Goal: Task Accomplishment & Management: Manage account settings

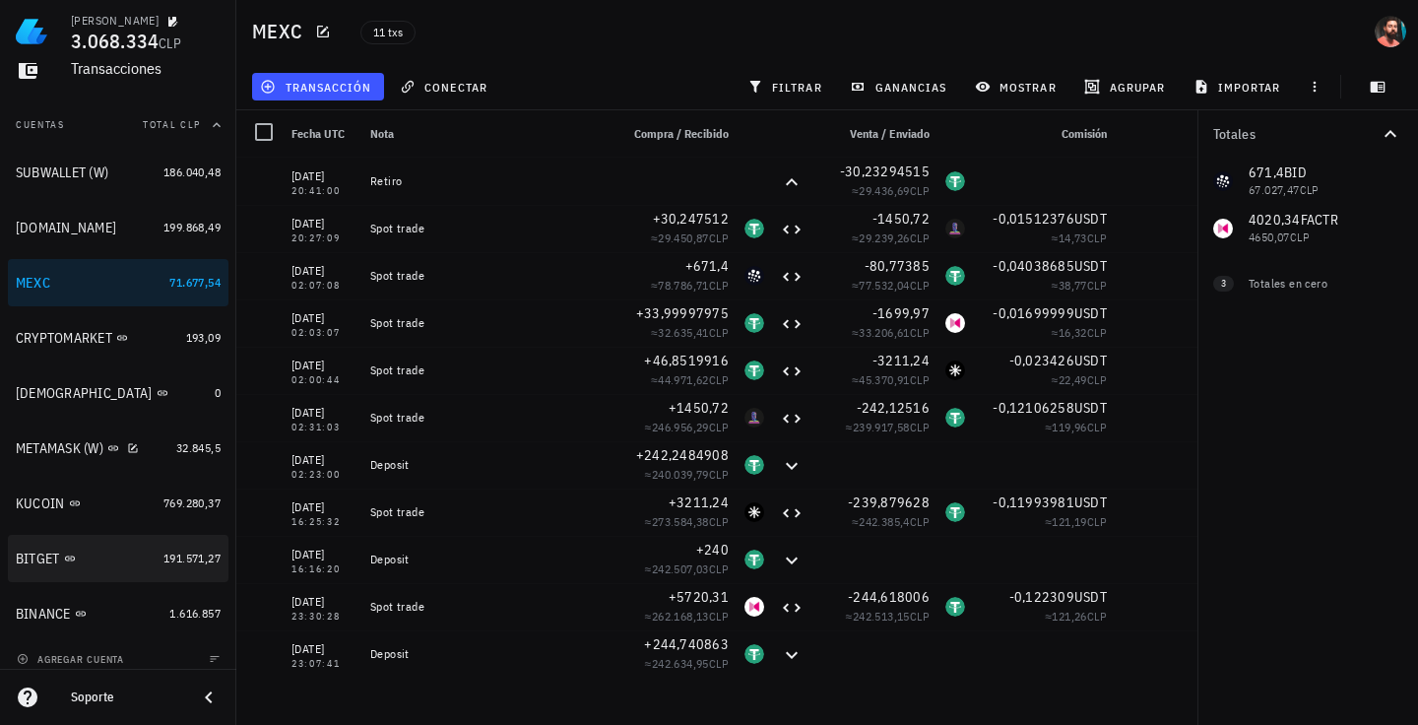
scroll to position [202, 0]
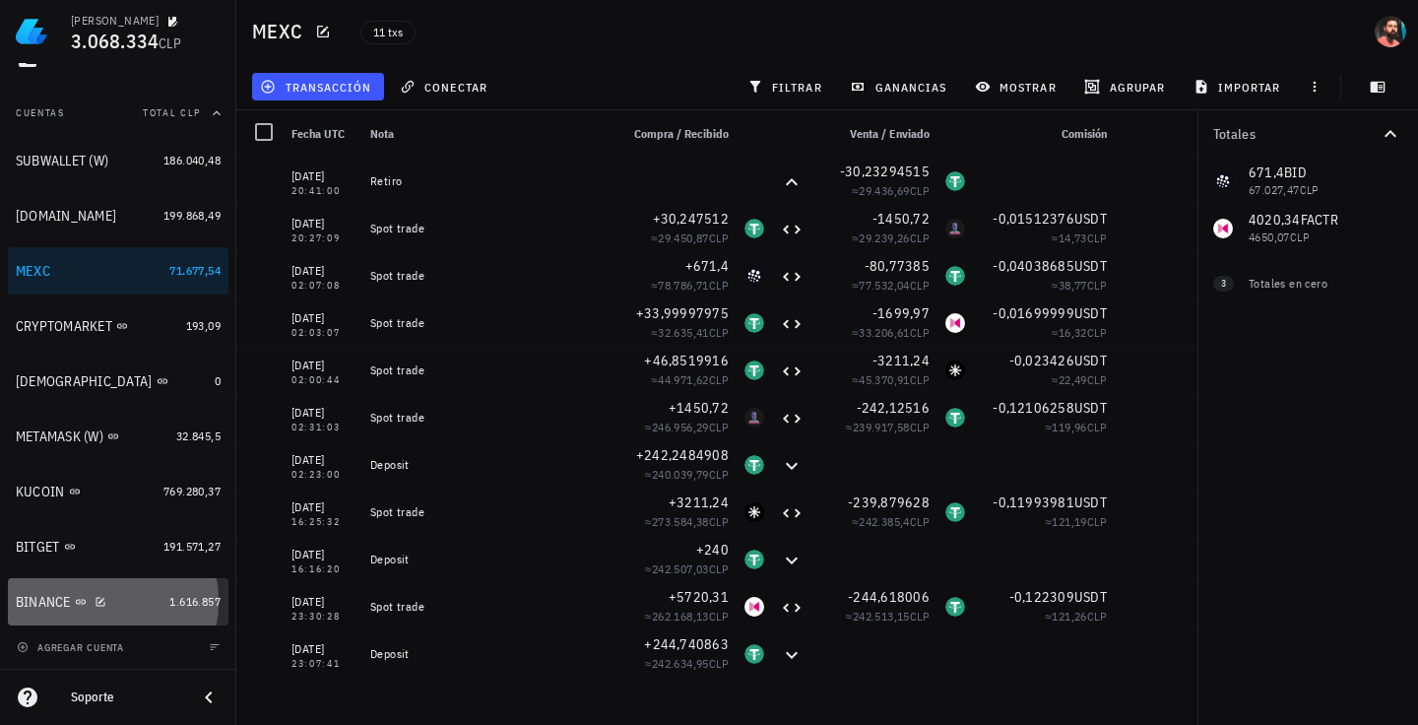
click at [125, 603] on div "BINANCE" at bounding box center [89, 602] width 146 height 19
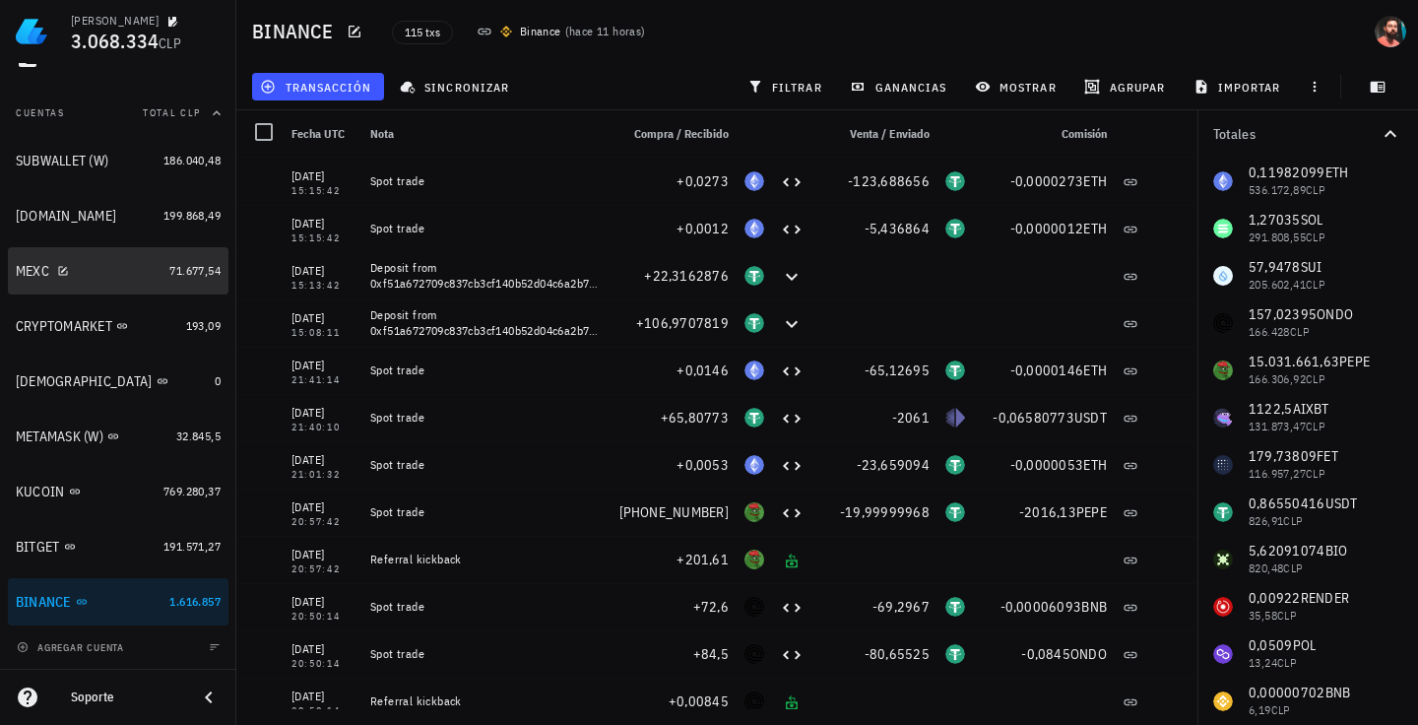
click at [169, 262] on div "71.677,54" at bounding box center [194, 271] width 51 height 20
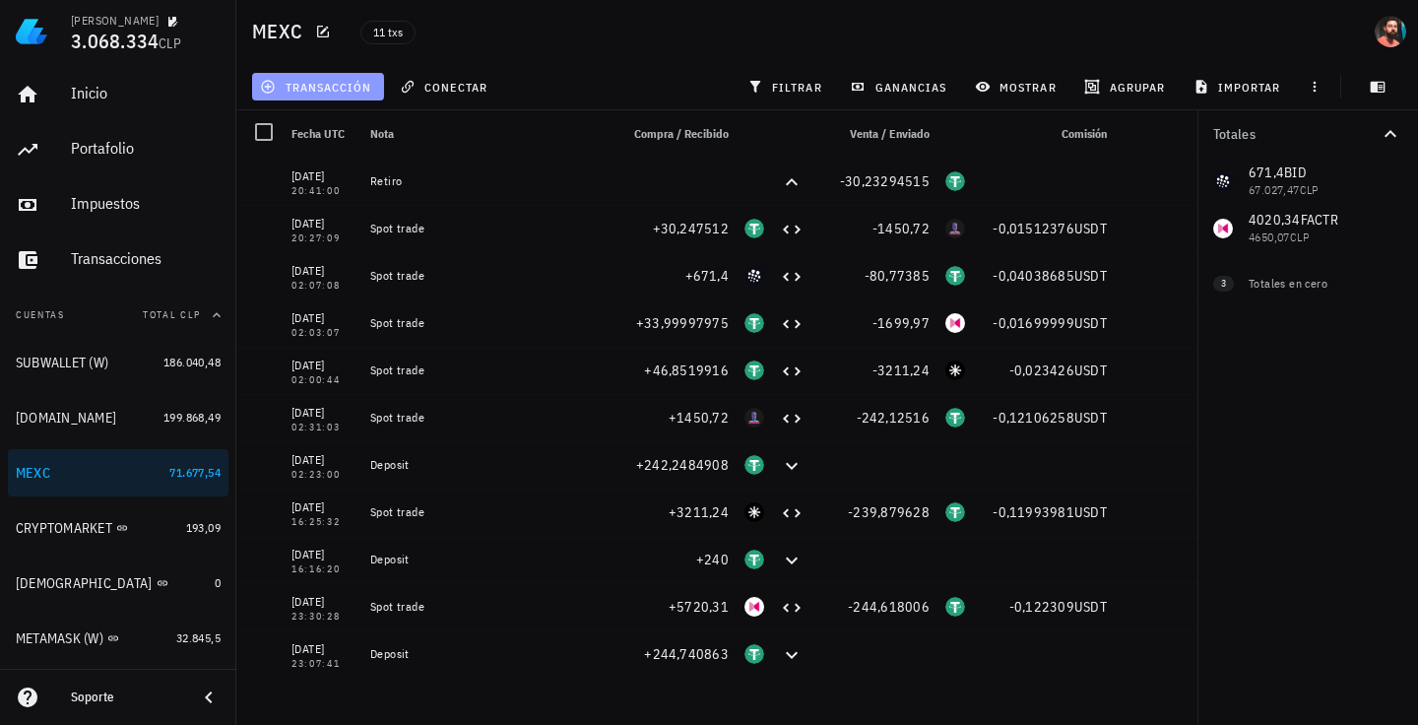
click at [328, 96] on button "transacción" at bounding box center [318, 87] width 132 height 28
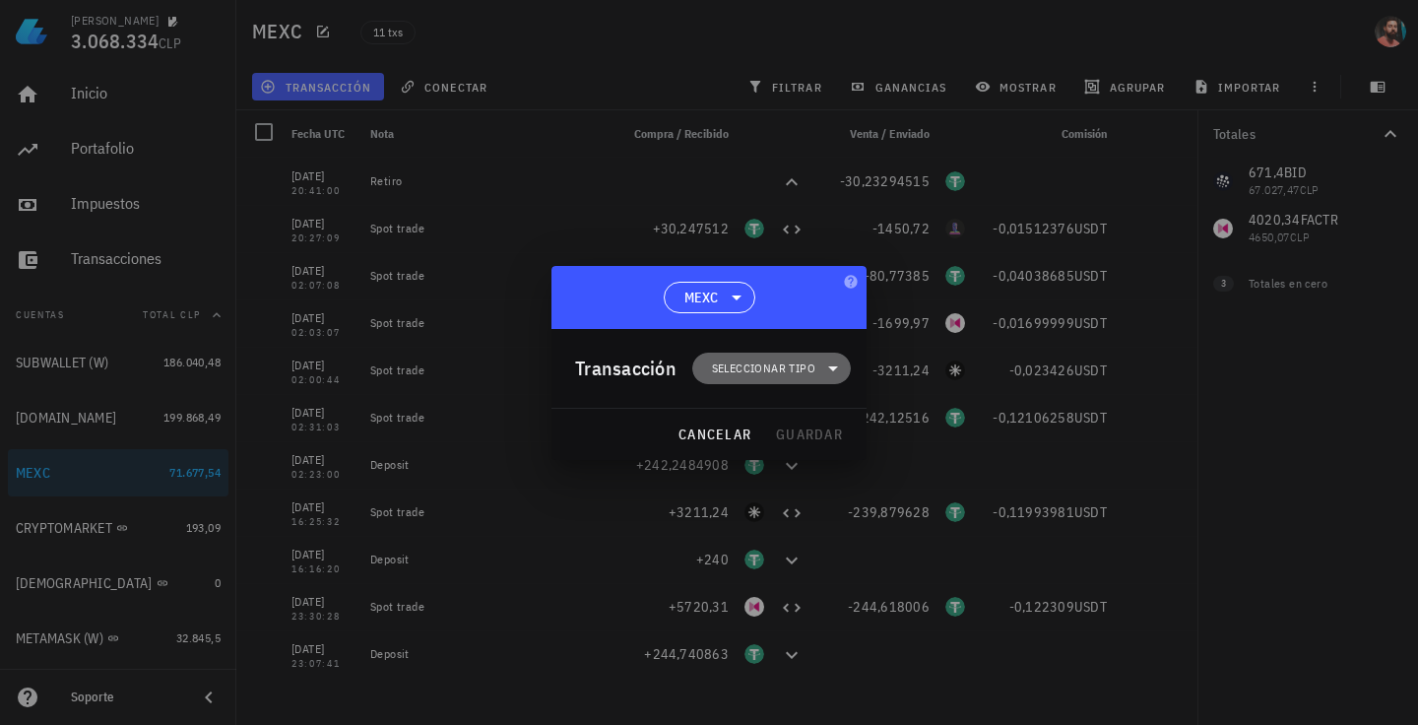
click at [761, 375] on span "Seleccionar tipo" at bounding box center [763, 369] width 103 height 20
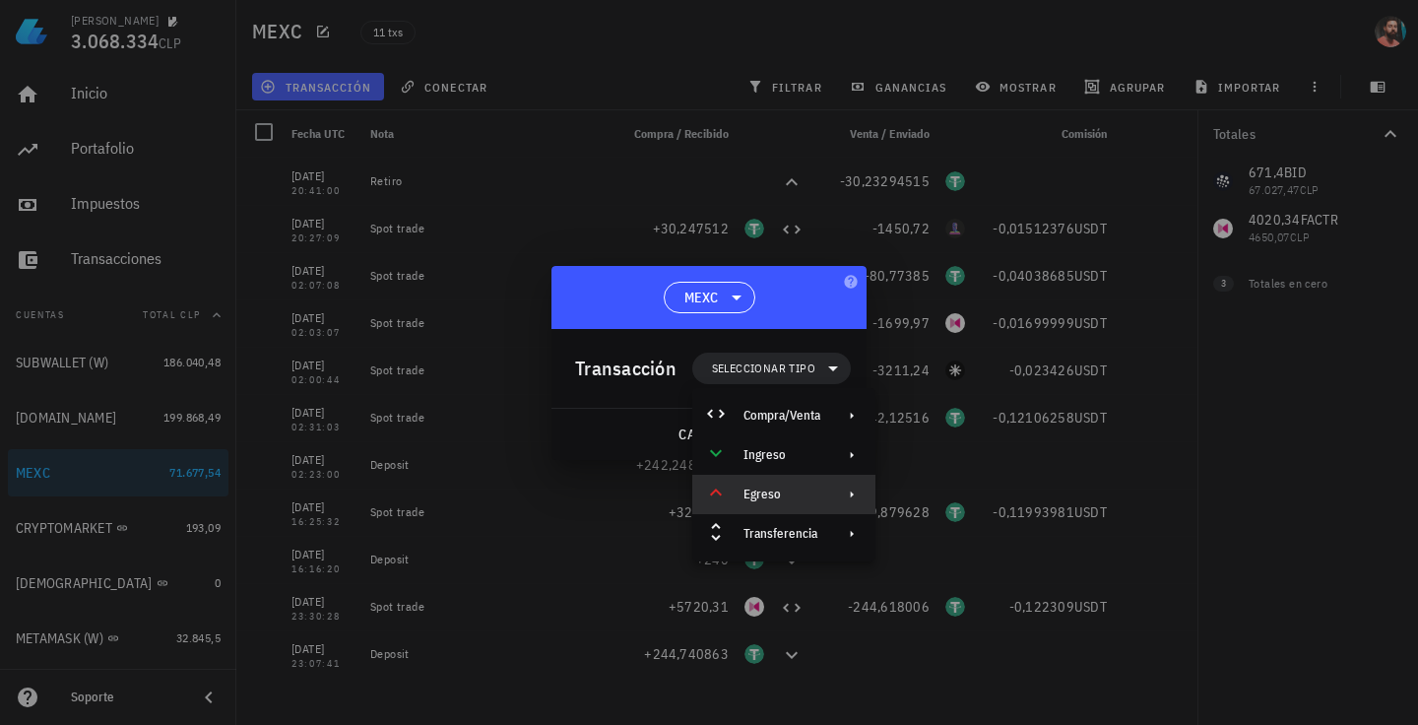
click at [798, 503] on div "Egreso" at bounding box center [783, 494] width 183 height 39
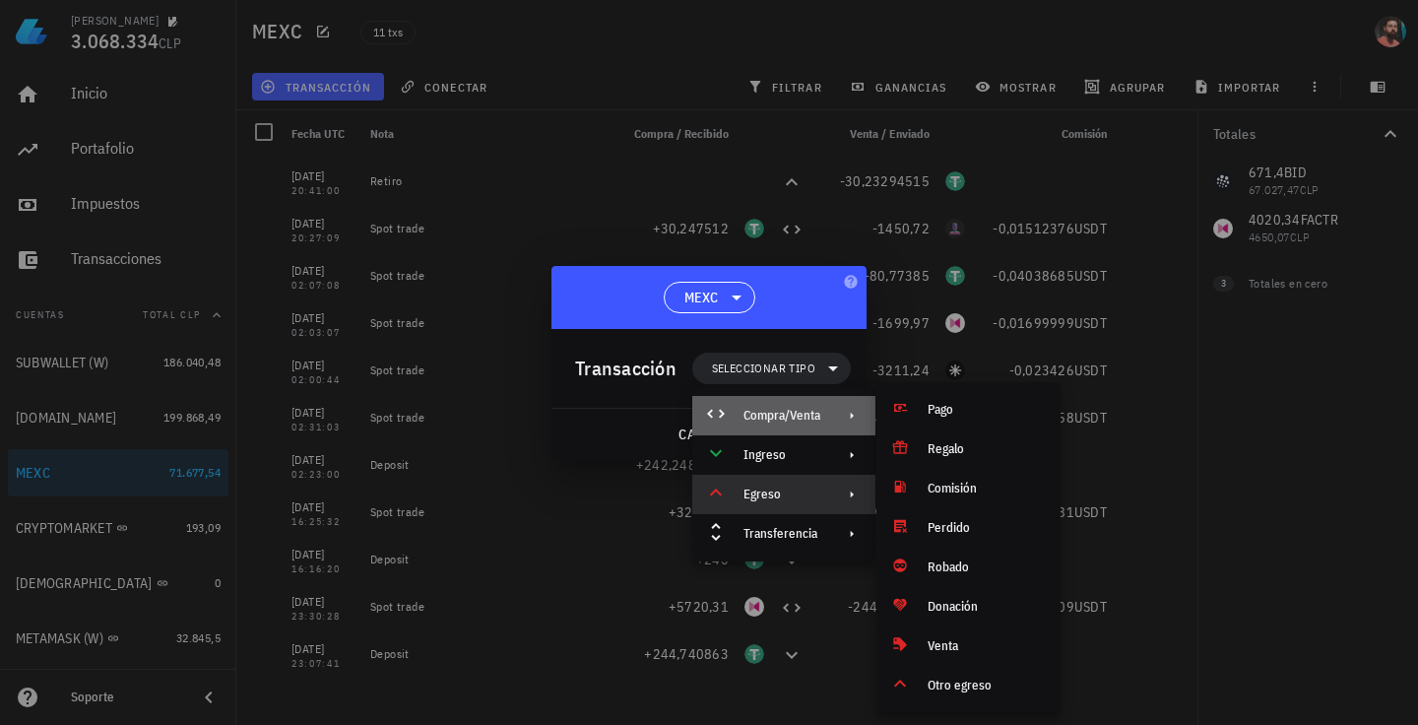
click at [800, 422] on div "Compra/Venta" at bounding box center [782, 416] width 77 height 16
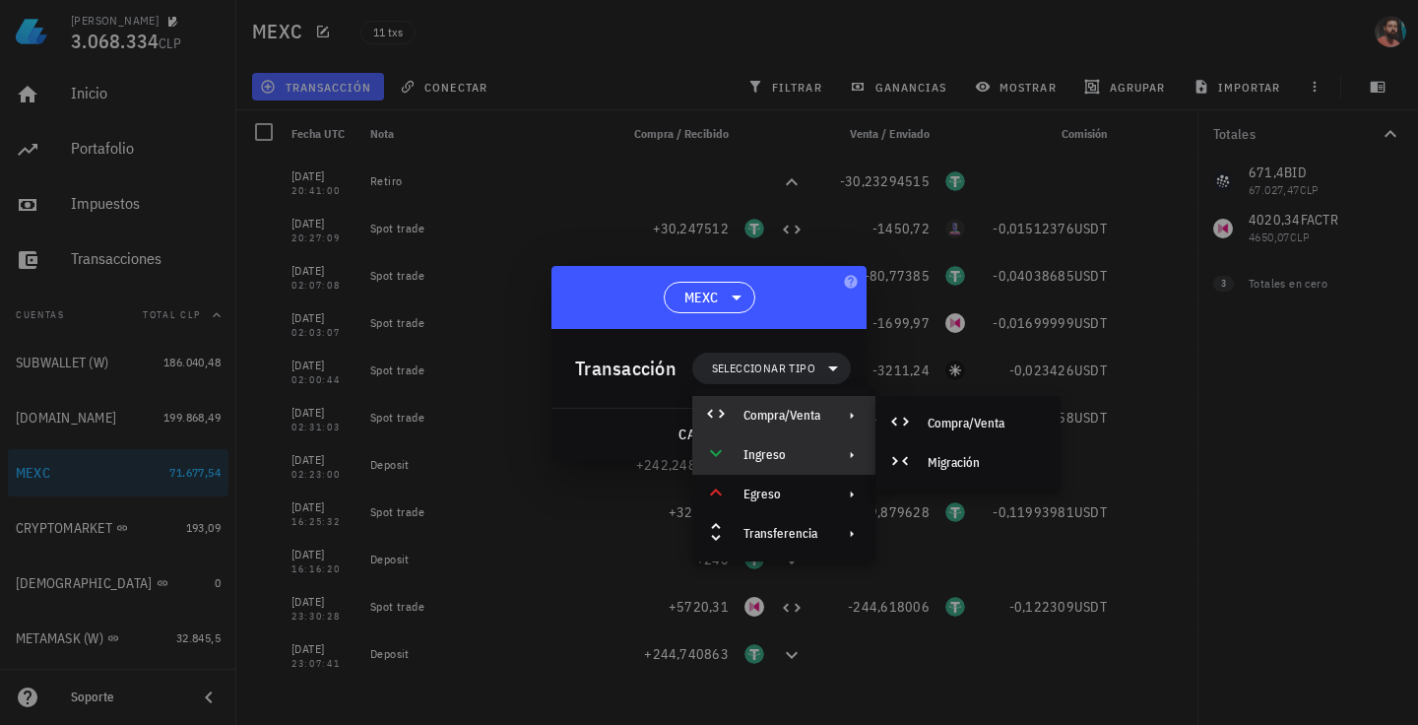
click at [790, 440] on div "Ingreso" at bounding box center [783, 454] width 183 height 39
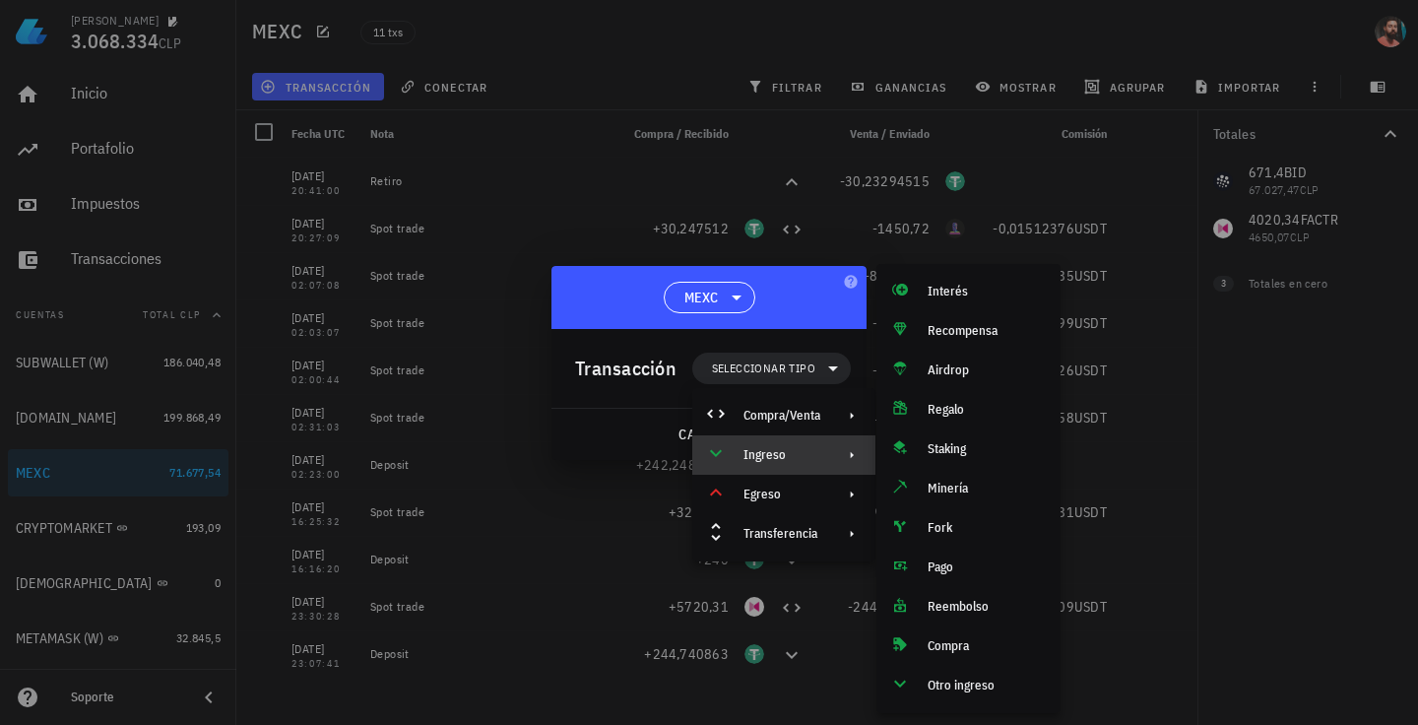
click at [790, 440] on div "Ingreso" at bounding box center [783, 454] width 183 height 39
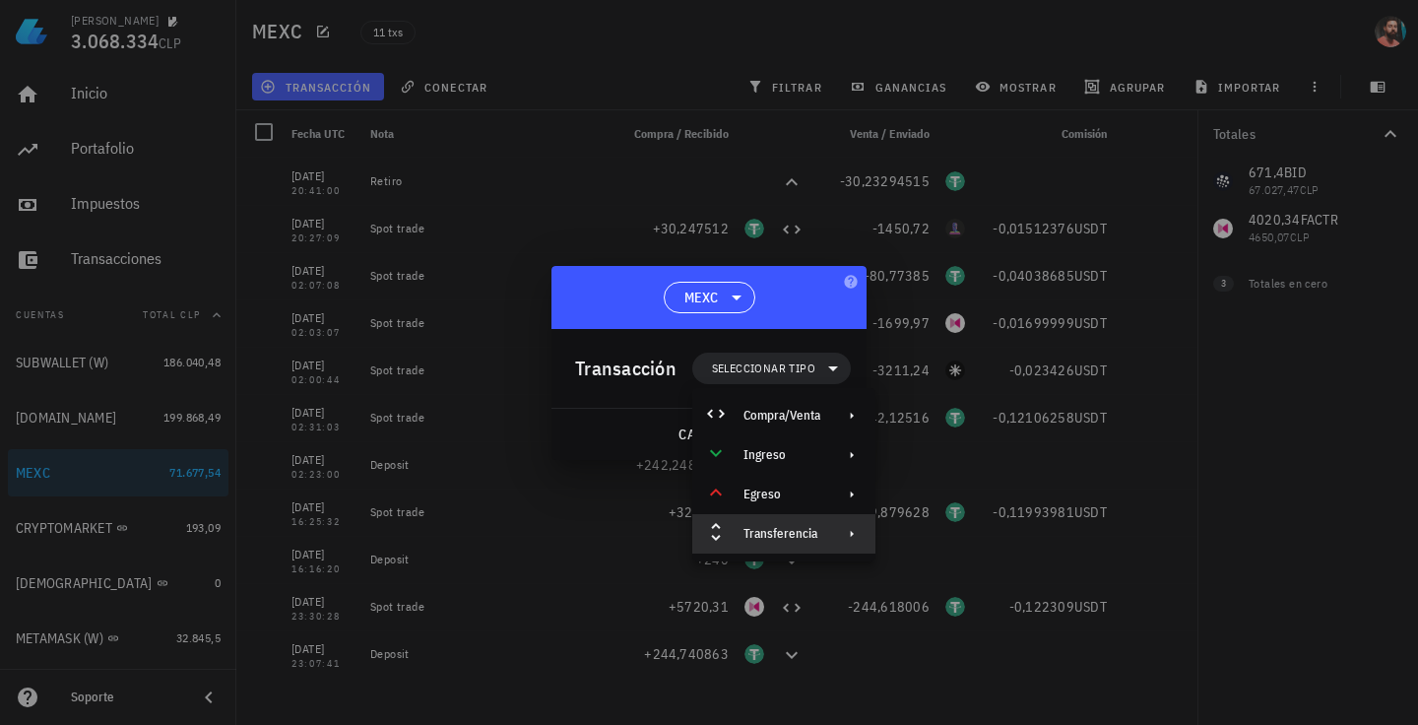
click at [790, 526] on div "Transferencia" at bounding box center [782, 534] width 77 height 16
click at [945, 590] on div "Retiro" at bounding box center [969, 580] width 184 height 39
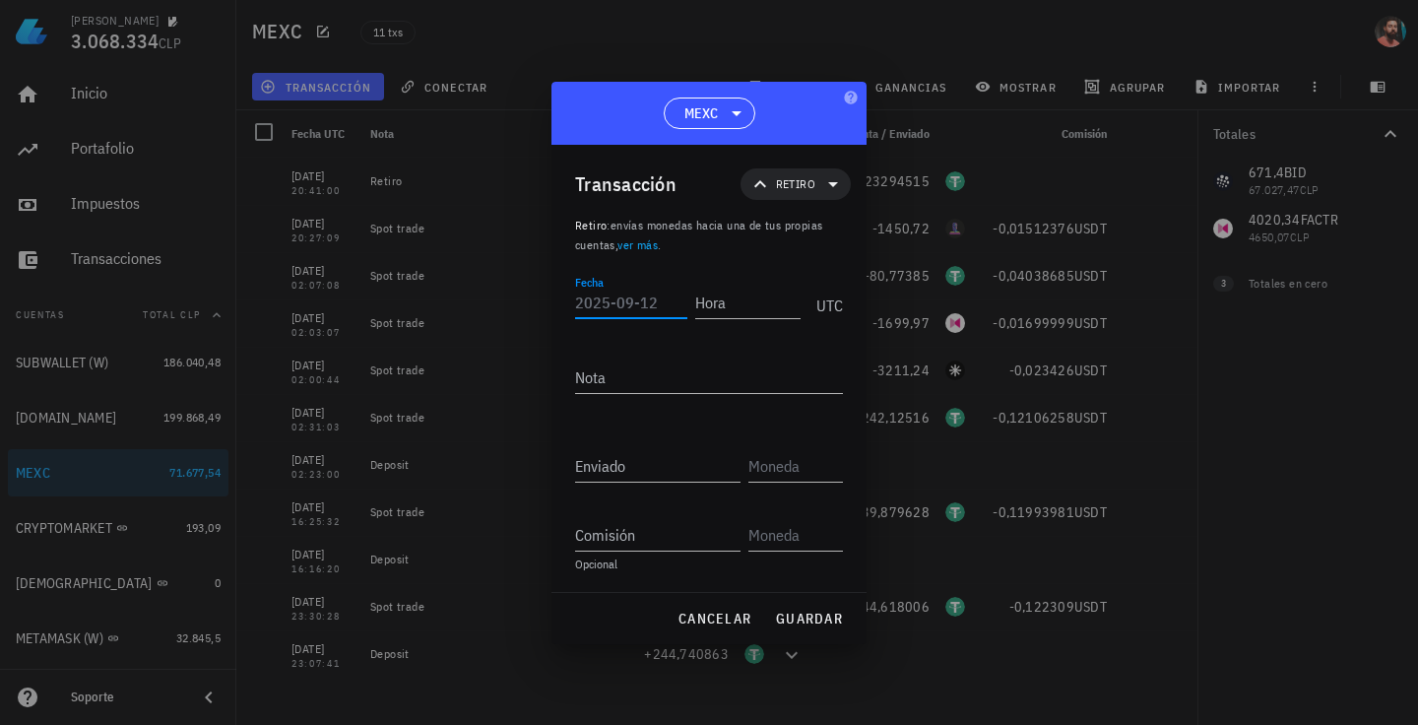
click at [622, 300] on input "Fecha" at bounding box center [631, 303] width 112 height 32
type input "[DATE]"
click at [755, 283] on div "Hora" at bounding box center [751, 299] width 113 height 49
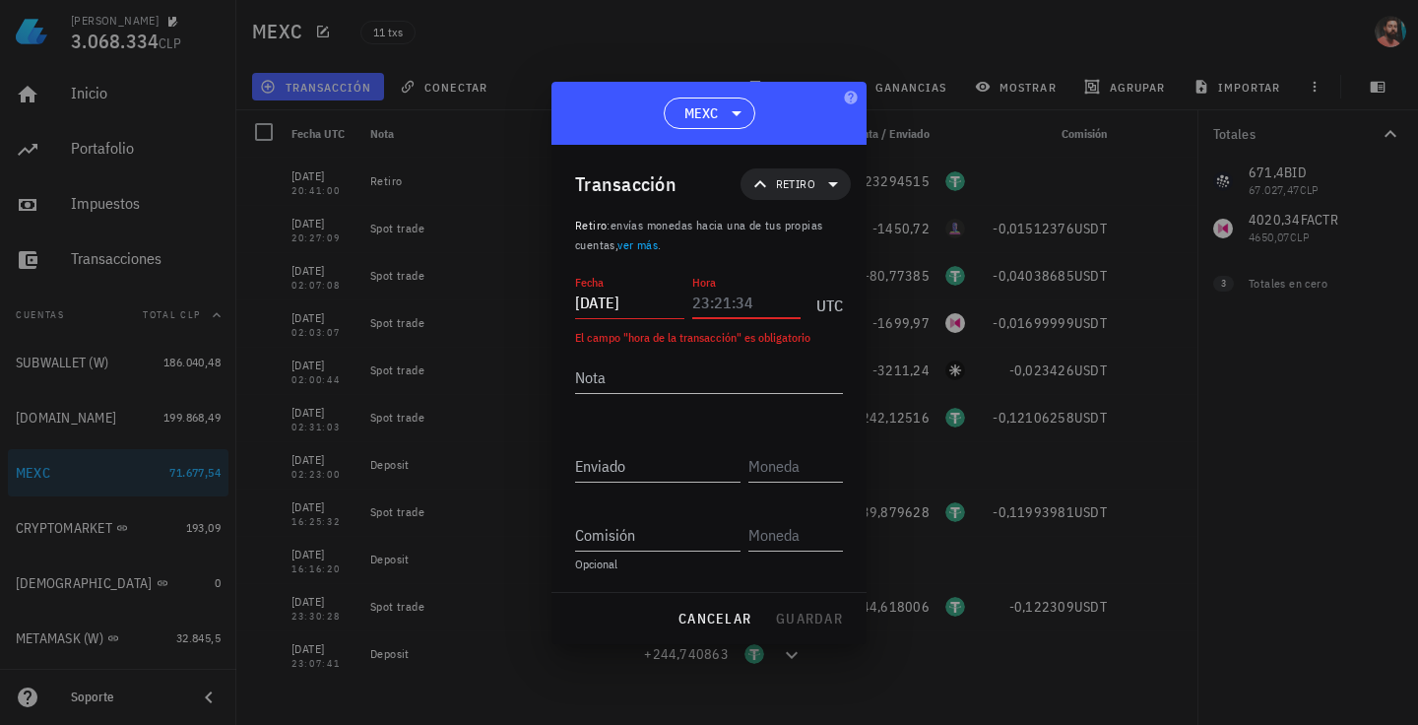
click at [733, 309] on input "Hora" at bounding box center [746, 303] width 109 height 32
type input "15:06:00"
click at [672, 384] on textarea "Nota" at bounding box center [709, 377] width 268 height 32
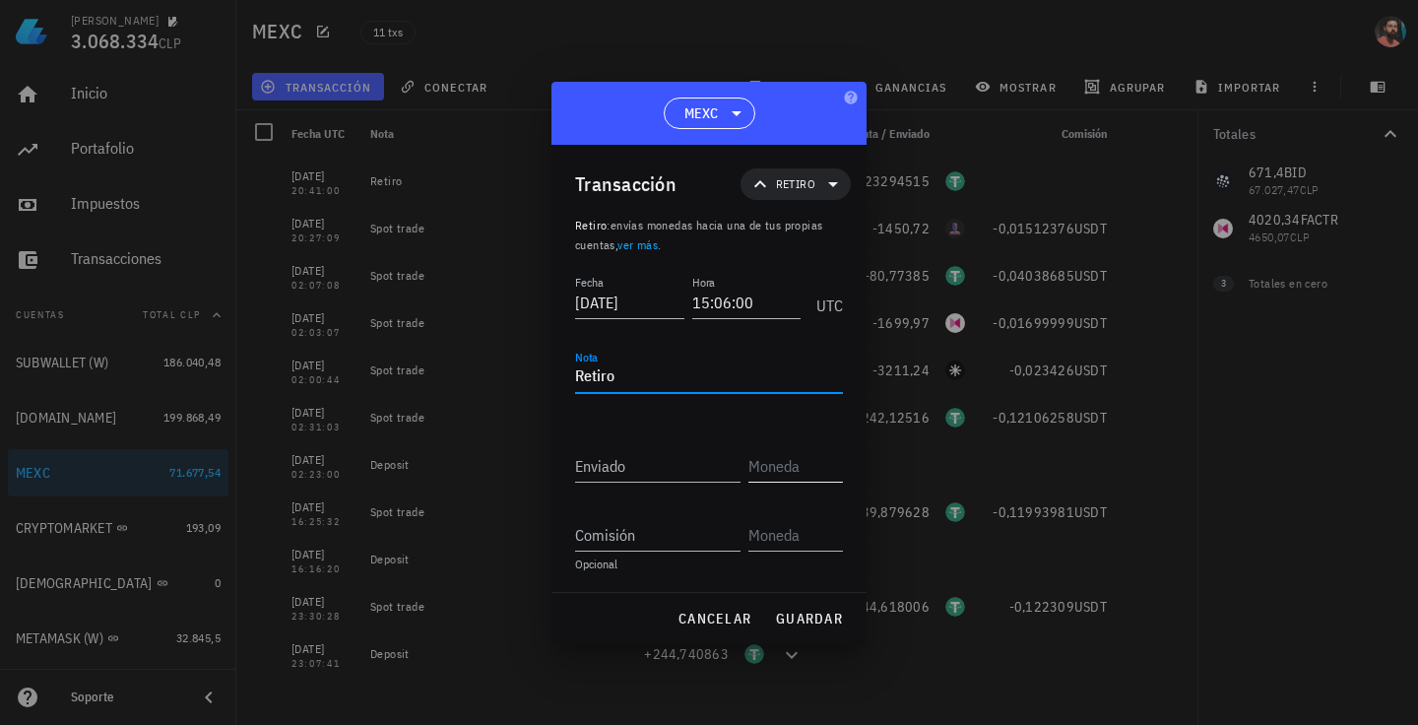
type textarea "Retiro"
click at [764, 468] on input "text" at bounding box center [794, 466] width 91 height 32
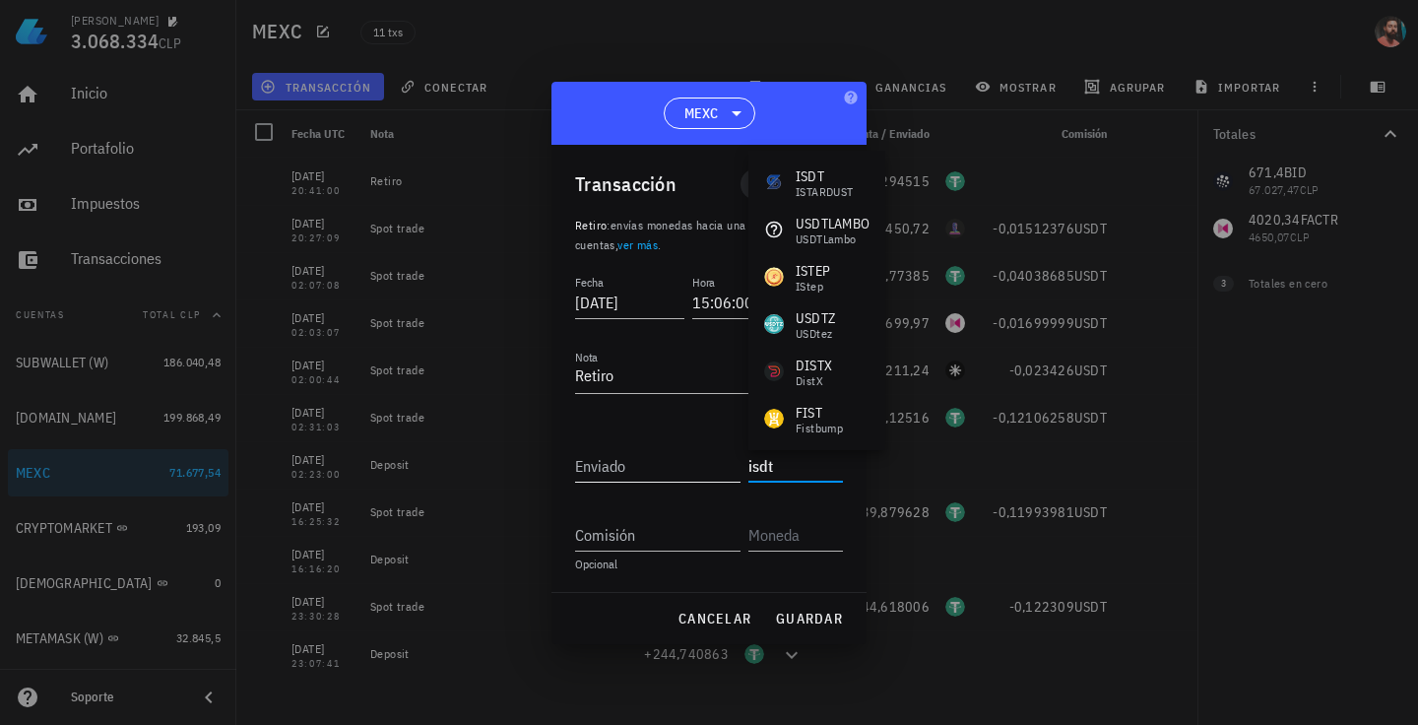
drag, startPoint x: 790, startPoint y: 471, endPoint x: 678, endPoint y: 455, distance: 113.4
click at [678, 455] on div "Enviado isdt" at bounding box center [709, 457] width 268 height 47
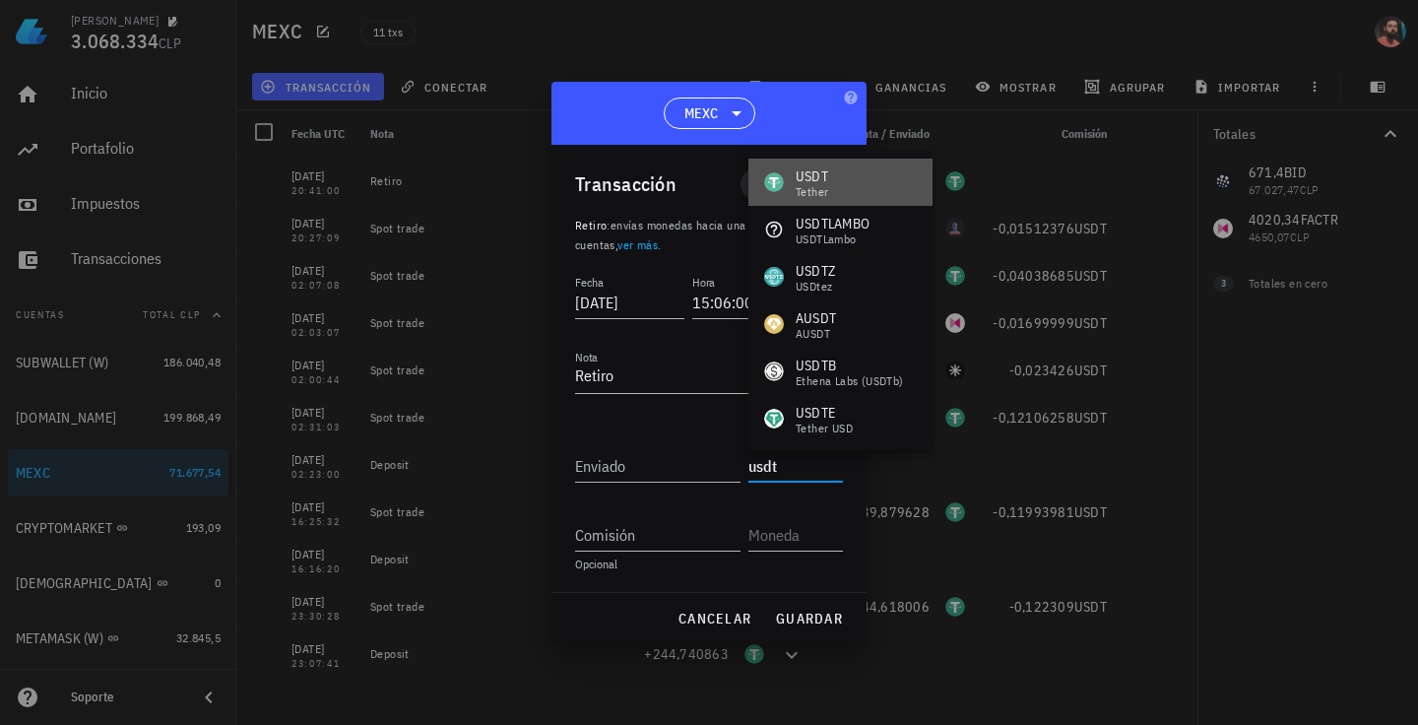
click at [821, 180] on div "USDT" at bounding box center [812, 176] width 33 height 20
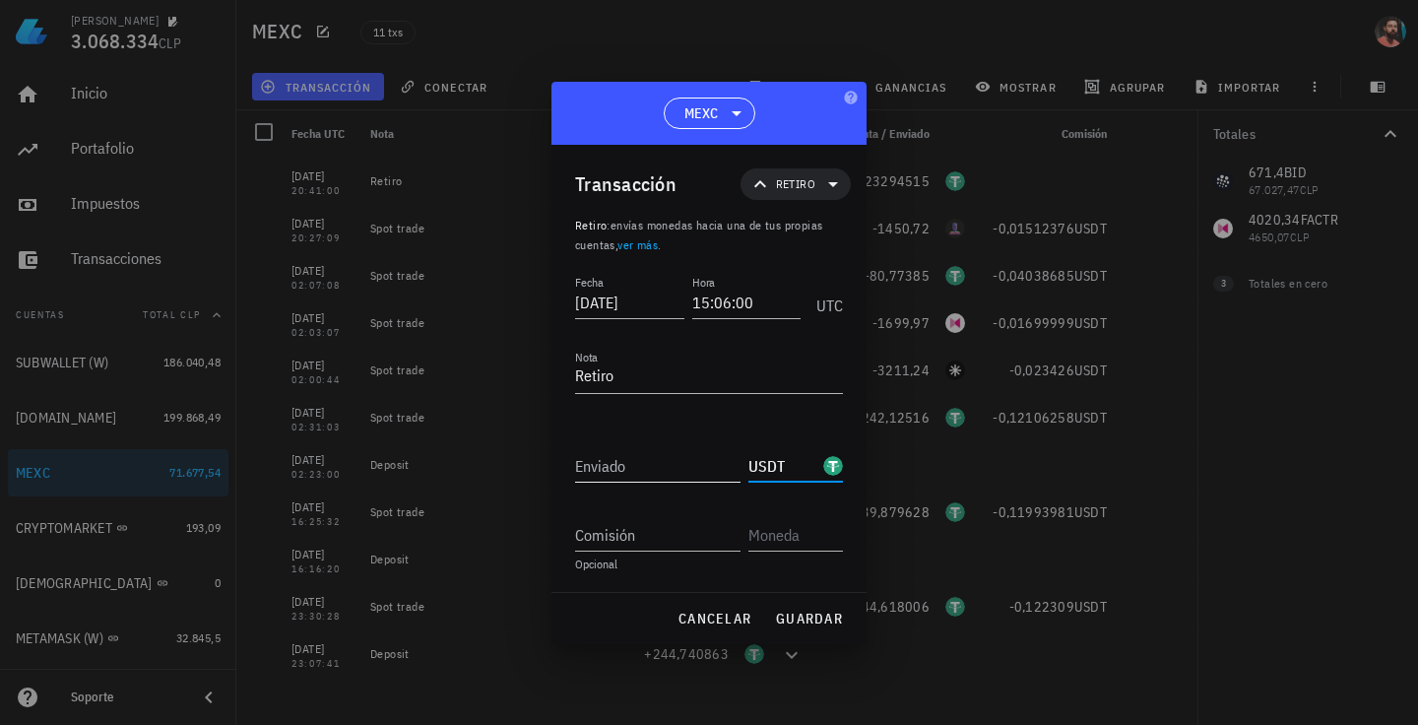
type input "USDT"
click at [649, 471] on input "Enviado" at bounding box center [657, 466] width 165 height 32
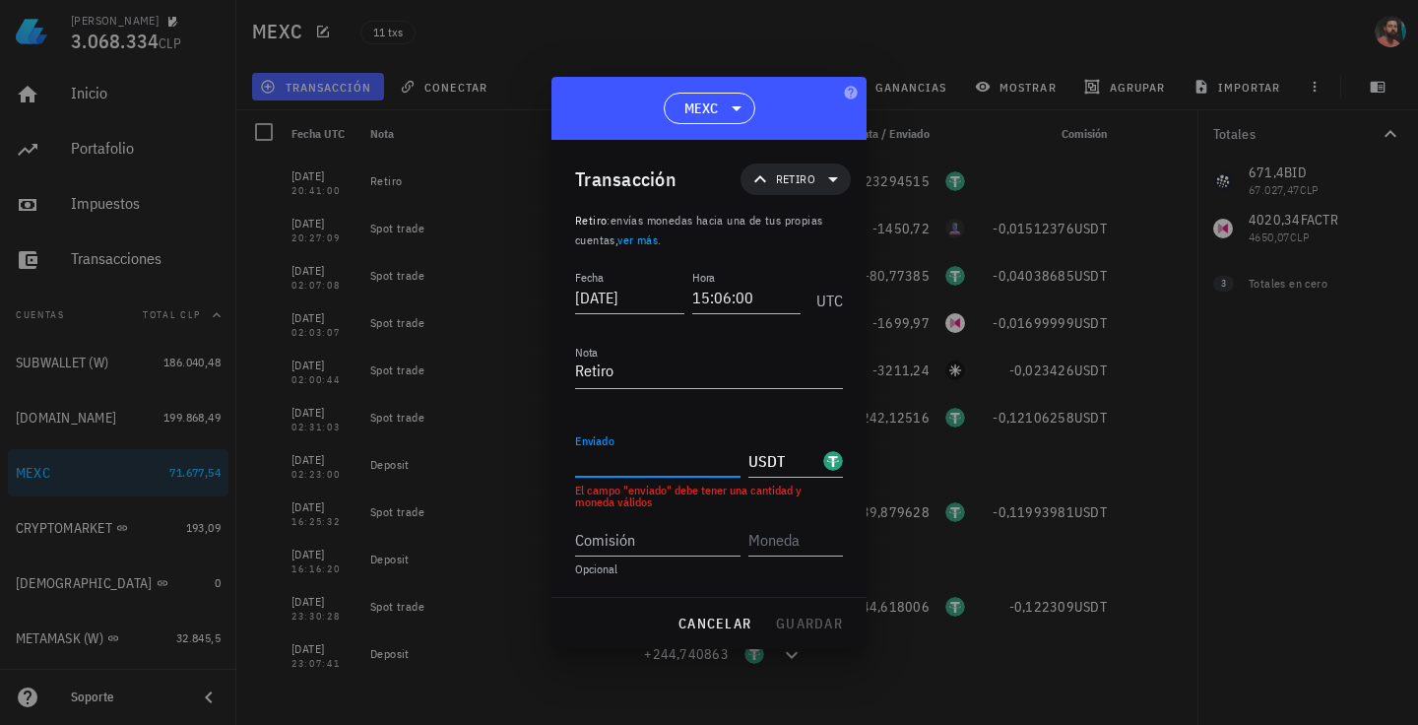
click at [644, 471] on input "Enviado" at bounding box center [657, 461] width 165 height 32
paste input "106,97078189"
type input "106,97078189"
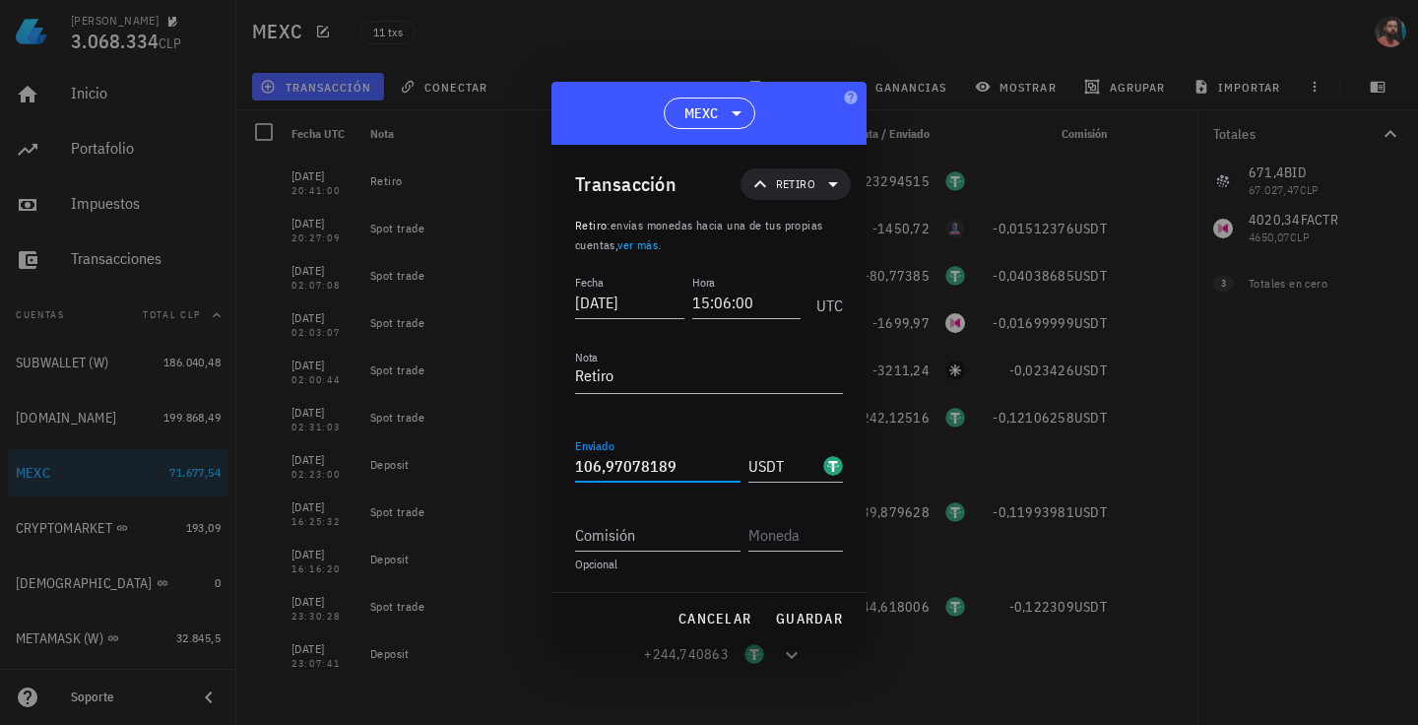
click at [667, 444] on div "Enviado 106,97078189" at bounding box center [661, 459] width 173 height 43
click at [805, 610] on span "guardar" at bounding box center [809, 619] width 68 height 18
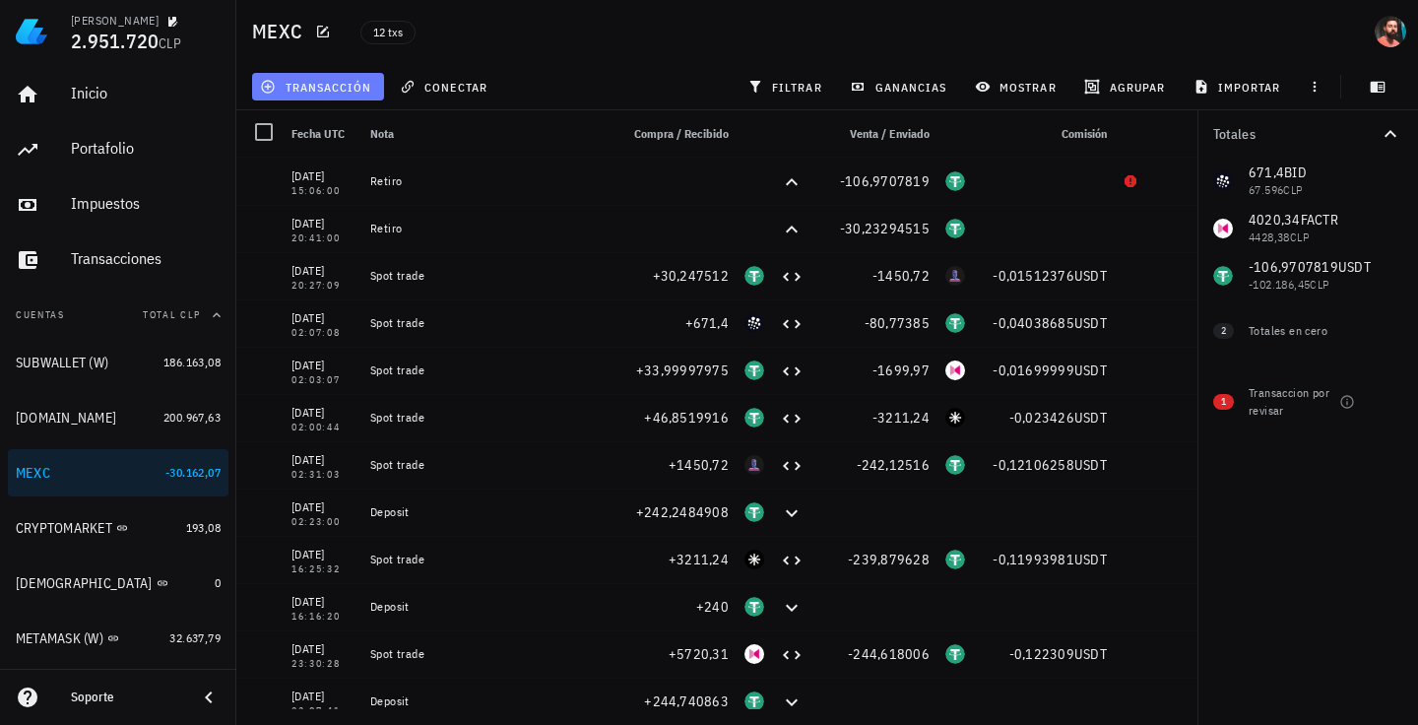
click at [314, 83] on span "transacción" at bounding box center [317, 87] width 107 height 16
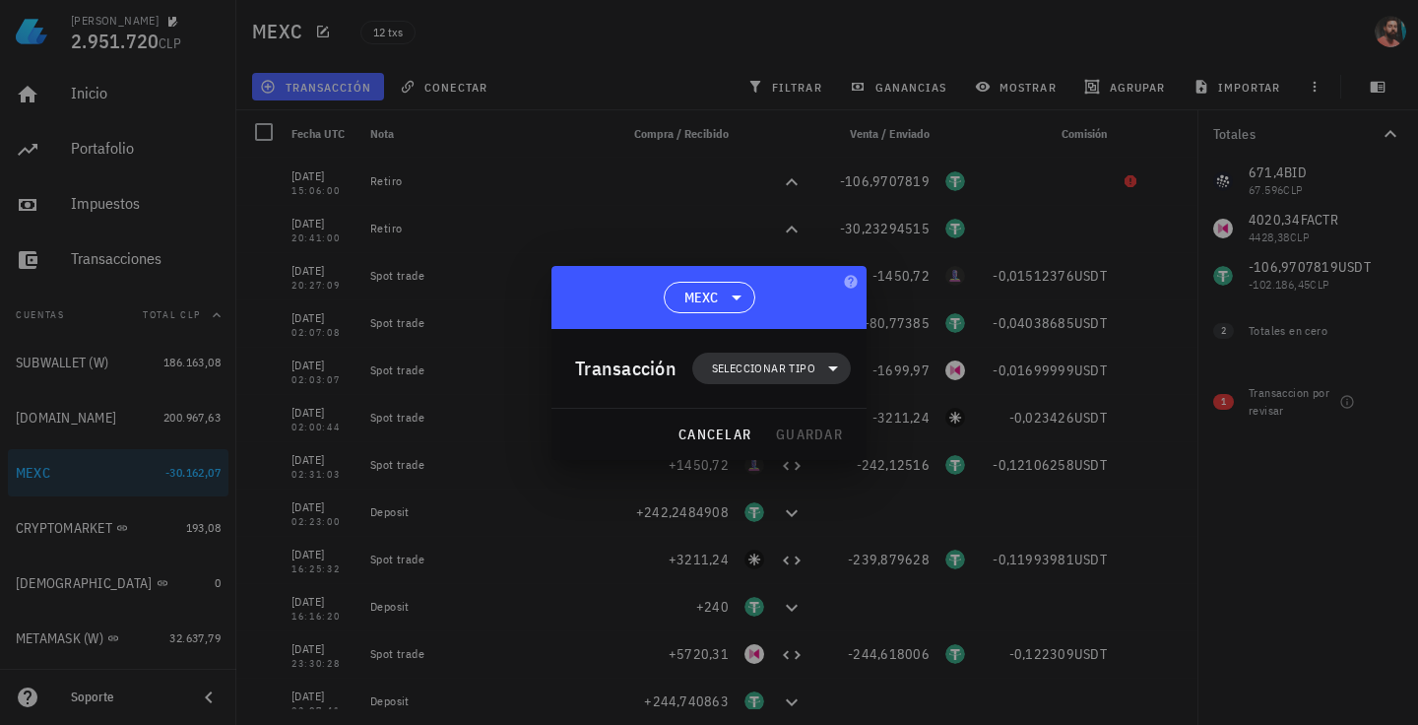
click at [743, 362] on span "Seleccionar tipo" at bounding box center [763, 369] width 103 height 20
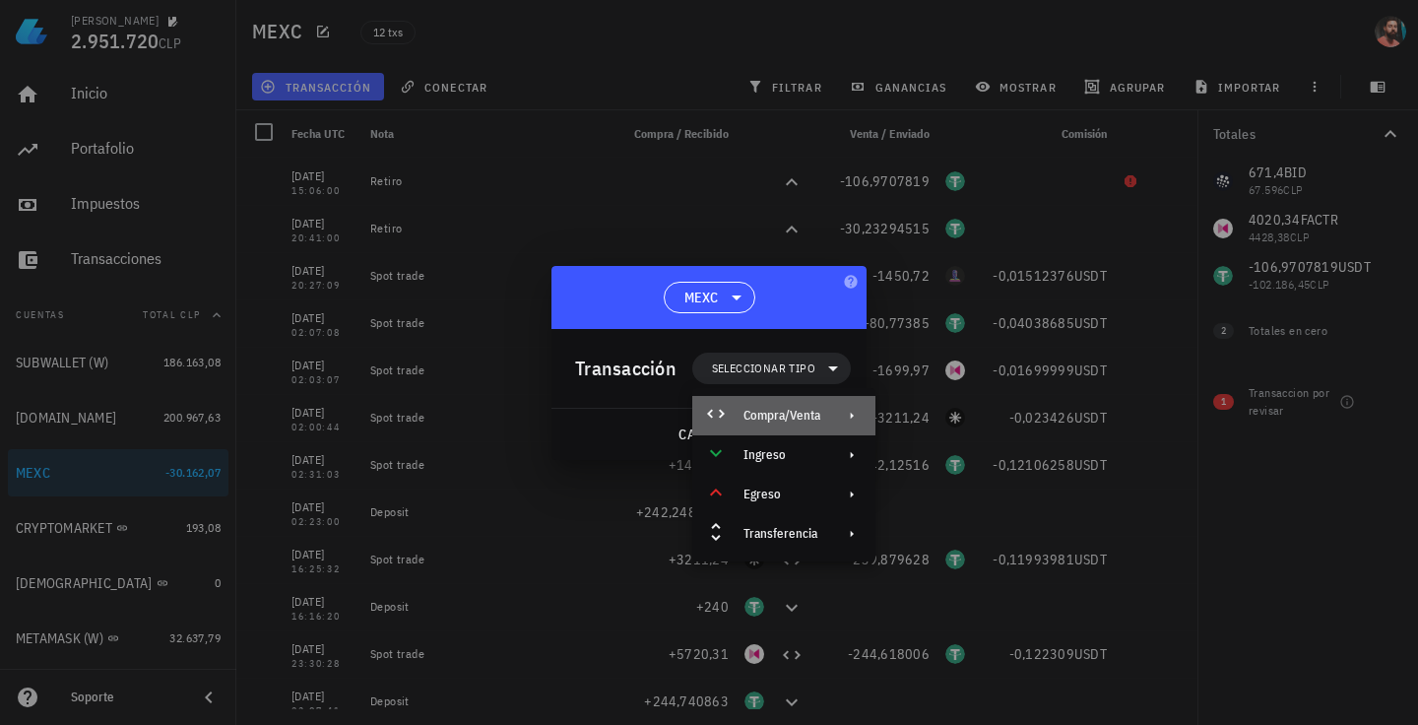
click at [819, 412] on div "Compra/Venta" at bounding box center [782, 416] width 77 height 16
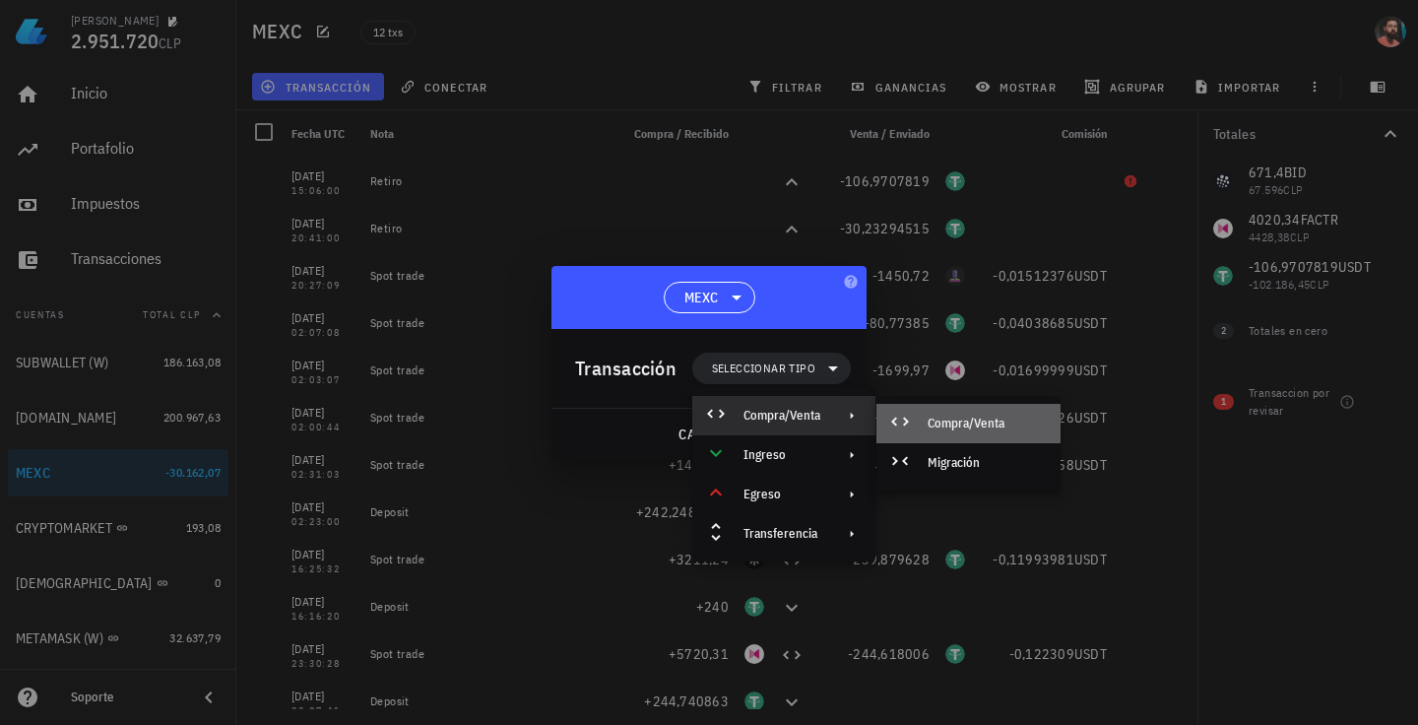
click at [929, 422] on div "Compra/Venta" at bounding box center [986, 424] width 117 height 16
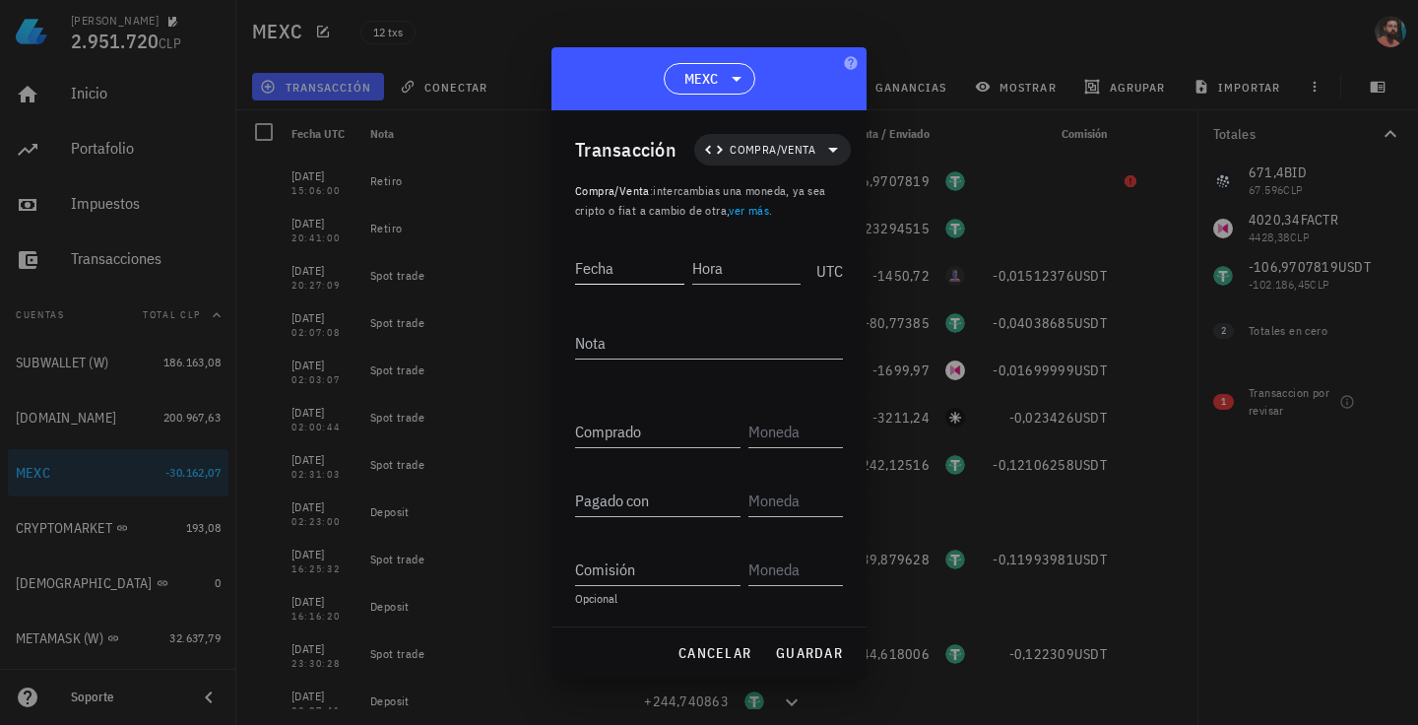
click at [621, 271] on input "Fecha" at bounding box center [629, 268] width 109 height 32
type input "[DATE]"
click at [735, 647] on span "cancelar" at bounding box center [715, 653] width 74 height 18
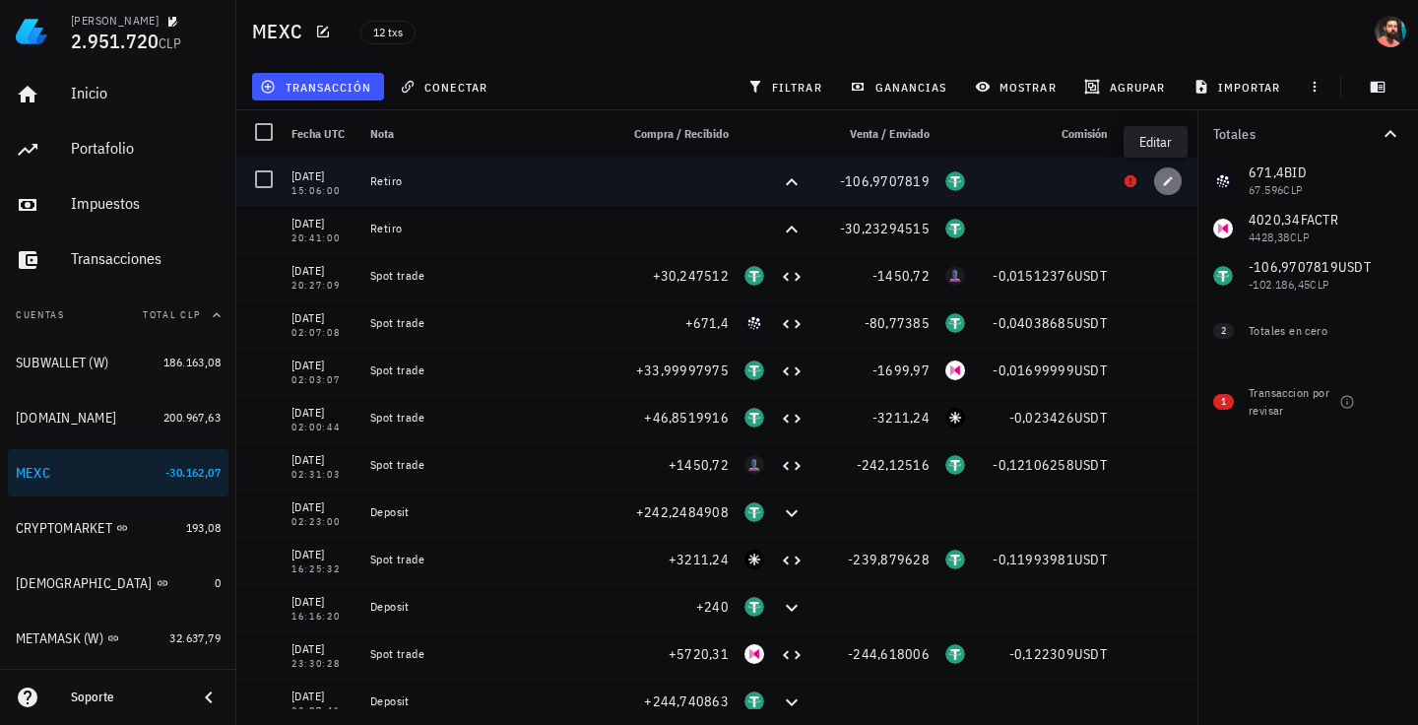
click at [1162, 181] on icon "button" at bounding box center [1168, 181] width 12 height 12
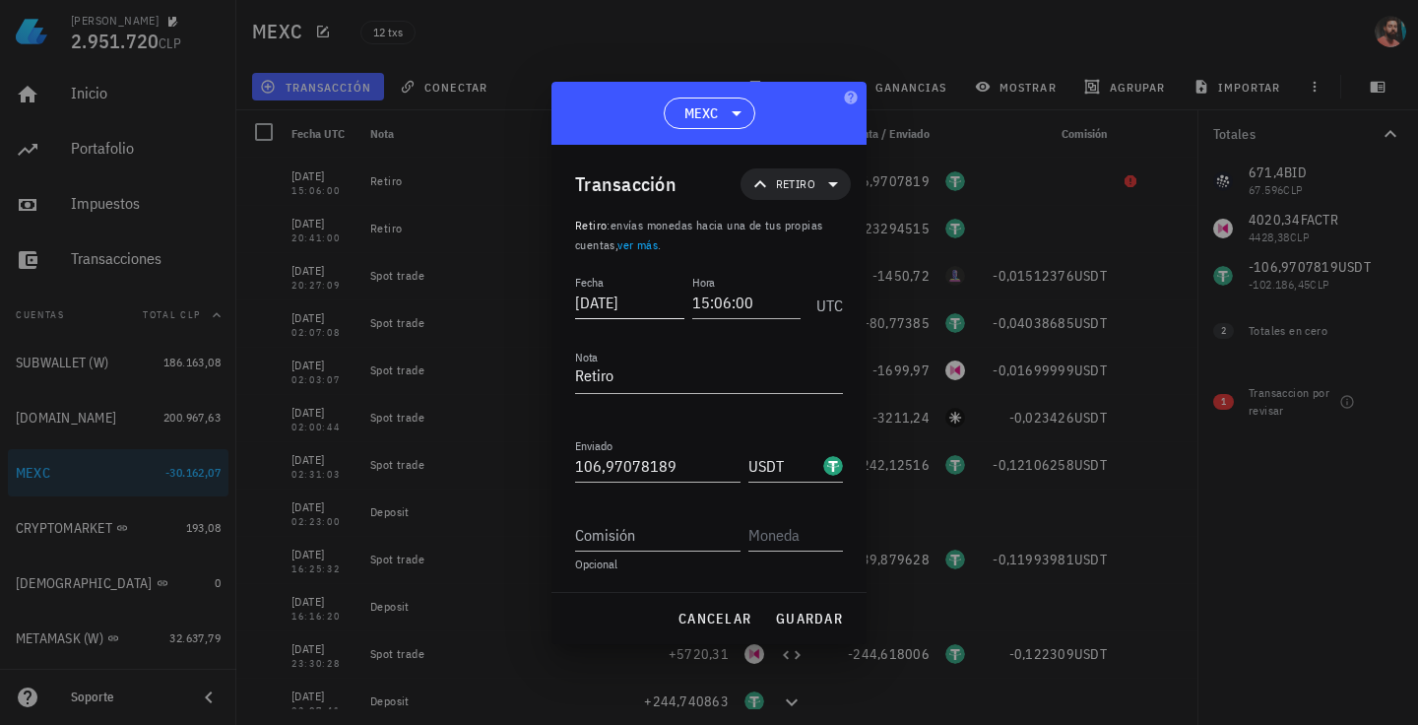
click at [636, 308] on input "[DATE]" at bounding box center [629, 303] width 109 height 32
click at [655, 307] on input "[DATE]" at bounding box center [631, 303] width 112 height 32
click at [802, 625] on span "guardar" at bounding box center [809, 619] width 68 height 18
type input "[DATE]"
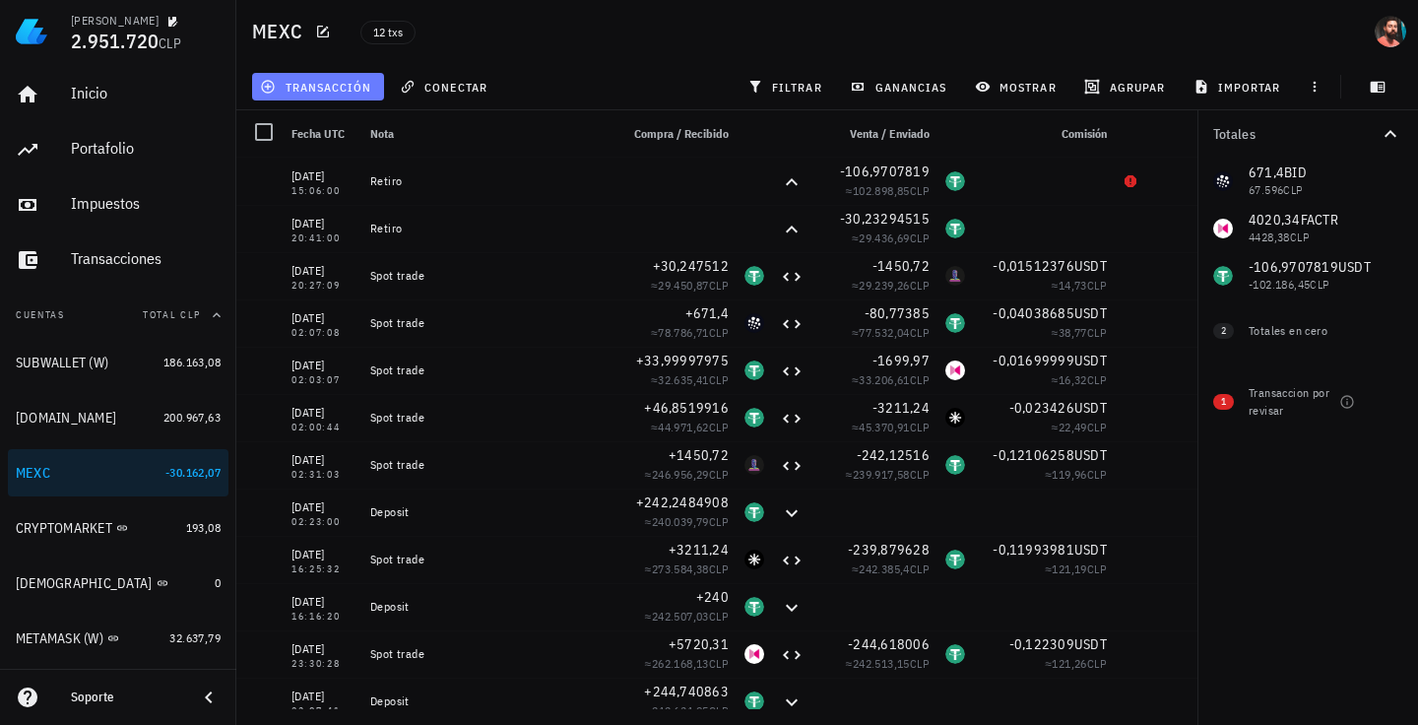
click at [329, 81] on span "transacción" at bounding box center [317, 87] width 107 height 16
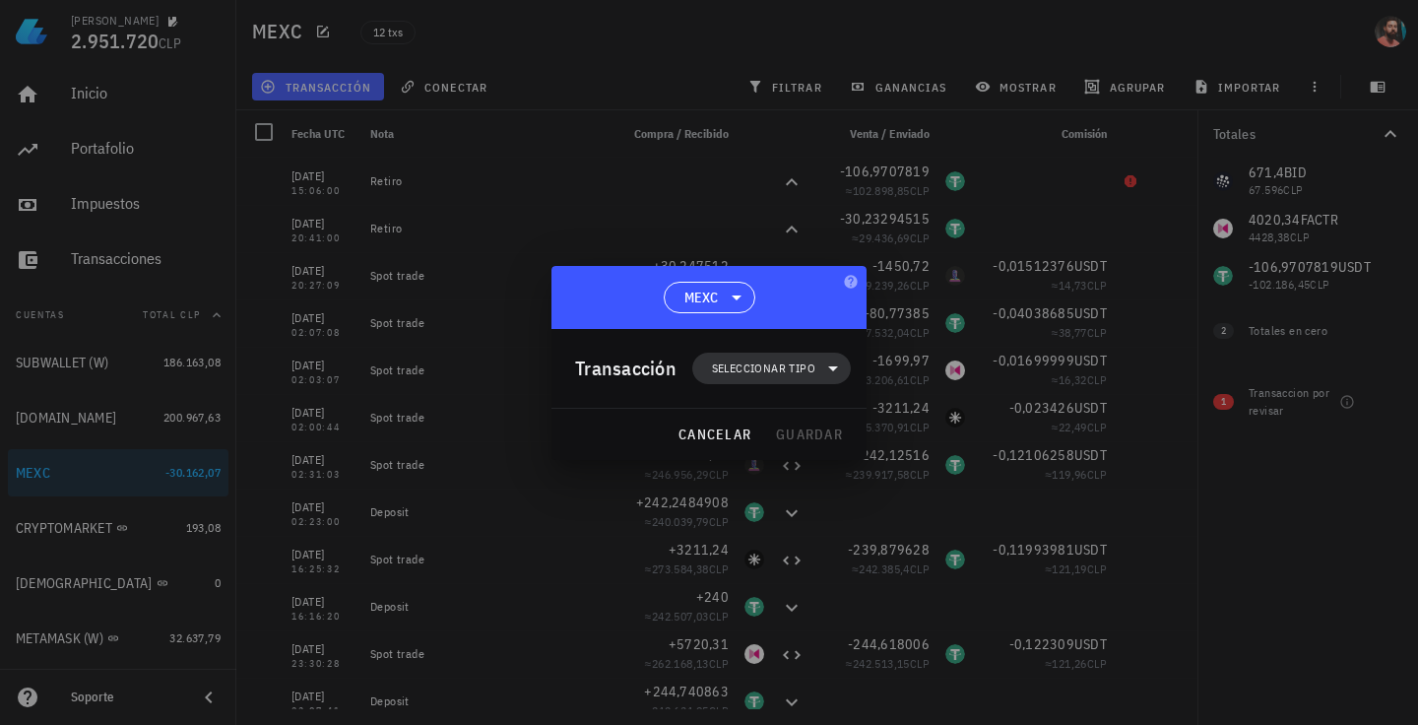
click at [720, 368] on span "Seleccionar tipo" at bounding box center [763, 369] width 103 height 20
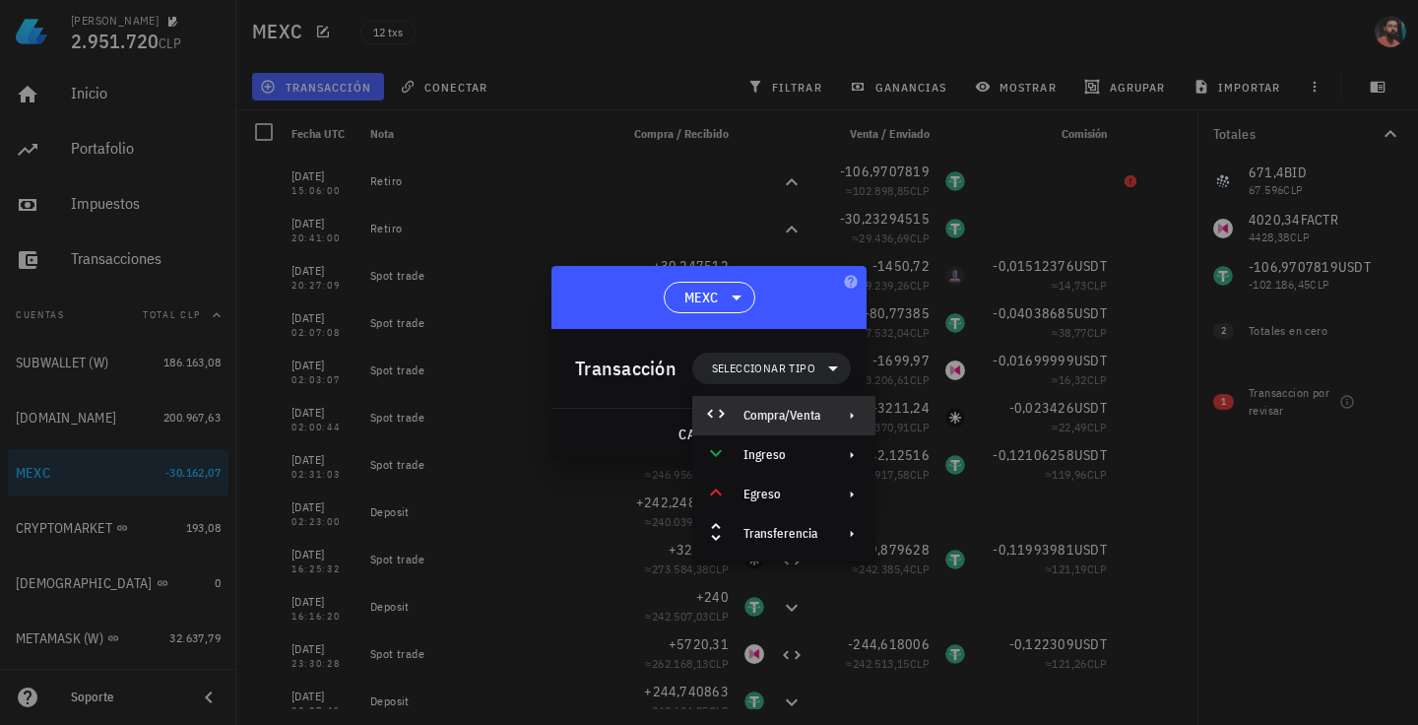
click at [798, 399] on div "Compra/Venta" at bounding box center [783, 415] width 183 height 39
click at [915, 419] on div at bounding box center [904, 424] width 24 height 24
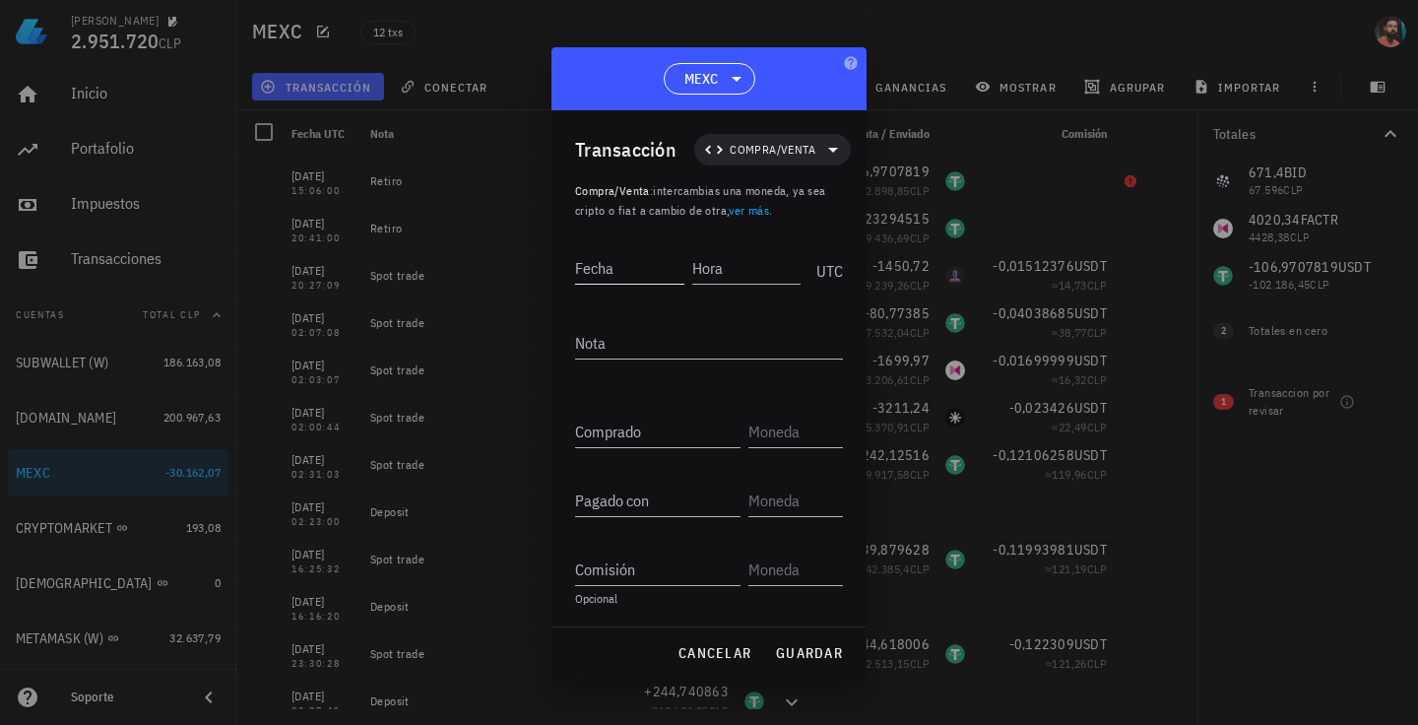
click at [626, 270] on input "Fecha" at bounding box center [629, 268] width 109 height 32
type input "[DATE]"
click at [707, 348] on textarea "Nota" at bounding box center [709, 343] width 268 height 32
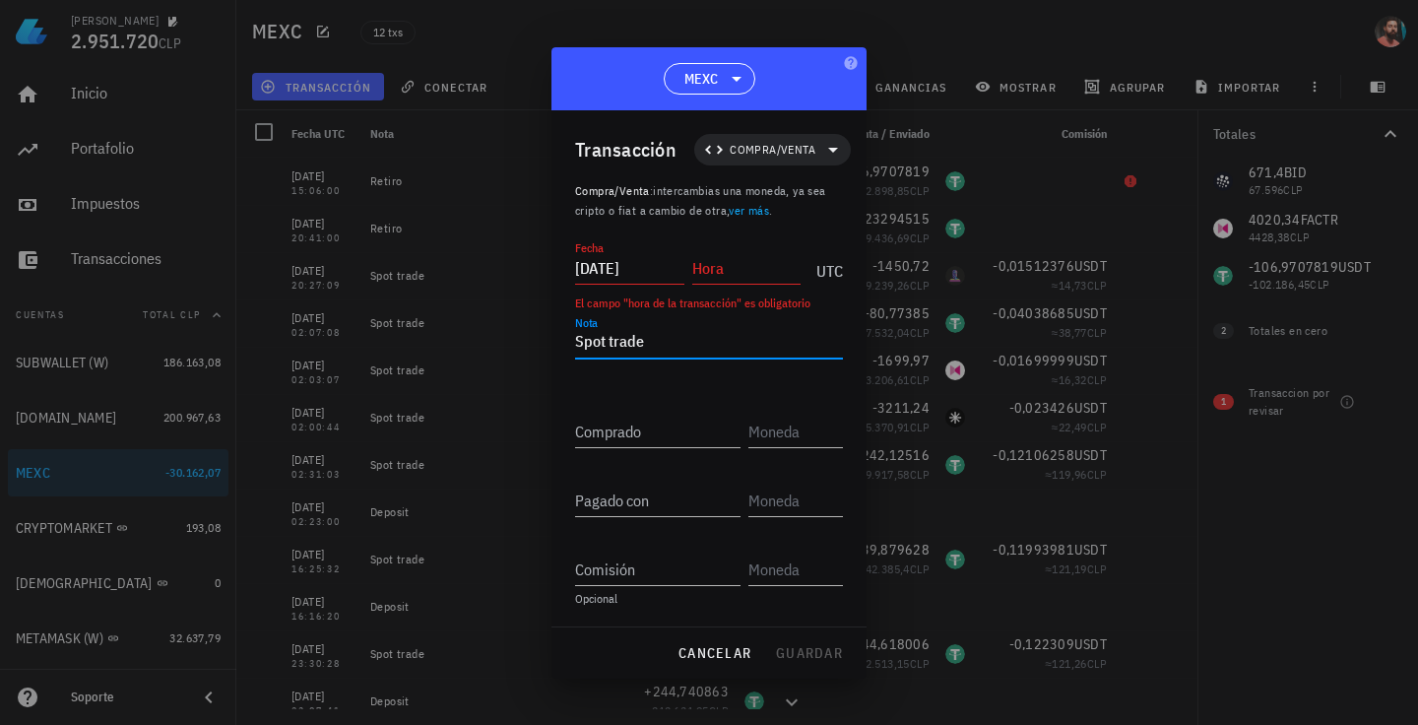
type textarea "Spot trade"
click at [728, 270] on input "Hora" at bounding box center [746, 268] width 109 height 32
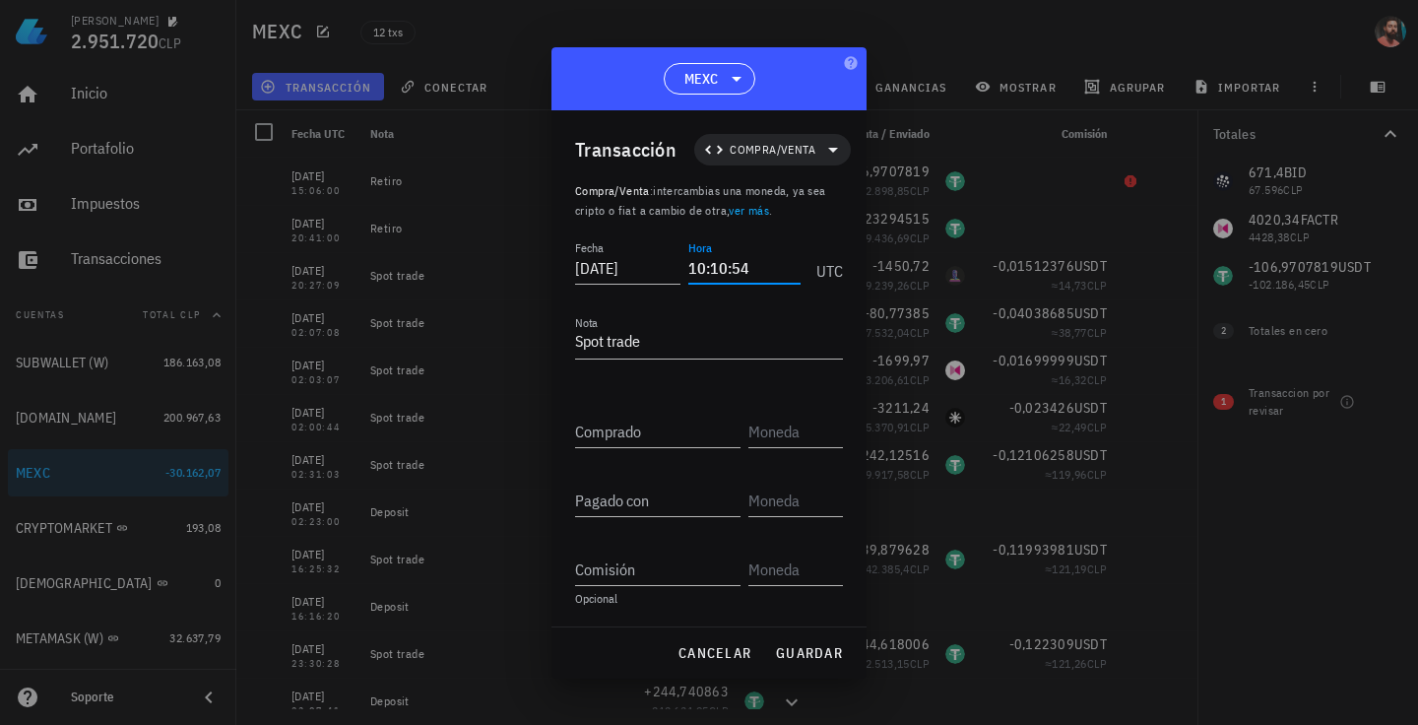
type input "10:10:54"
click at [616, 428] on input "Comprado" at bounding box center [657, 432] width 165 height 32
click at [790, 421] on input "text" at bounding box center [794, 432] width 91 height 32
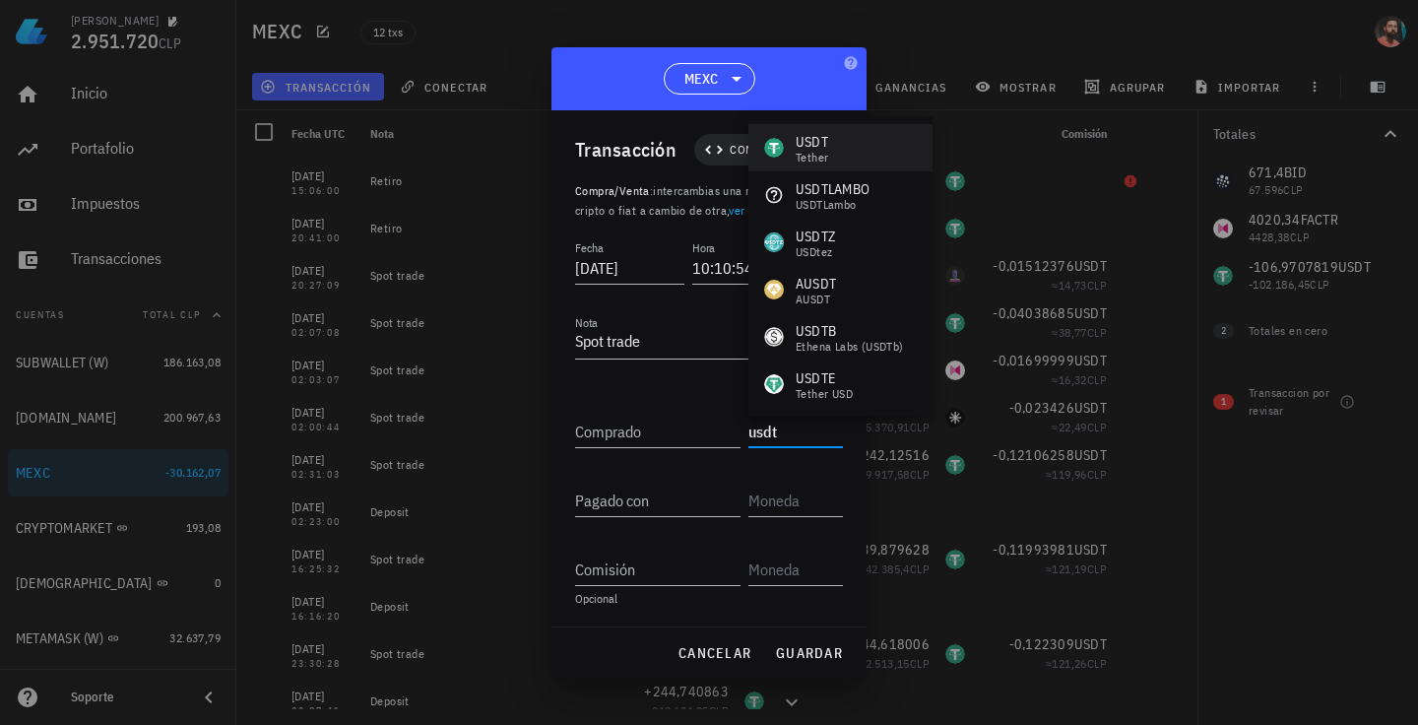
click at [806, 160] on div "Tether" at bounding box center [812, 158] width 33 height 12
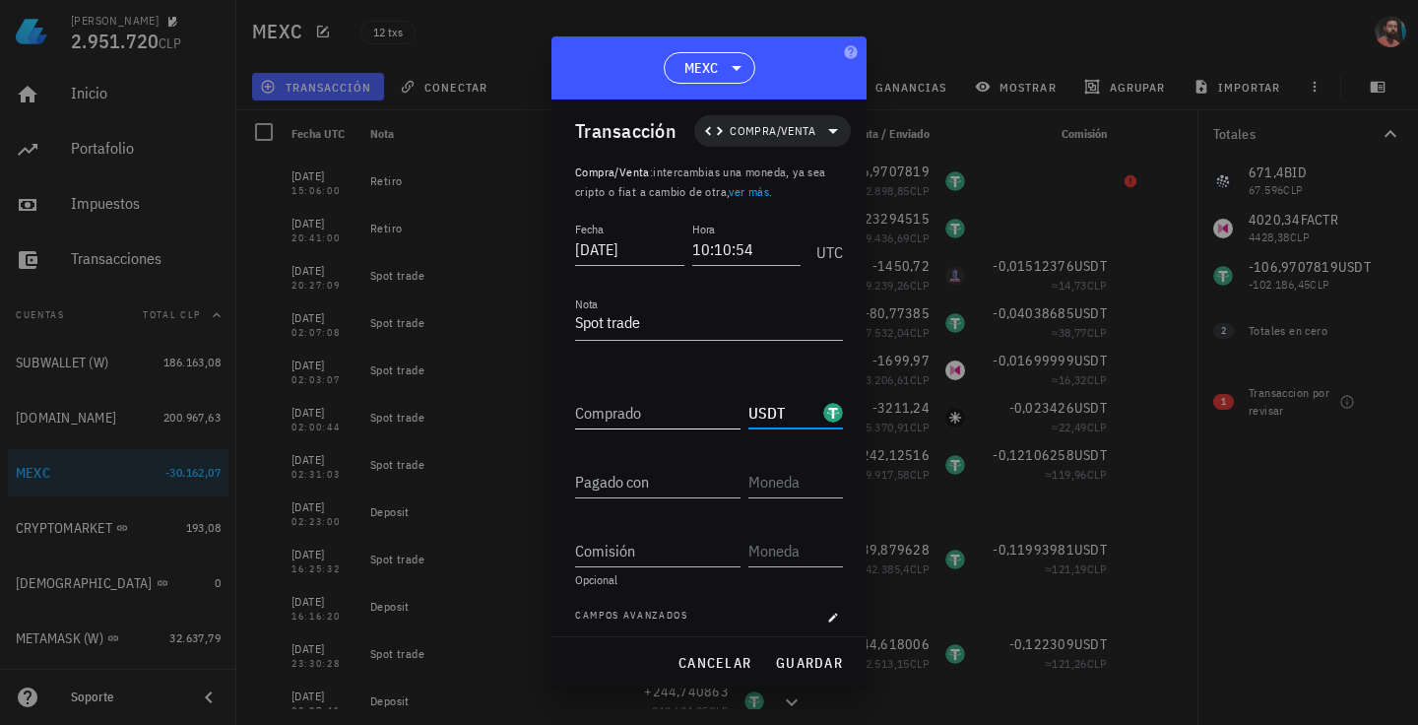
scroll to position [18, 0]
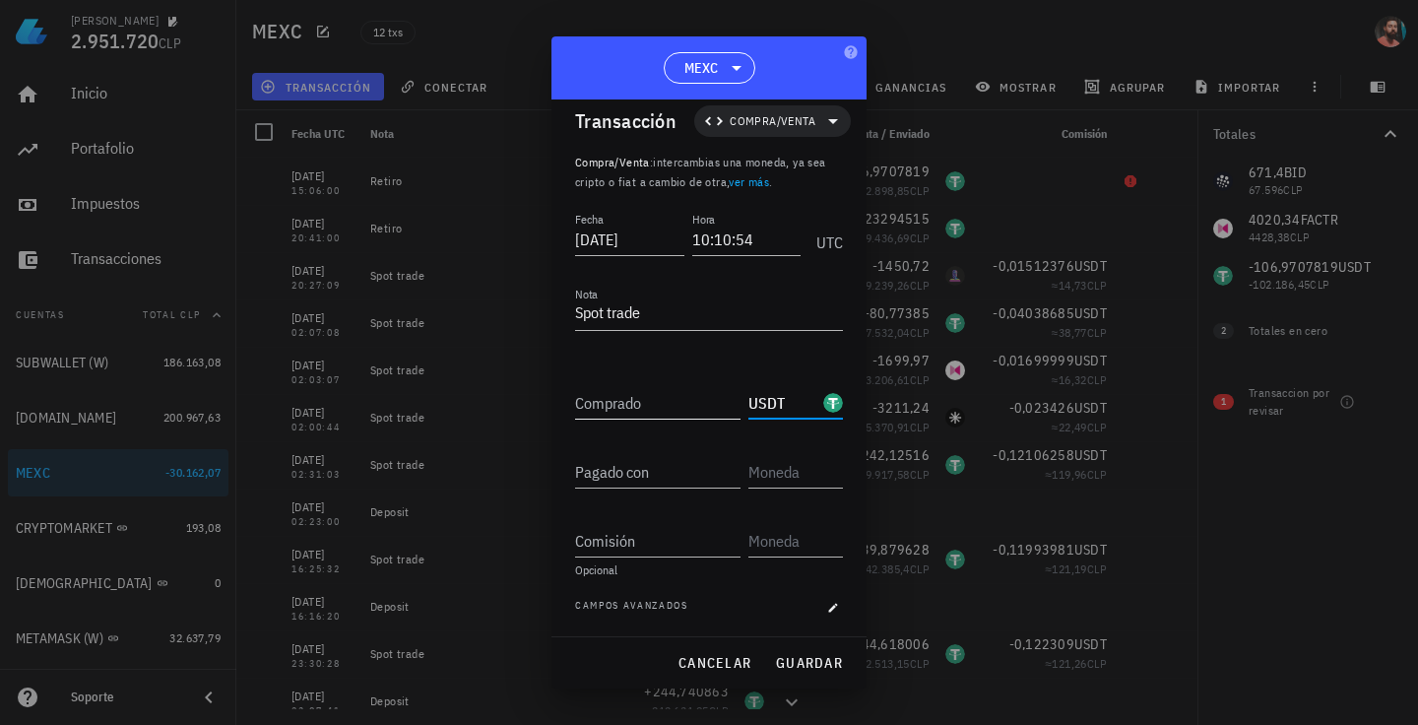
type input "USDT"
click at [631, 410] on input "Comprado" at bounding box center [657, 403] width 165 height 32
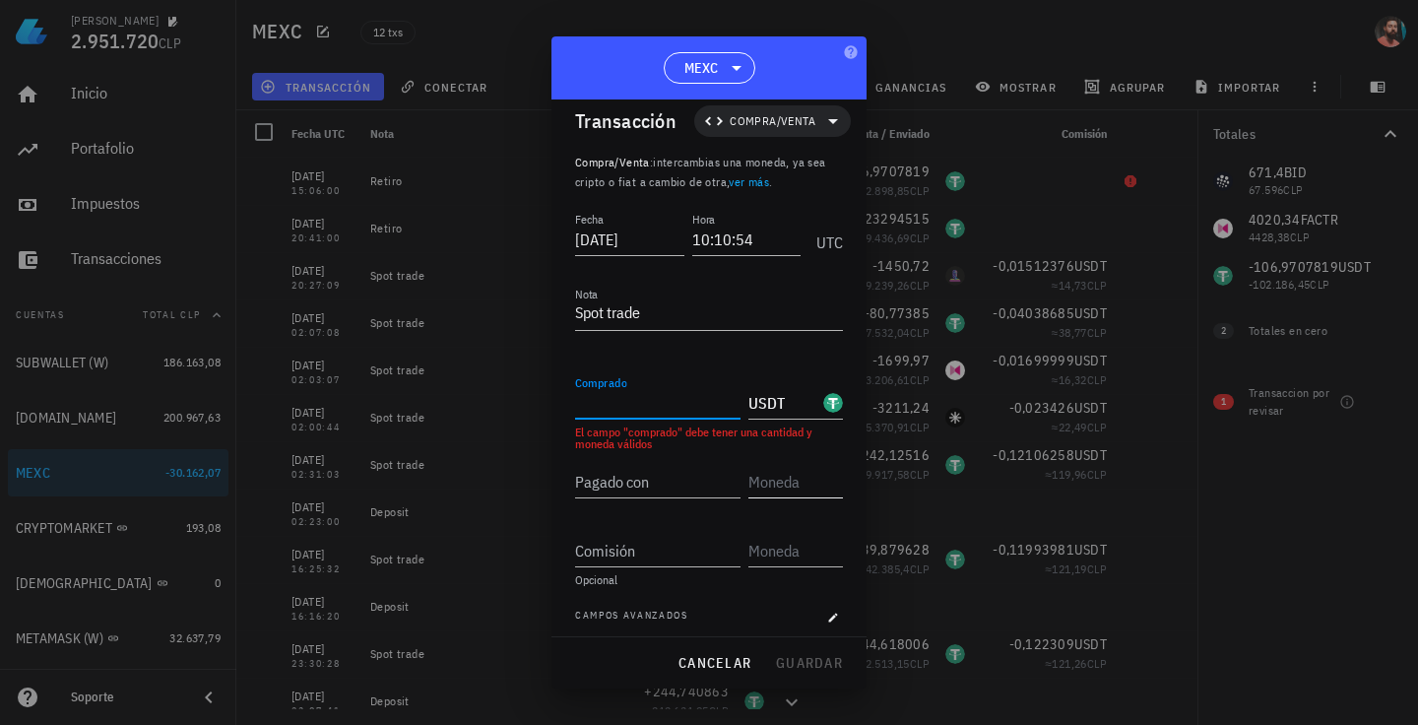
click at [769, 480] on input "text" at bounding box center [794, 482] width 91 height 32
type input "f"
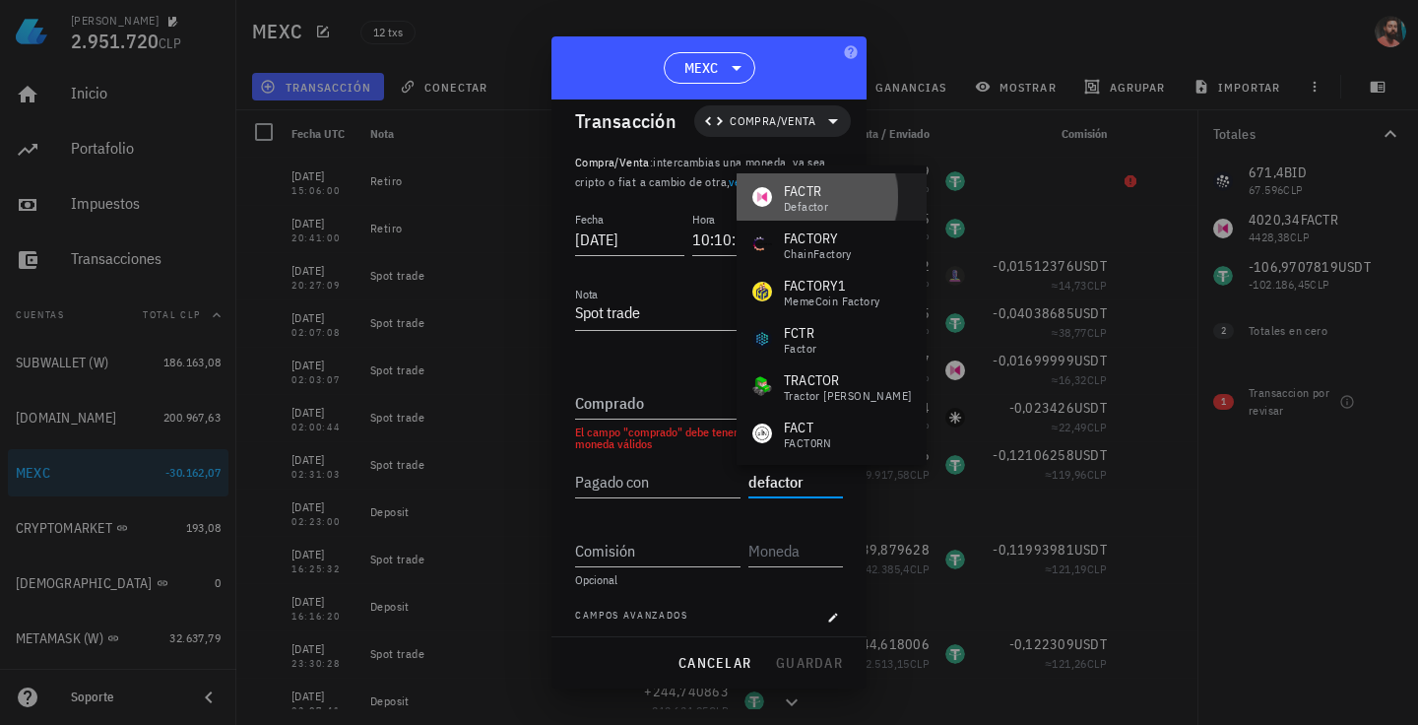
click at [846, 195] on div "FACTR Defactor" at bounding box center [832, 196] width 190 height 47
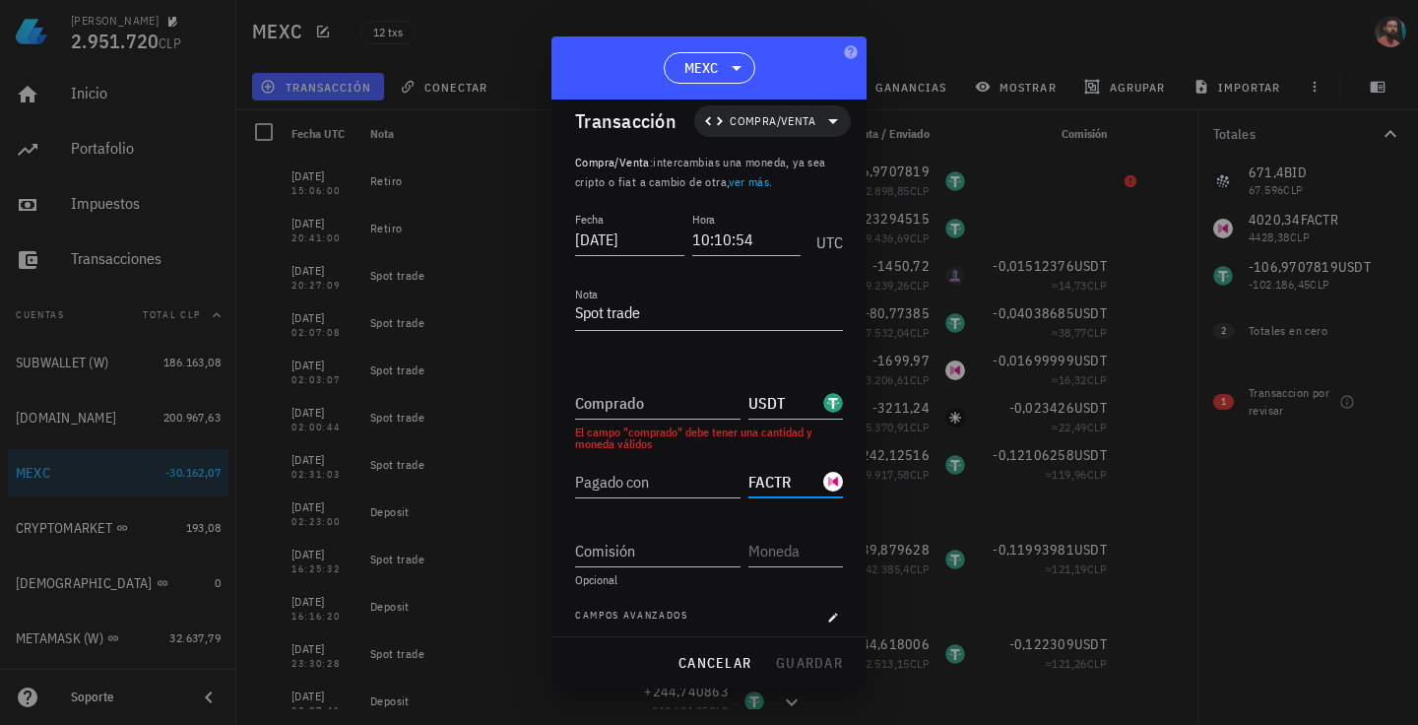
type input "FACTR"
click at [659, 450] on div "Pagado con FACTR" at bounding box center [709, 473] width 268 height 47
click at [676, 431] on div "El campo "comprado" debe tener una cantidad y moneda válidos" at bounding box center [709, 439] width 268 height 24
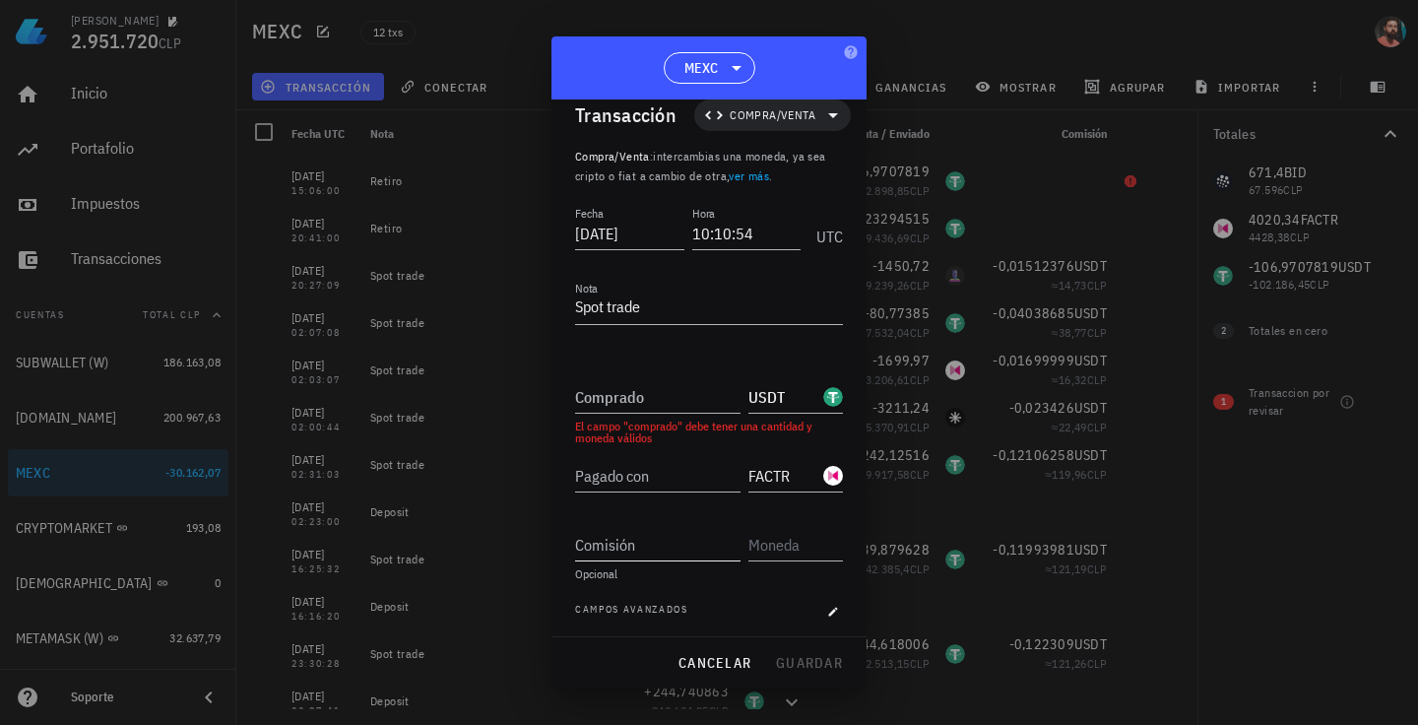
scroll to position [28, 0]
click at [769, 546] on input "text" at bounding box center [794, 541] width 91 height 32
click at [741, 567] on div "Opcional" at bounding box center [709, 570] width 268 height 12
click at [663, 358] on div "Fecha [DATE] Hora 10:10:54 UTC Nota Spot trade Comprado USDT El campo "comprado…" at bounding box center [709, 417] width 268 height 439
click at [624, 444] on div "Pagado con" at bounding box center [661, 465] width 173 height 43
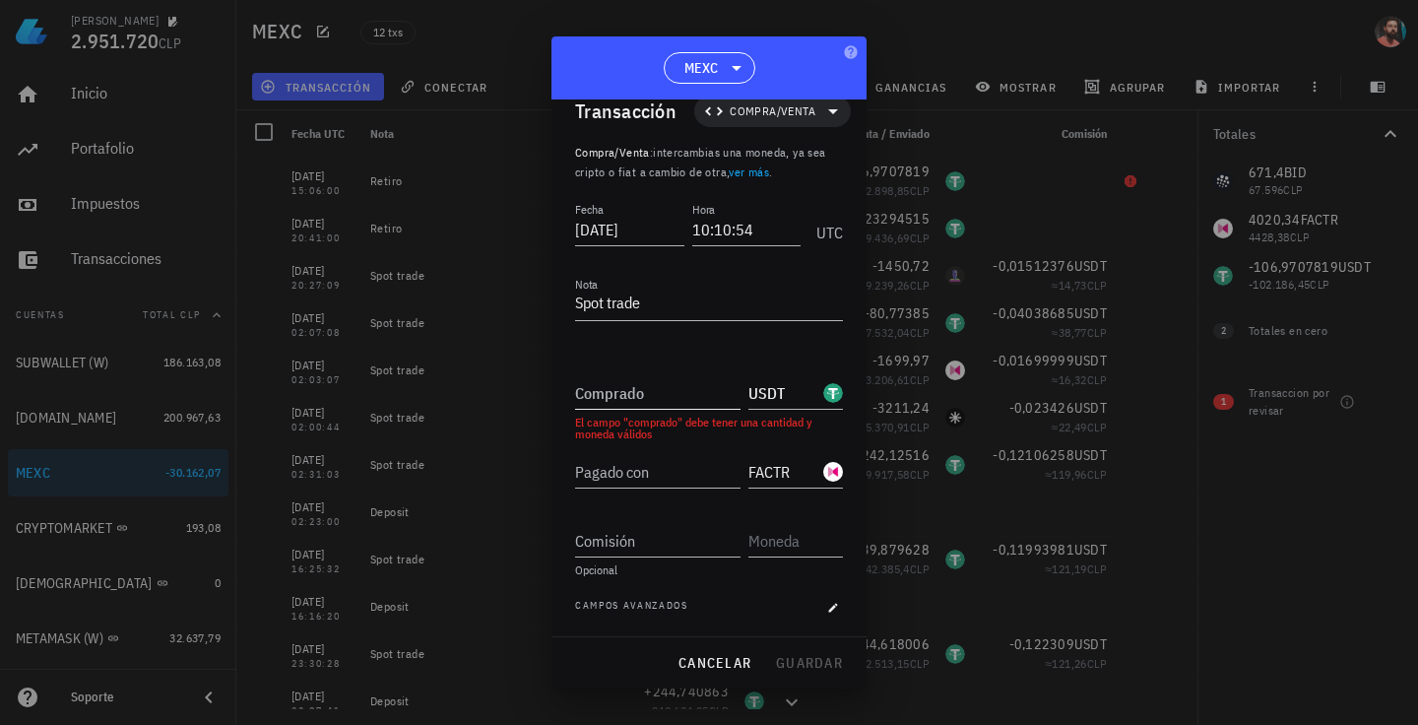
click at [624, 401] on input "Comprado" at bounding box center [657, 393] width 165 height 32
paste input "106,97078189"
type input "106,97078189"
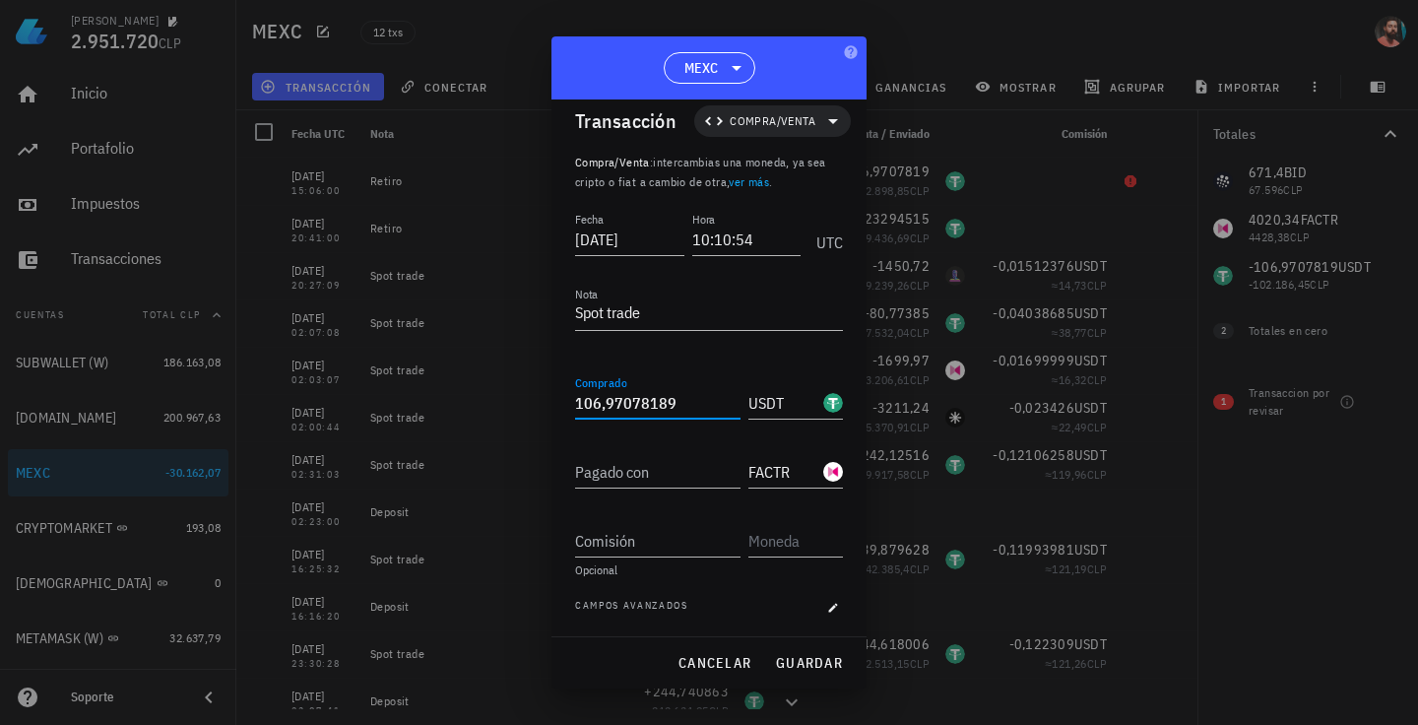
drag, startPoint x: 698, startPoint y: 410, endPoint x: 546, endPoint y: 420, distance: 153.0
click at [548, 420] on div "[PERSON_NAME] 2.951.720 CLP Inicio [GEOGRAPHIC_DATA] Impuestos [GEOGRAPHIC_DATA…" at bounding box center [709, 362] width 1418 height 725
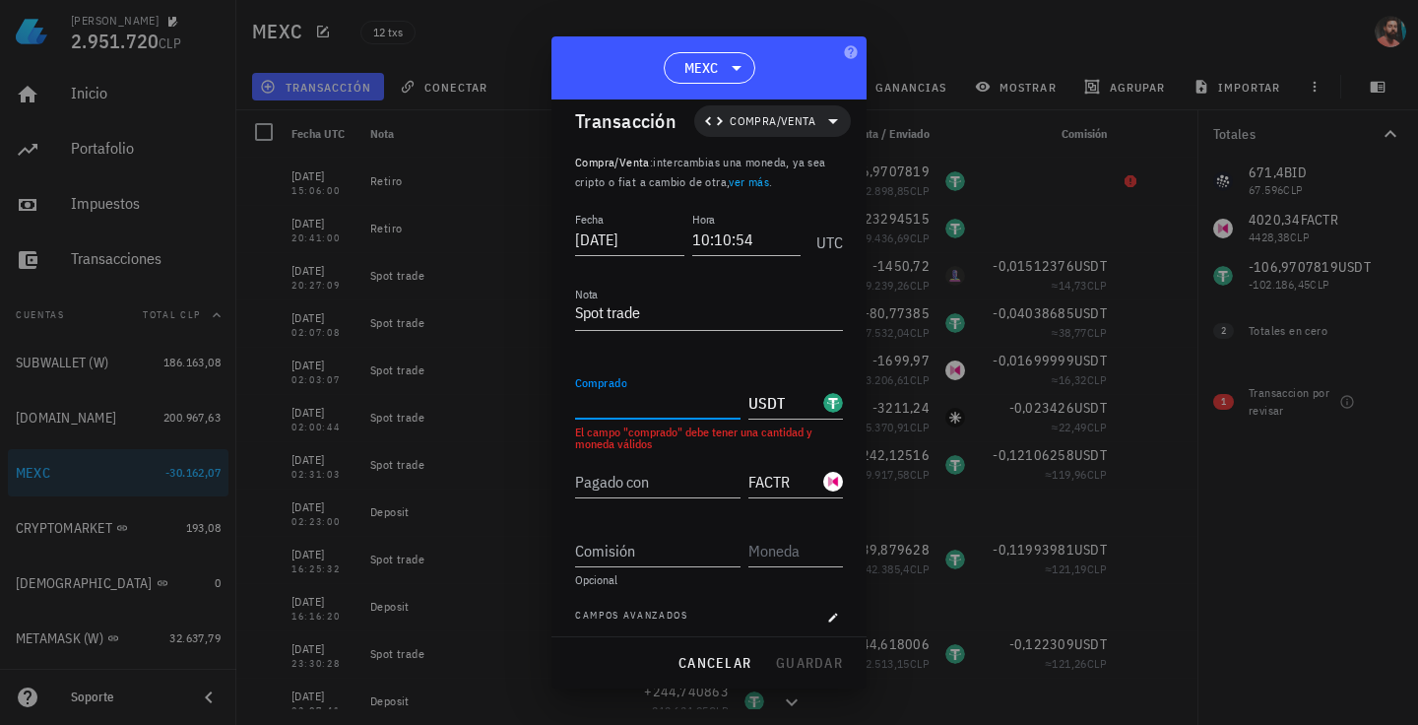
paste input "78,74173"
type input "78,74173"
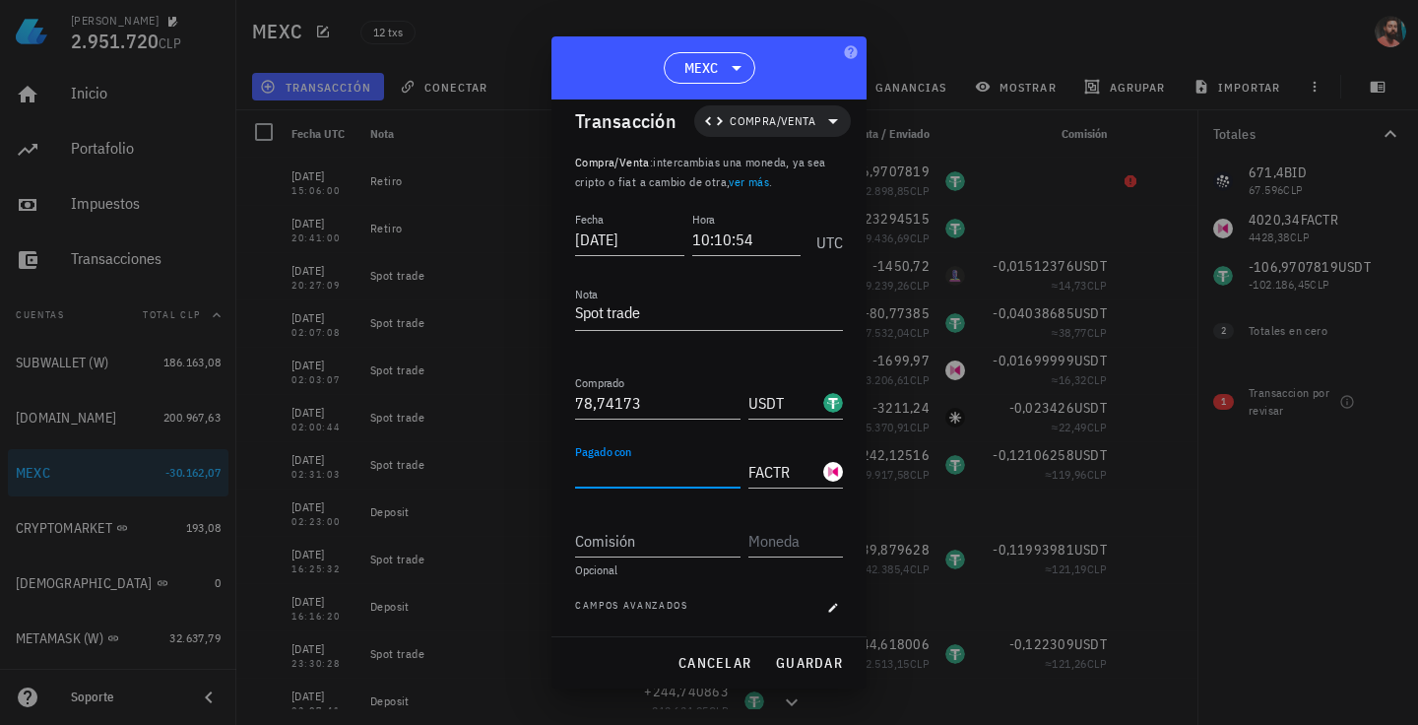
click at [652, 457] on input "Pagado con" at bounding box center [657, 472] width 165 height 32
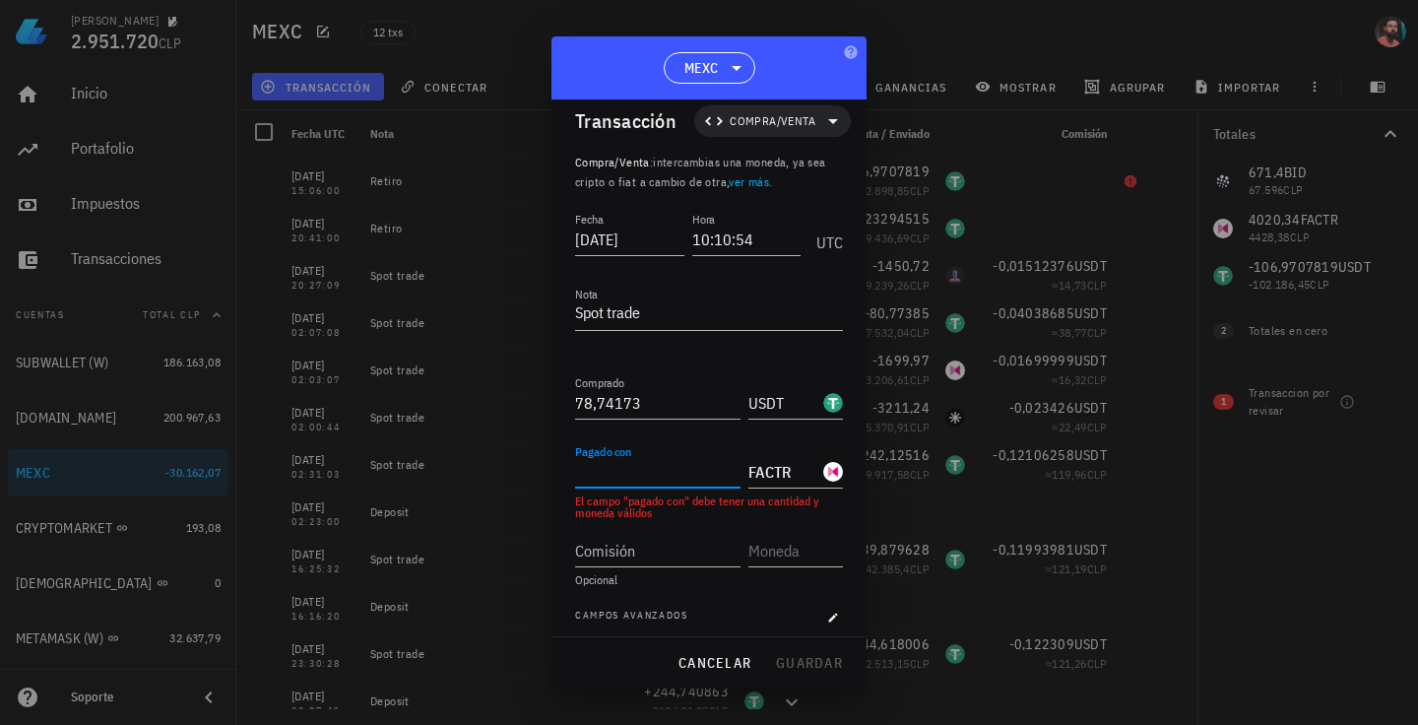
click at [649, 478] on input "Pagado con" at bounding box center [657, 472] width 165 height 32
paste input "4020,34"
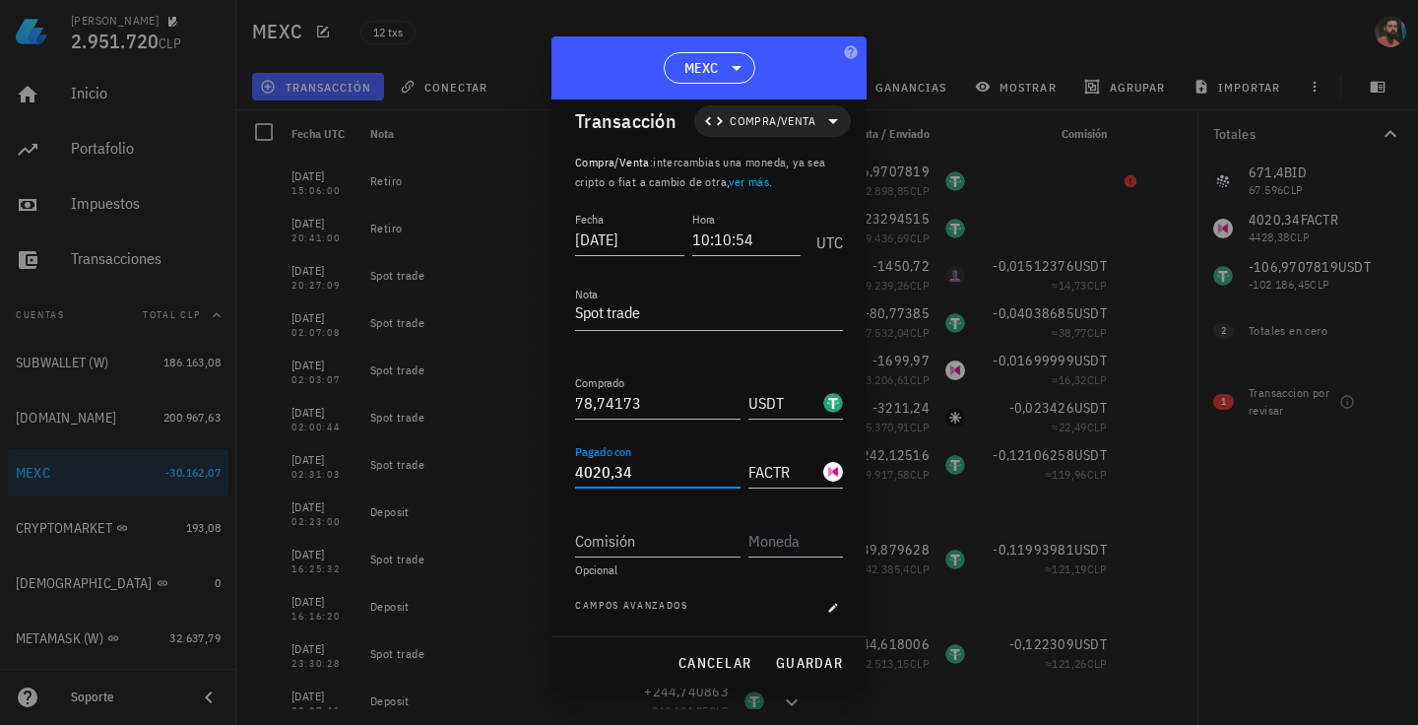
type input "4.020,34"
click at [663, 501] on div at bounding box center [709, 502] width 268 height 14
click at [608, 530] on div "Comisión" at bounding box center [657, 541] width 165 height 32
paste input "0,03937087"
type input "0,03937087"
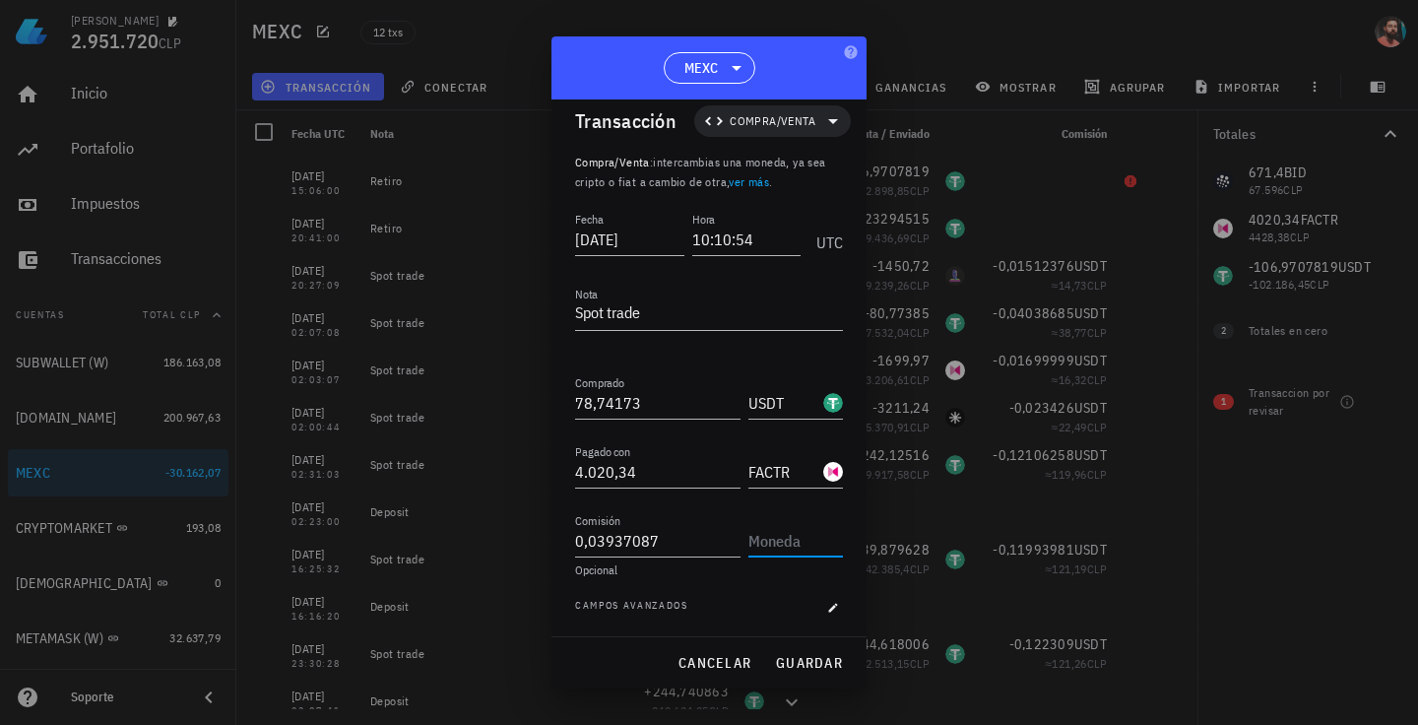
click at [769, 552] on input "text" at bounding box center [794, 541] width 91 height 32
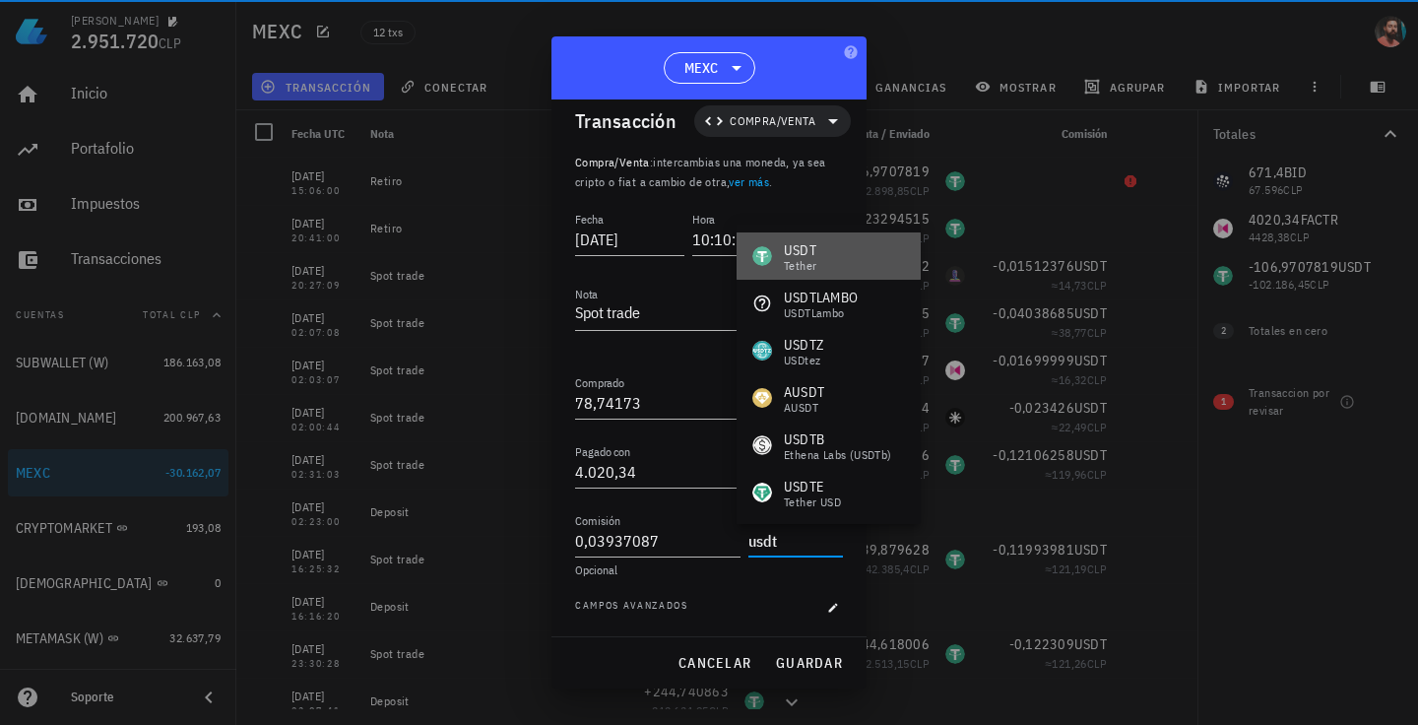
click at [789, 267] on div "Tether" at bounding box center [800, 266] width 33 height 12
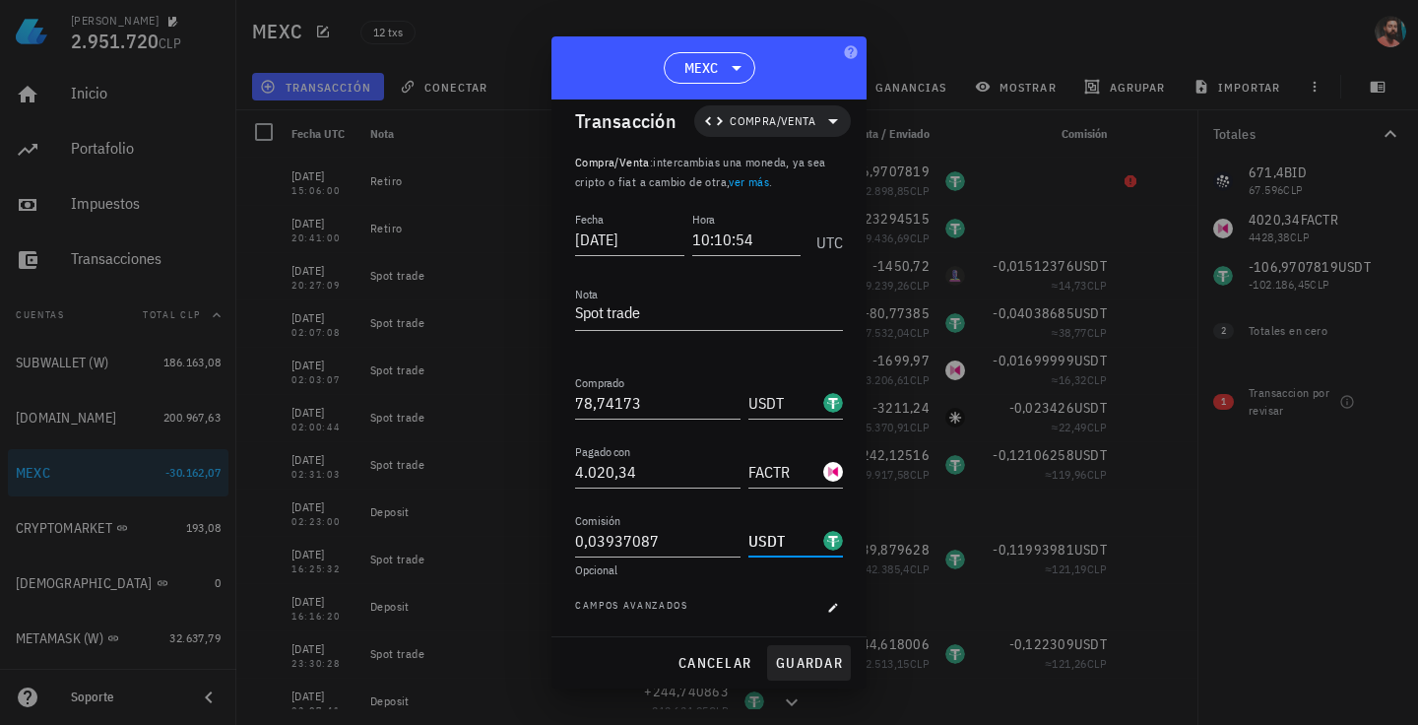
type input "USDT"
click at [810, 662] on span "guardar" at bounding box center [809, 663] width 68 height 18
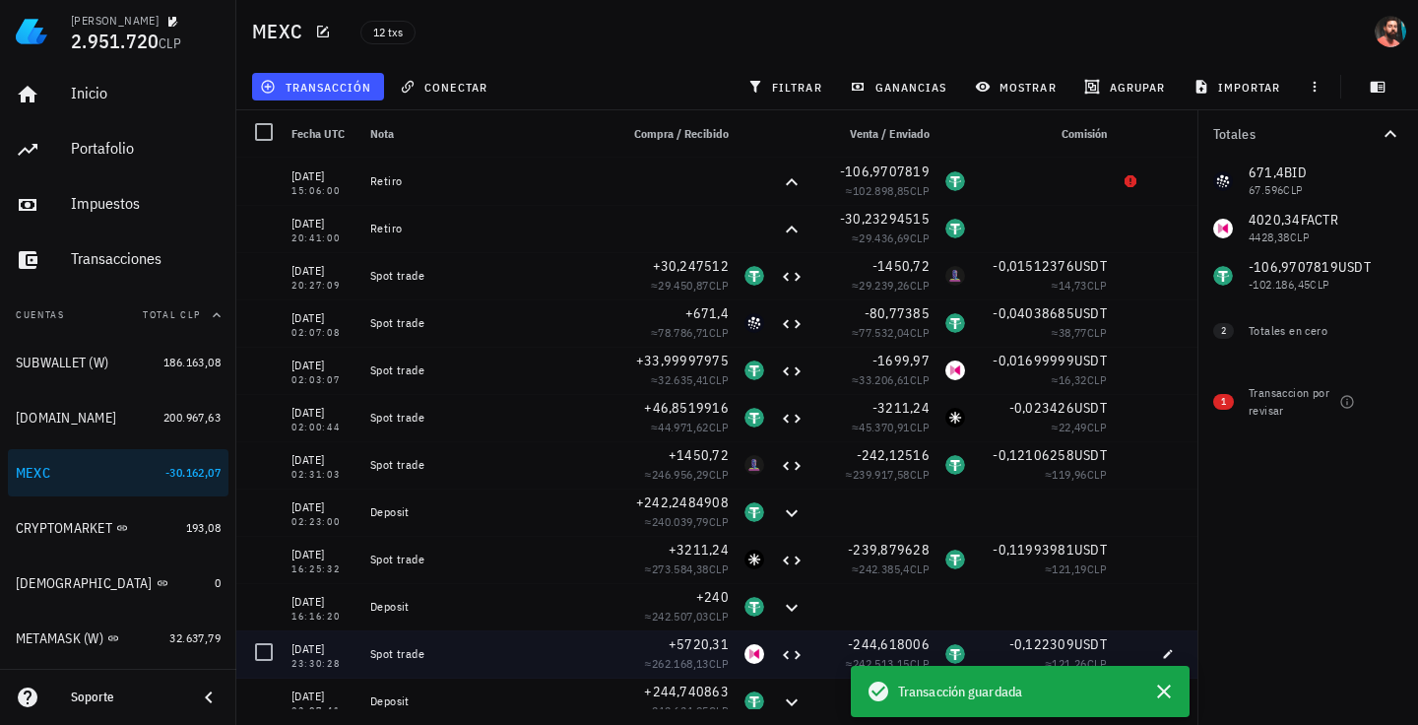
scroll to position [0, 0]
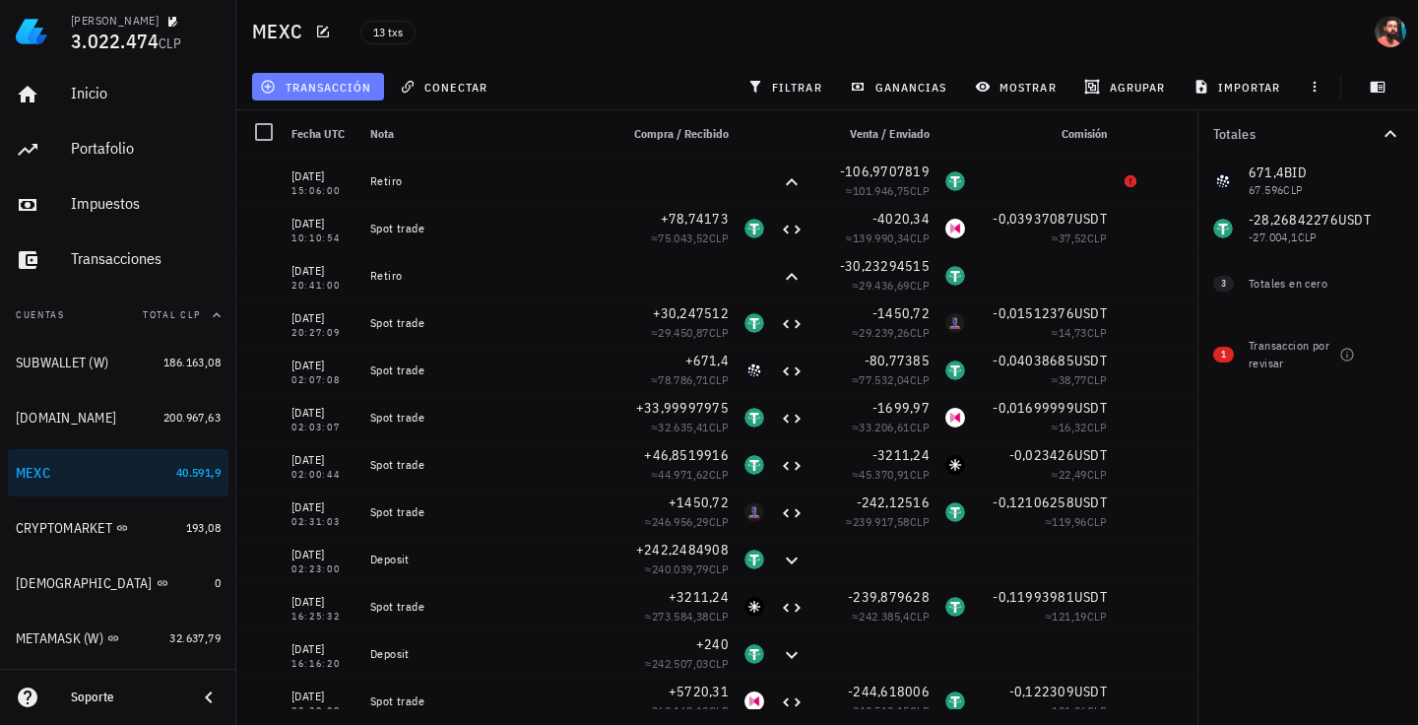
click at [292, 82] on span "transacción" at bounding box center [317, 87] width 107 height 16
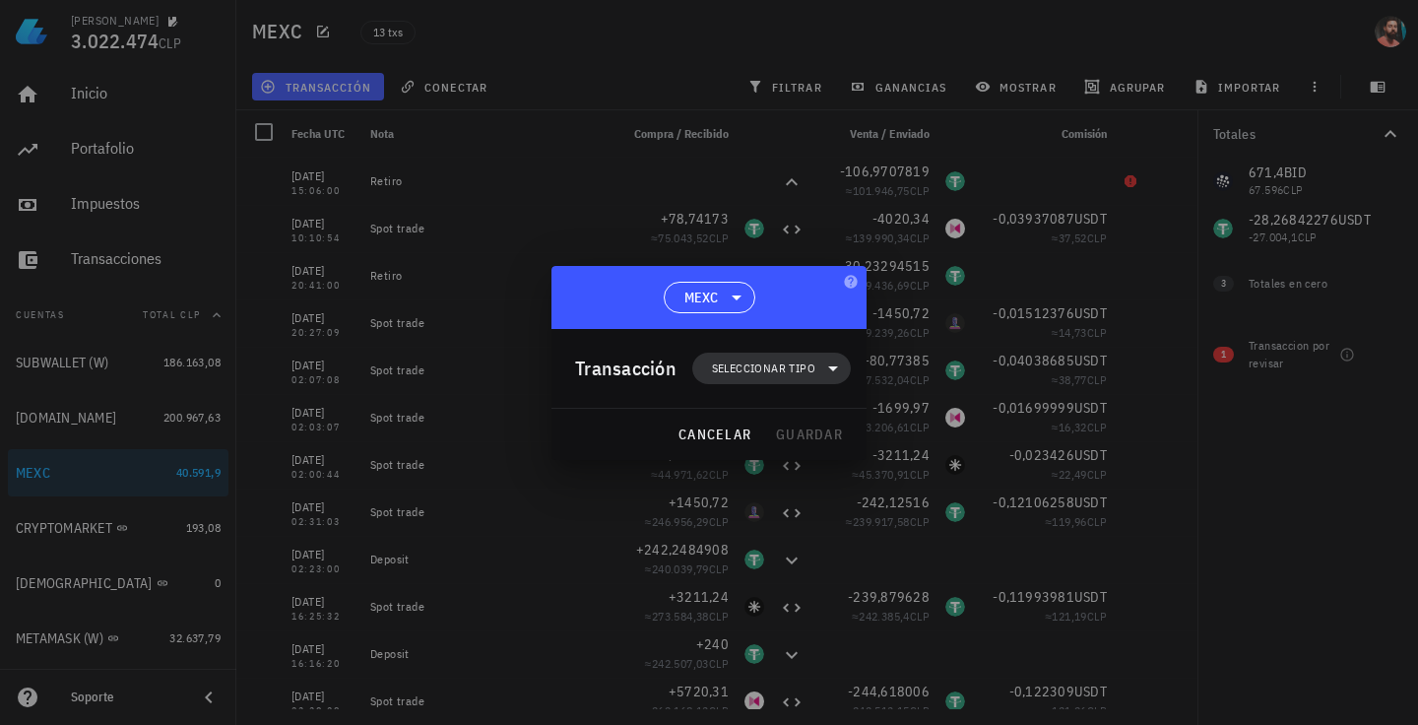
click at [734, 376] on span "Seleccionar tipo" at bounding box center [763, 369] width 103 height 20
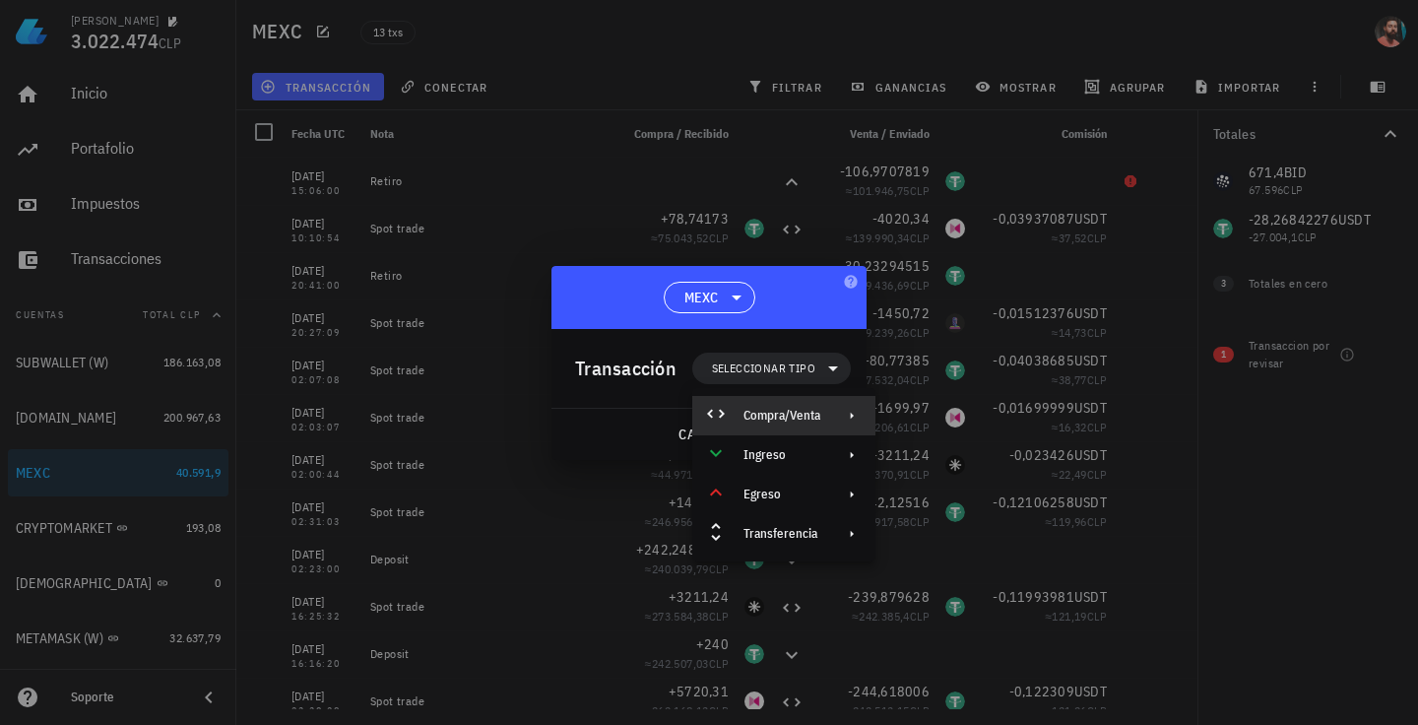
click at [789, 425] on div "Compra/Venta" at bounding box center [783, 415] width 183 height 39
click at [984, 424] on div "Compra/Venta" at bounding box center [986, 424] width 117 height 16
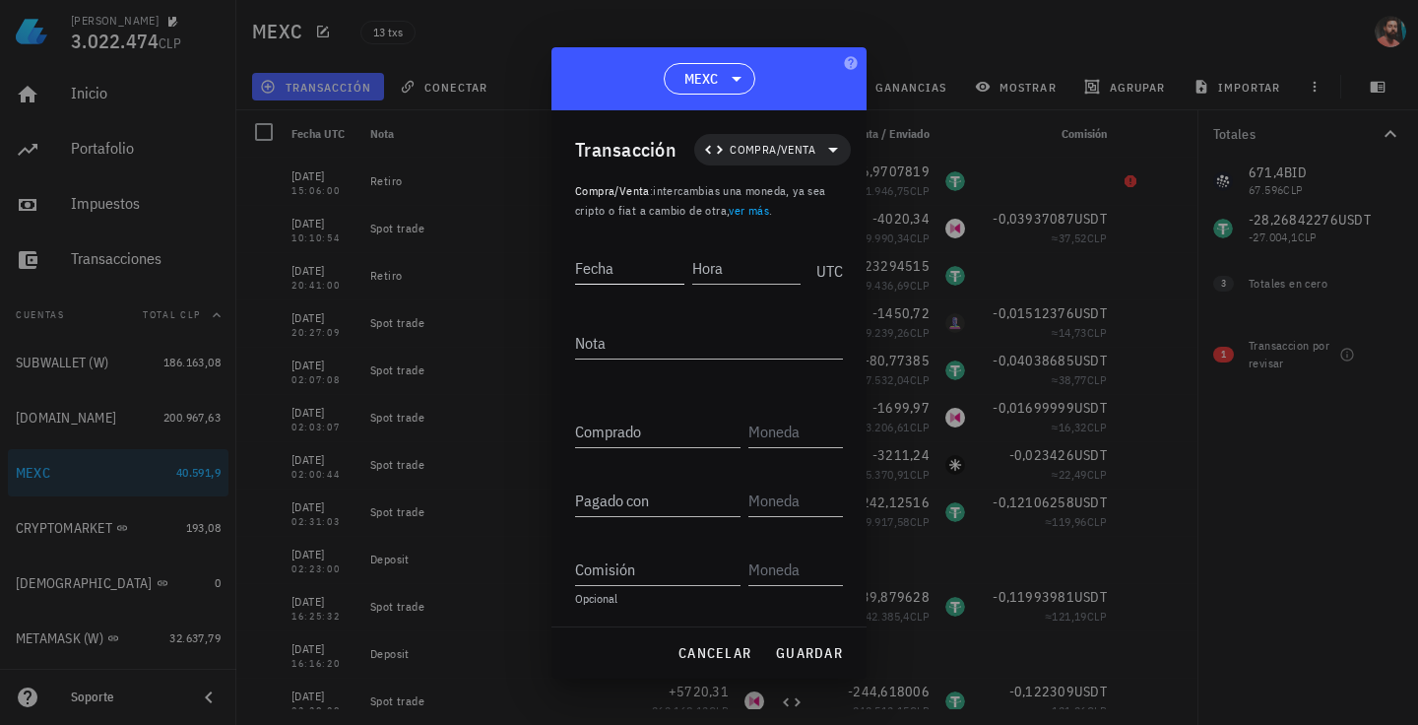
click at [612, 268] on input "Fecha" at bounding box center [629, 268] width 109 height 32
type input "[DATE]"
click at [715, 275] on input "Hora" at bounding box center [747, 268] width 105 height 32
type input "10:11:10"
click at [661, 336] on textarea "Nota" at bounding box center [709, 343] width 268 height 32
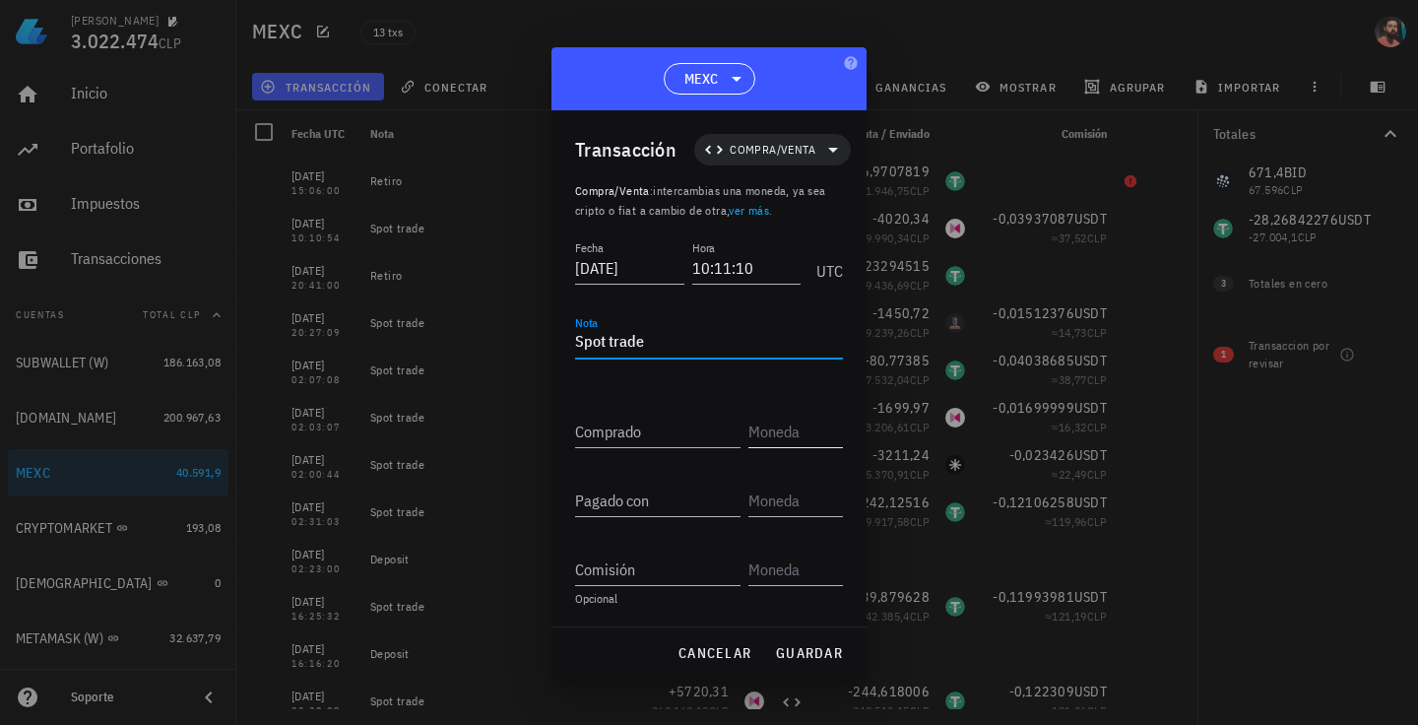
type textarea "Spot trade"
click at [767, 440] on input "text" at bounding box center [794, 432] width 91 height 32
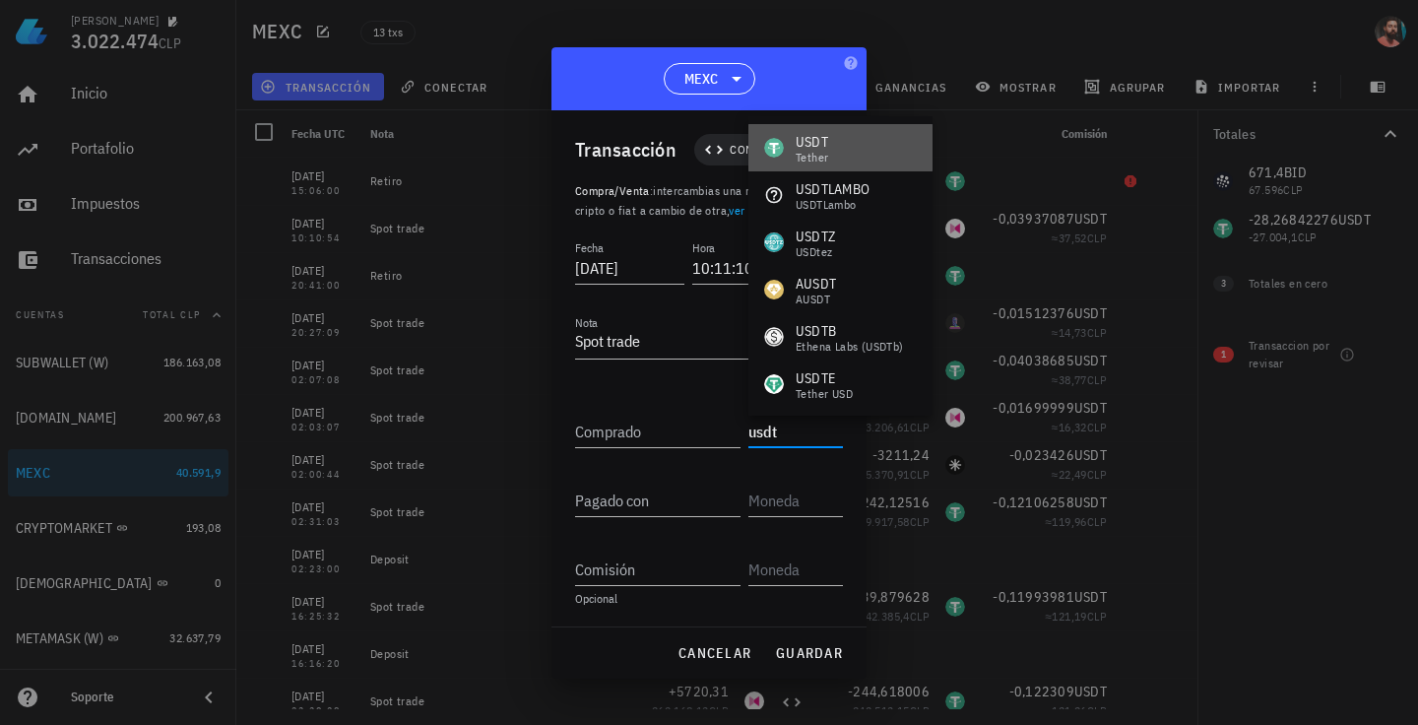
click at [853, 156] on div "USDT Tether" at bounding box center [841, 147] width 184 height 47
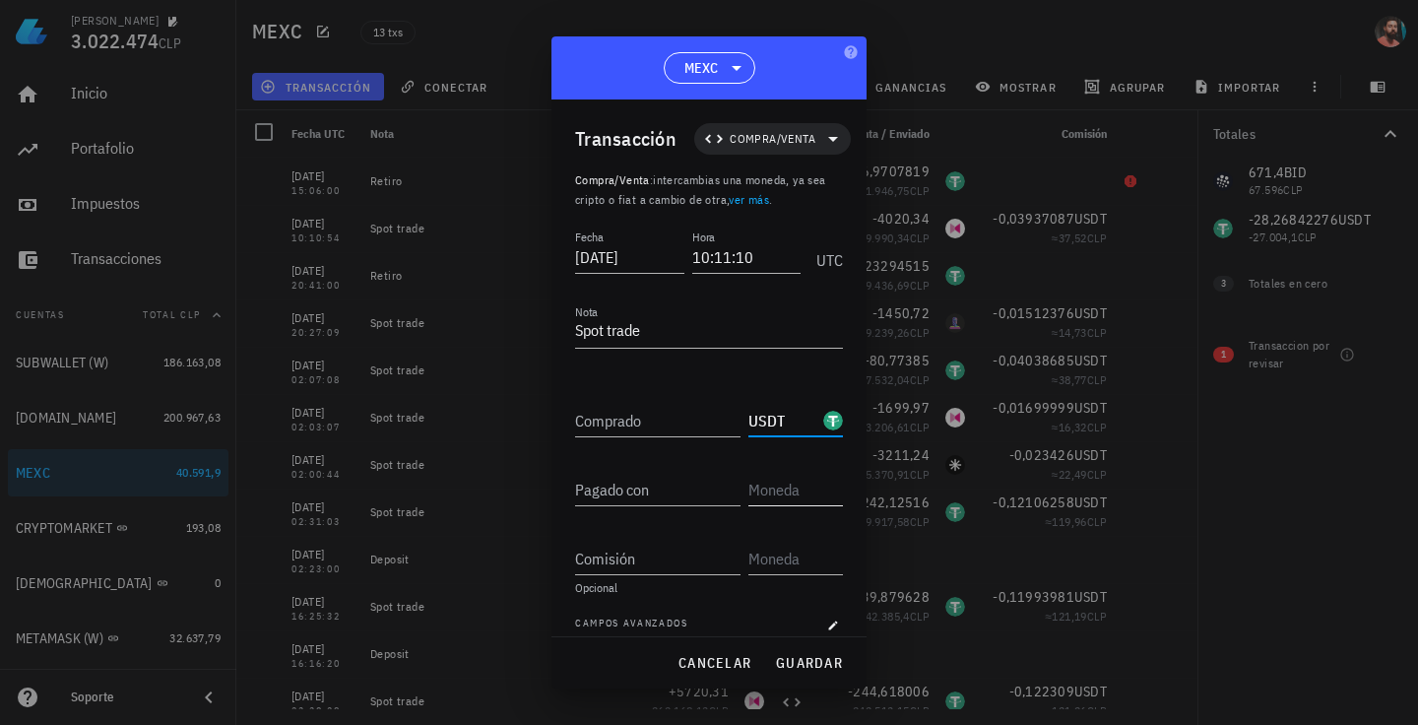
type input "USDT"
click at [782, 485] on input "text" at bounding box center [794, 490] width 91 height 32
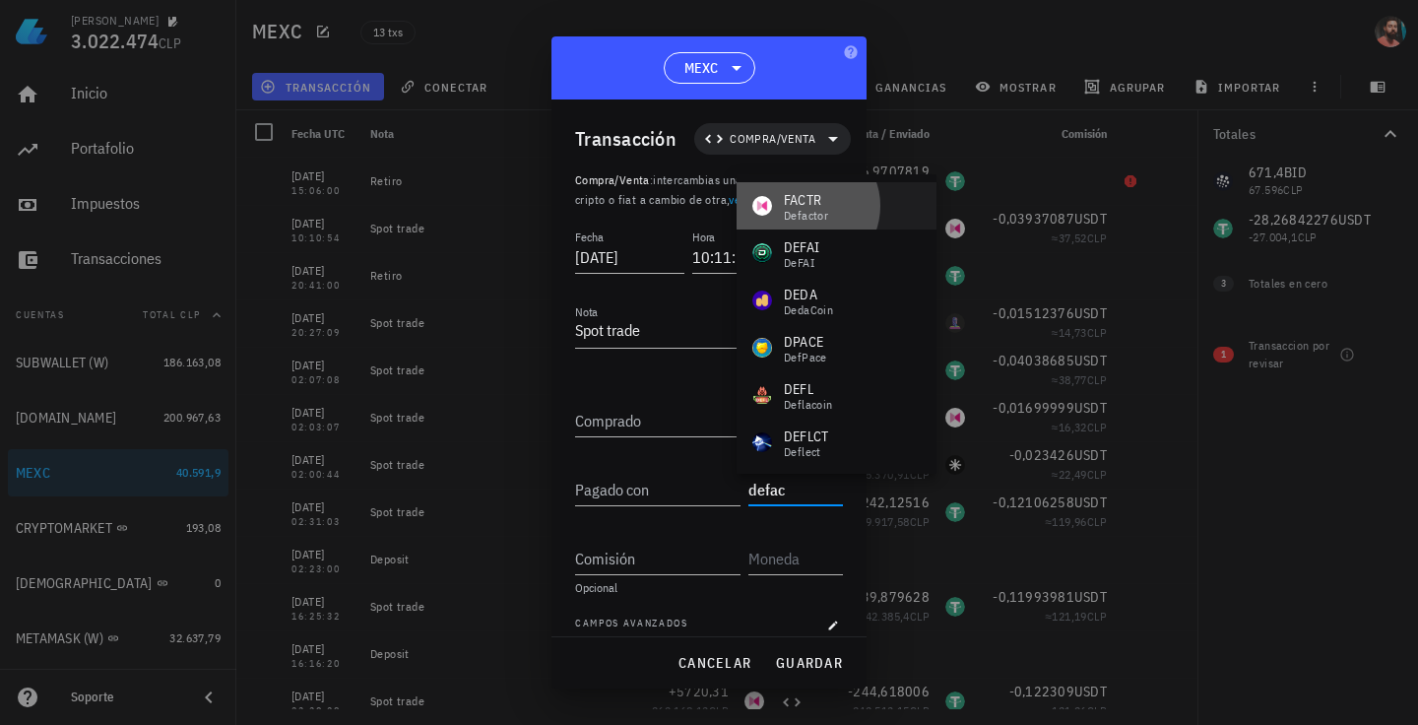
click at [816, 215] on div "Defactor" at bounding box center [806, 216] width 44 height 12
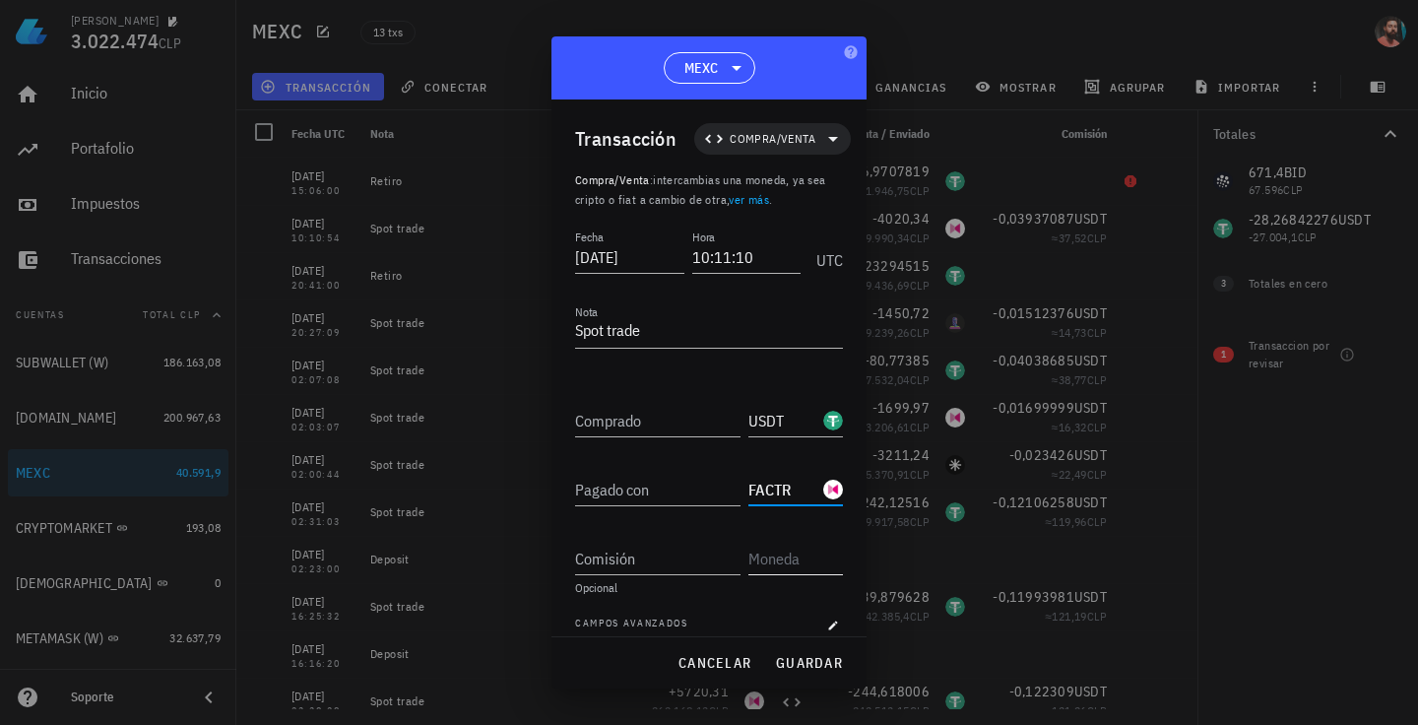
type input "FACTR"
click at [754, 561] on input "text" at bounding box center [794, 559] width 91 height 32
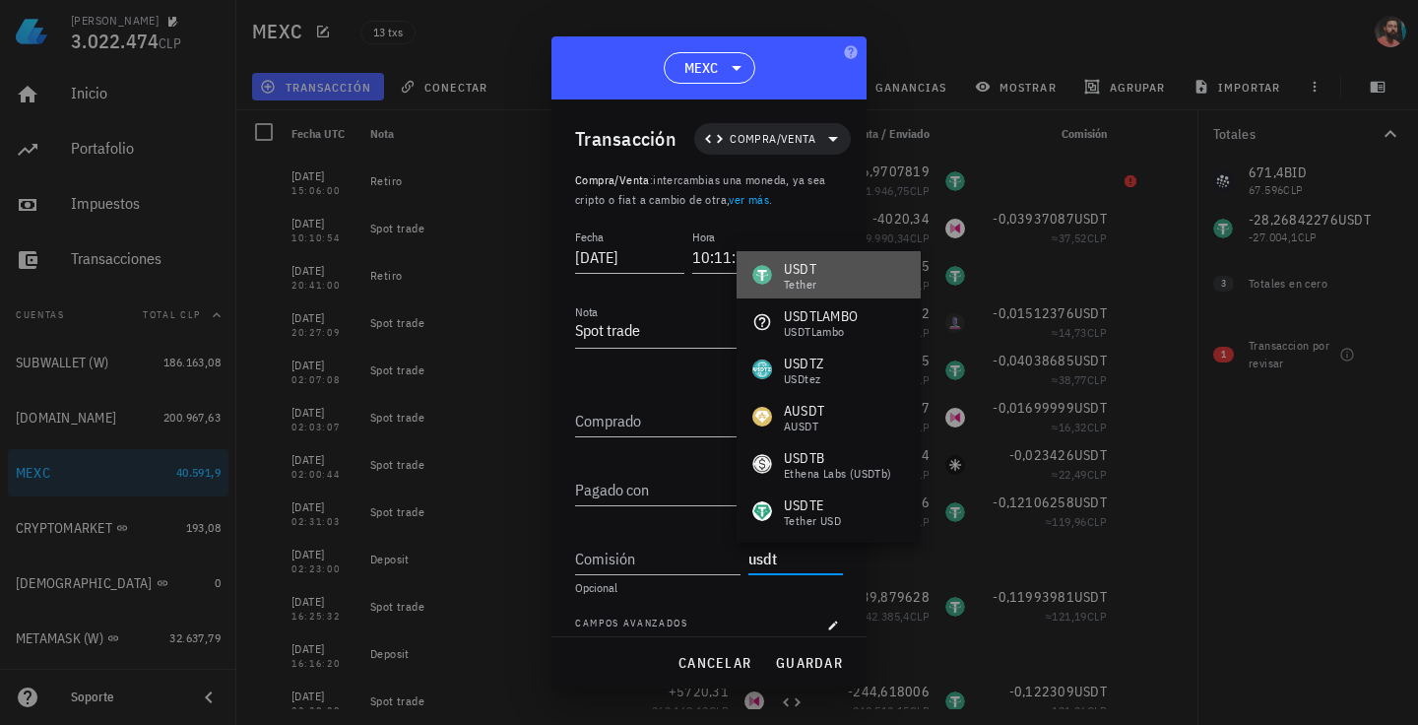
click at [818, 256] on div "USDT Tether" at bounding box center [829, 274] width 184 height 47
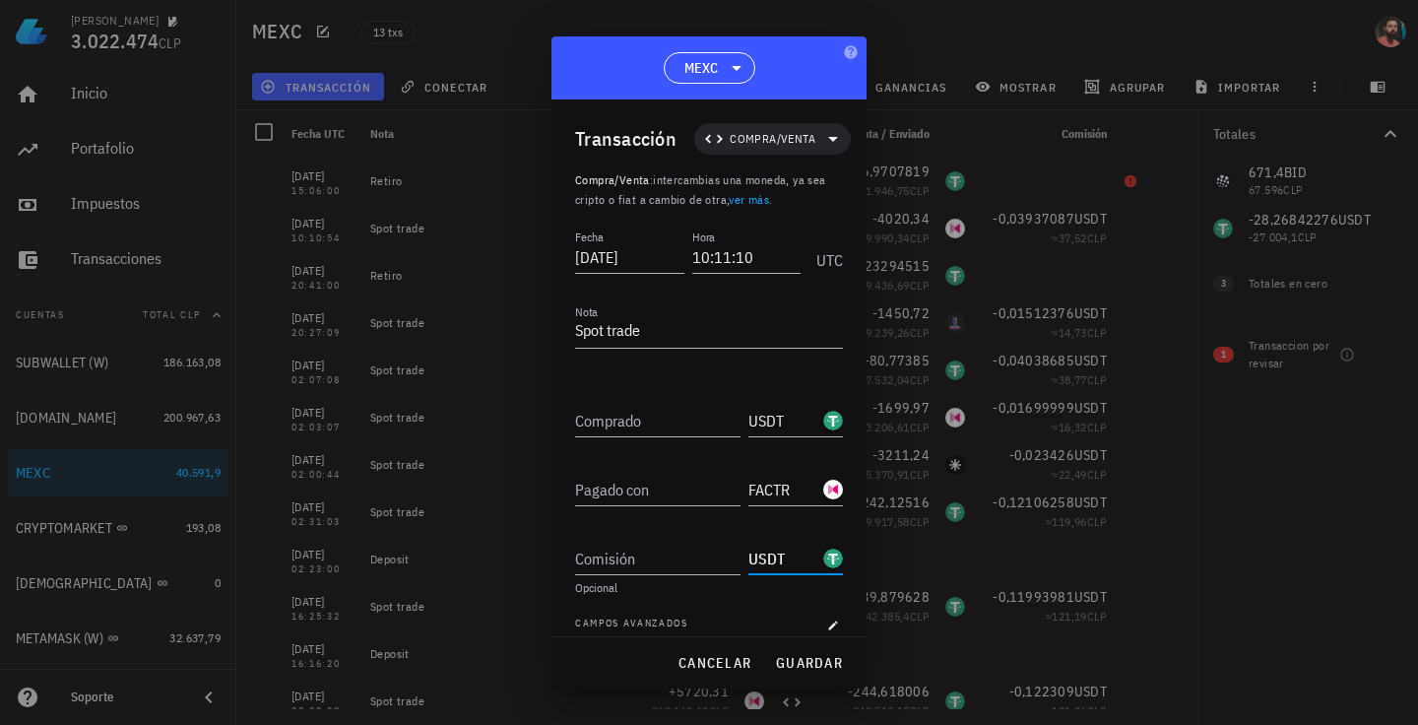
type input "USDT"
click at [624, 381] on div "Fecha [DATE] Hora 10:11:10 UTC Nota Spot trade Comprado USDT Pagado con FACTR C…" at bounding box center [709, 440] width 268 height 429
click at [589, 426] on input "Comprado" at bounding box center [657, 421] width 165 height 32
click at [645, 377] on div "Fecha [DATE] Hora 10:11:10 UTC Nota Spot trade Comprado USDT Pagado con FACTR C…" at bounding box center [709, 440] width 268 height 429
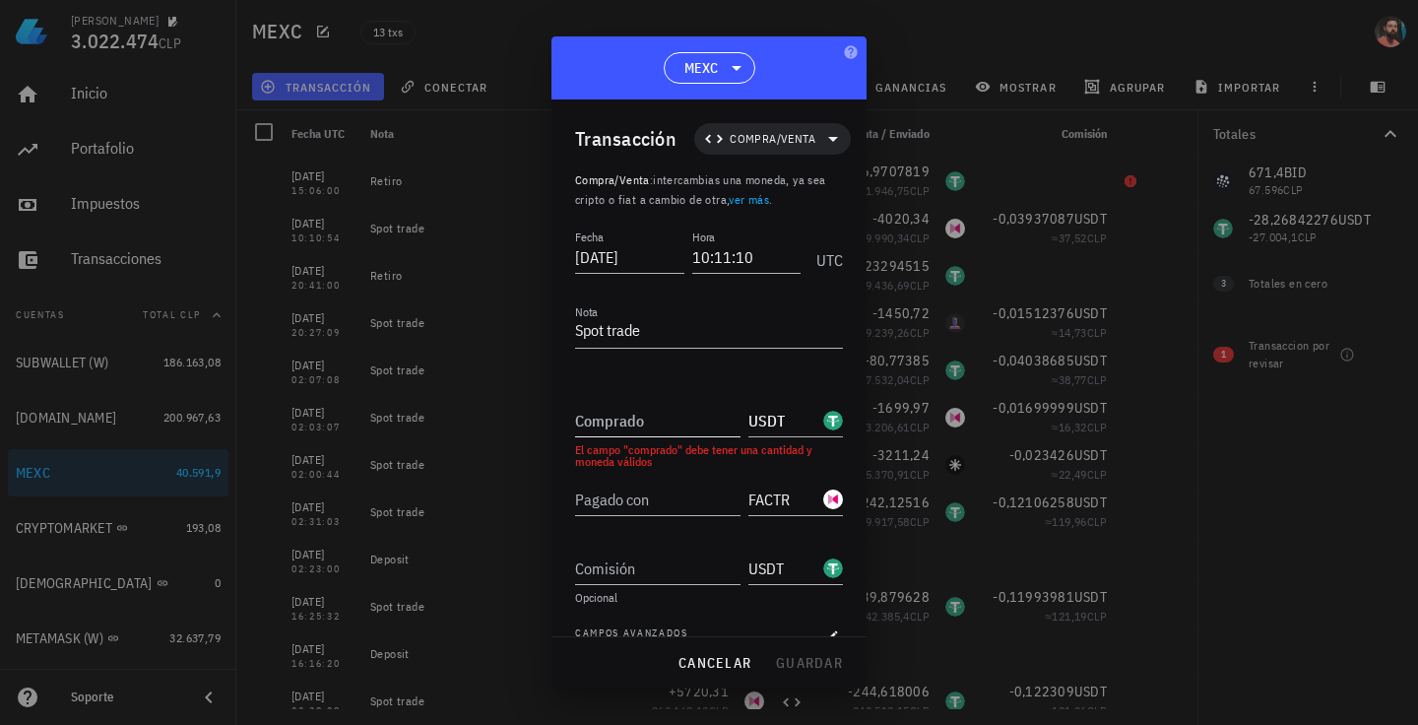
click at [634, 402] on div "Comprado" at bounding box center [661, 414] width 173 height 43
click at [593, 413] on div "Comprado" at bounding box center [657, 421] width 165 height 32
paste input "38,6375"
type input "38,6375"
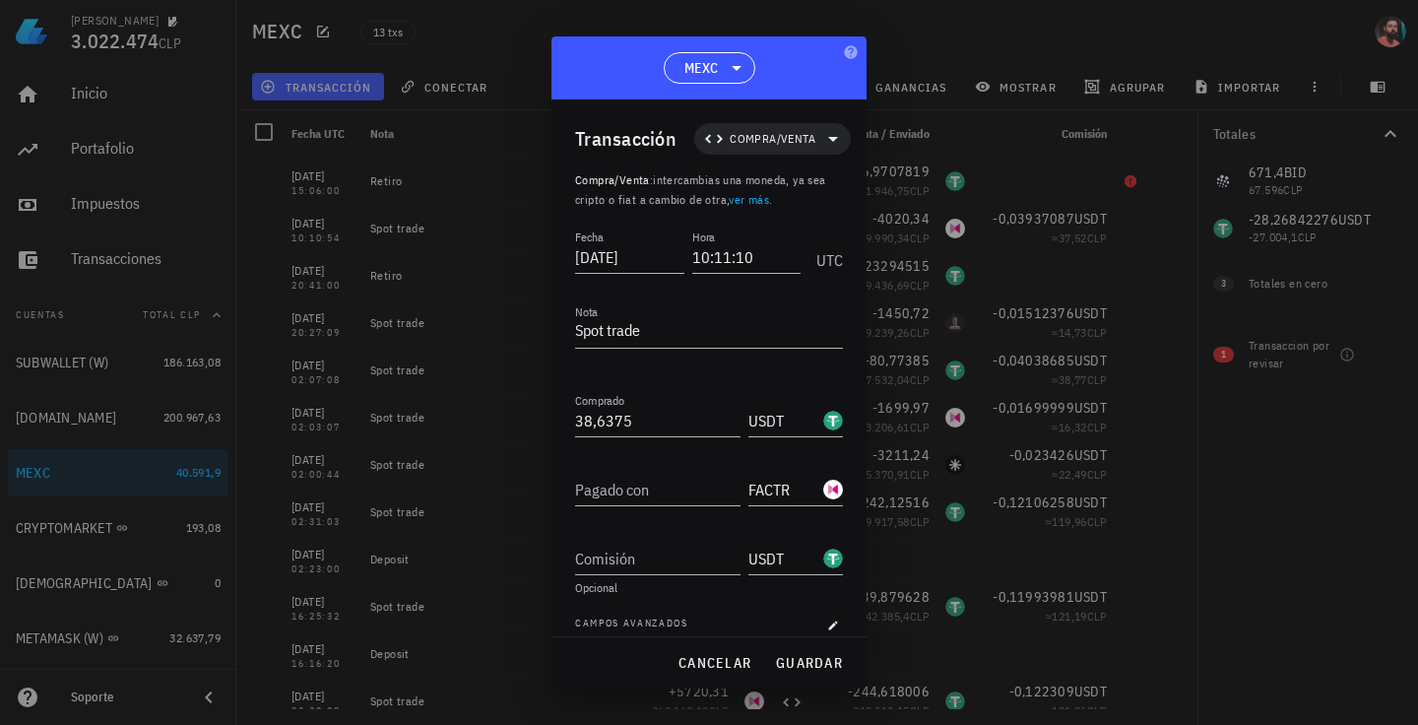
click at [606, 507] on div "Pagado con FACTR" at bounding box center [709, 492] width 268 height 69
click at [619, 493] on input "Pagado con" at bounding box center [657, 490] width 165 height 32
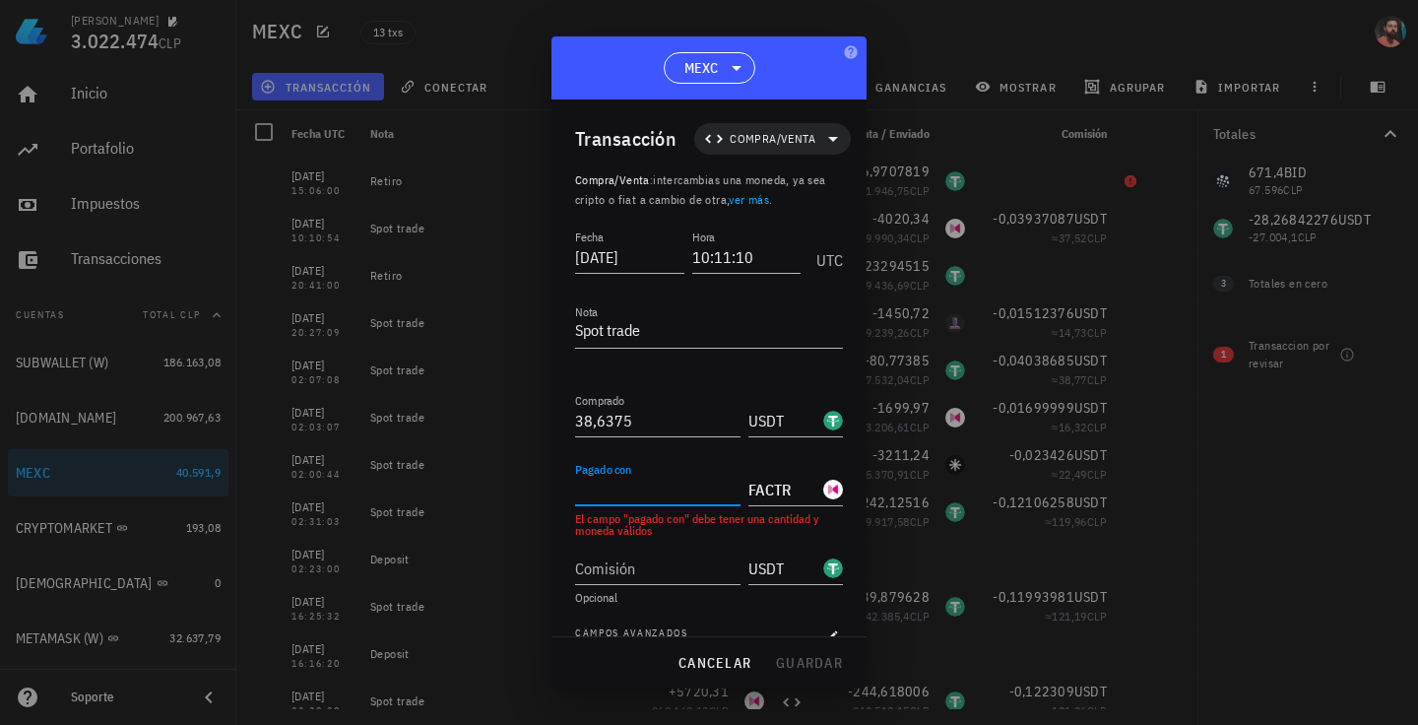
paste input "1305,55"
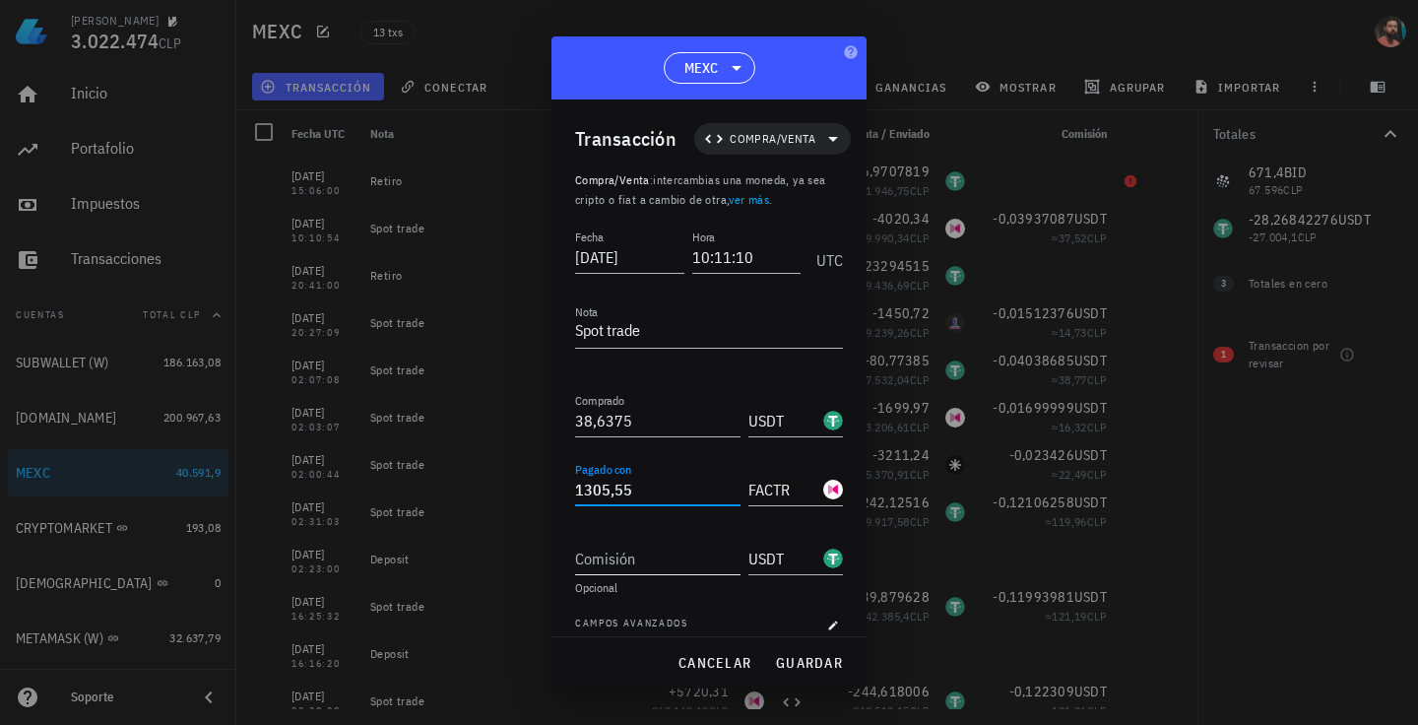
type input "1.305,55"
click at [618, 557] on input "Comisión" at bounding box center [657, 559] width 165 height 32
paste input "0,01931875"
type input "0,01931875"
click at [807, 655] on span "guardar" at bounding box center [809, 663] width 68 height 18
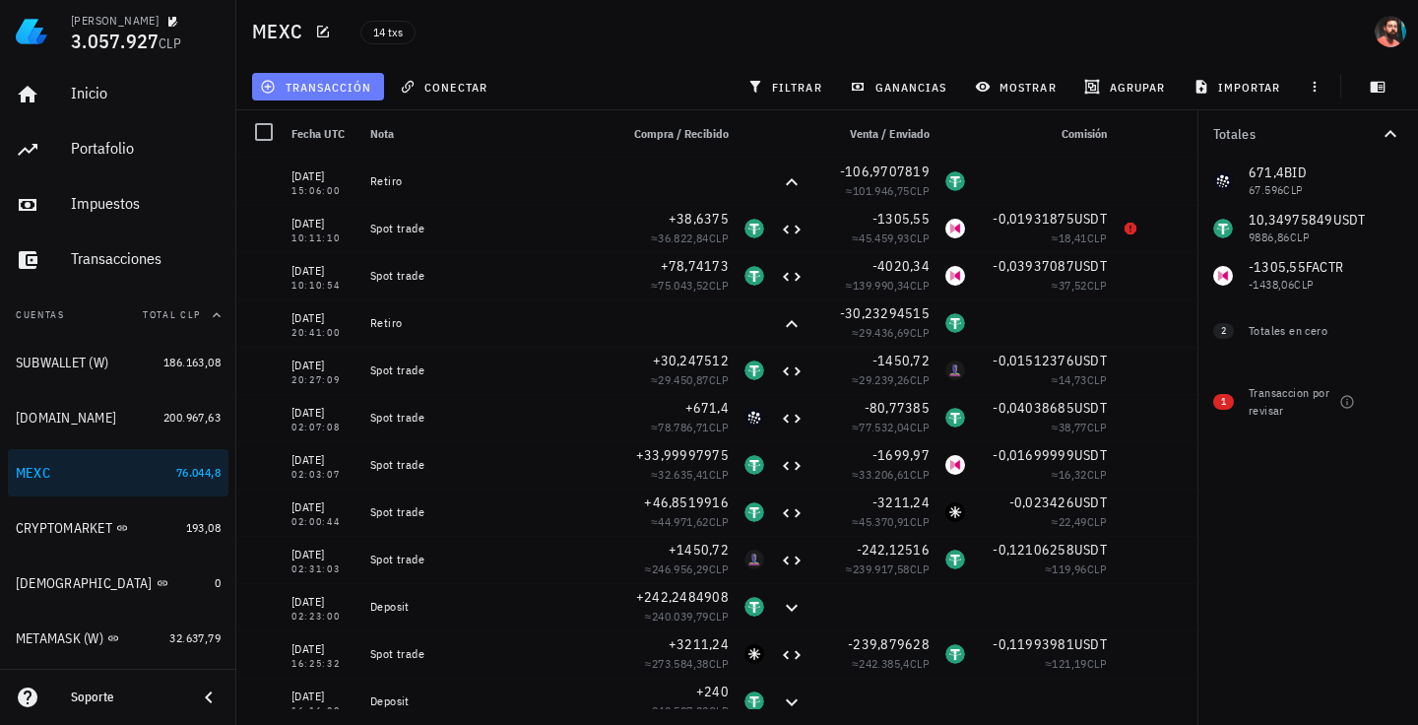
click at [299, 81] on span "transacción" at bounding box center [317, 87] width 107 height 16
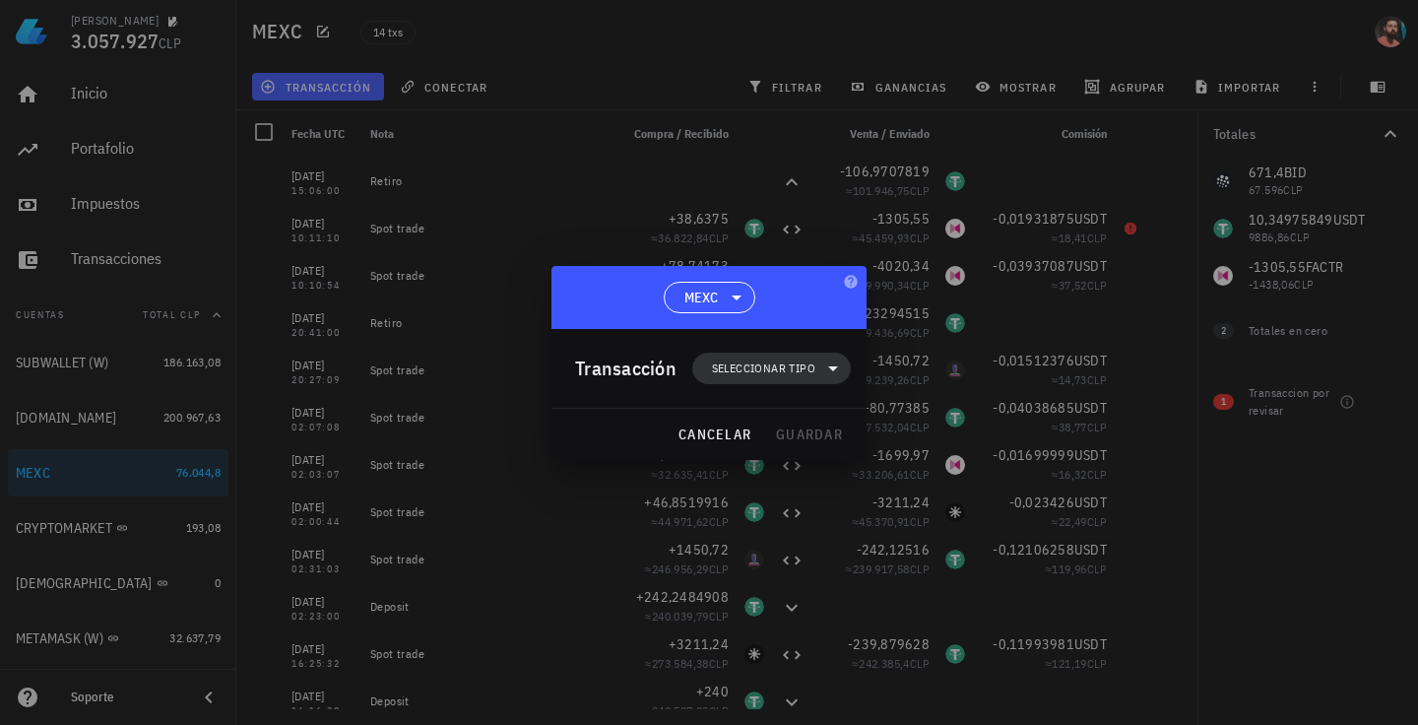
click at [782, 368] on span "Seleccionar tipo" at bounding box center [763, 369] width 103 height 20
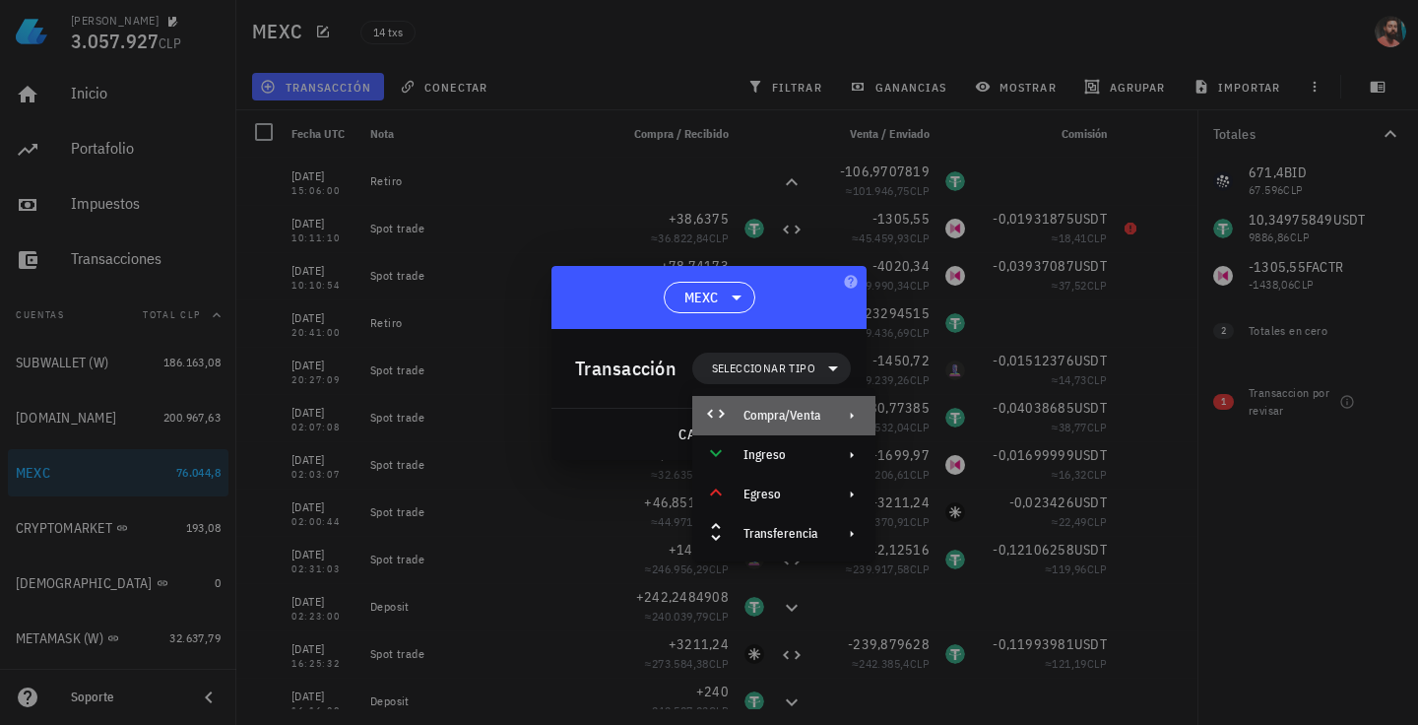
click at [797, 417] on div "Compra/Venta" at bounding box center [782, 416] width 77 height 16
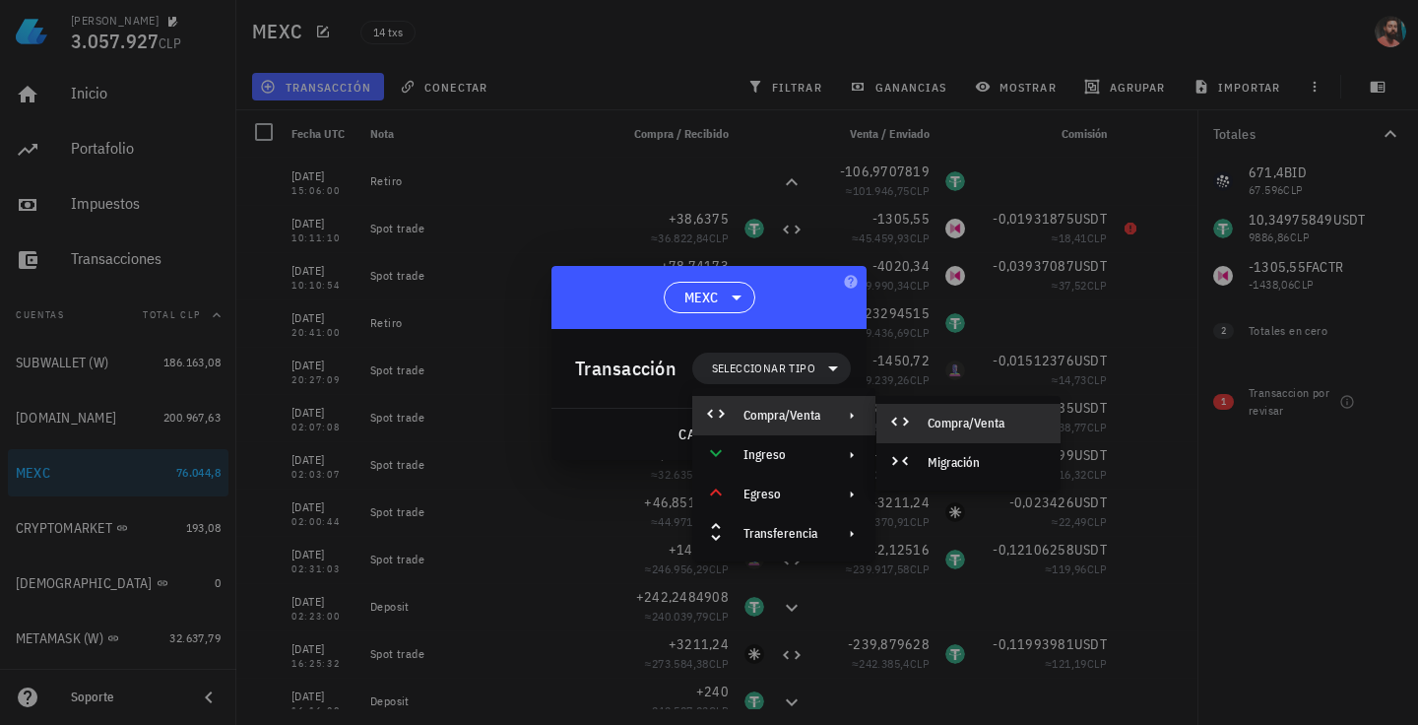
click at [992, 418] on div "Compra/Venta" at bounding box center [986, 424] width 117 height 16
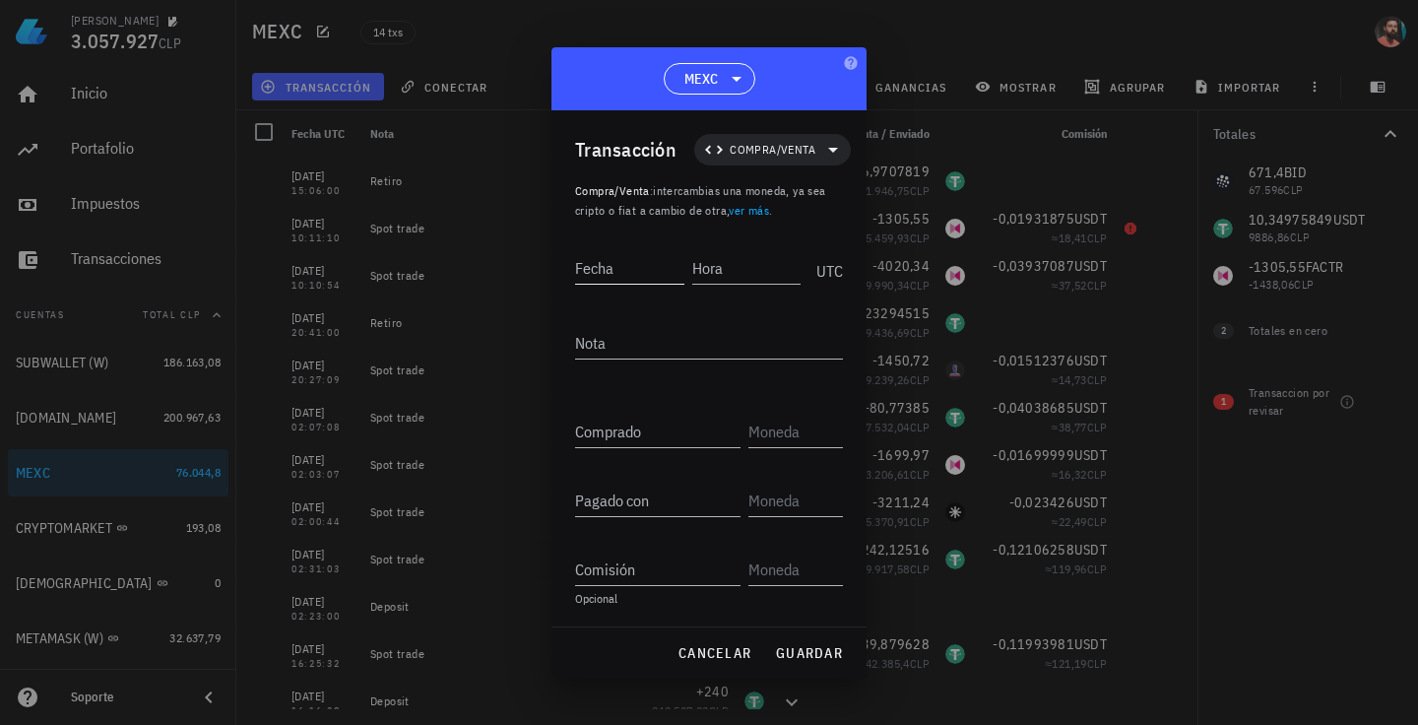
click at [631, 269] on input "Fecha" at bounding box center [629, 268] width 109 height 32
type input "[DATE]"
click at [709, 257] on div "Hora" at bounding box center [747, 268] width 105 height 32
type input "10:13:30"
click at [723, 341] on textarea "Nota" at bounding box center [709, 343] width 268 height 32
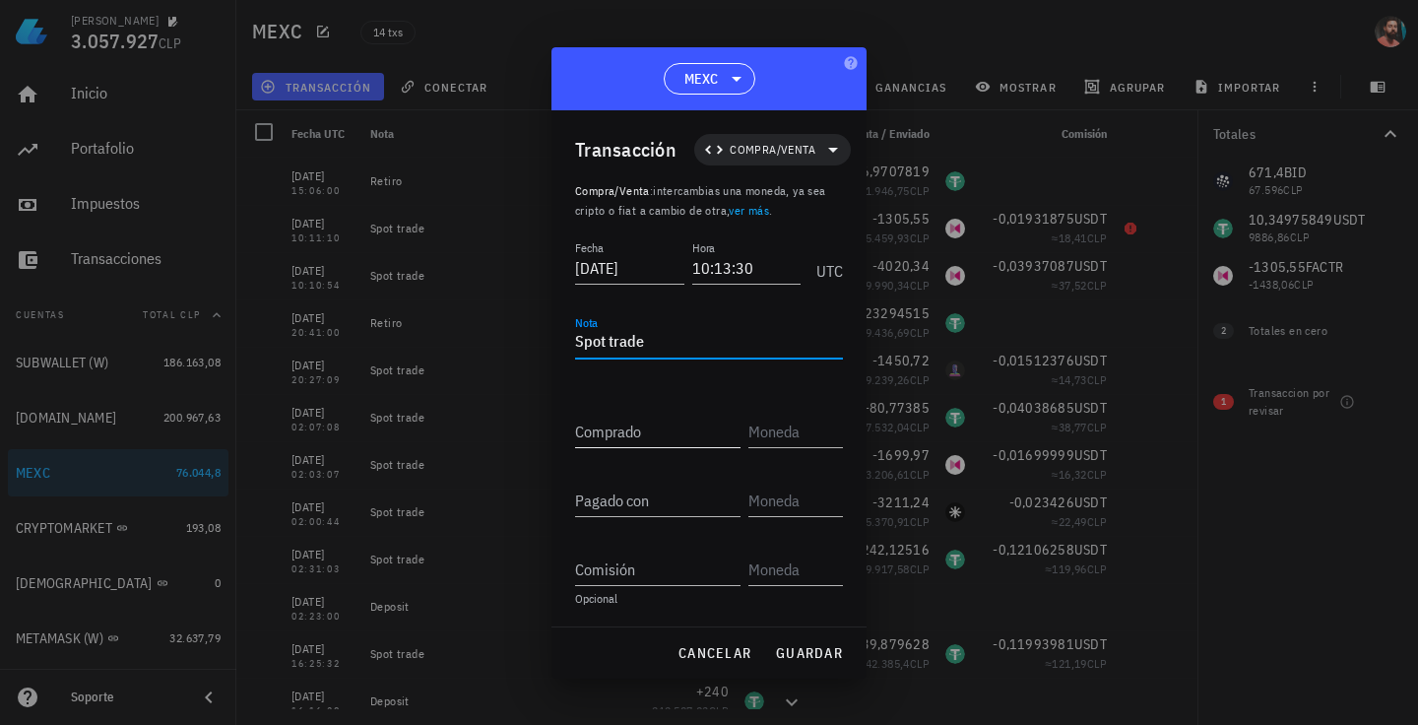
type textarea "Spot trade"
click at [658, 411] on div "Comprado" at bounding box center [661, 425] width 173 height 43
click at [648, 423] on input "Comprado" at bounding box center [657, 432] width 165 height 32
click at [767, 432] on input "text" at bounding box center [794, 432] width 91 height 32
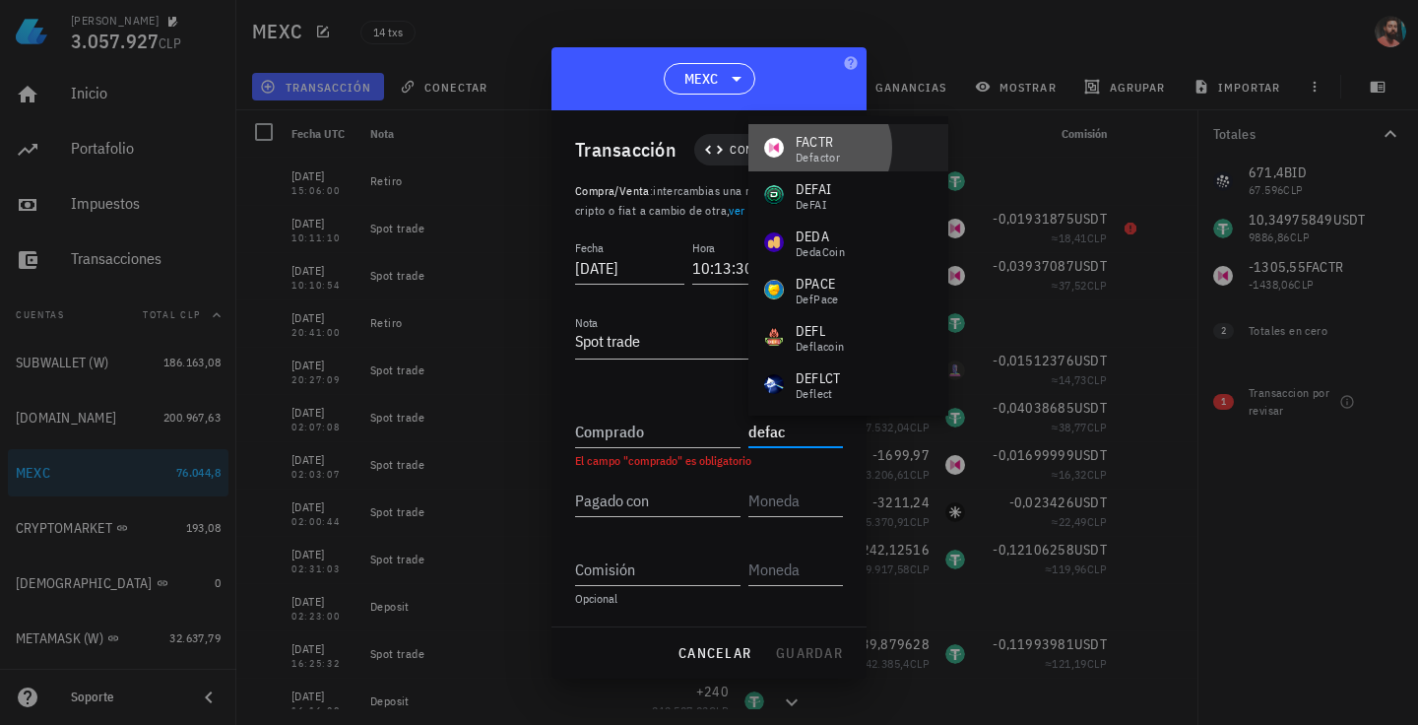
click at [826, 162] on div "Defactor" at bounding box center [818, 158] width 44 height 12
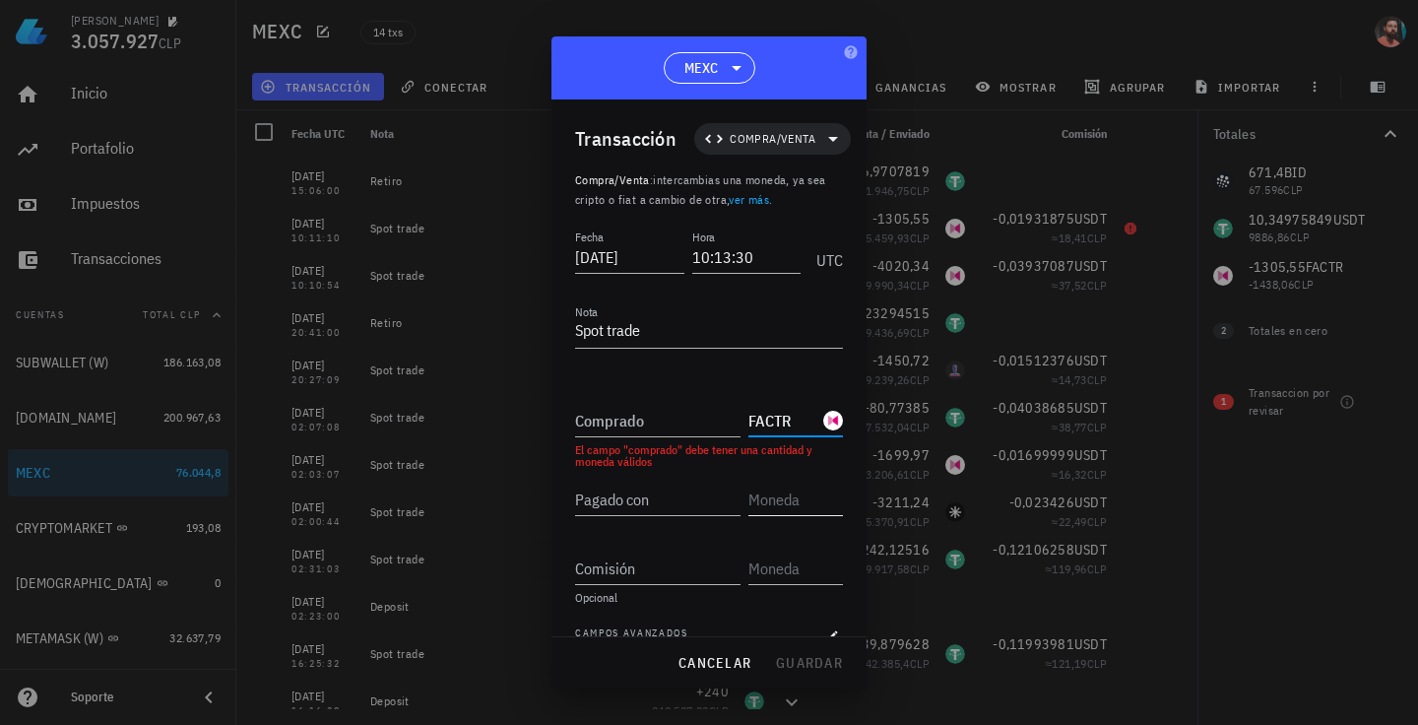
type input "FACTR"
click at [762, 498] on input "text" at bounding box center [794, 500] width 91 height 32
type input "s"
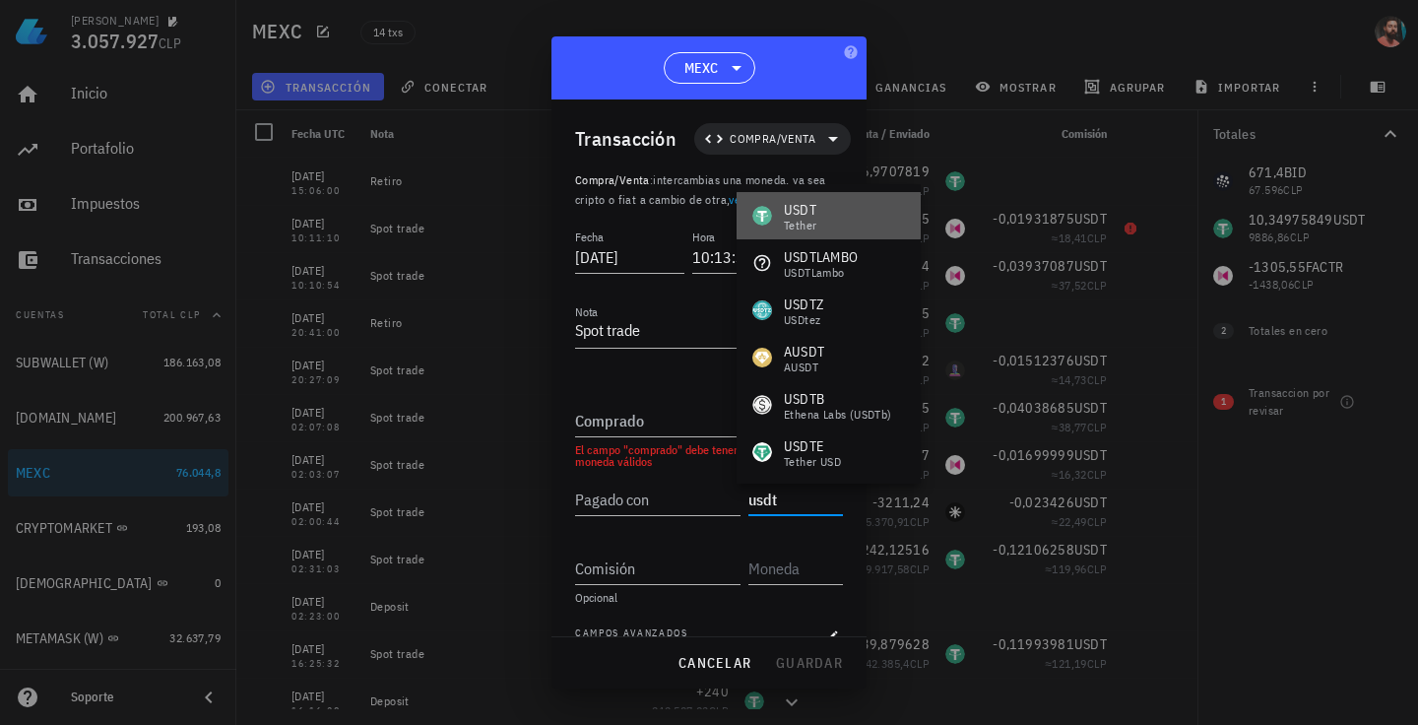
click at [815, 225] on div "Tether" at bounding box center [800, 226] width 33 height 12
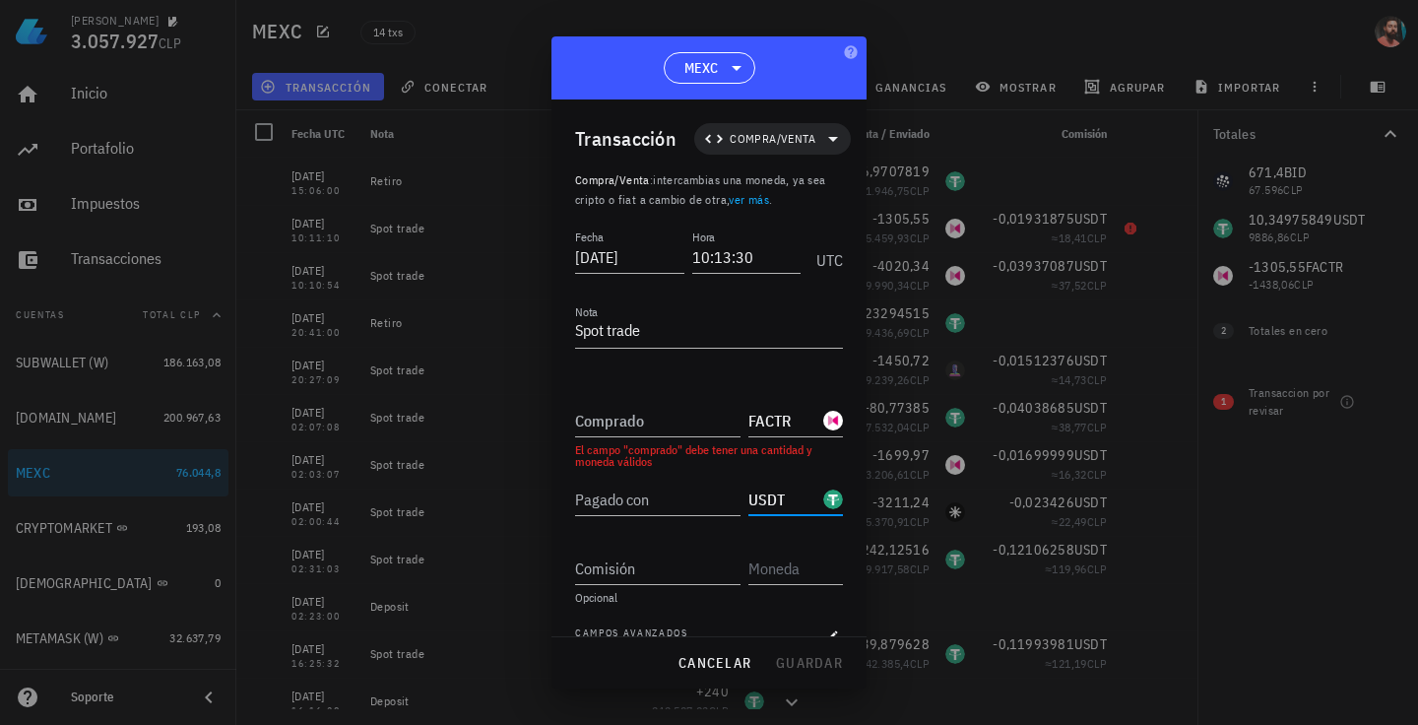
scroll to position [28, 0]
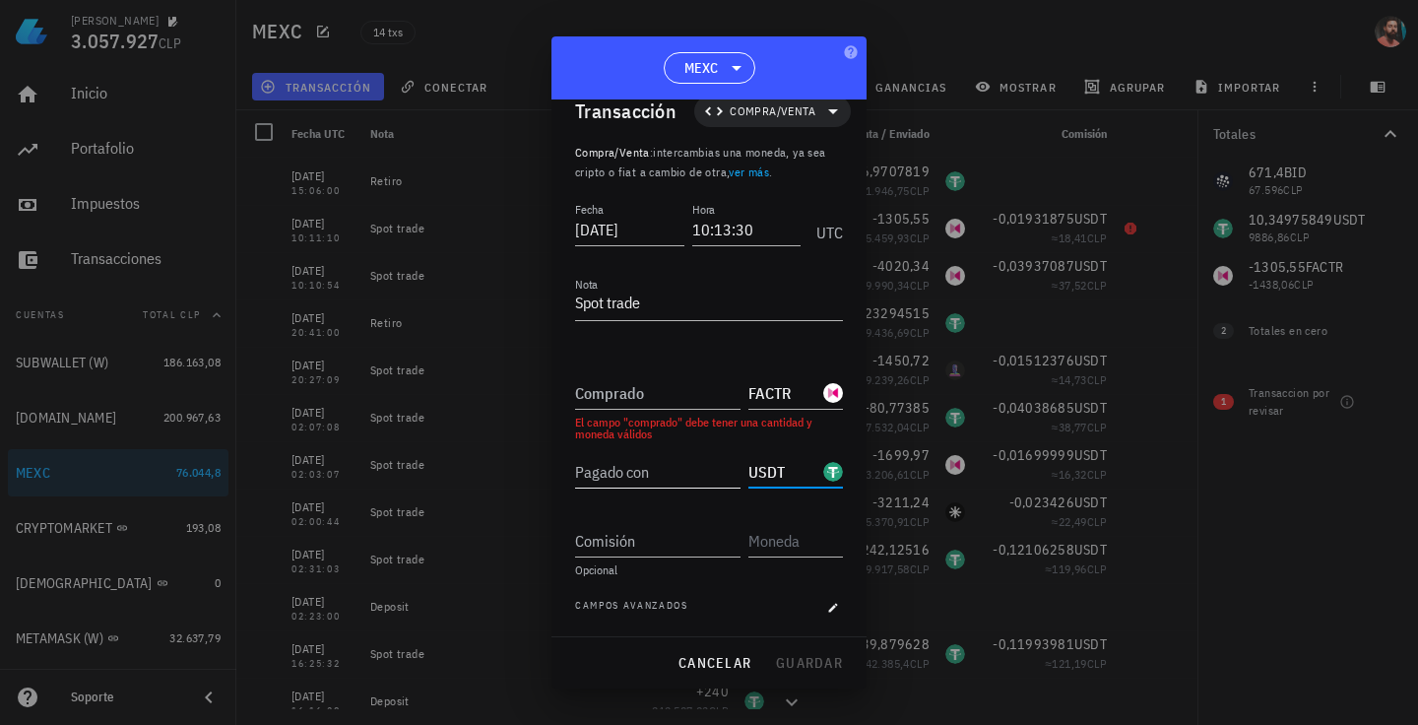
type input "USDT"
click at [656, 474] on input "Pagado con" at bounding box center [657, 472] width 165 height 32
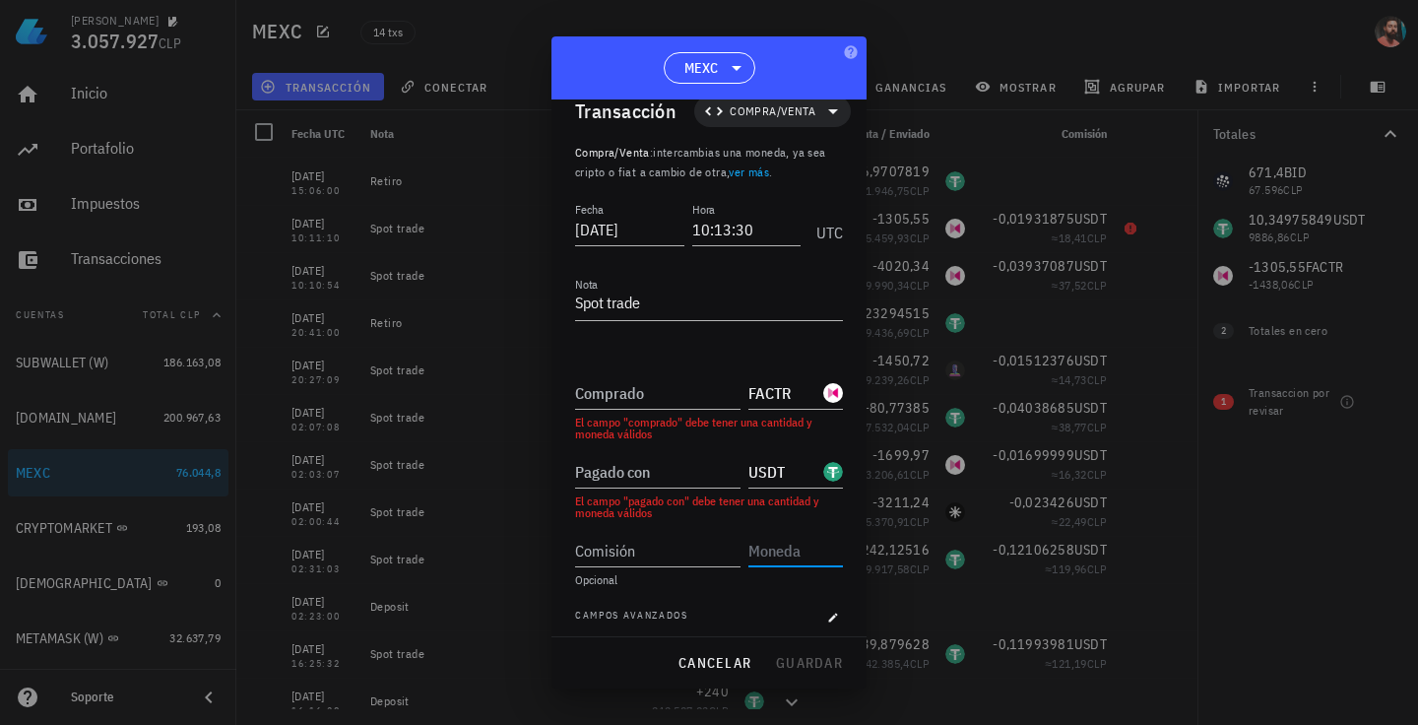
click at [749, 552] on input "text" at bounding box center [794, 551] width 91 height 32
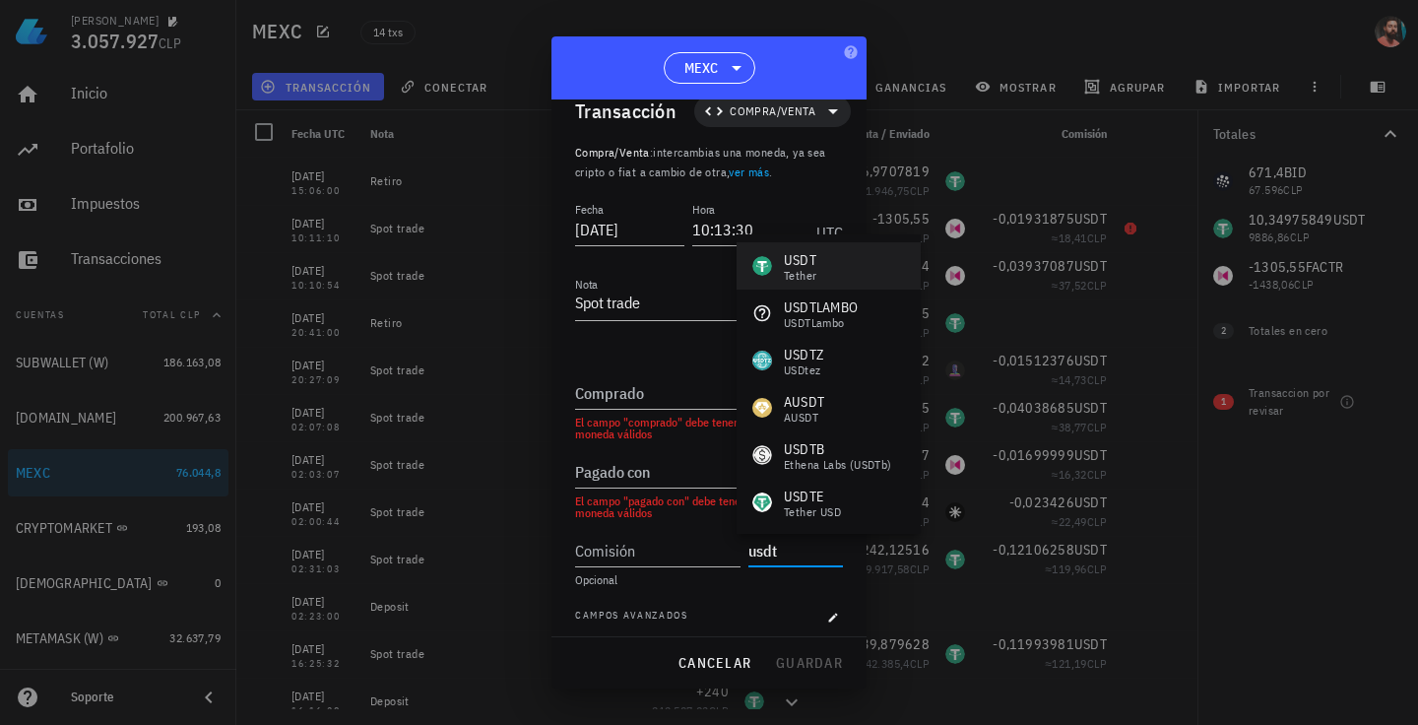
click at [810, 270] on div "Tether" at bounding box center [800, 276] width 33 height 12
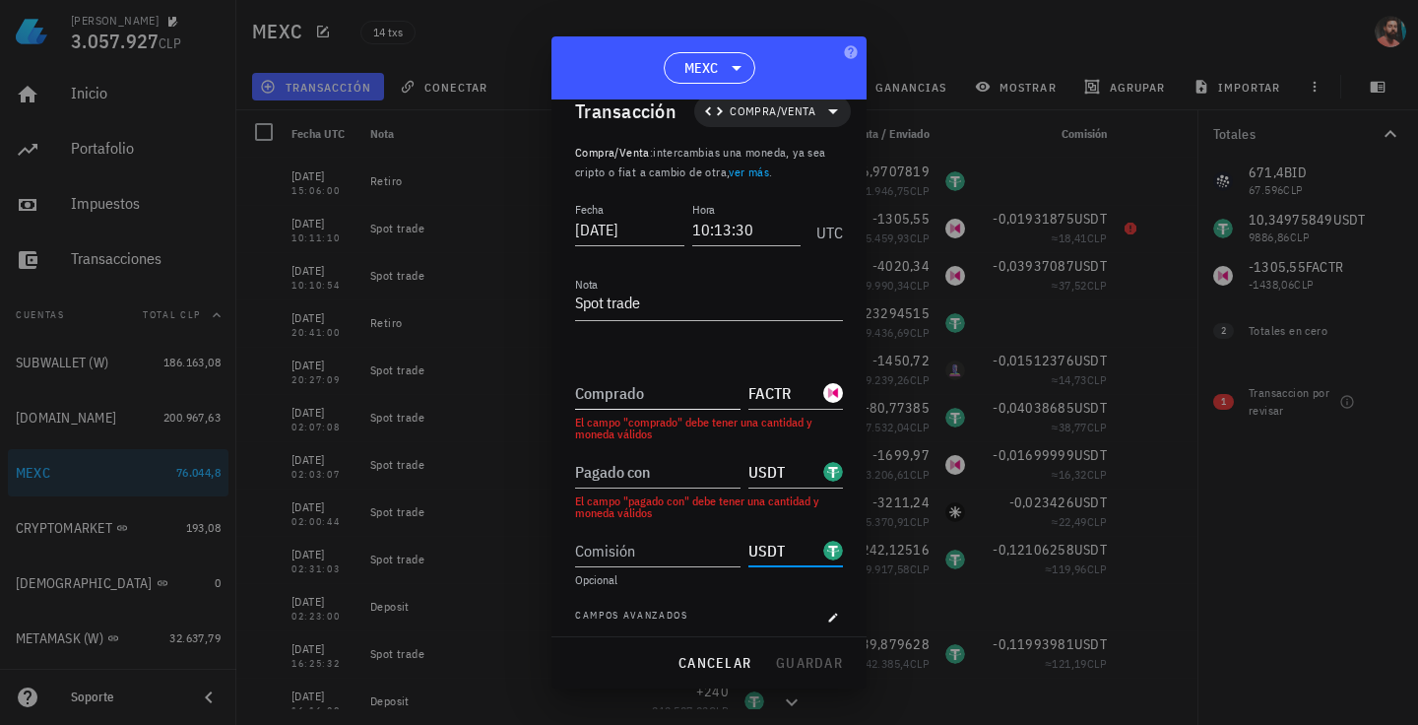
type input "USDT"
click at [667, 405] on input "Comprado" at bounding box center [657, 393] width 165 height 32
paste input "1036,52"
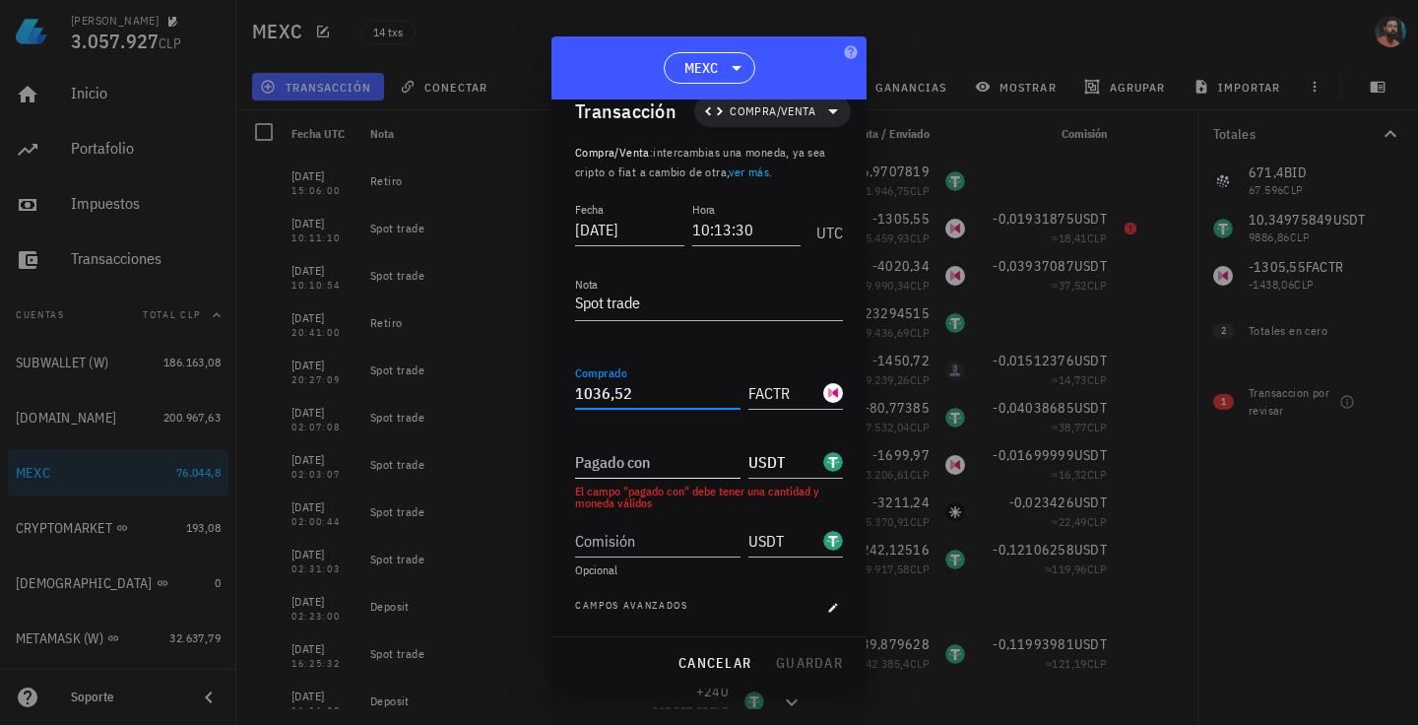
type input "1.036,52"
click at [604, 447] on div "Pagado con" at bounding box center [657, 462] width 165 height 32
paste input "34,99995"
type input "34,99995"
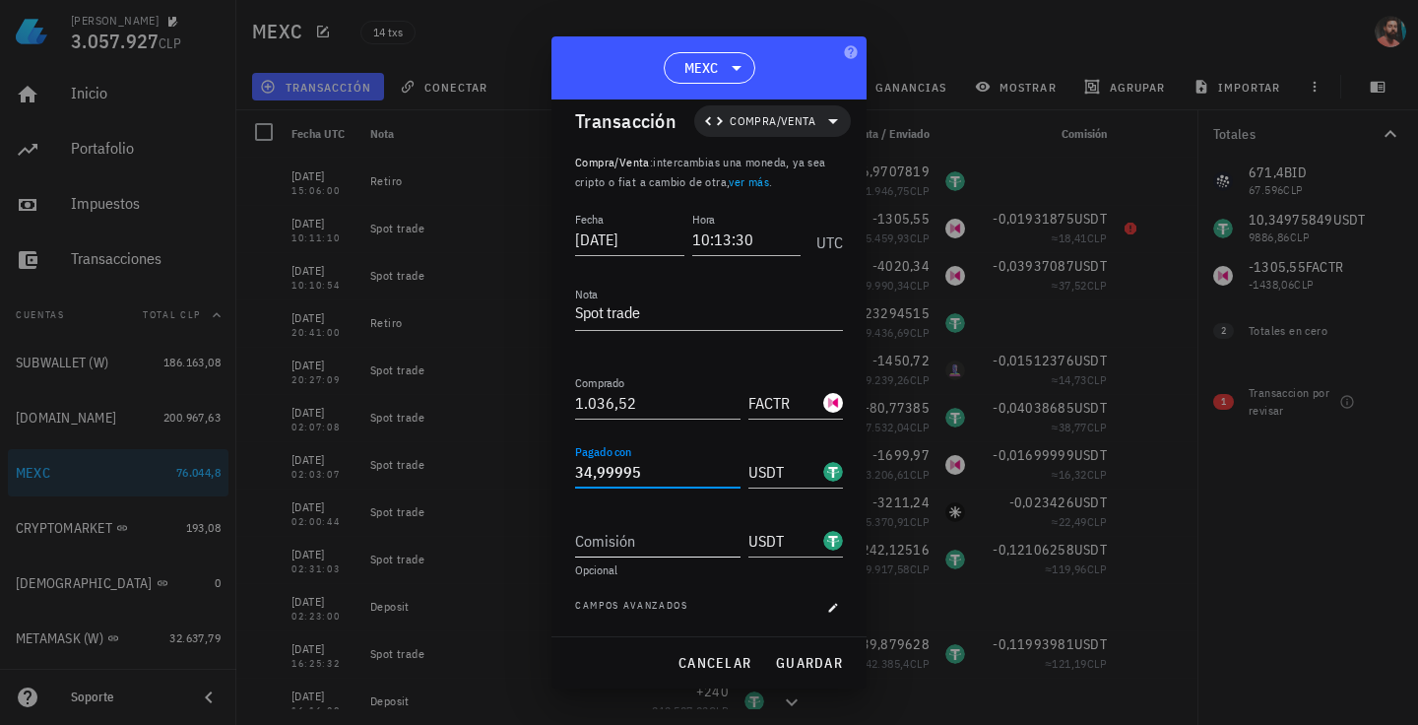
click at [634, 538] on input "Comisión" at bounding box center [657, 541] width 165 height 32
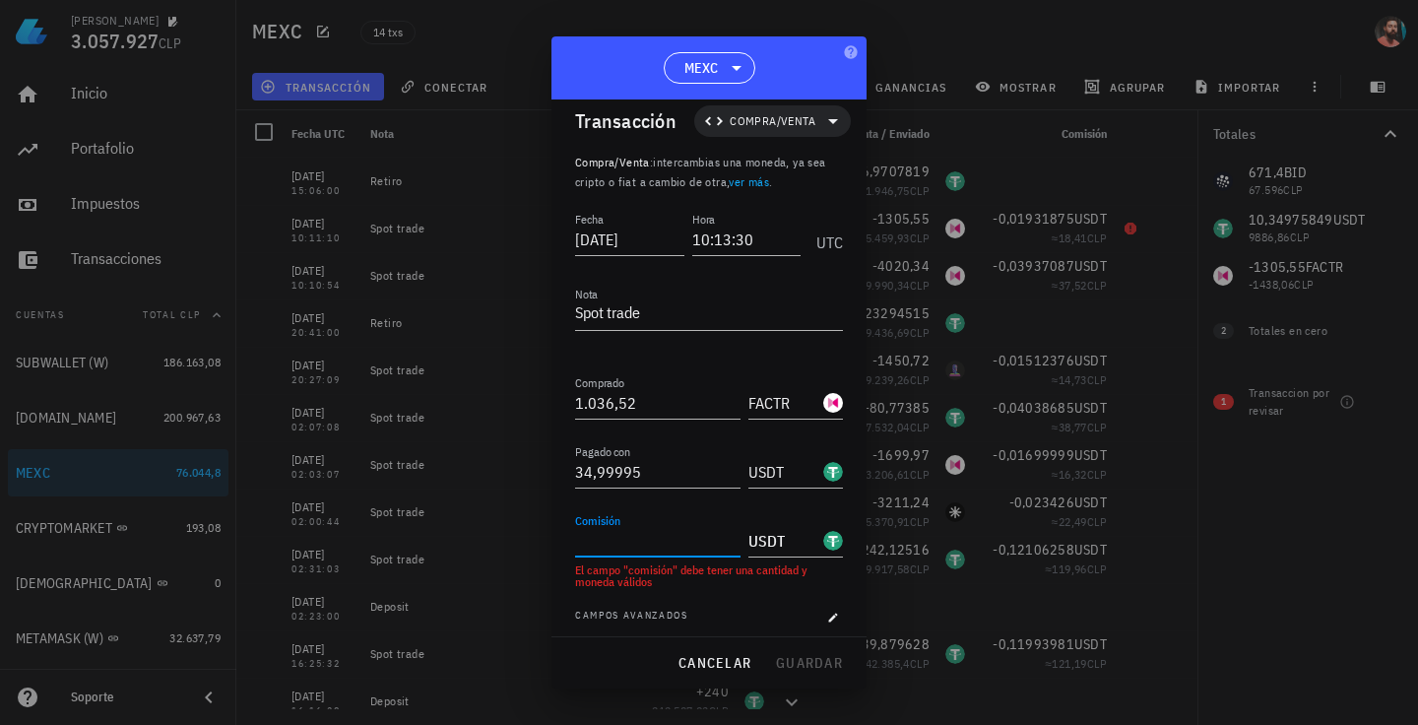
paste input "0,01749998"
type input "0,01749998"
click at [674, 560] on div "Comisión 0,01749998 USDT Opcional" at bounding box center [709, 543] width 268 height 69
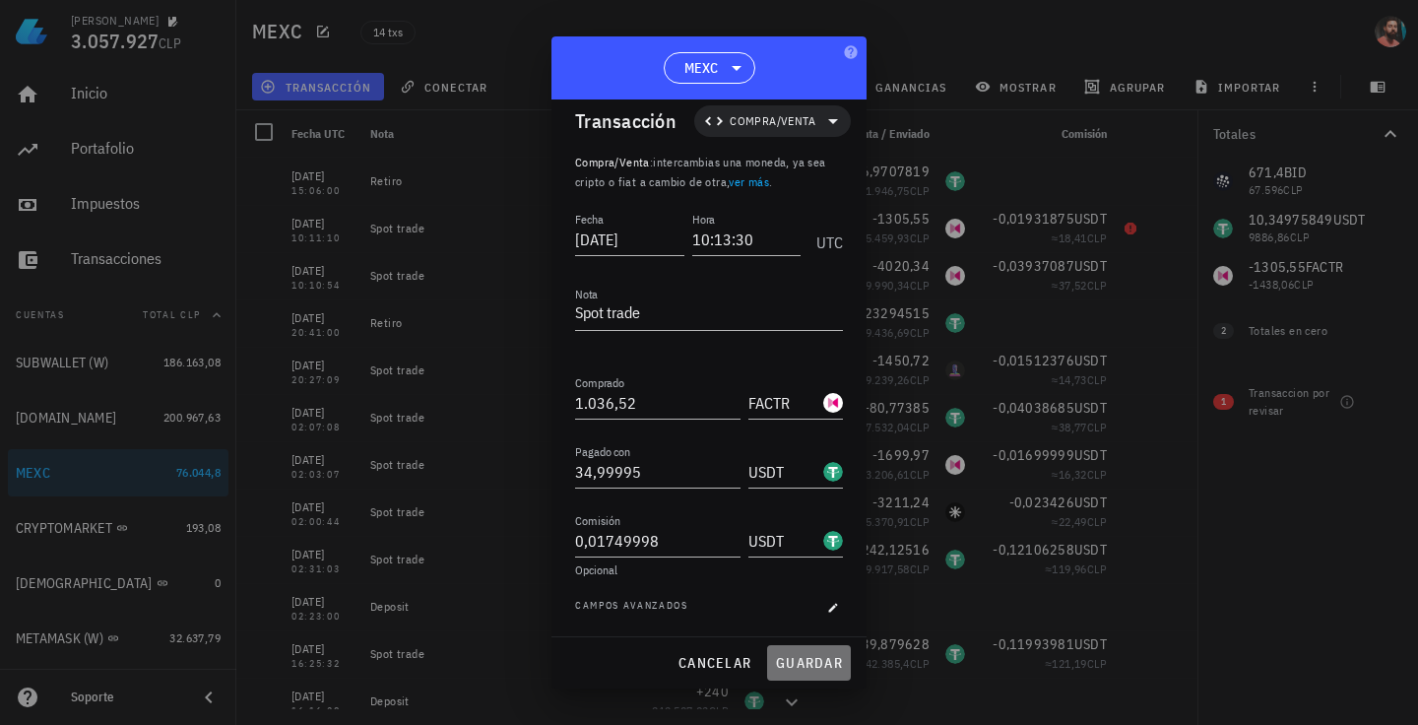
click at [798, 656] on span "guardar" at bounding box center [809, 663] width 68 height 18
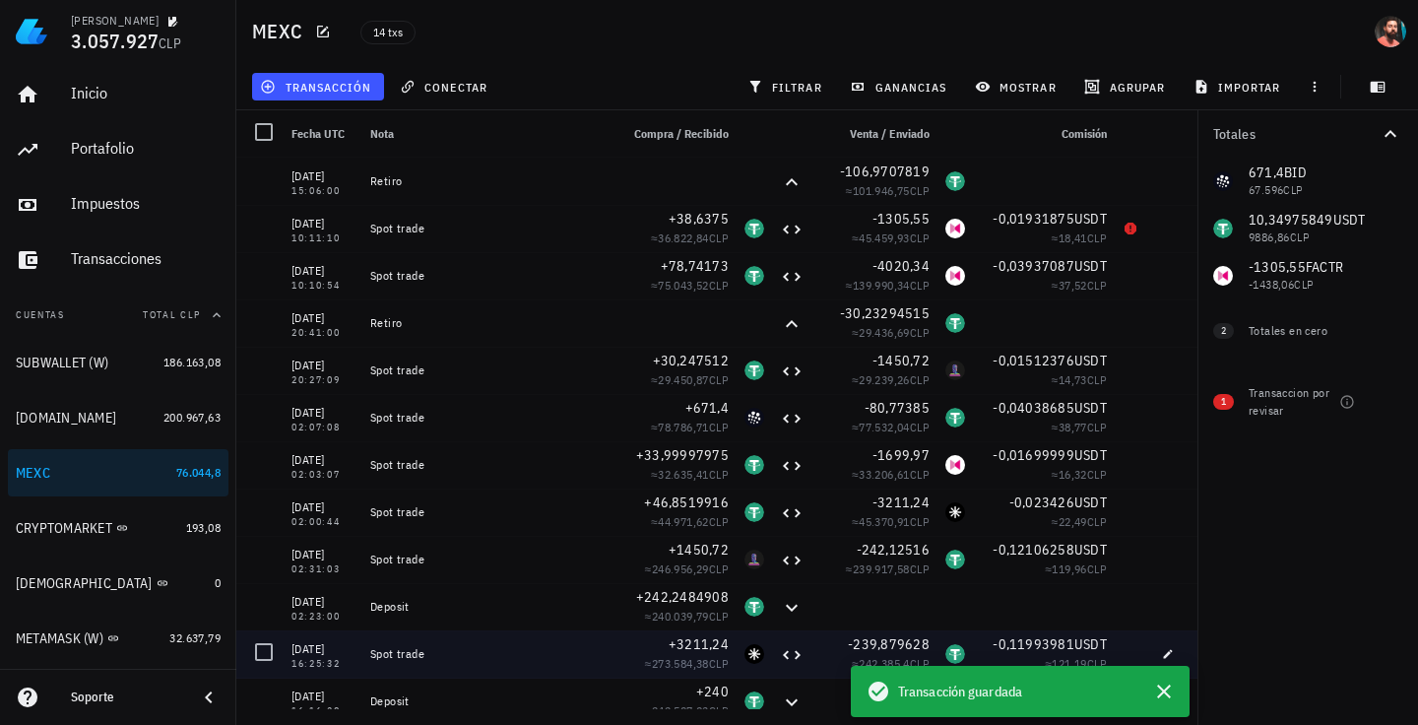
scroll to position [0, 0]
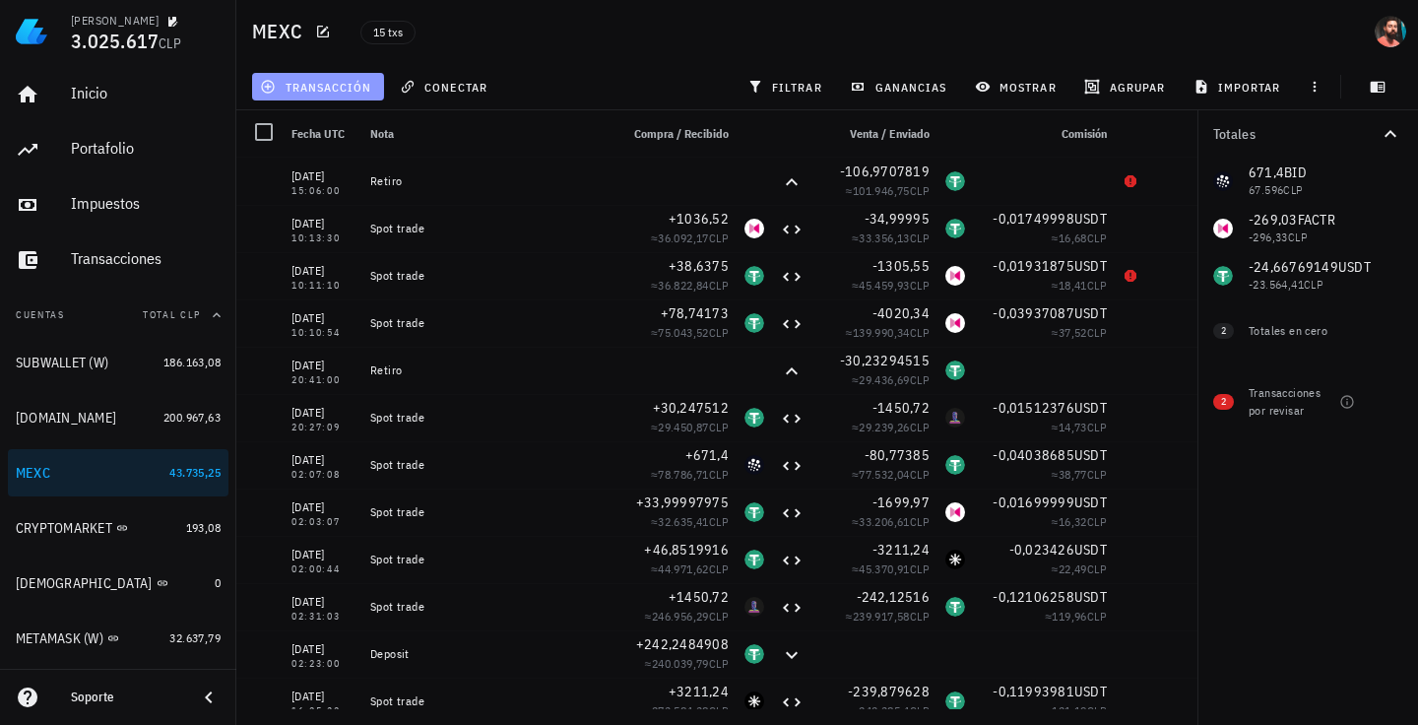
click at [347, 97] on button "transacción" at bounding box center [318, 87] width 132 height 28
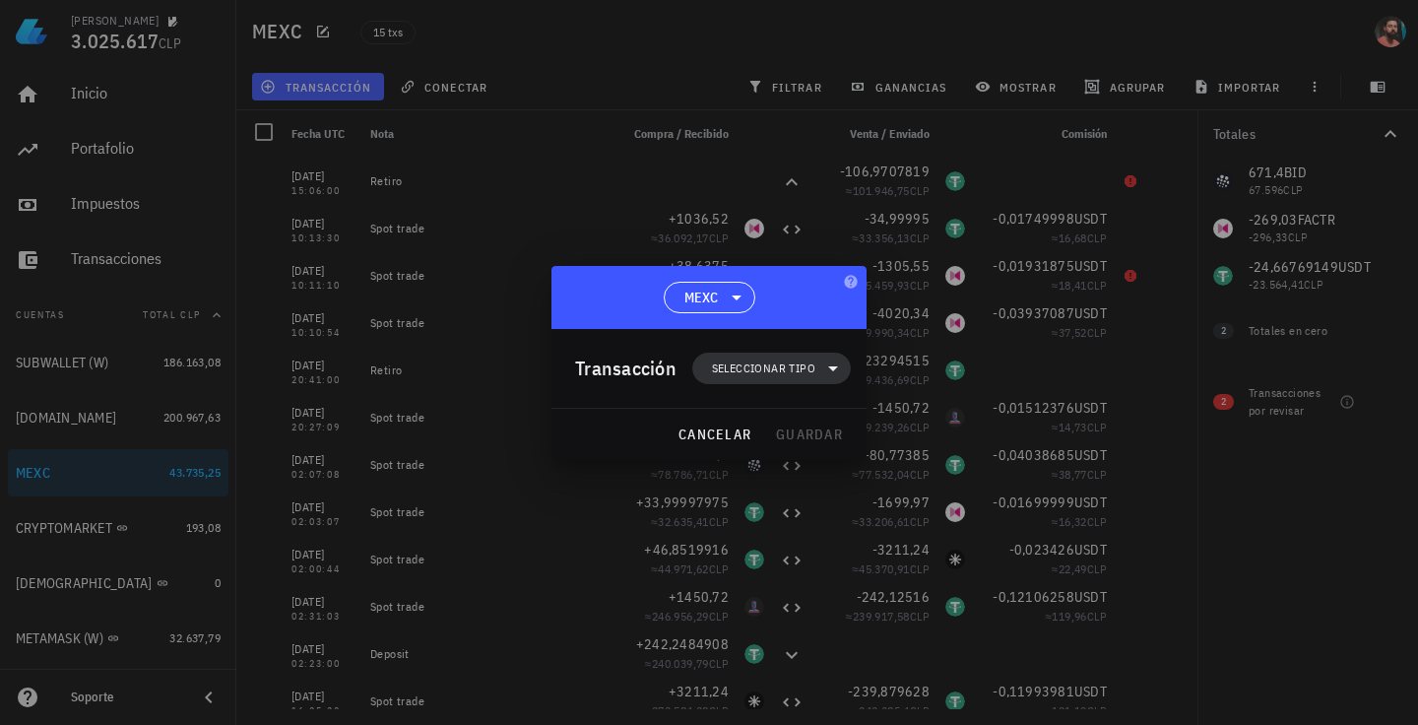
click at [758, 374] on span "Seleccionar tipo" at bounding box center [763, 369] width 103 height 20
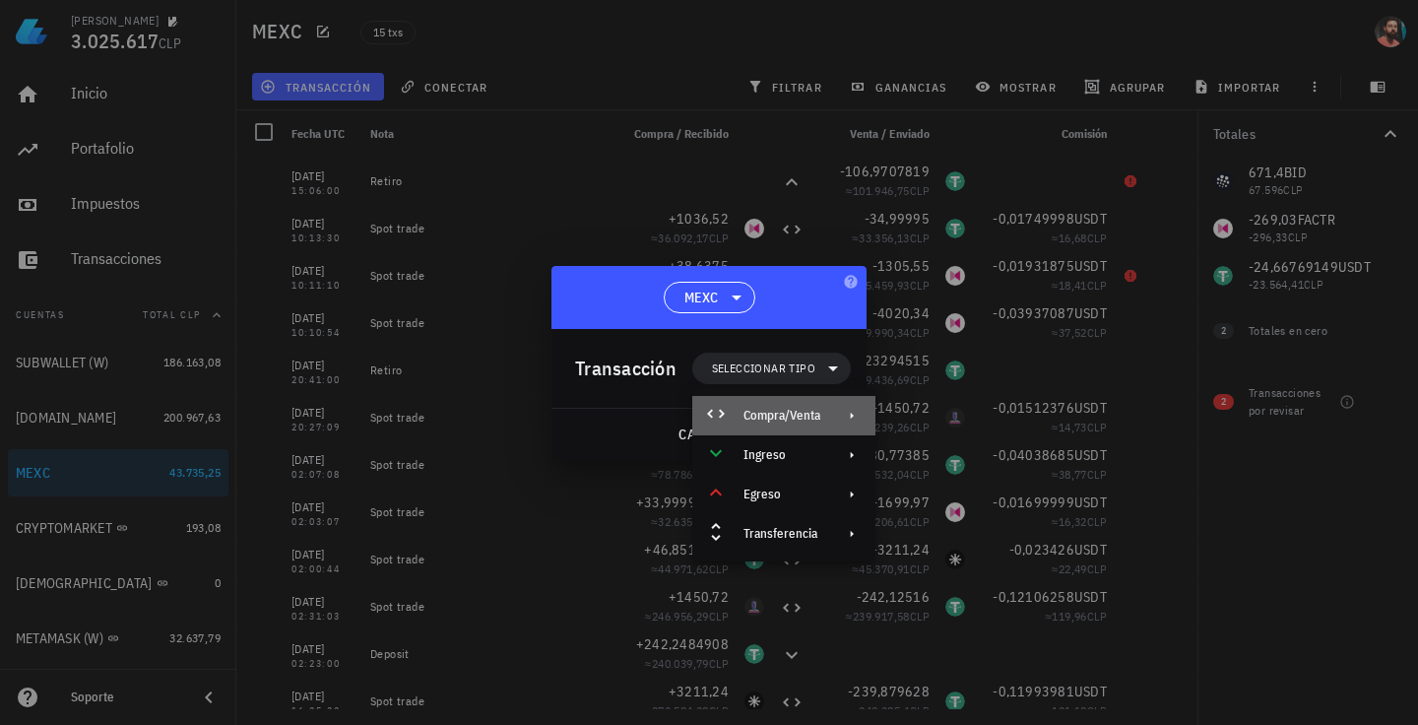
click at [805, 407] on div "Compra/Venta" at bounding box center [783, 415] width 183 height 39
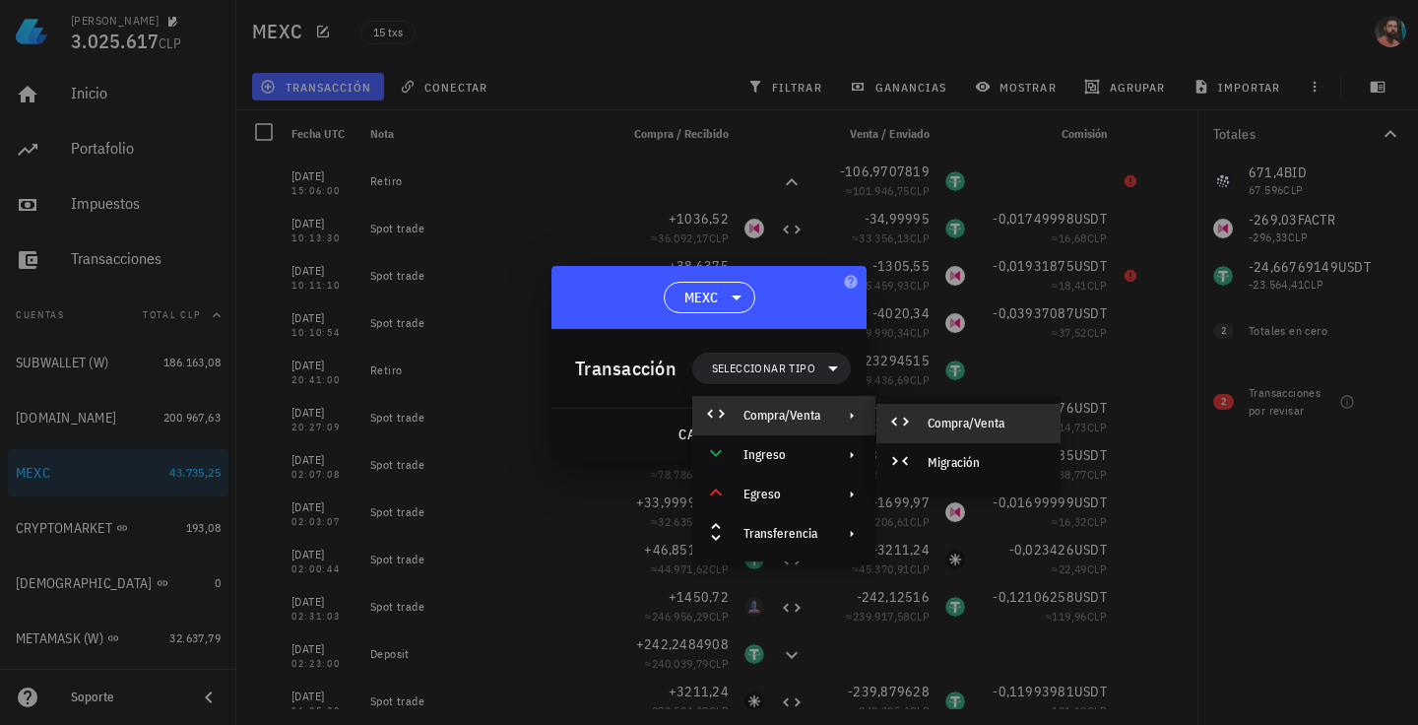
click at [898, 419] on icon at bounding box center [900, 422] width 24 height 24
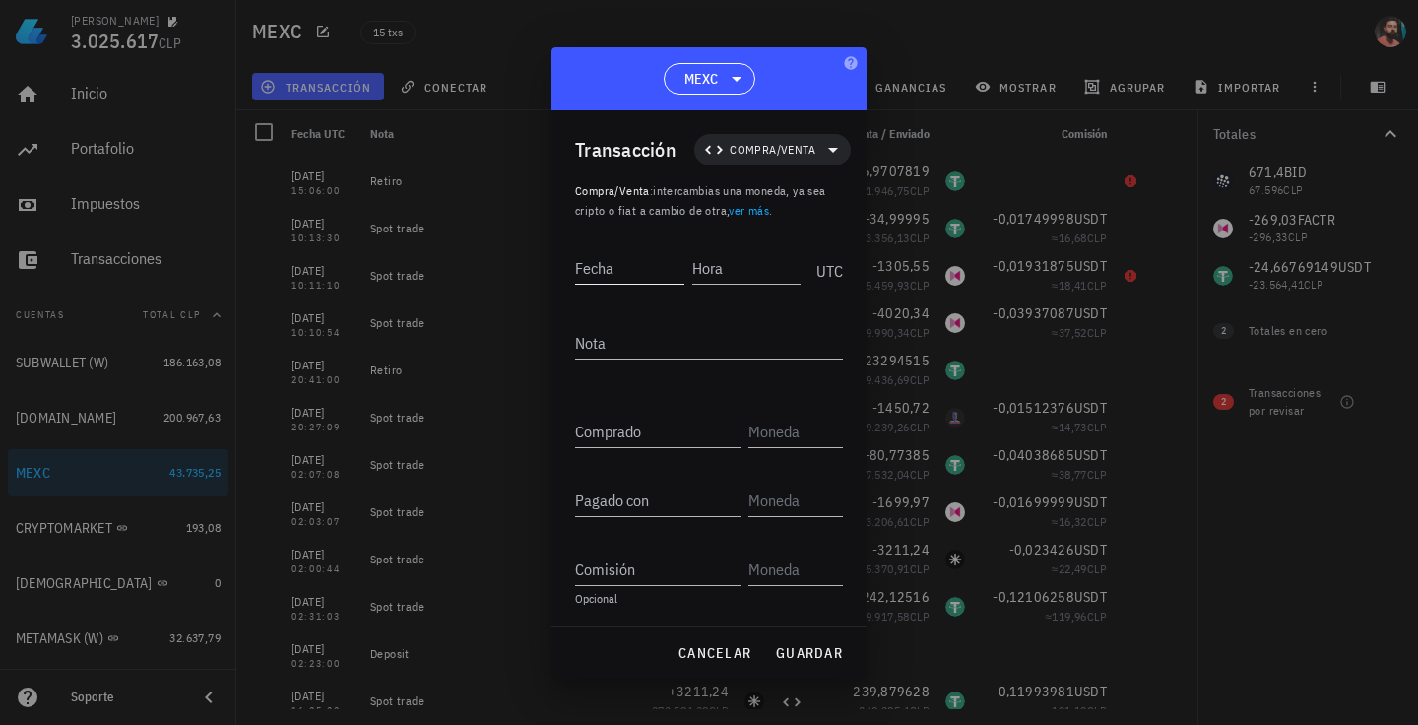
click at [595, 258] on div "Fecha" at bounding box center [629, 268] width 109 height 32
type input "[DATE]"
click at [716, 268] on input "Hora" at bounding box center [747, 268] width 105 height 32
type input "14:21:09"
click at [641, 339] on textarea "Nota" at bounding box center [709, 343] width 268 height 32
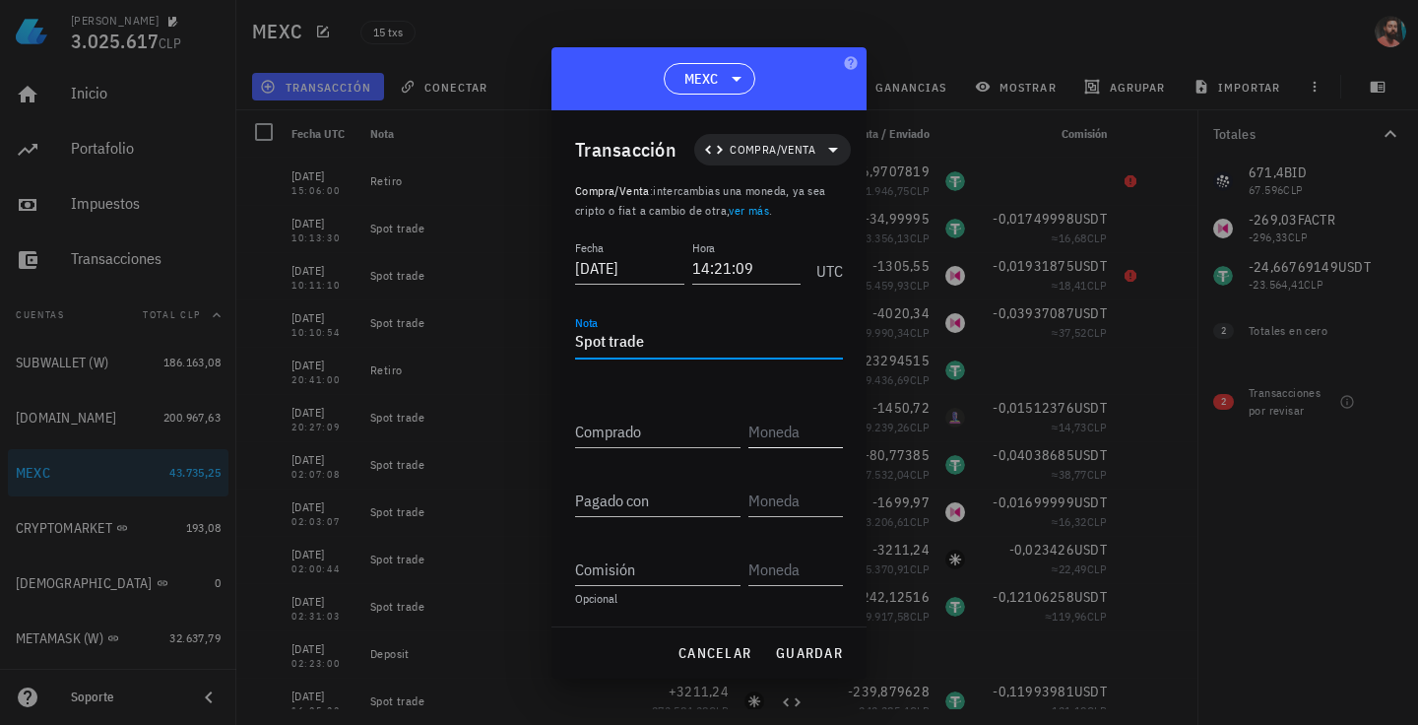
type textarea "Spot trade"
click at [787, 432] on input "text" at bounding box center [794, 432] width 91 height 32
type input "i"
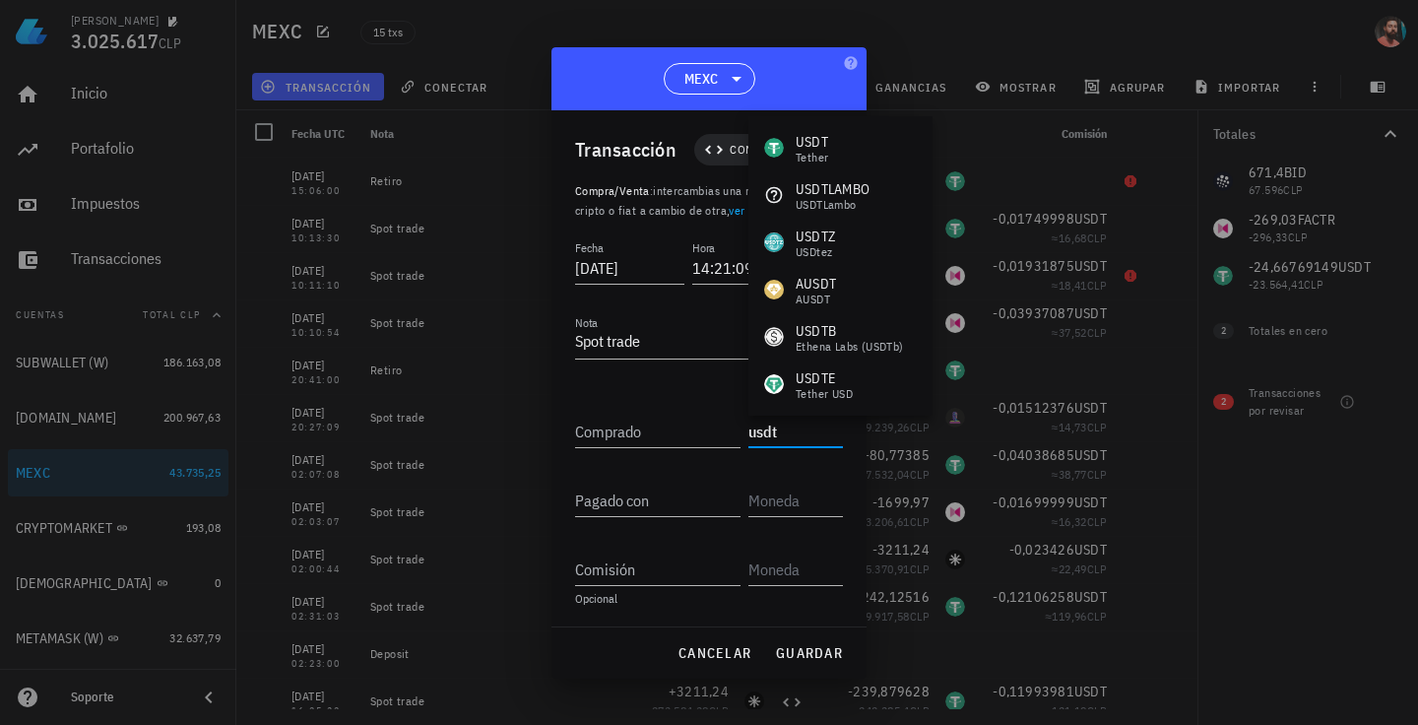
click at [828, 156] on div "Tether" at bounding box center [812, 158] width 33 height 12
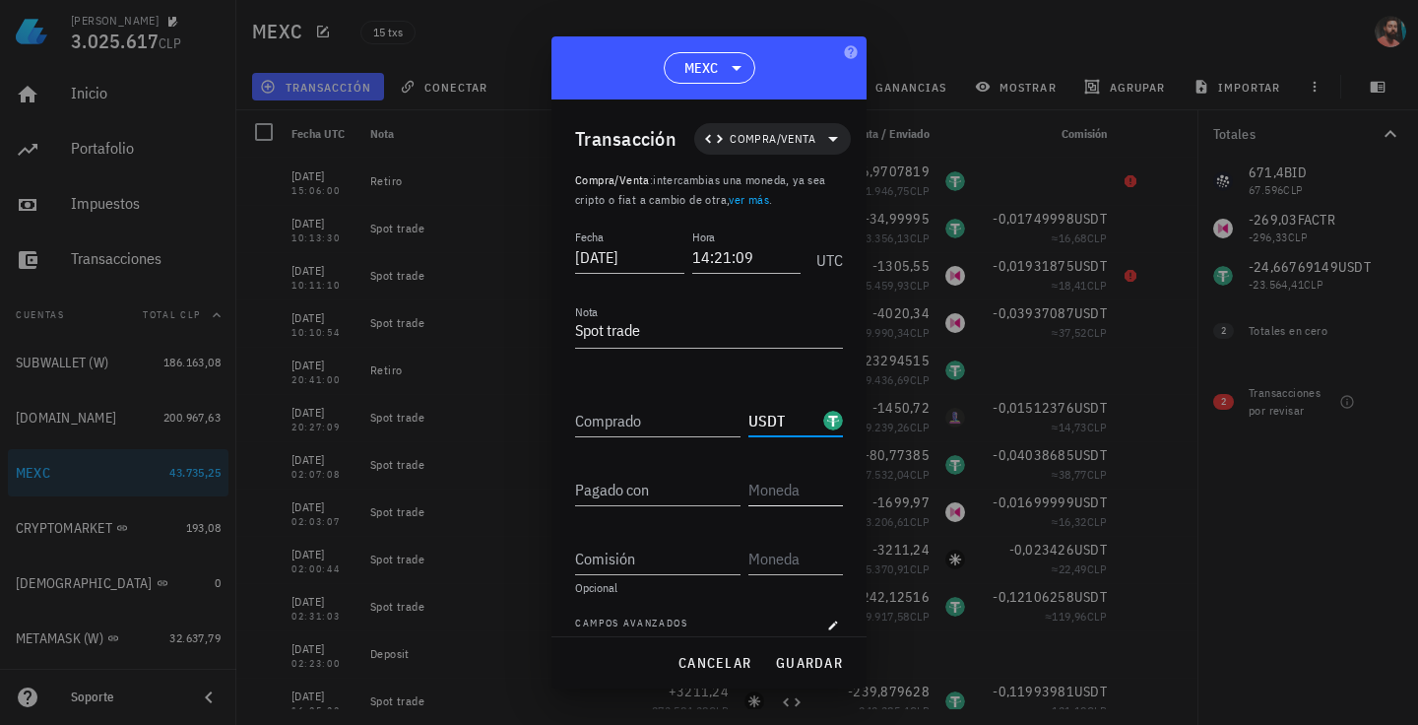
type input "USDT"
click at [769, 484] on input "text" at bounding box center [794, 490] width 91 height 32
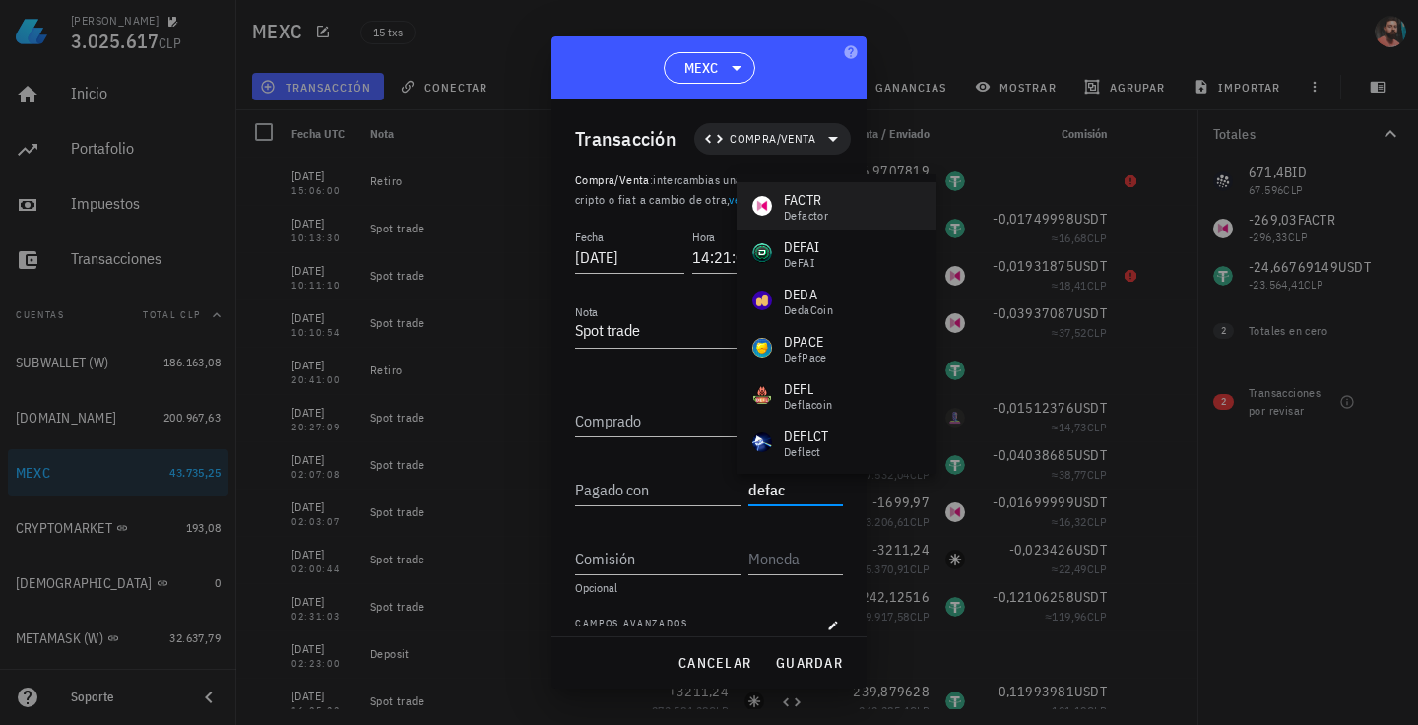
click at [802, 226] on div "FACTR Defactor" at bounding box center [837, 205] width 200 height 47
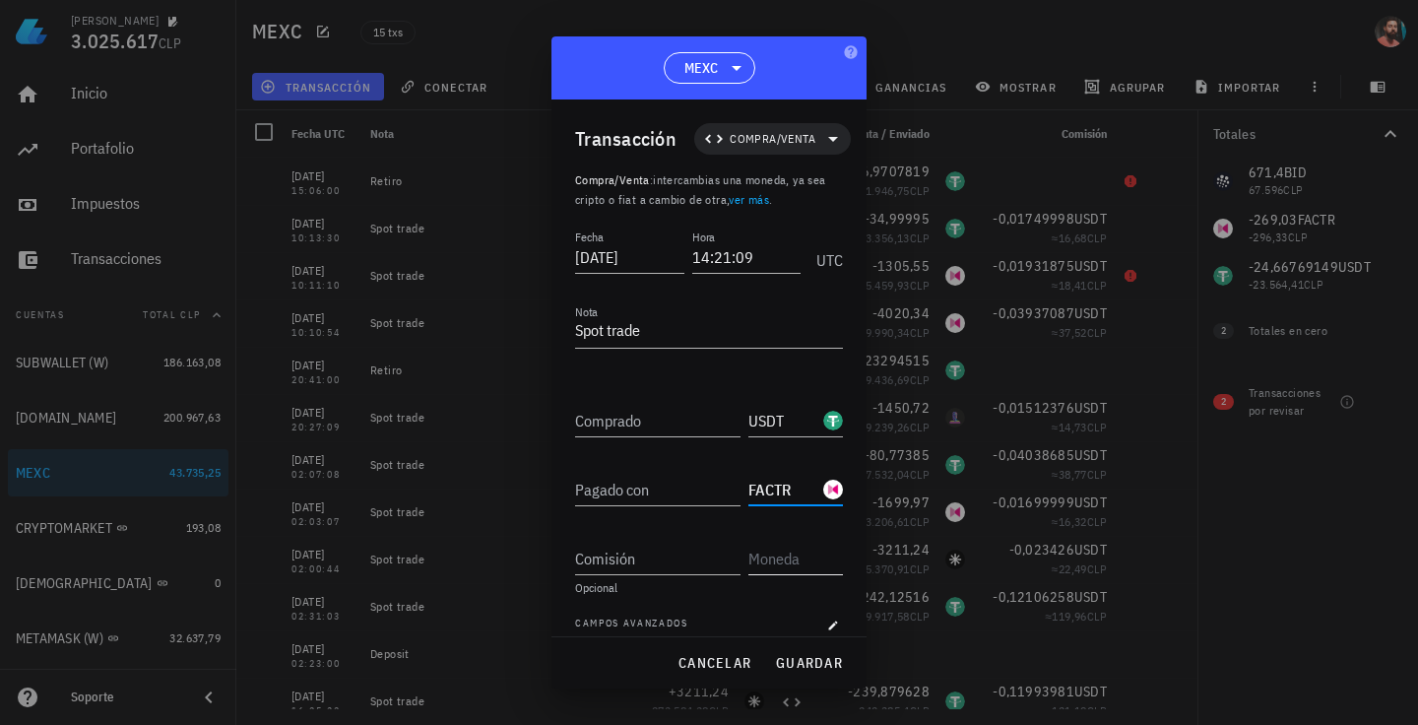
type input "FACTR"
click at [759, 570] on input "text" at bounding box center [794, 559] width 91 height 32
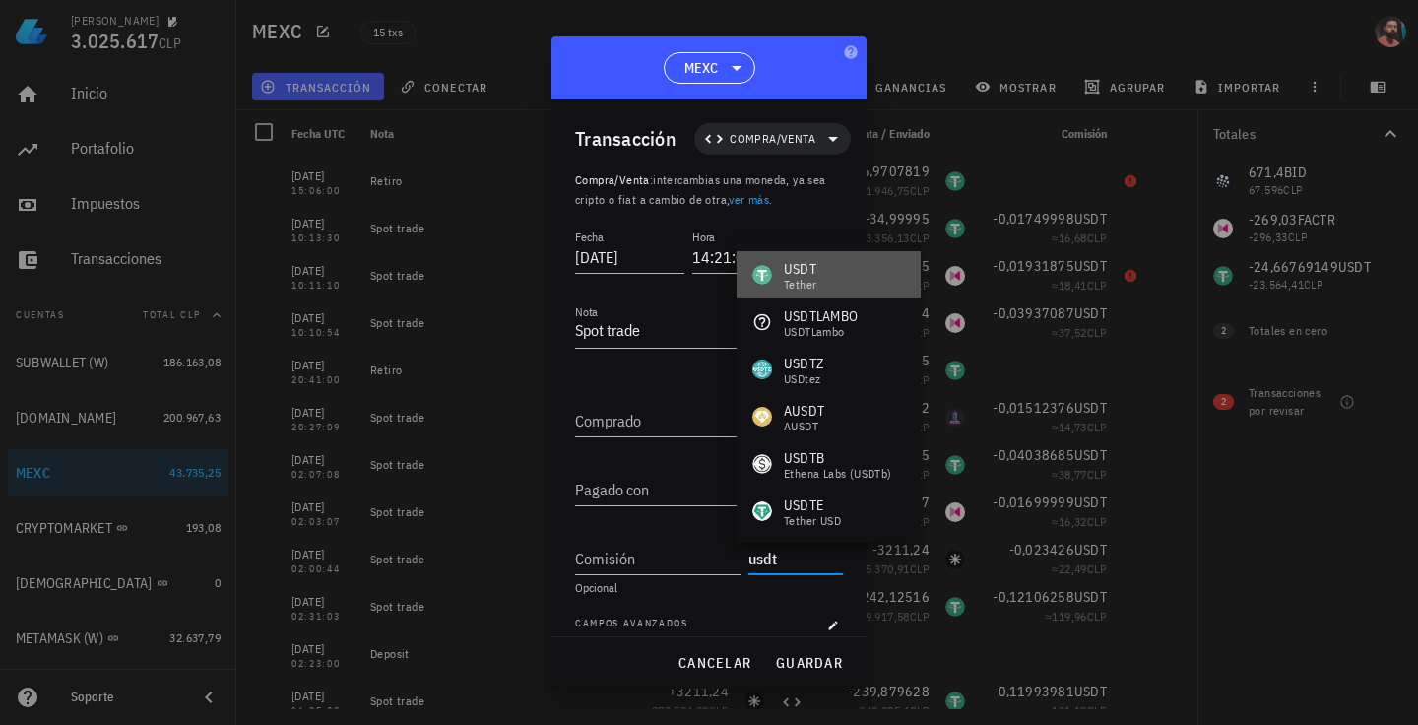
click at [797, 270] on div "USDT" at bounding box center [800, 269] width 33 height 20
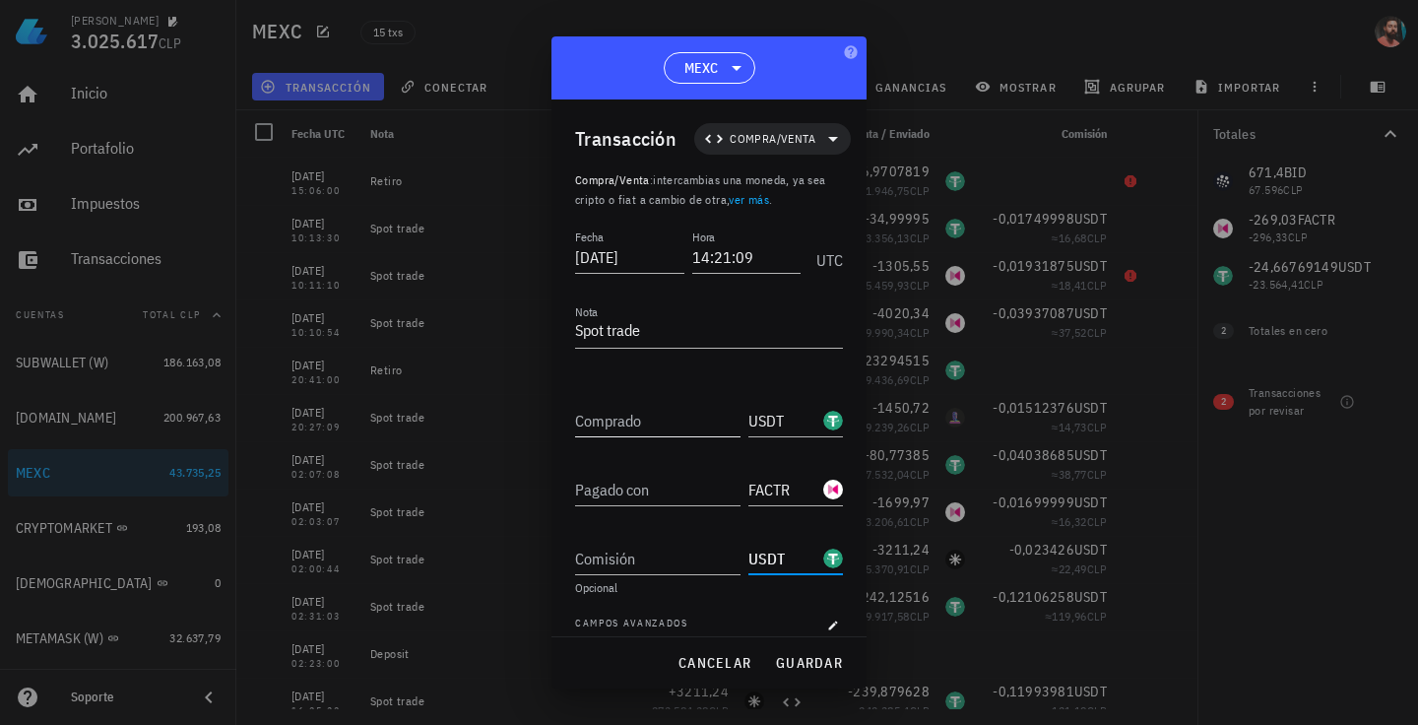
type input "USDT"
click at [659, 409] on input "Comprado" at bounding box center [657, 421] width 165 height 32
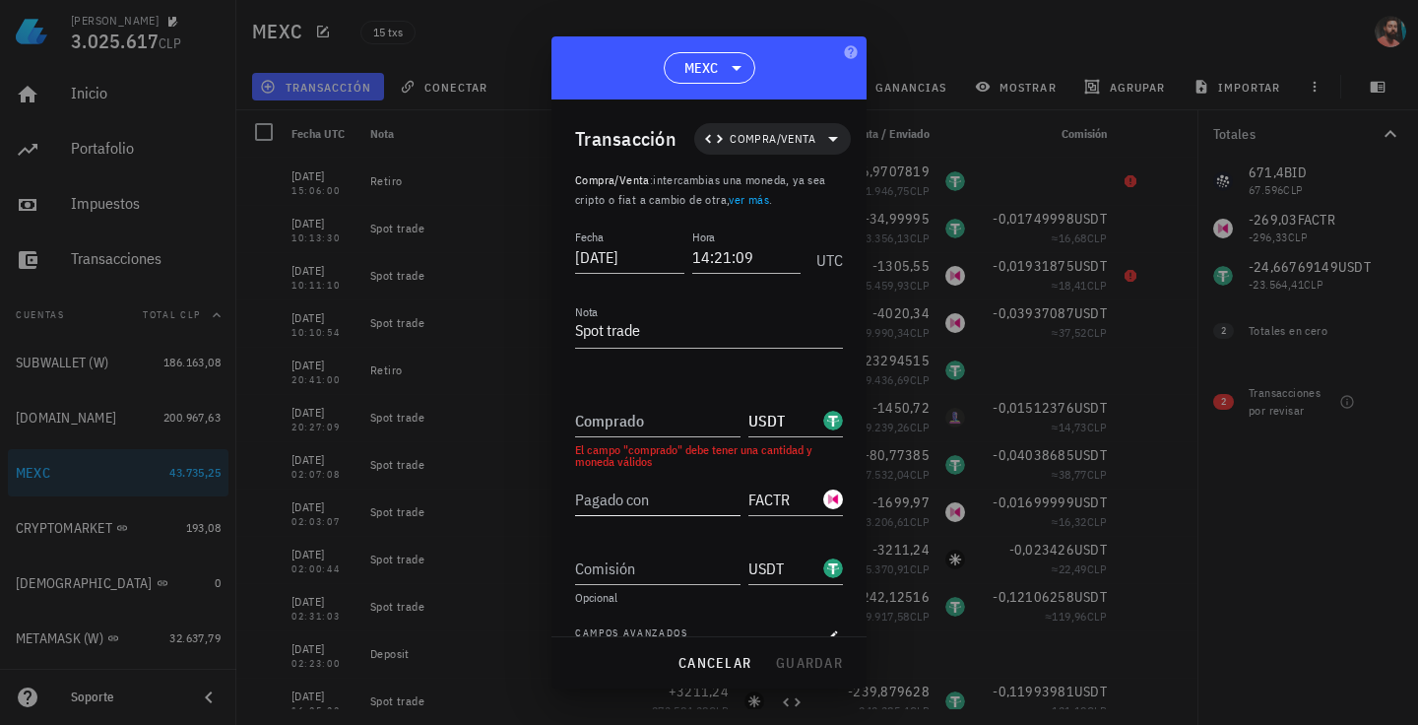
click at [589, 482] on div "Pagado con" at bounding box center [661, 493] width 173 height 43
click at [590, 502] on input "Pagado con" at bounding box center [657, 500] width 165 height 32
paste input "1036,52"
type input "1.036,52"
click at [659, 423] on input "Comprado" at bounding box center [657, 421] width 165 height 32
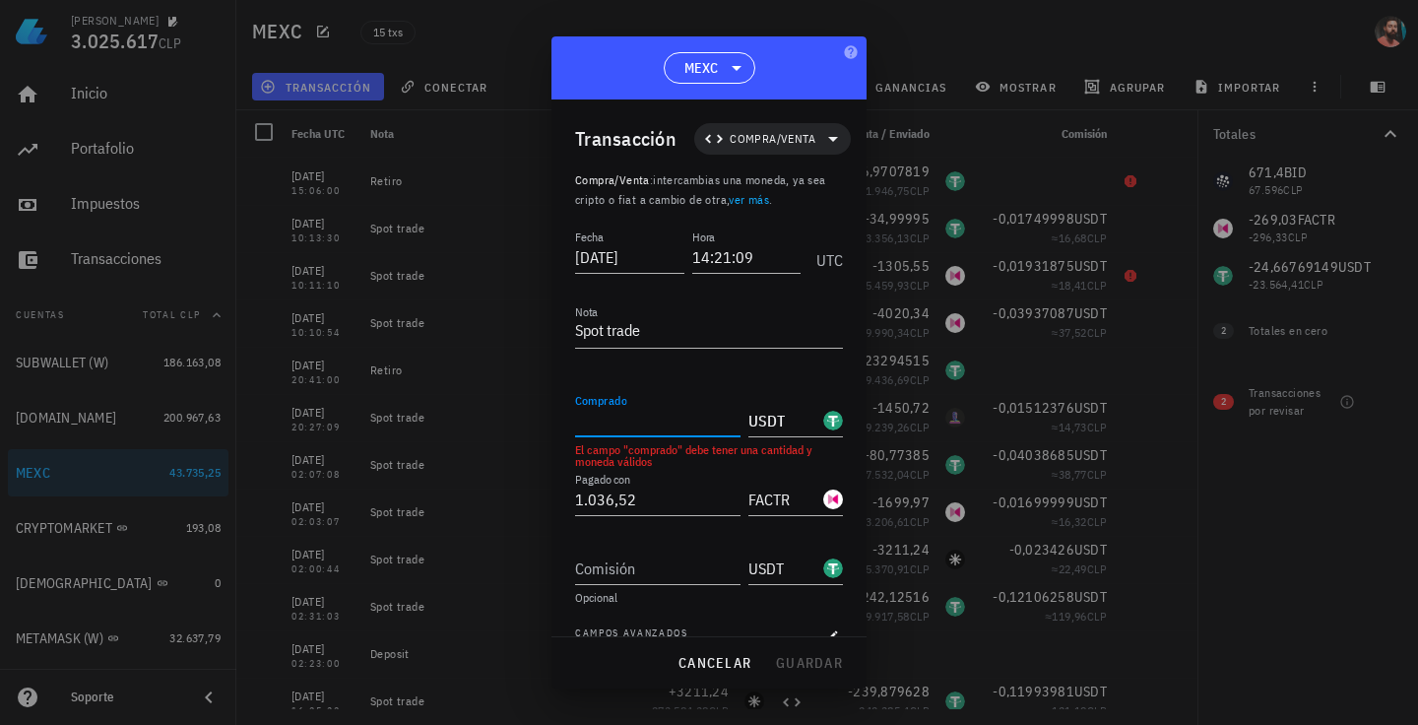
paste input "24,68002"
type input "24,68002"
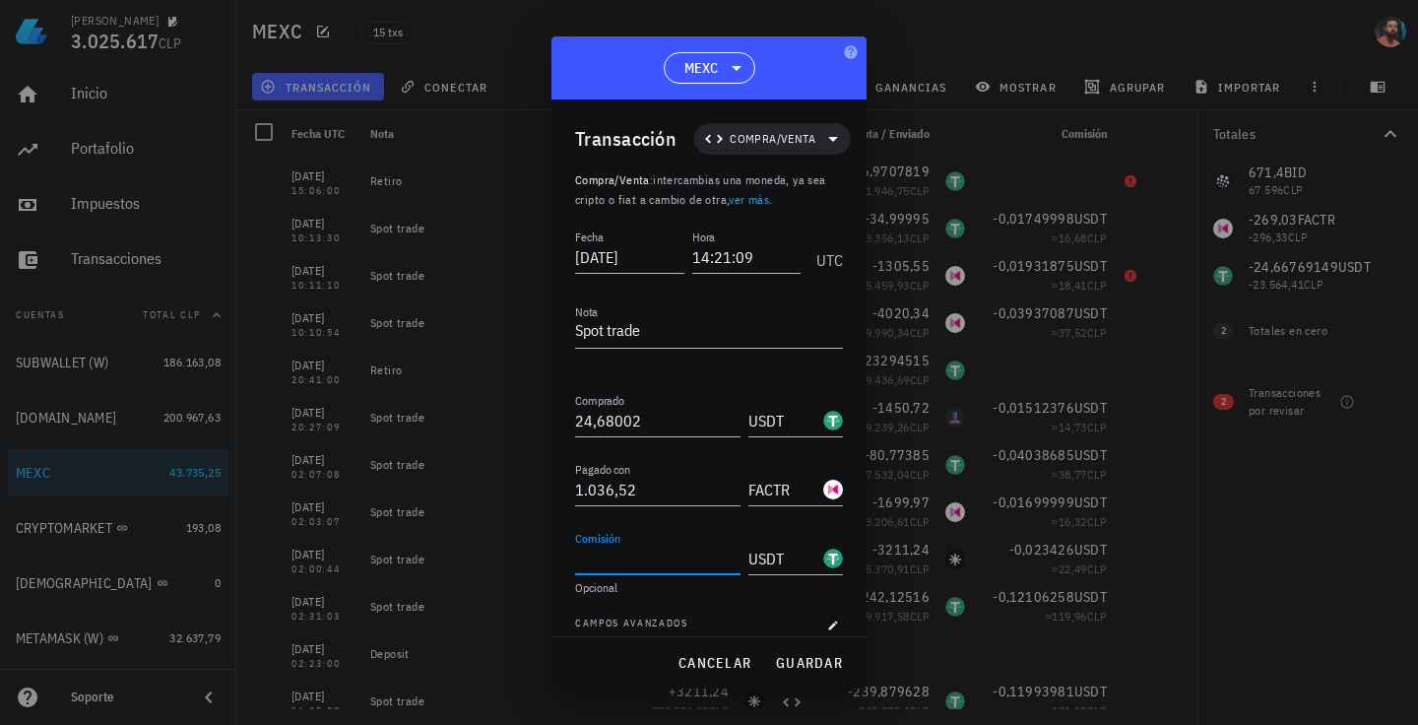
click at [646, 562] on input "Comisión" at bounding box center [657, 559] width 165 height 32
click at [586, 560] on input "Comisión" at bounding box center [657, 559] width 165 height 32
paste input "0,01234001"
type input "0,01234001"
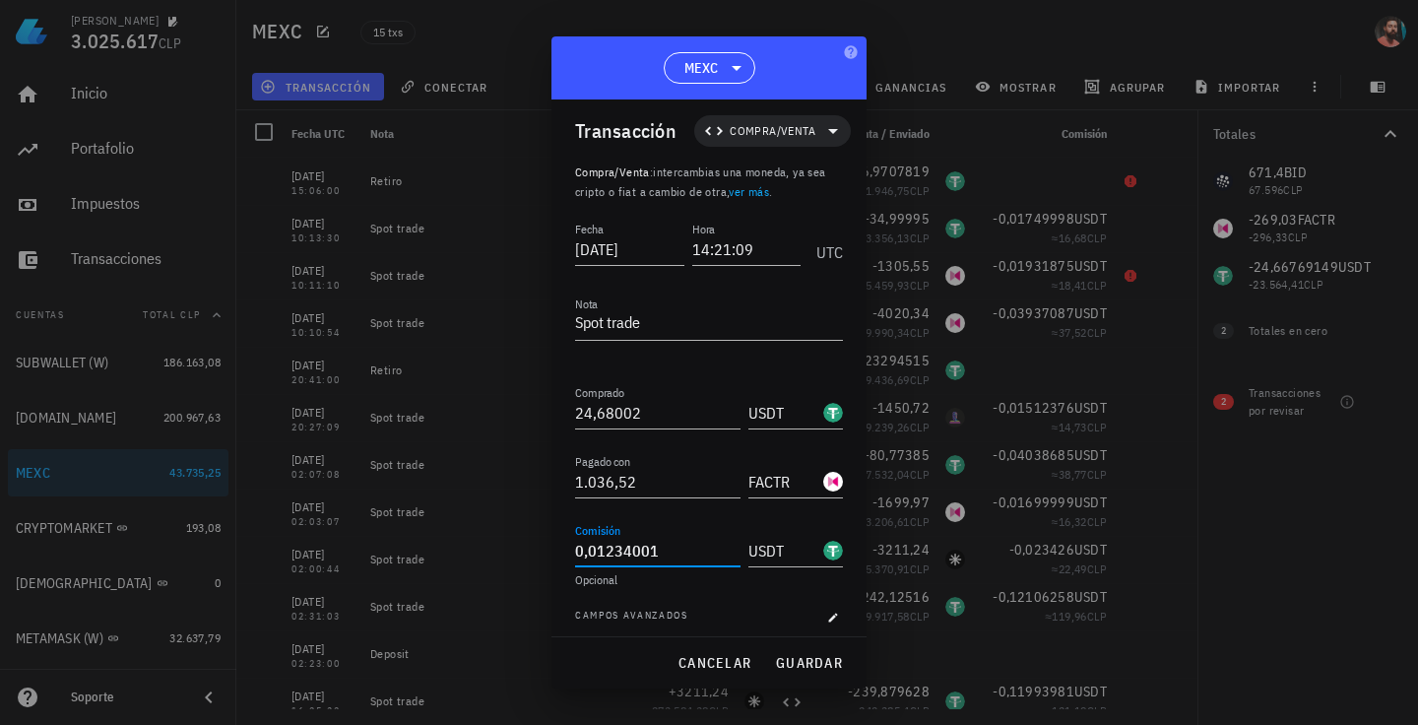
scroll to position [18, 0]
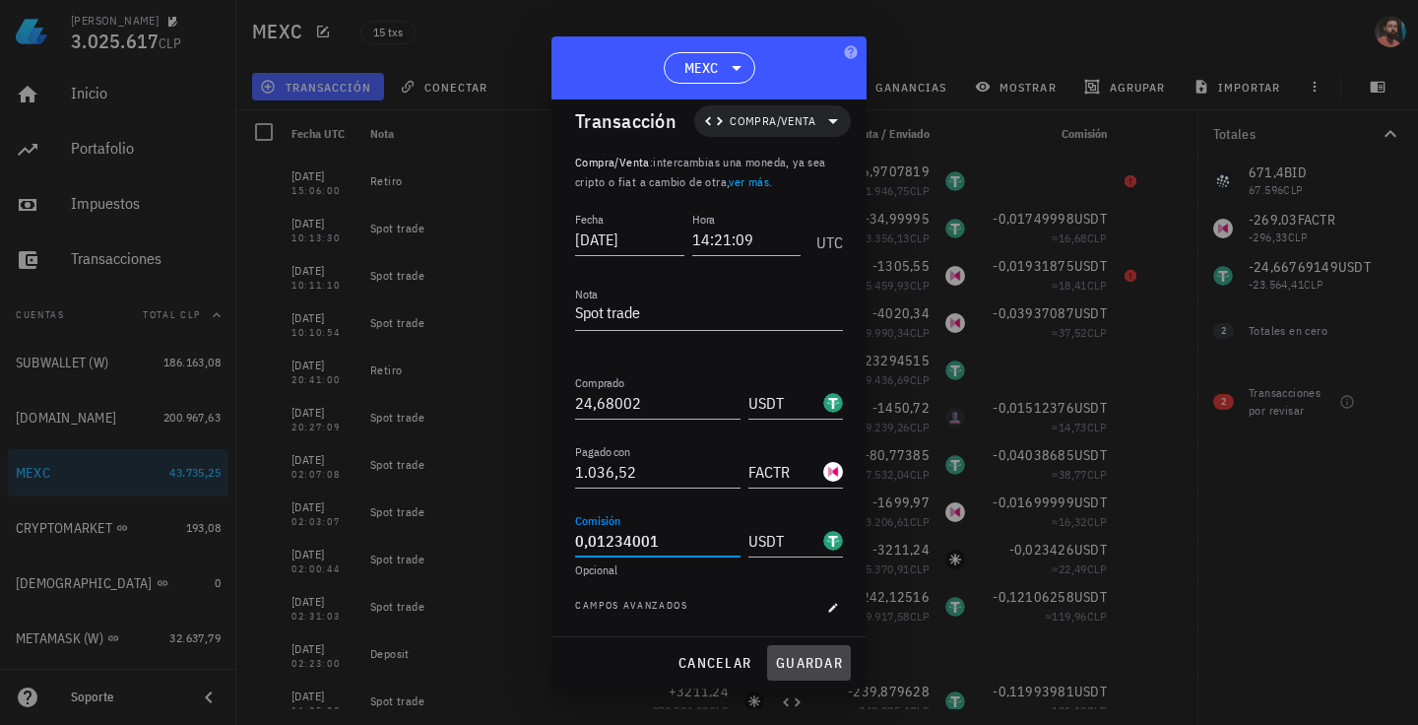
click at [800, 659] on span "guardar" at bounding box center [809, 663] width 68 height 18
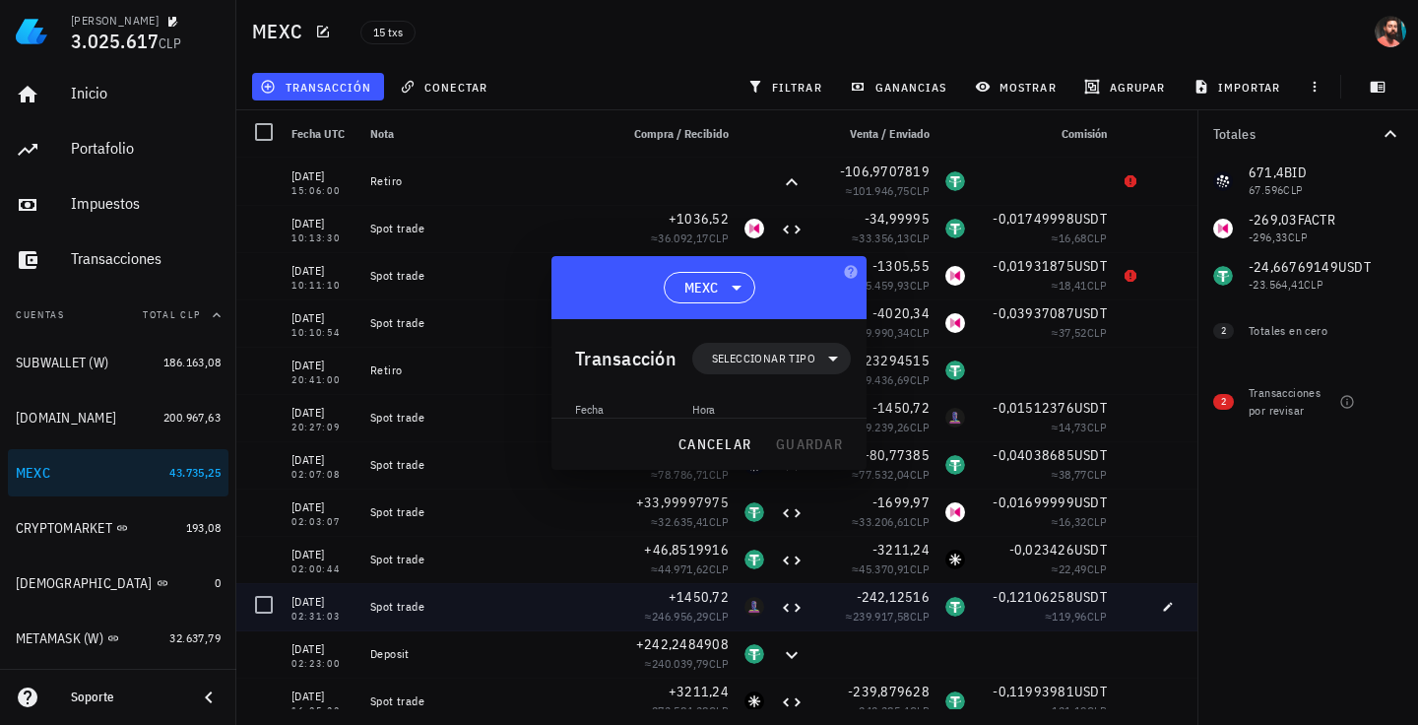
scroll to position [0, 0]
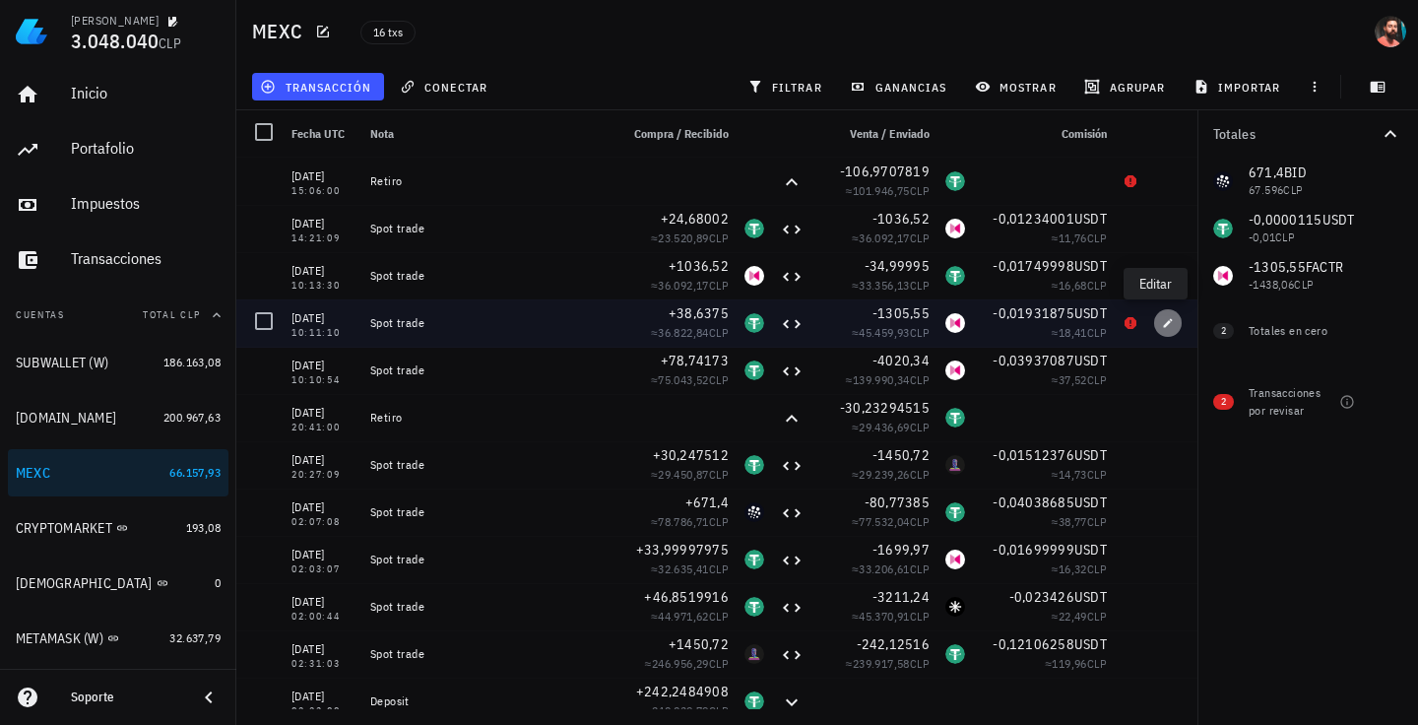
click at [1156, 333] on button "button" at bounding box center [1168, 323] width 28 height 28
type input "[DATE]"
type input "10:11:10"
type textarea "Spot trade"
type input "38,6375"
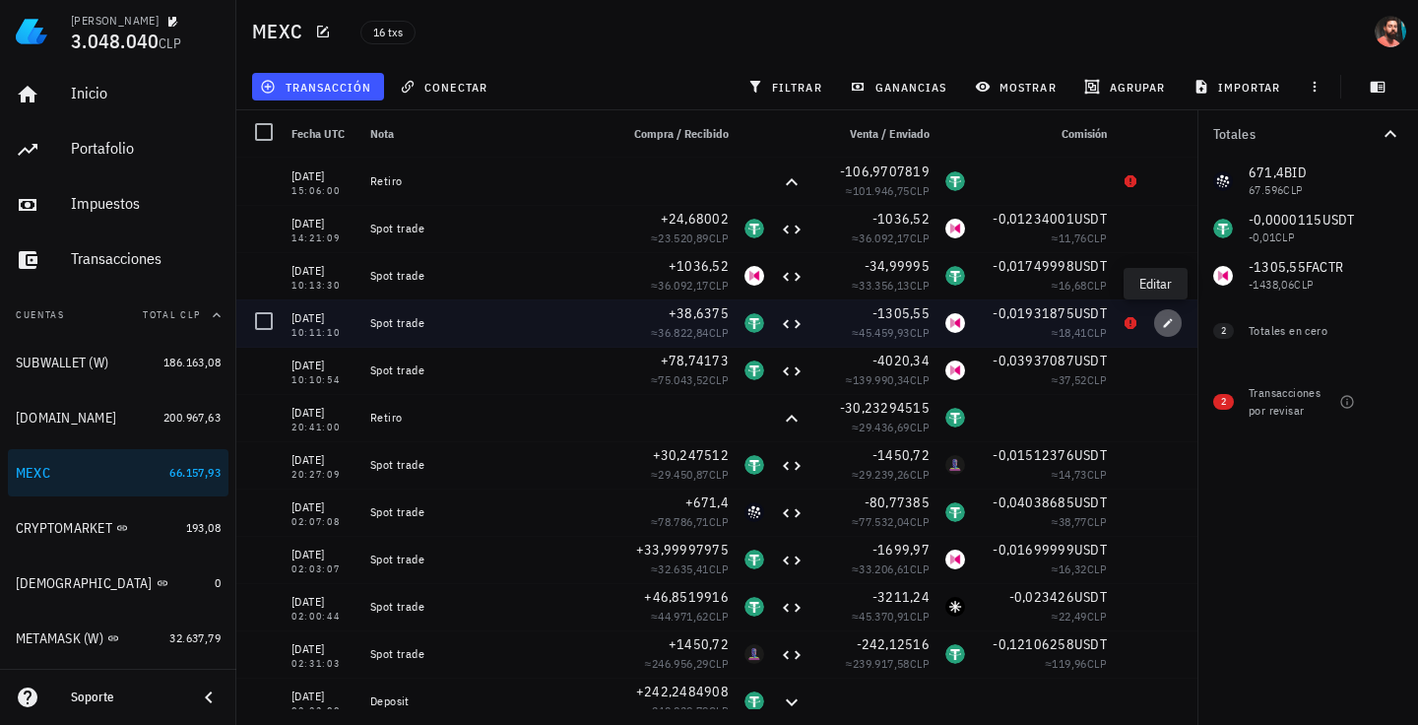
type input "USDT"
type input "1.305,55"
type input "FACTR"
type input "0,01931875"
type input "USDT"
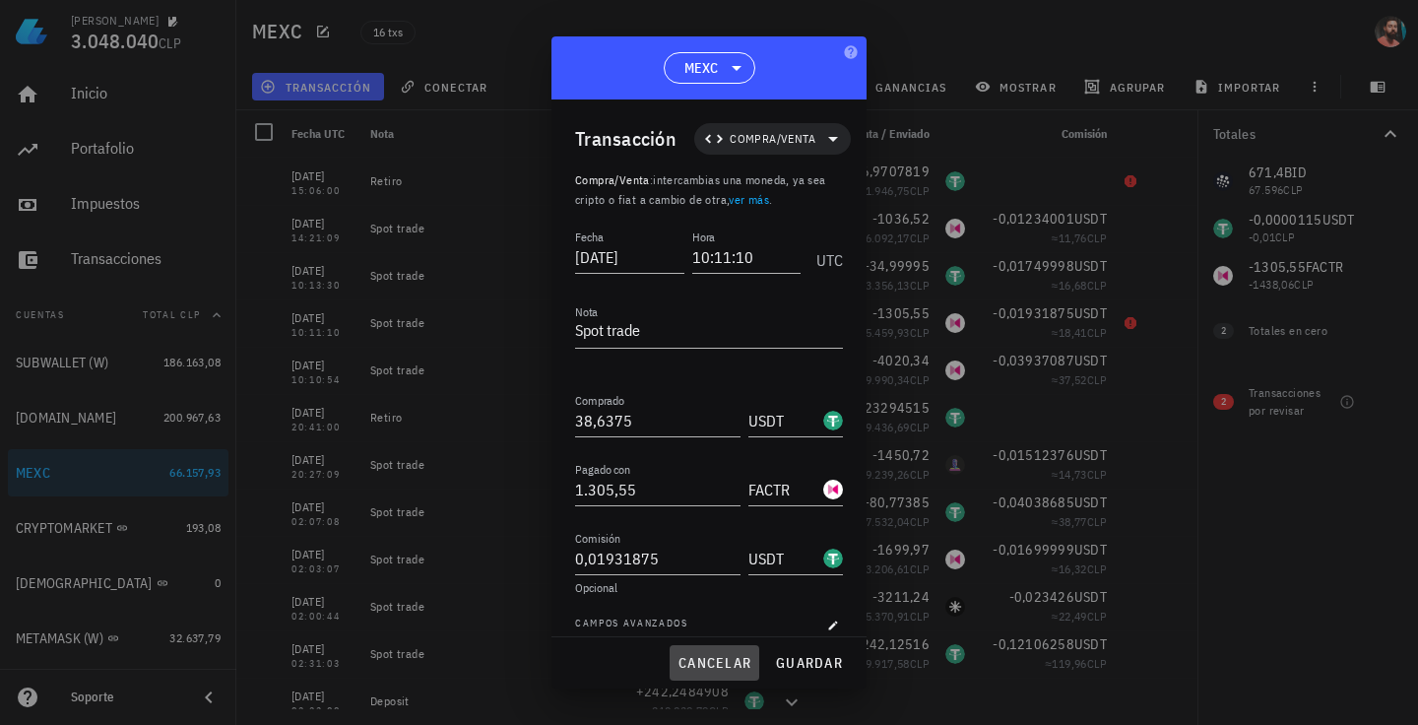
click at [735, 659] on span "cancelar" at bounding box center [715, 663] width 74 height 18
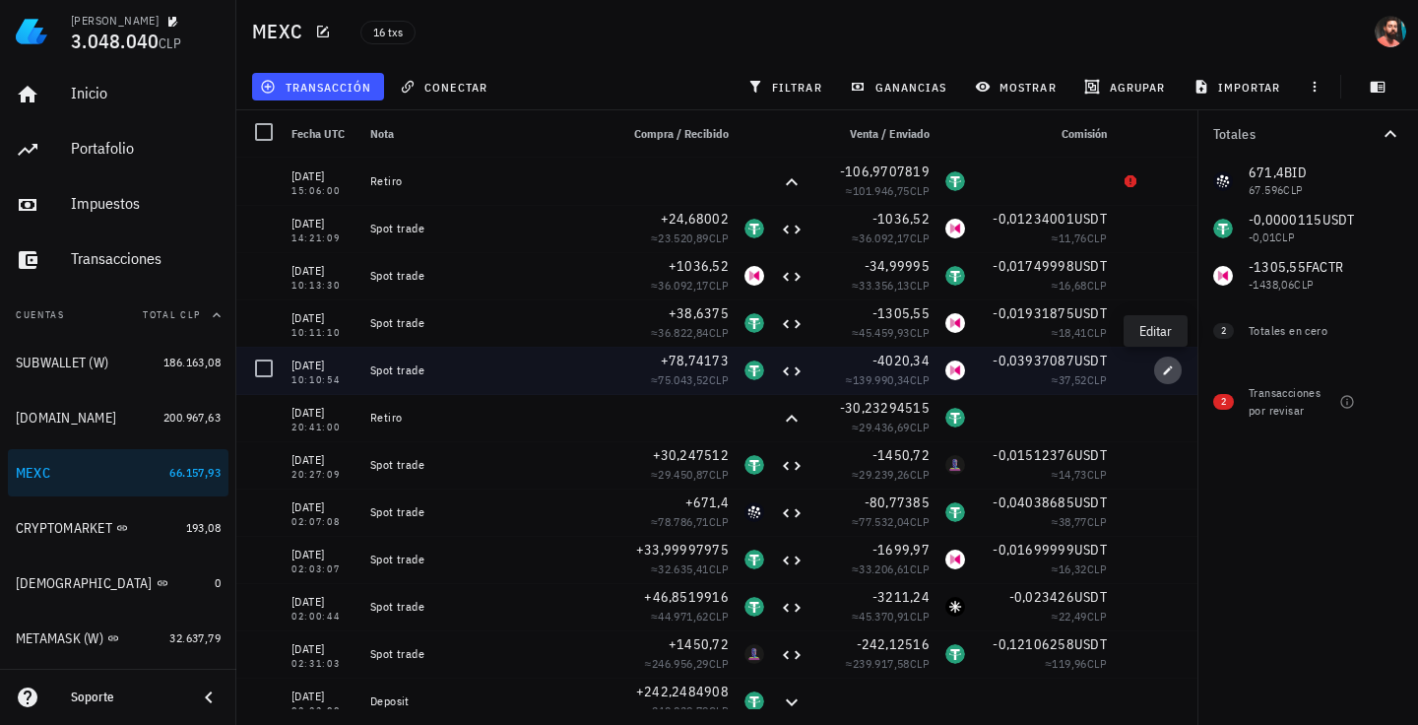
click at [1162, 370] on icon "button" at bounding box center [1168, 370] width 12 height 12
type input "10:10:54"
type input "78,74173"
type input "4.020,34"
type input "0,03937087"
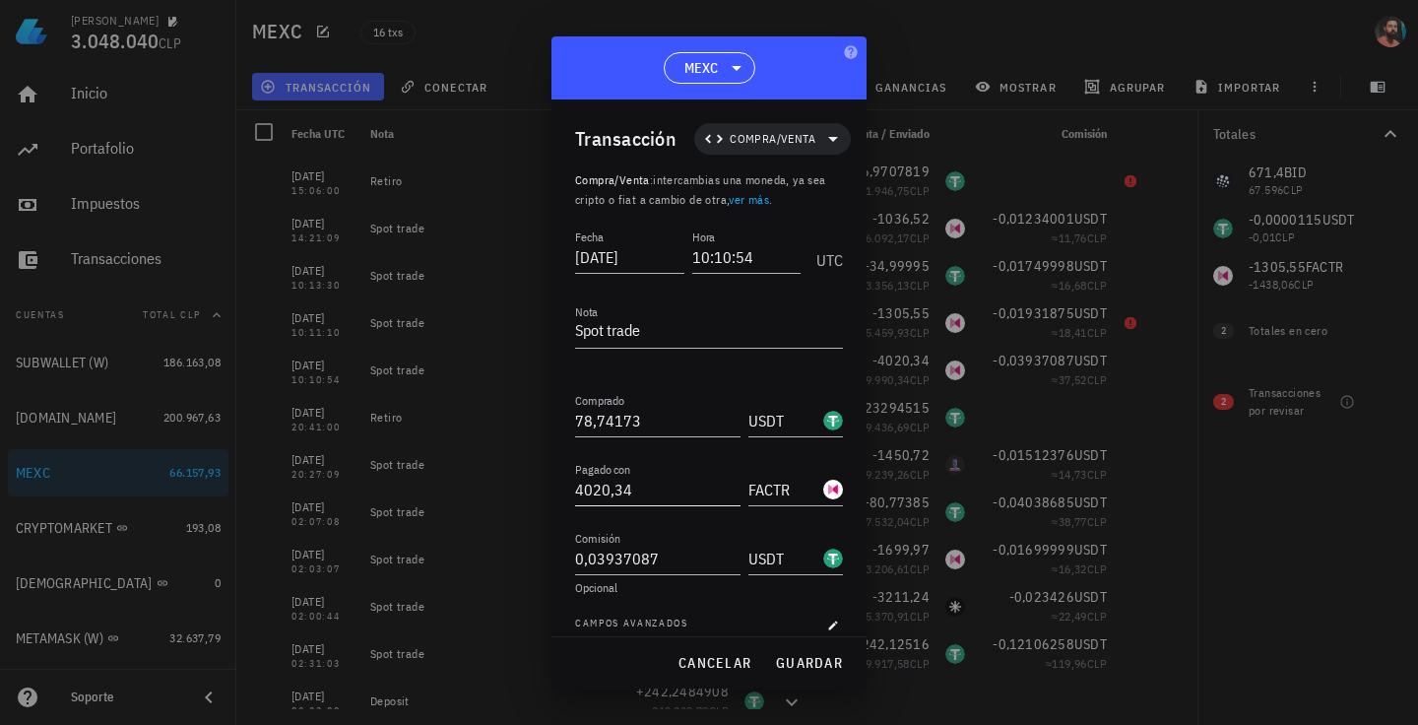
click at [598, 491] on input "4020,34" at bounding box center [657, 490] width 165 height 32
paste input "2714,79"
click at [791, 654] on span "guardar" at bounding box center [809, 663] width 68 height 18
type input "4.020,34"
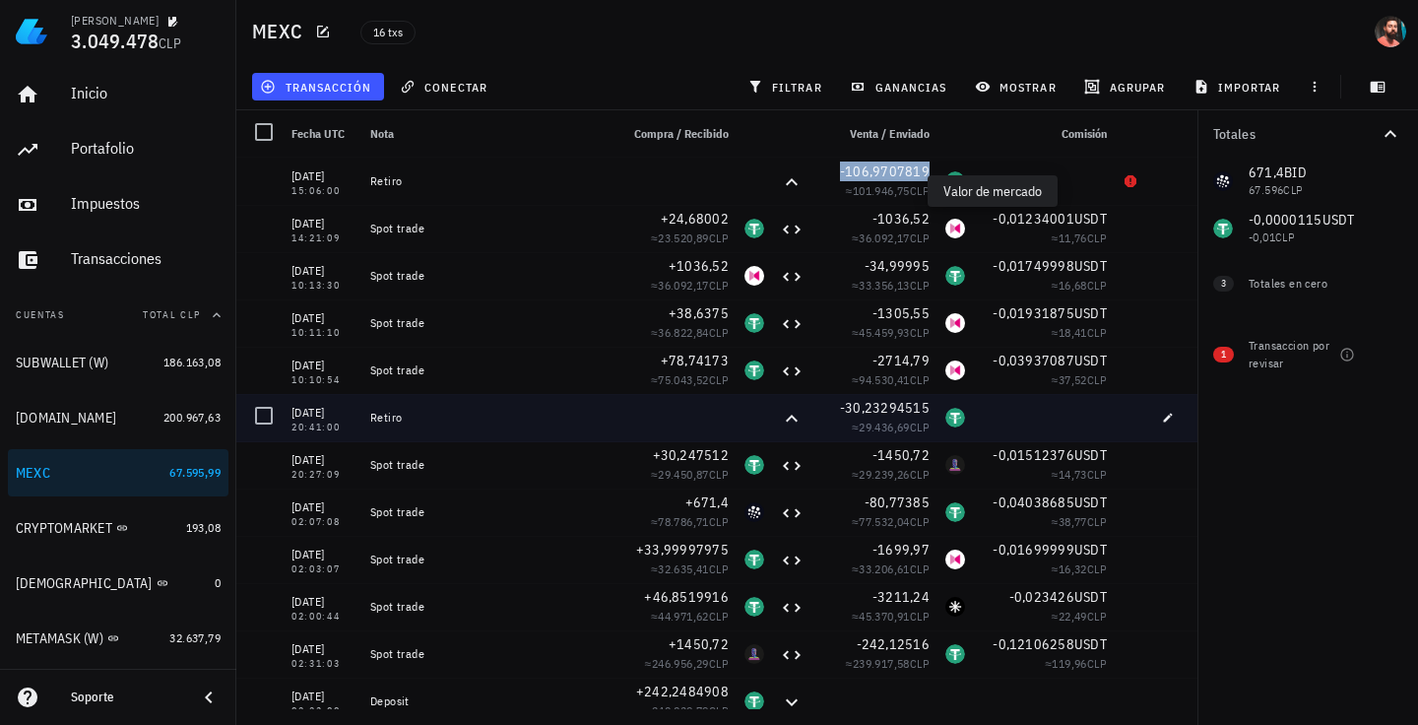
copy span "-106,9707819"
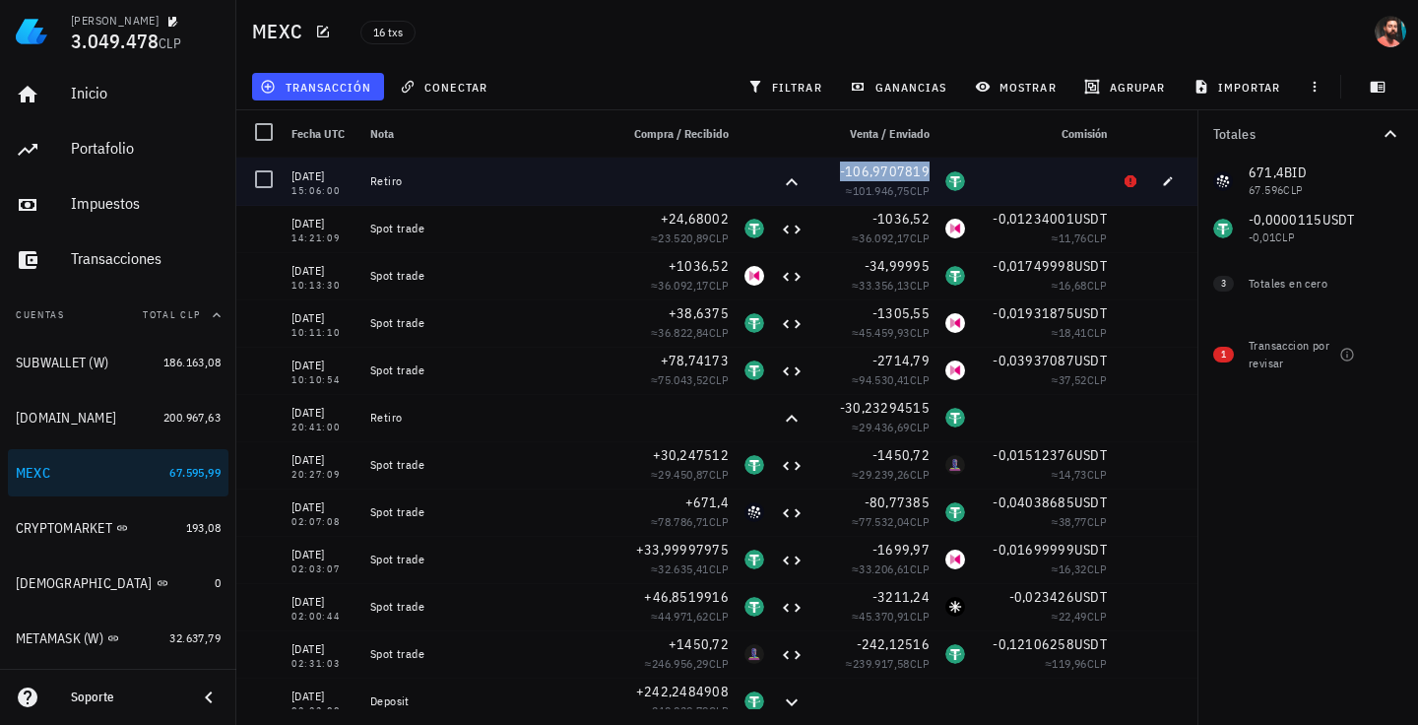
click at [883, 178] on span "-106,9707819" at bounding box center [885, 172] width 90 height 18
click at [1162, 178] on icon "button" at bounding box center [1168, 181] width 12 height 12
type input "15:06:00"
type textarea "Retiro"
type input "106,97078189"
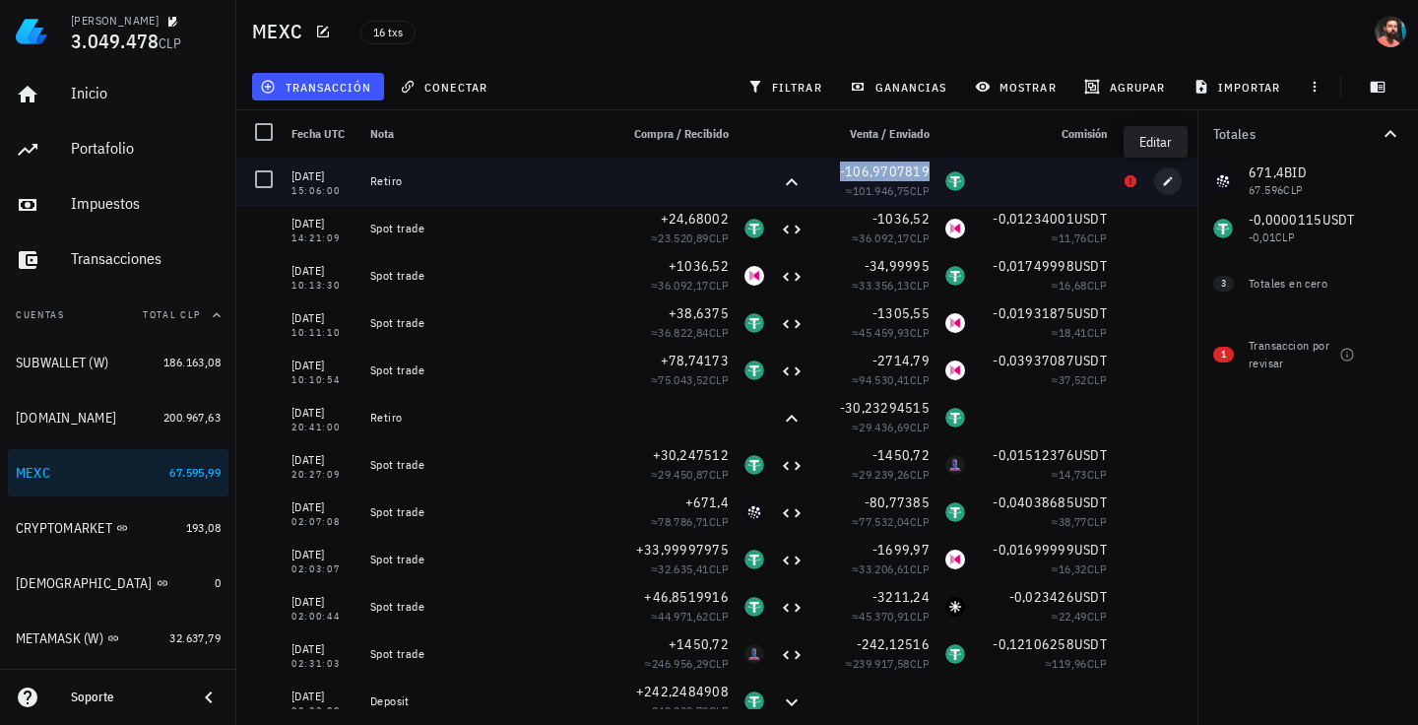
type input "USDT"
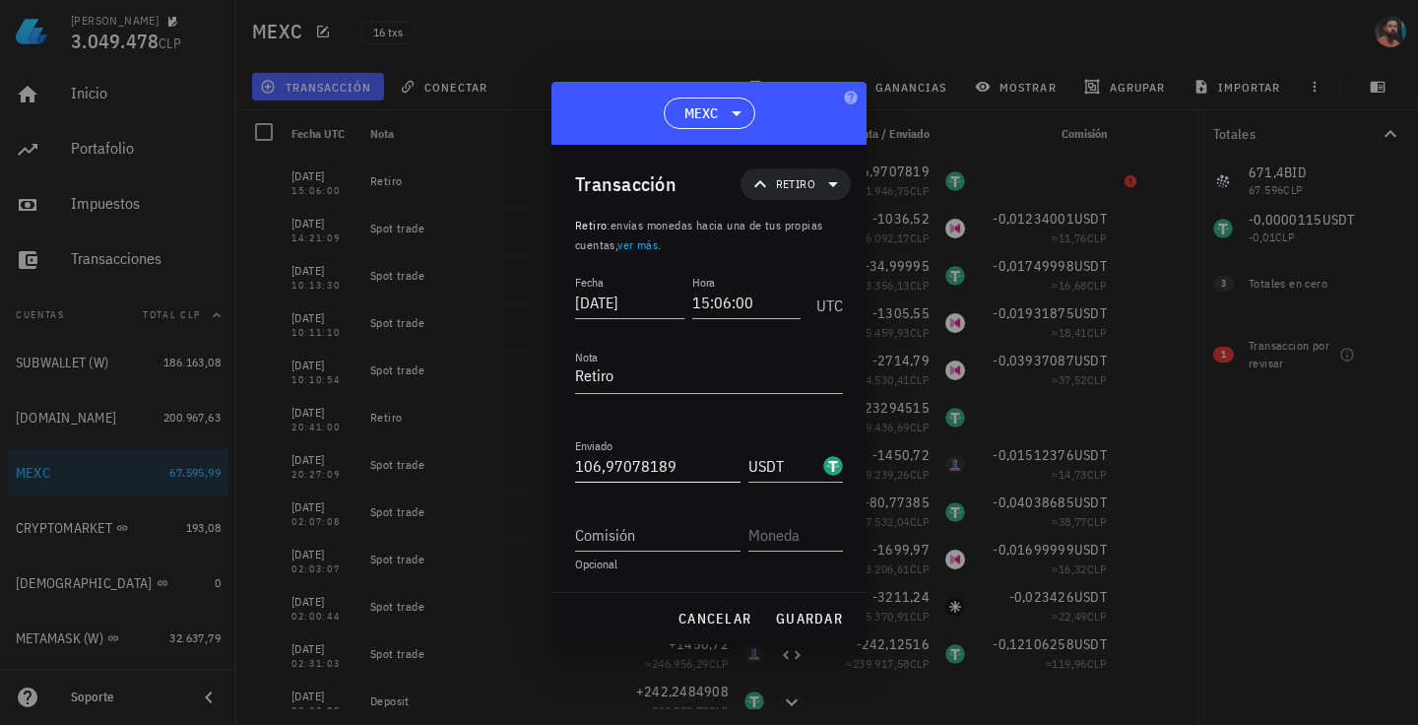
click at [640, 472] on input "106,97078189" at bounding box center [657, 466] width 165 height 32
paste input "106,9707704"
click at [788, 612] on span "guardar" at bounding box center [809, 619] width 68 height 18
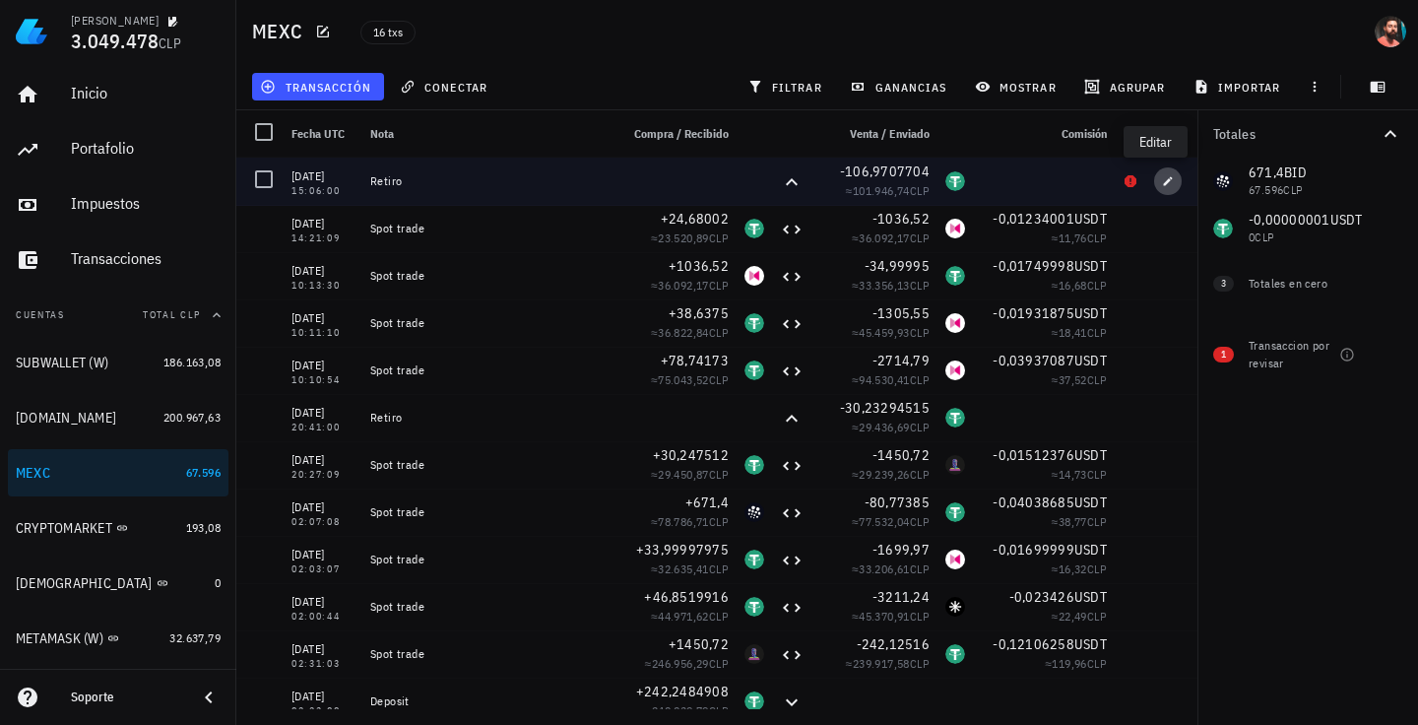
click at [1162, 184] on icon "button" at bounding box center [1168, 181] width 12 height 12
type input "106,9707704"
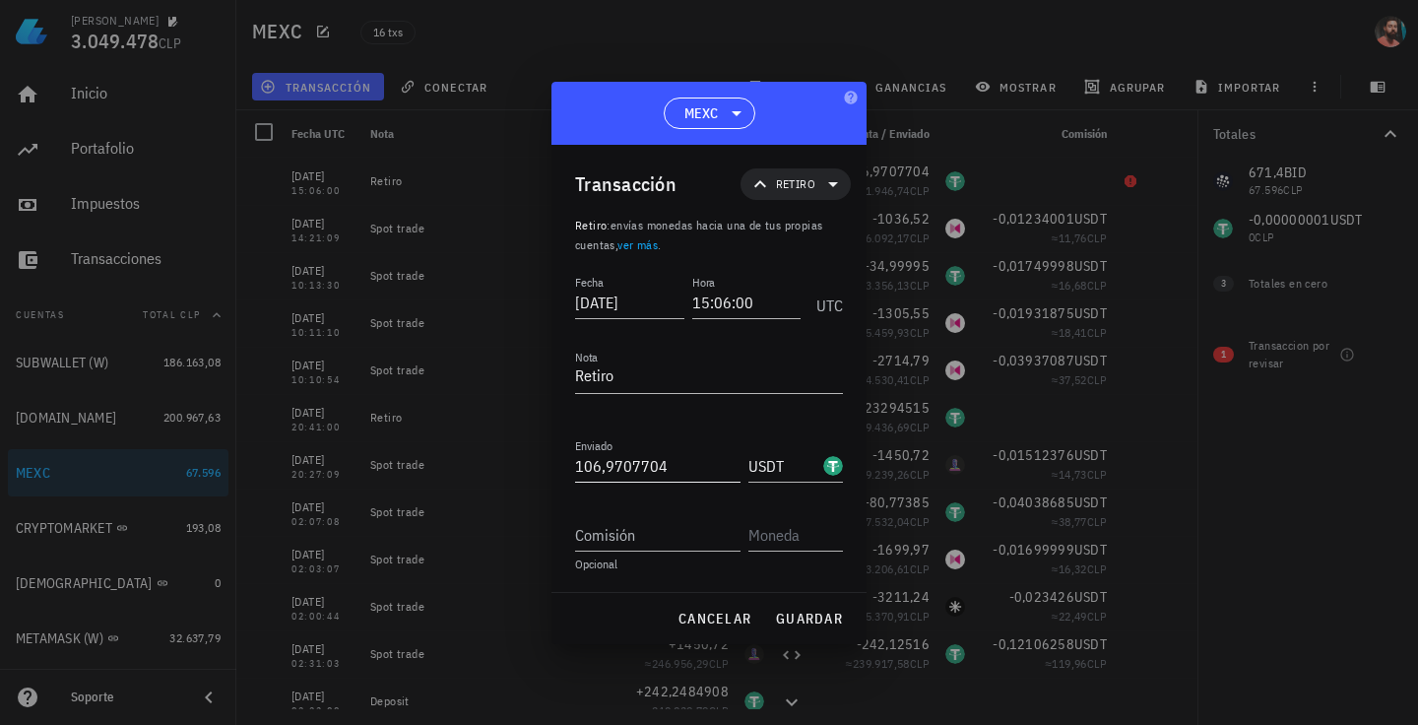
click at [657, 461] on input "106,9707704" at bounding box center [657, 466] width 165 height 32
drag, startPoint x: 679, startPoint y: 455, endPoint x: 486, endPoint y: 464, distance: 193.3
click at [486, 464] on div "[PERSON_NAME] 3.049.478 CLP Inicio [GEOGRAPHIC_DATA] Impuestos [GEOGRAPHIC_DATA…" at bounding box center [709, 362] width 1418 height 725
paste input "106,97077039"
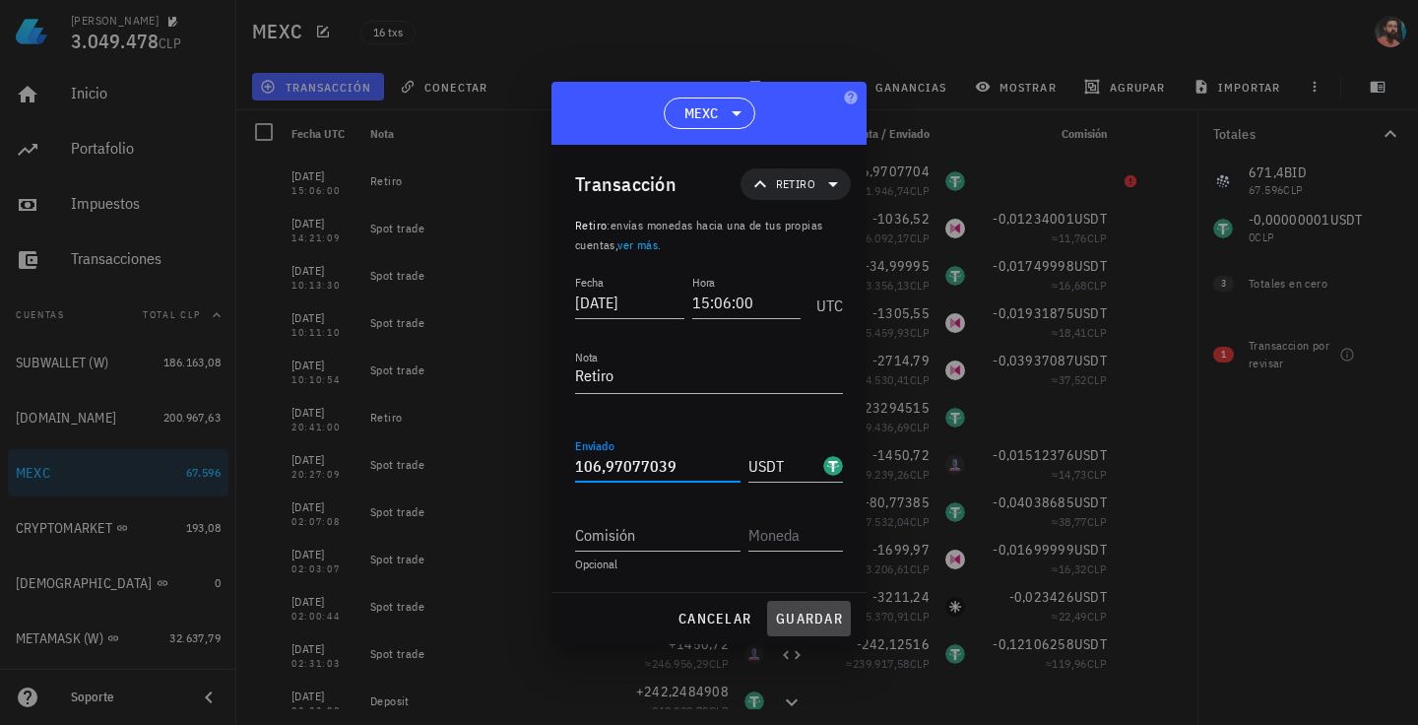
click at [807, 624] on span "guardar" at bounding box center [809, 619] width 68 height 18
type input "106,9707704"
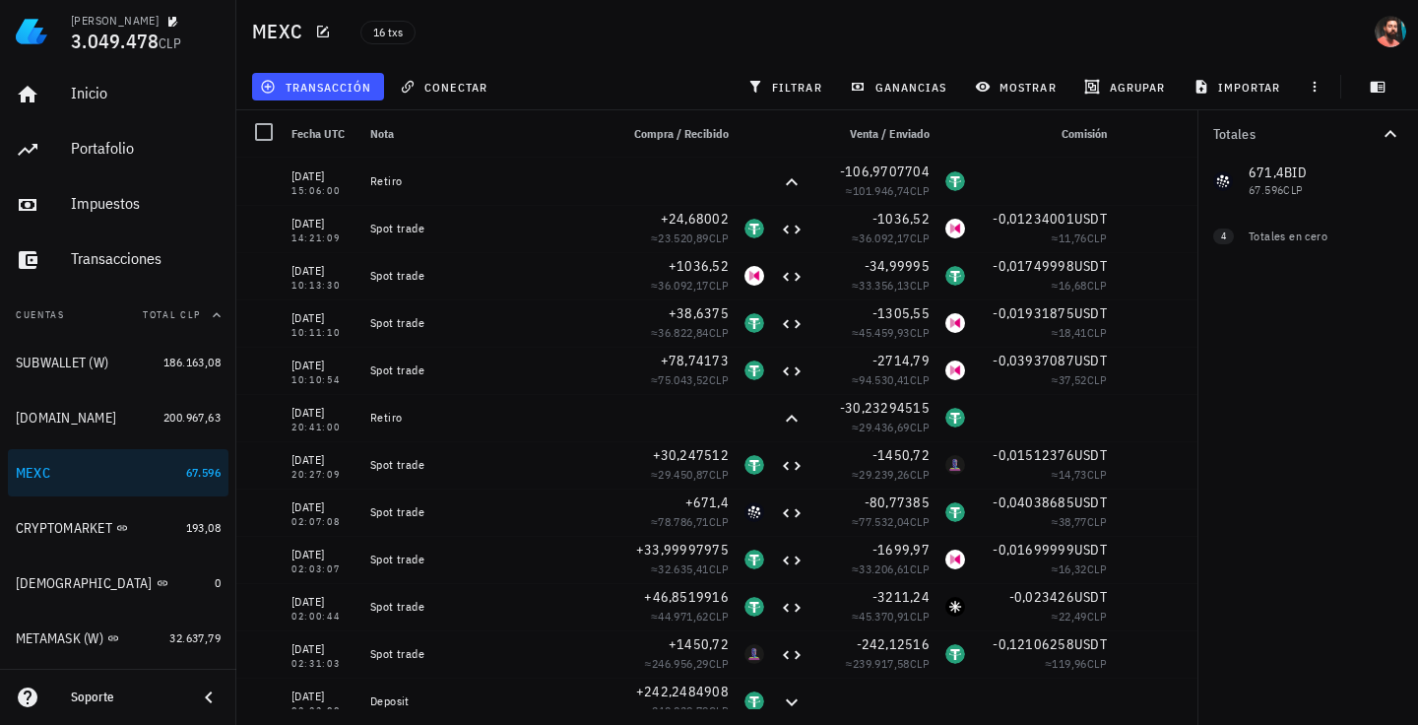
click at [1277, 428] on div "Totales 671,4 BID 67.596 CLP 0 SAI 0 CLP 0 USDT 0 CLP 0 FACTR 0 CLP 0 ZEREBRO 0…" at bounding box center [1308, 417] width 221 height 615
click at [196, 371] on div "186.163,08" at bounding box center [192, 363] width 57 height 20
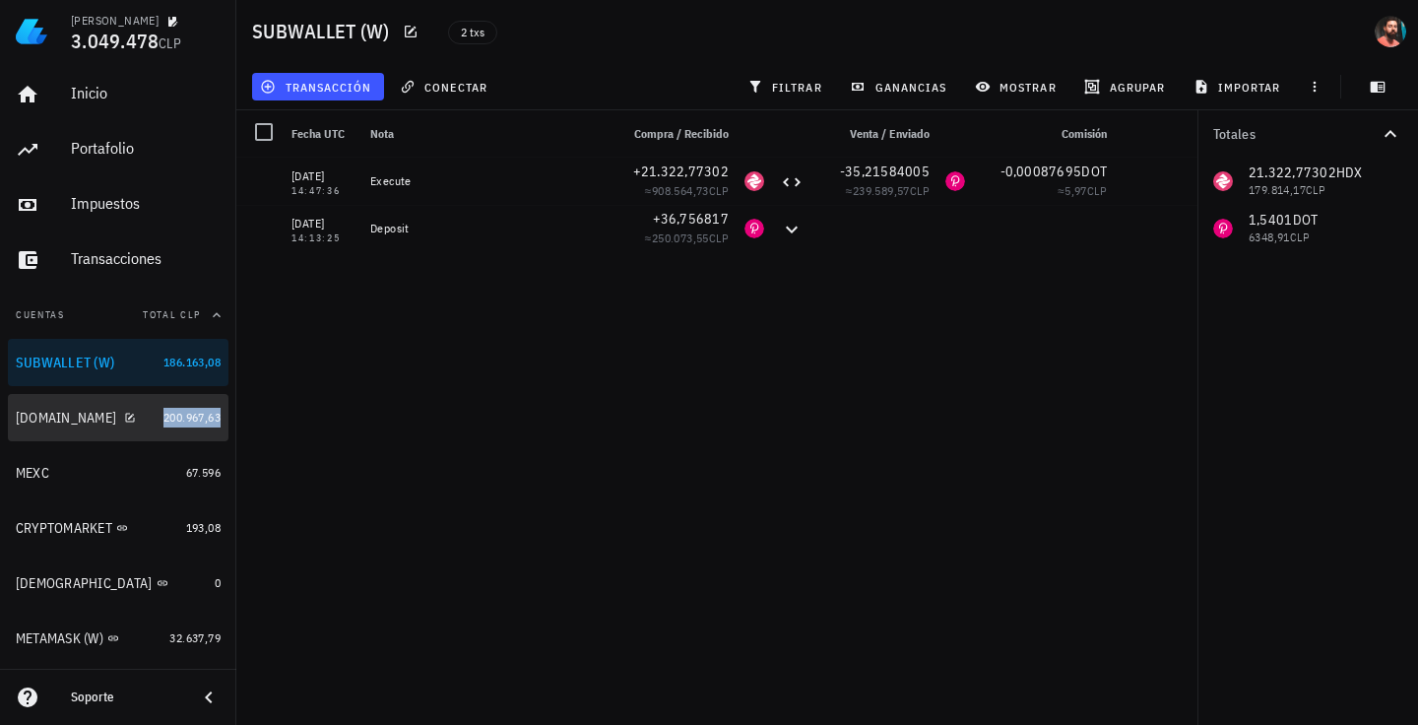
click at [168, 417] on span "200.967,63" at bounding box center [192, 417] width 57 height 15
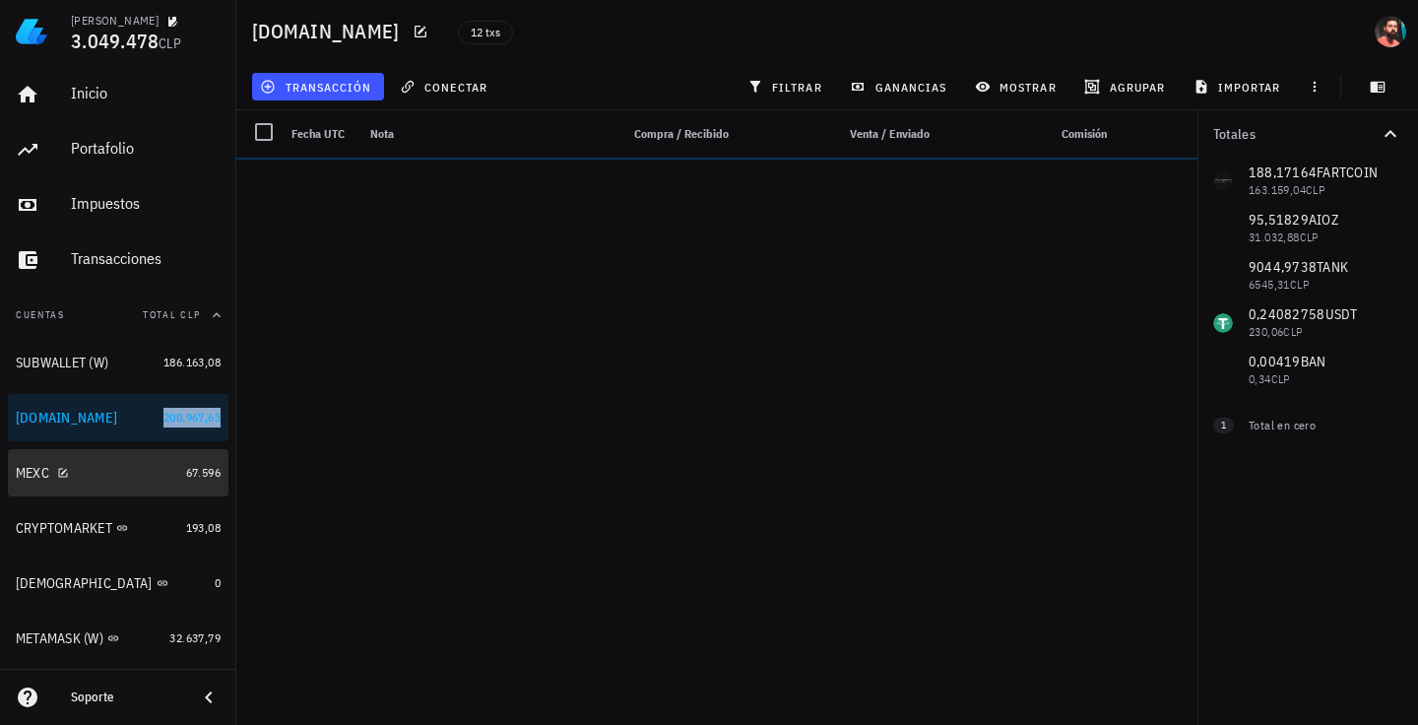
click at [195, 484] on link "MEXC 67.596" at bounding box center [118, 472] width 221 height 47
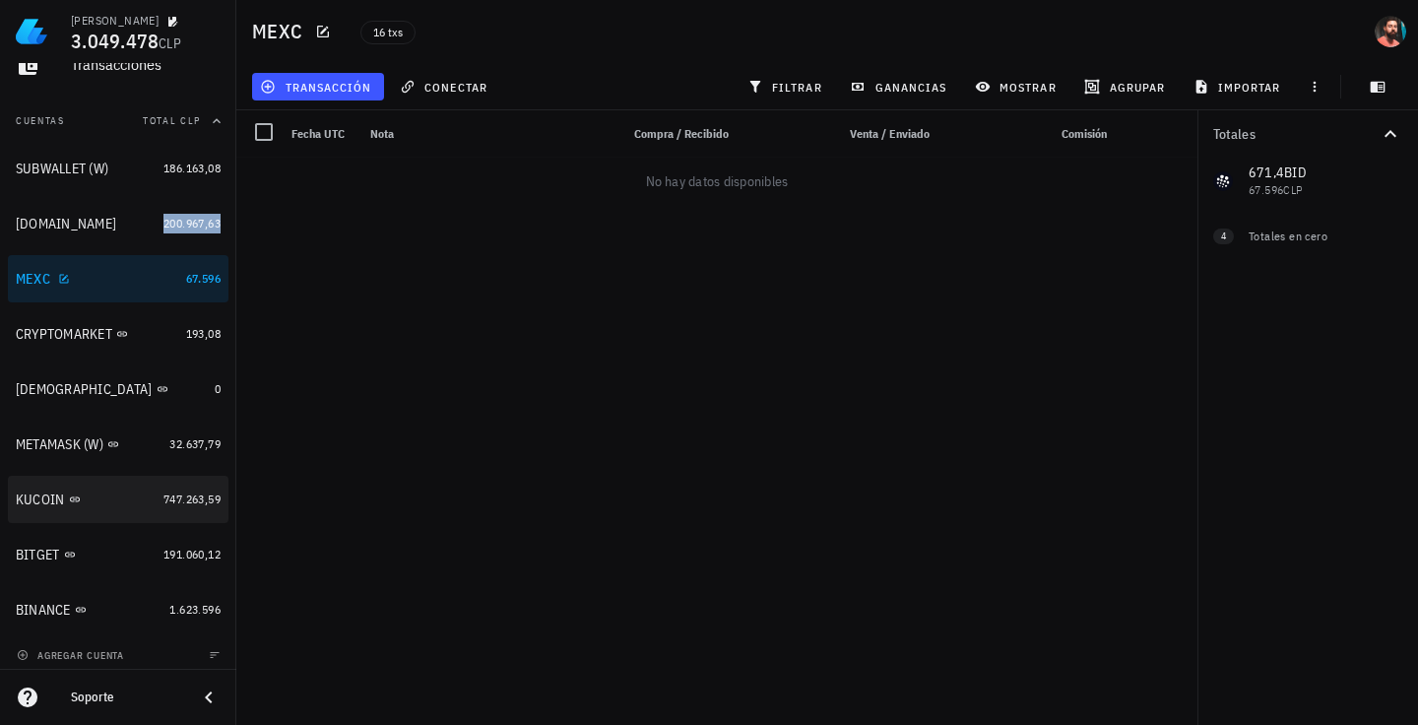
scroll to position [197, 0]
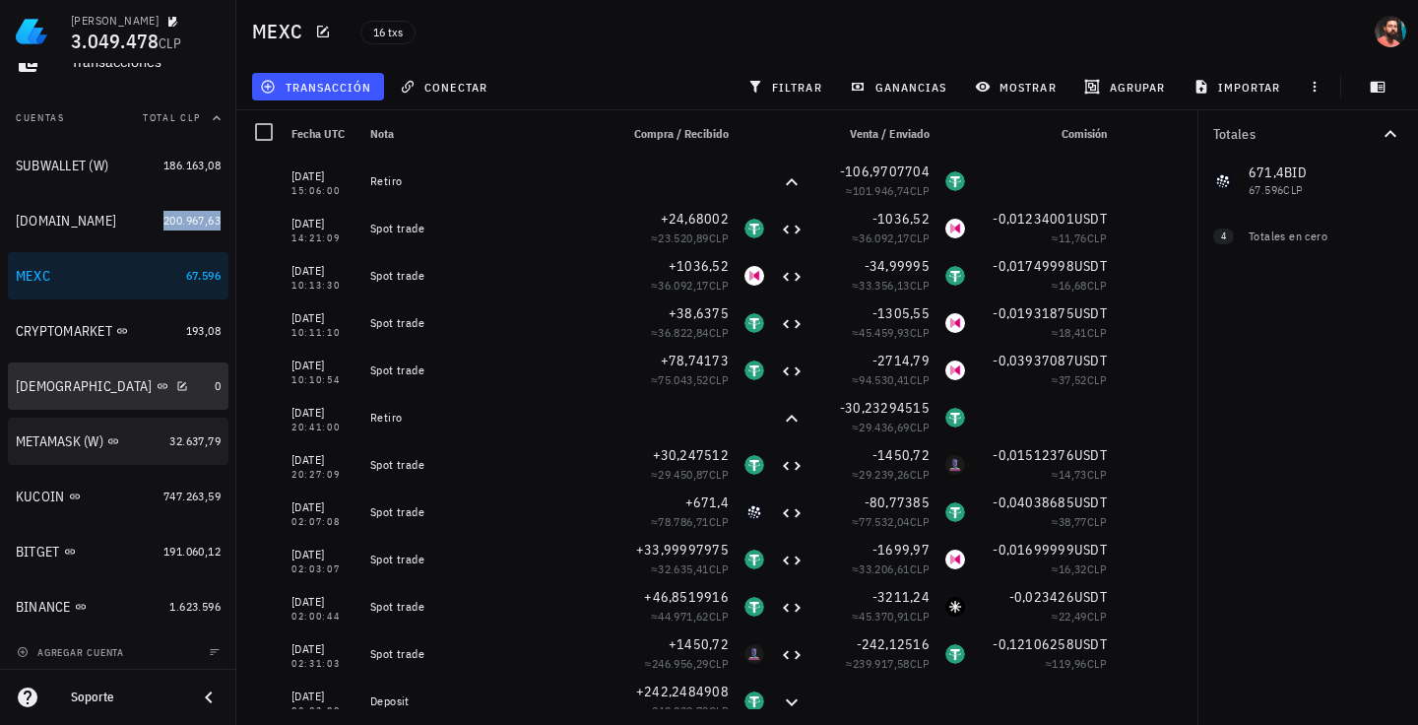
click at [214, 388] on link "[DEMOGRAPHIC_DATA] 0" at bounding box center [118, 385] width 221 height 47
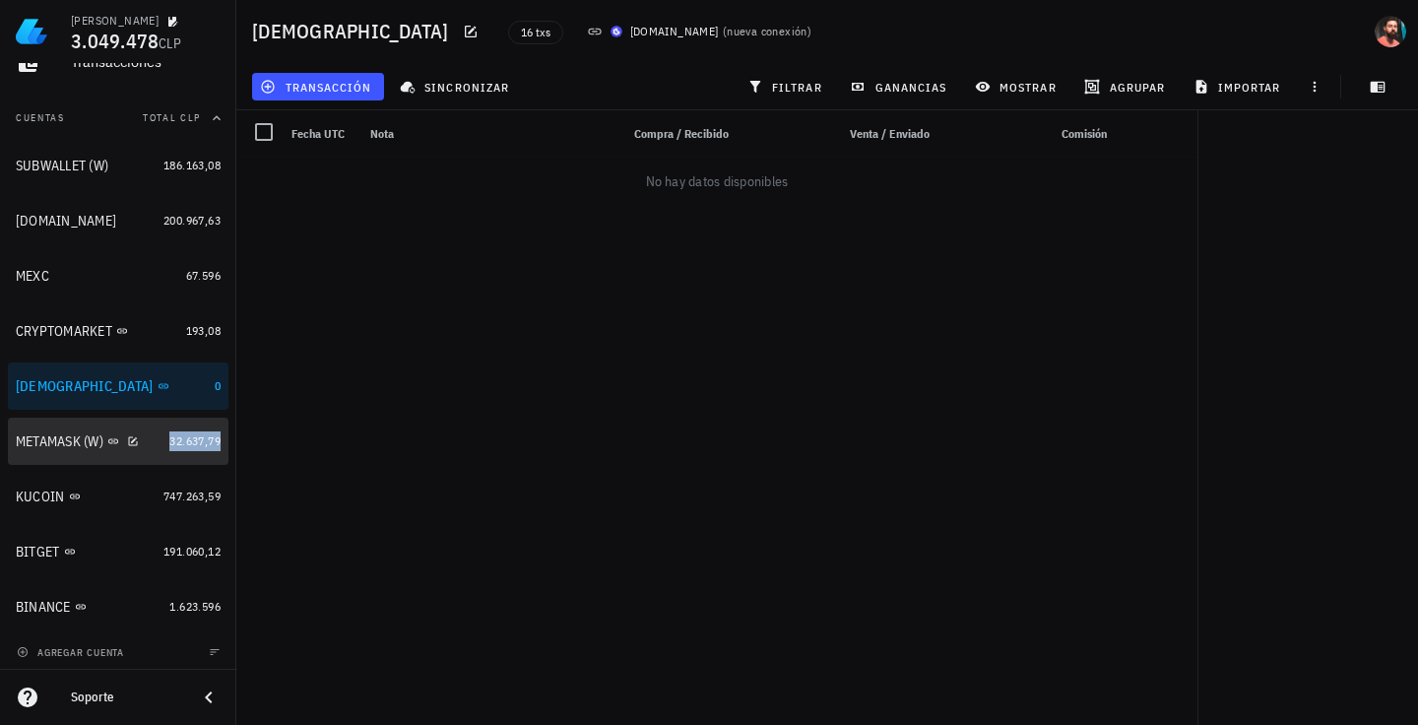
click at [183, 440] on span "32.637,79" at bounding box center [194, 440] width 51 height 15
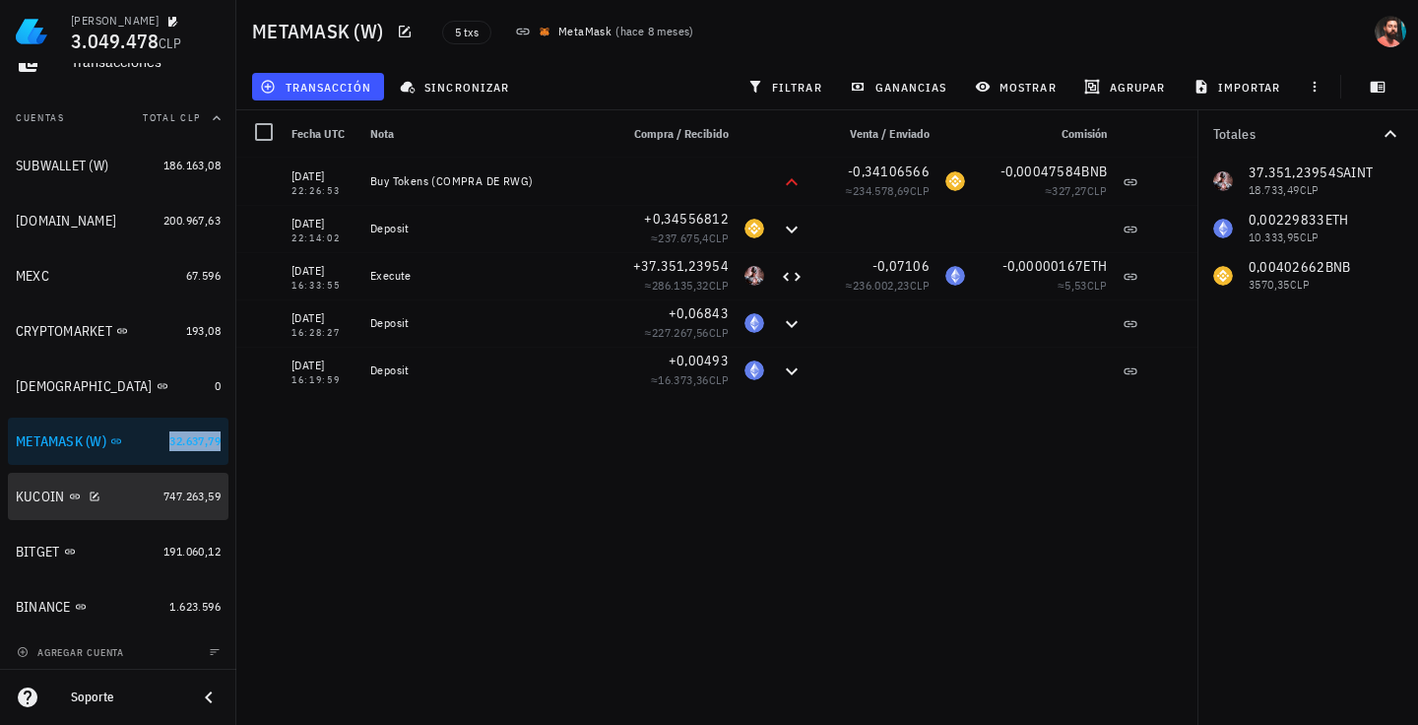
click at [168, 509] on link "KUCOIN 747.263,59" at bounding box center [118, 496] width 221 height 47
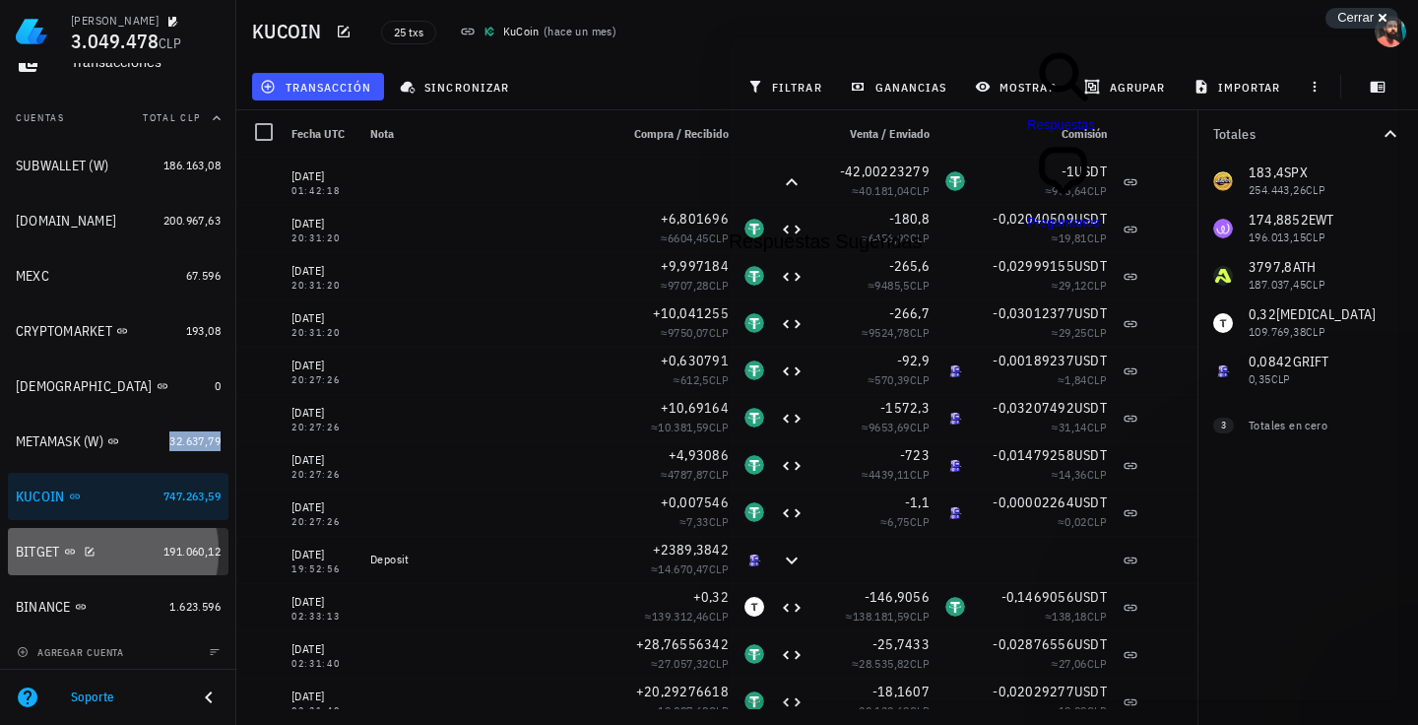
click at [168, 553] on span "191.060,12" at bounding box center [192, 551] width 57 height 15
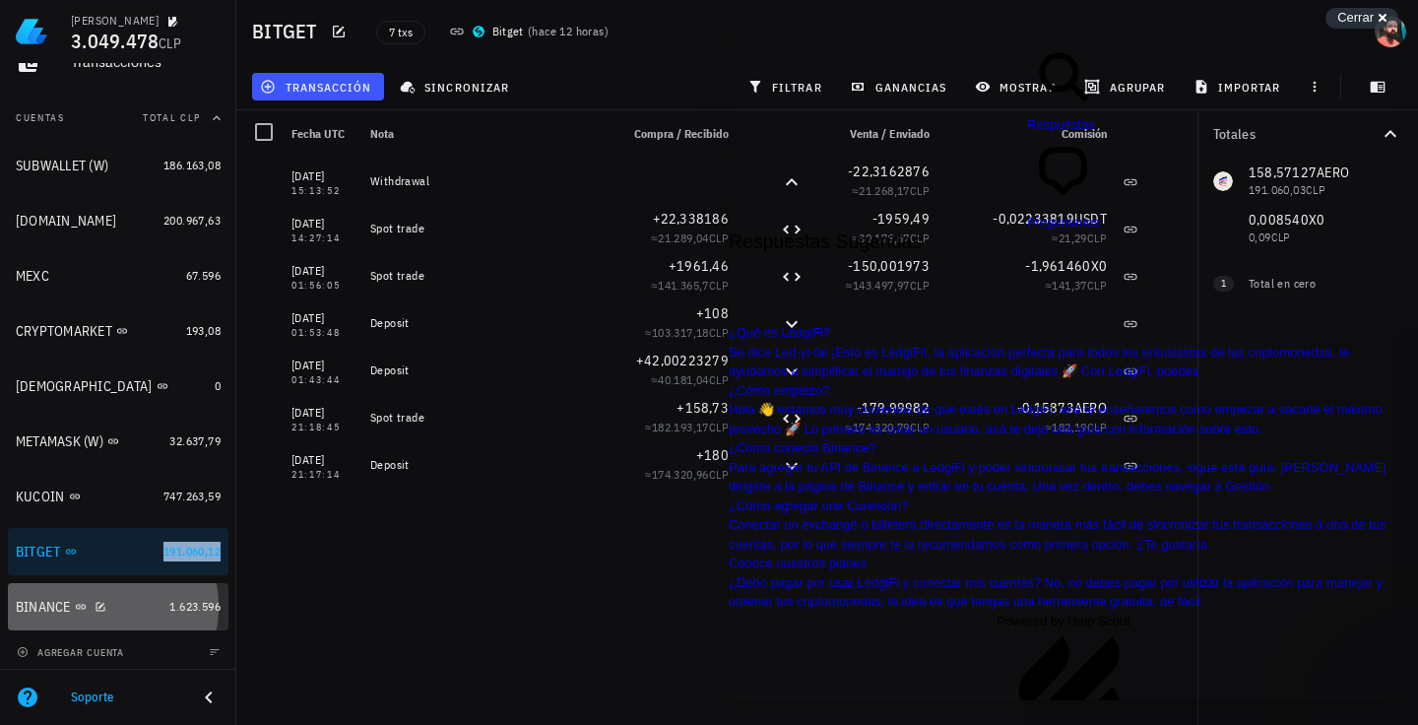
drag, startPoint x: 158, startPoint y: 589, endPoint x: 441, endPoint y: 7, distance: 647.6
click at [158, 589] on link "BINANCE 1.623.596" at bounding box center [118, 606] width 221 height 47
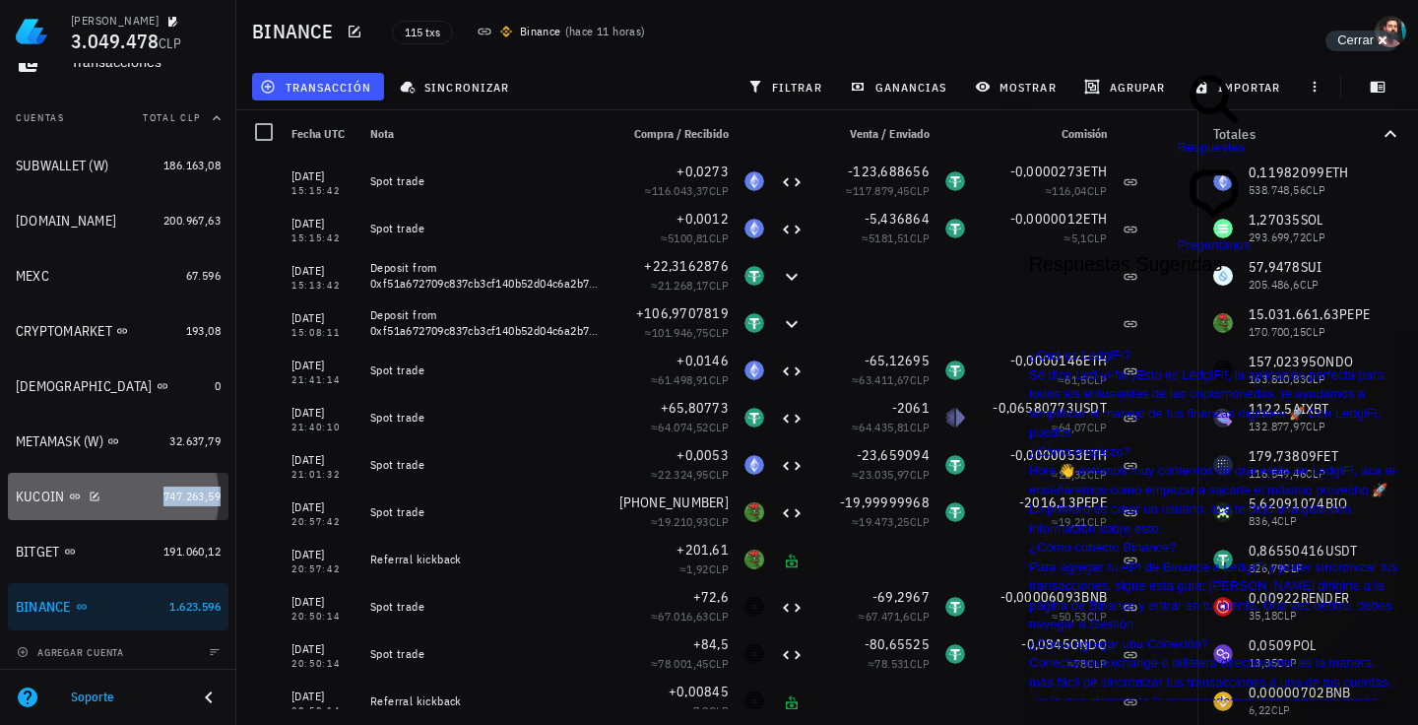
drag, startPoint x: 164, startPoint y: 497, endPoint x: 335, endPoint y: 94, distance: 438.7
click at [164, 497] on span "747.263,59" at bounding box center [192, 496] width 57 height 15
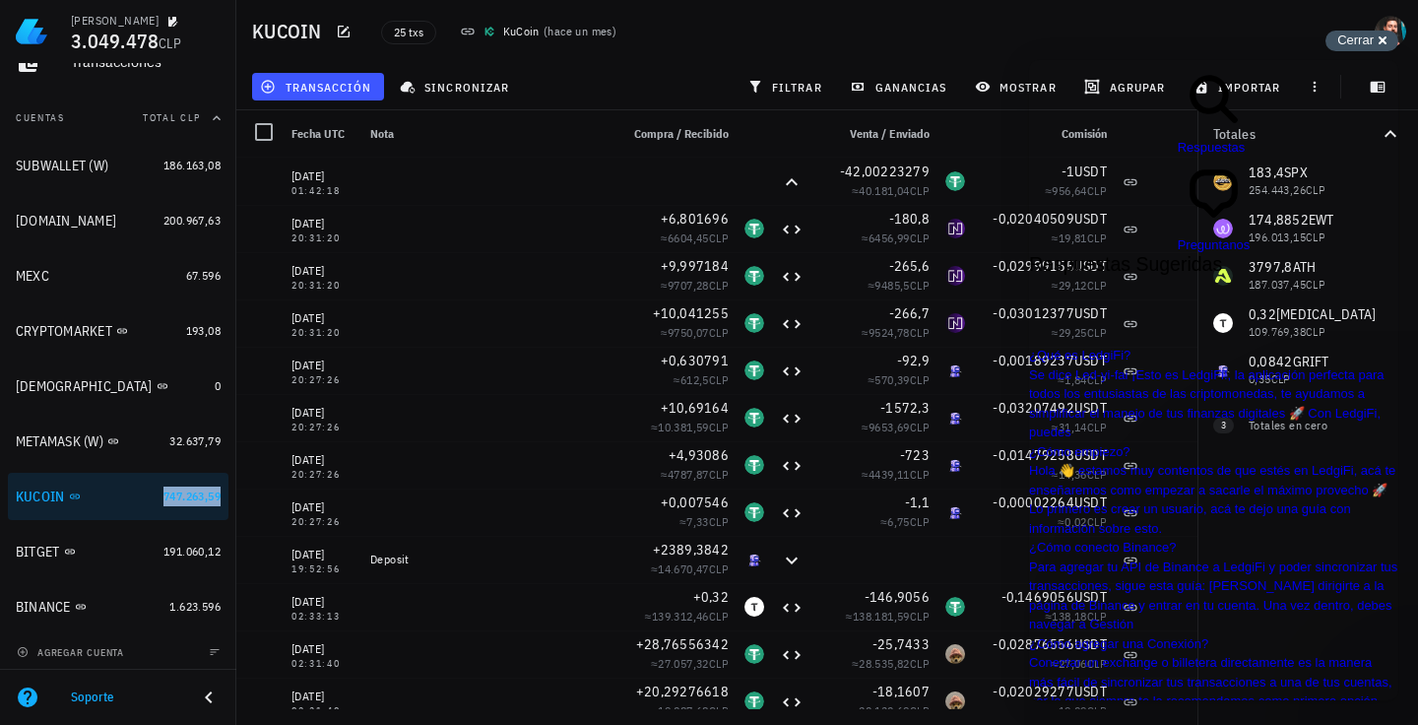
click at [1379, 47] on div "Cerrar cross-small" at bounding box center [1362, 41] width 73 height 21
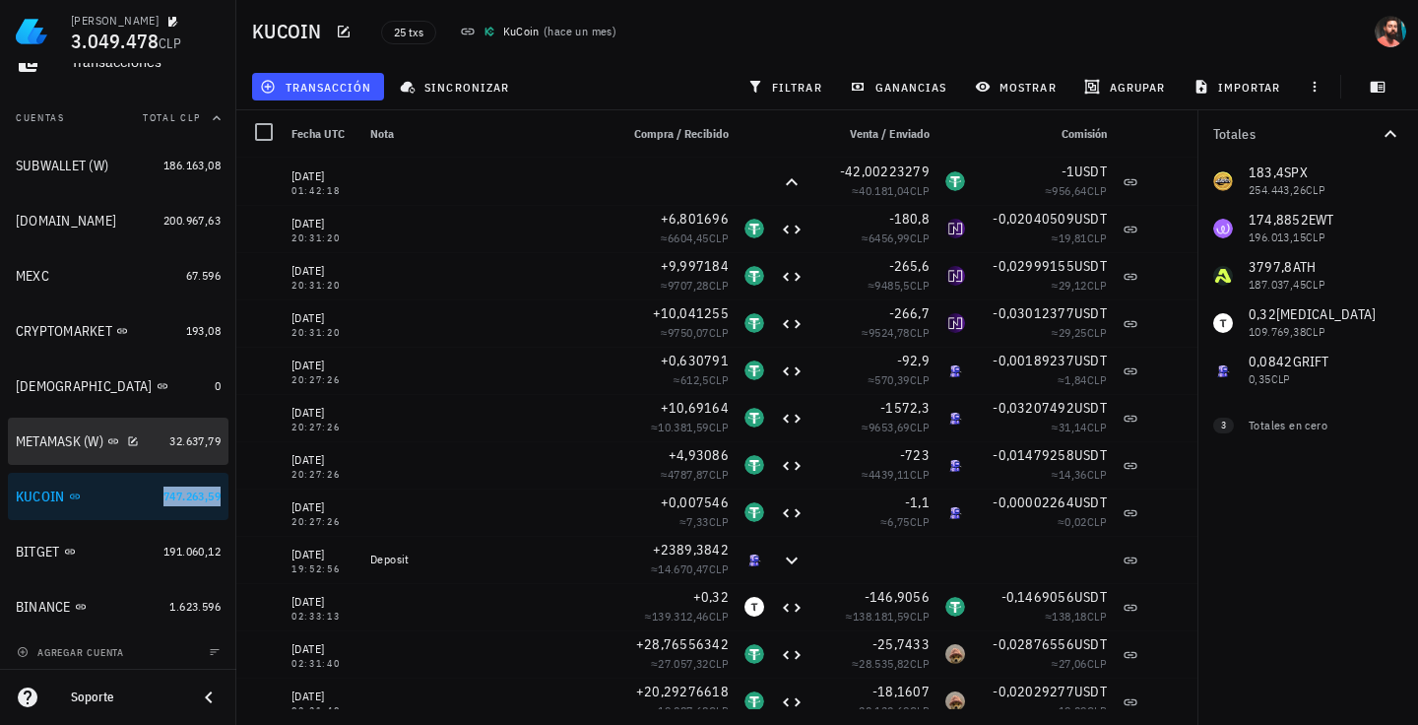
click at [186, 430] on link "METAMASK (W) 32.637,79" at bounding box center [118, 441] width 221 height 47
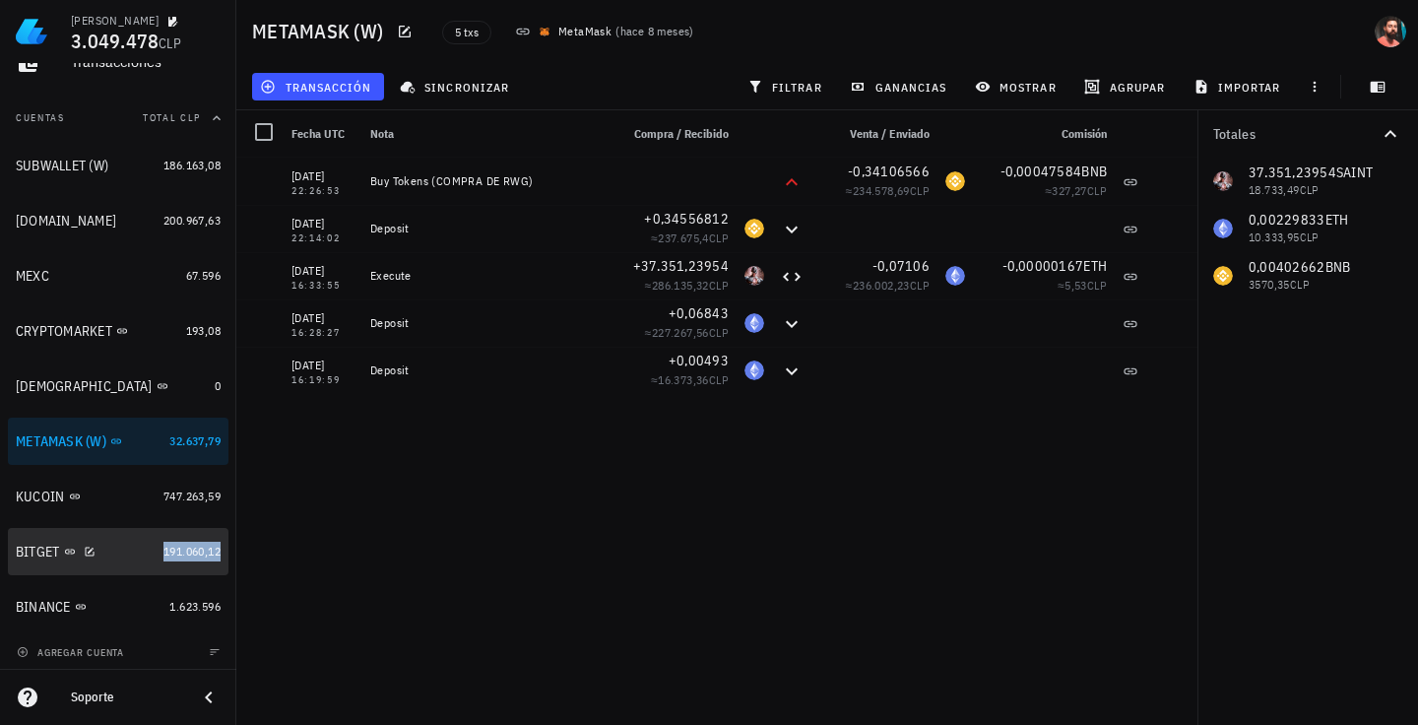
click at [193, 556] on span "191.060,12" at bounding box center [192, 551] width 57 height 15
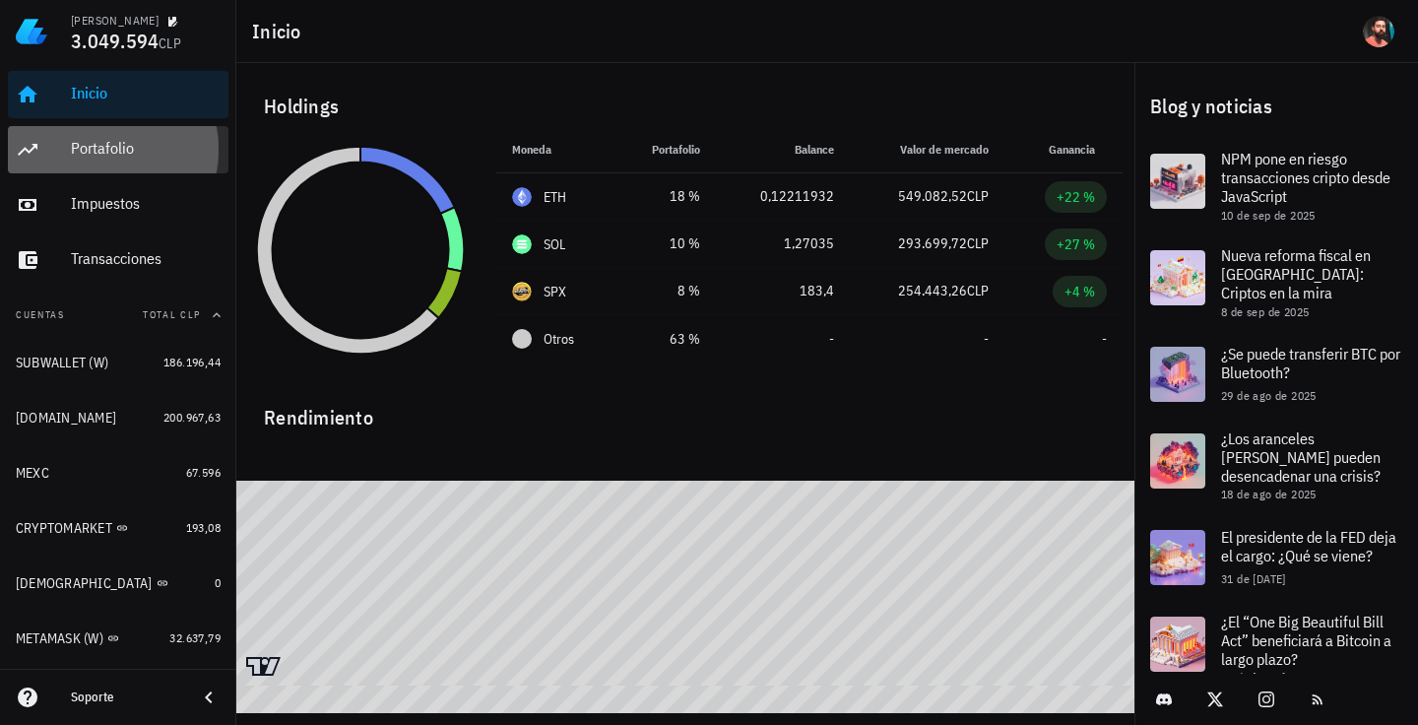
click at [94, 141] on div "Portafolio" at bounding box center [146, 148] width 150 height 19
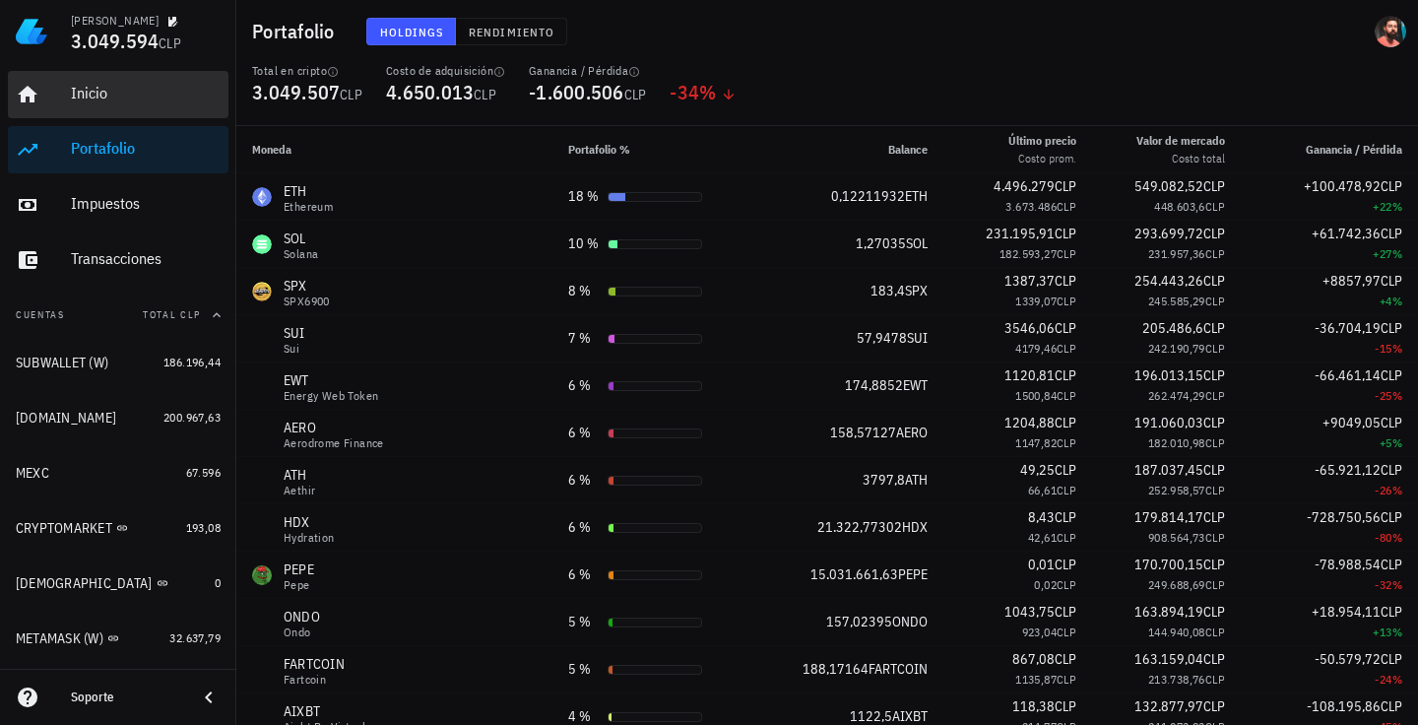
click at [109, 112] on div "Inicio" at bounding box center [146, 94] width 150 height 44
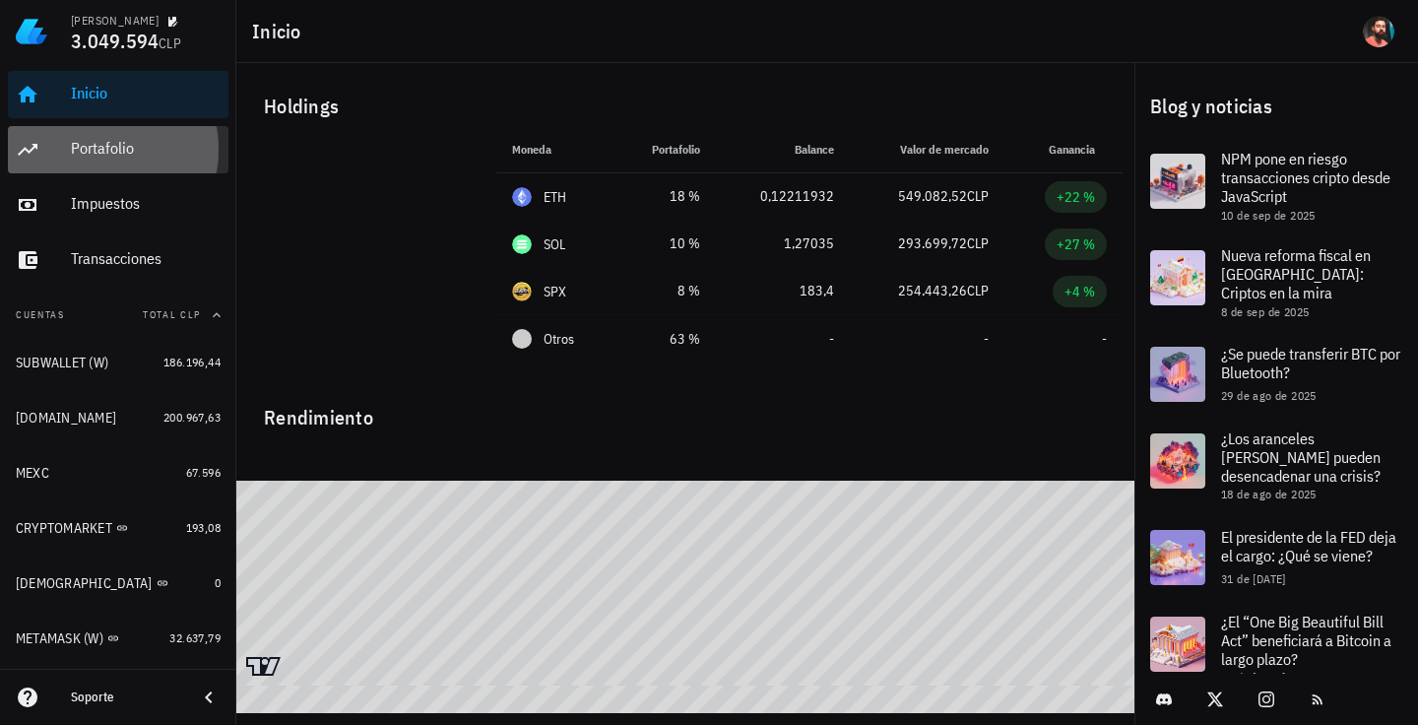
click at [87, 147] on div "Portafolio" at bounding box center [146, 148] width 150 height 19
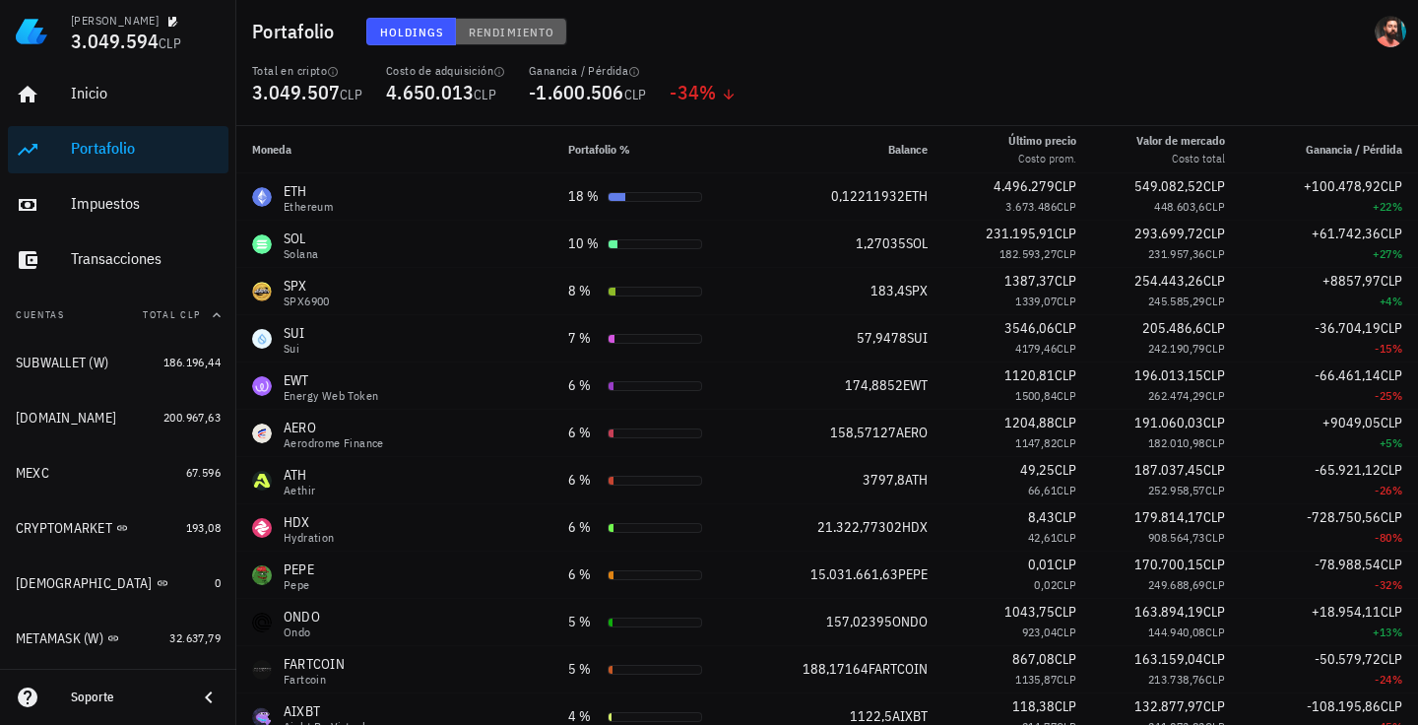
click at [484, 32] on span "Rendimiento" at bounding box center [511, 32] width 87 height 15
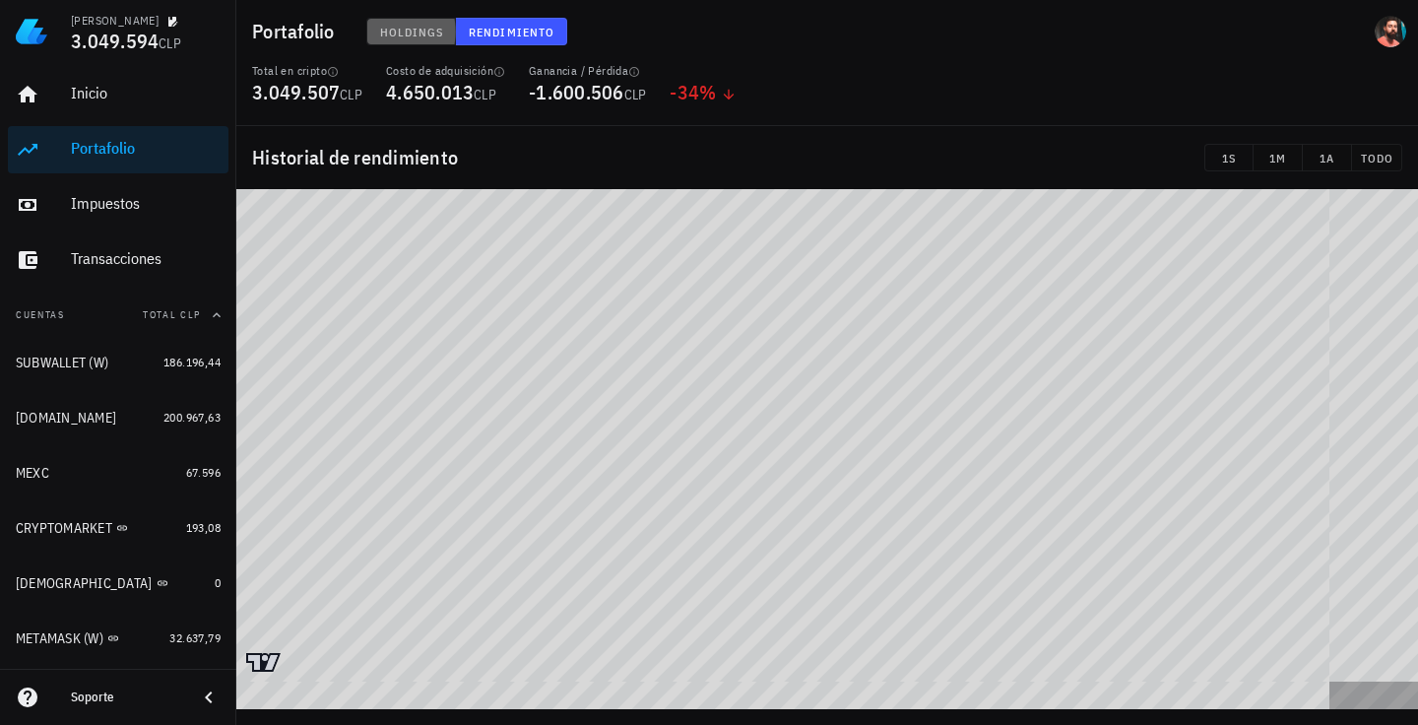
click at [421, 36] on span "Holdings" at bounding box center [411, 32] width 65 height 15
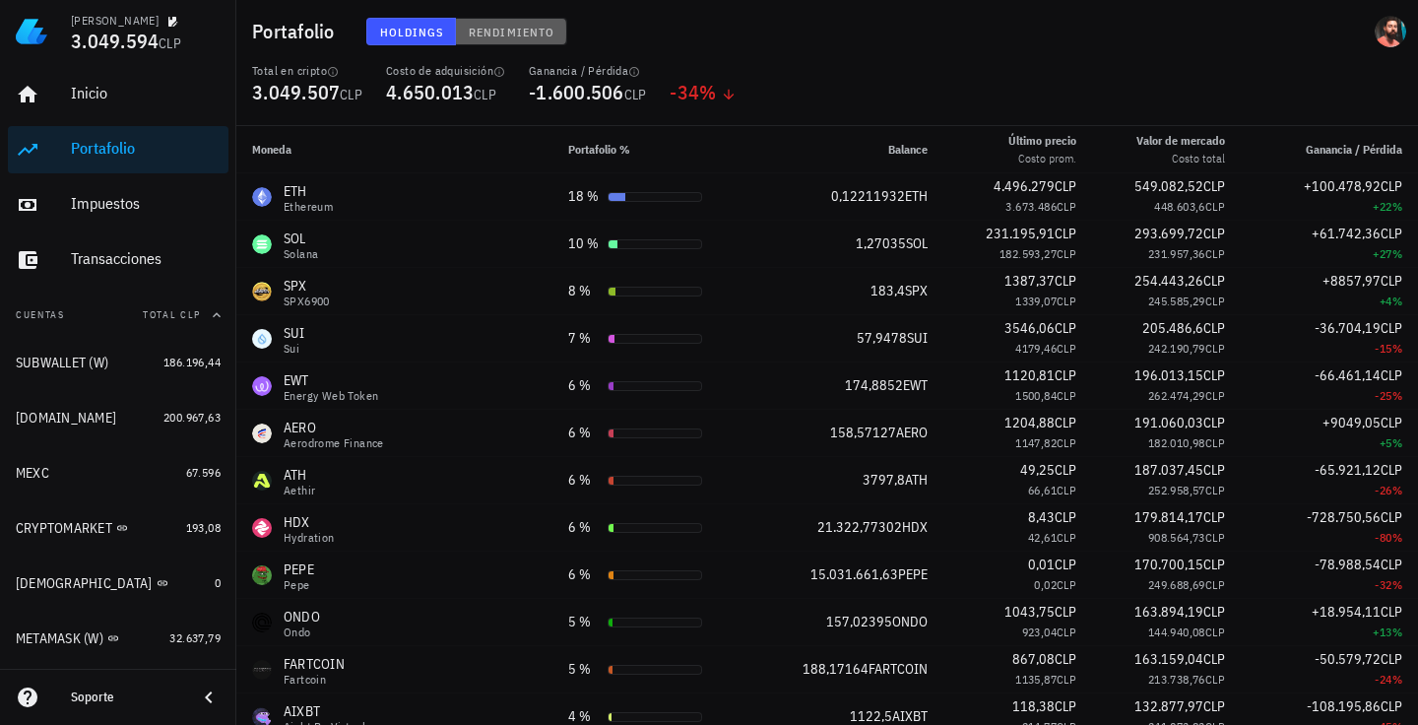
click at [462, 33] on button "Rendimiento" at bounding box center [511, 32] width 111 height 28
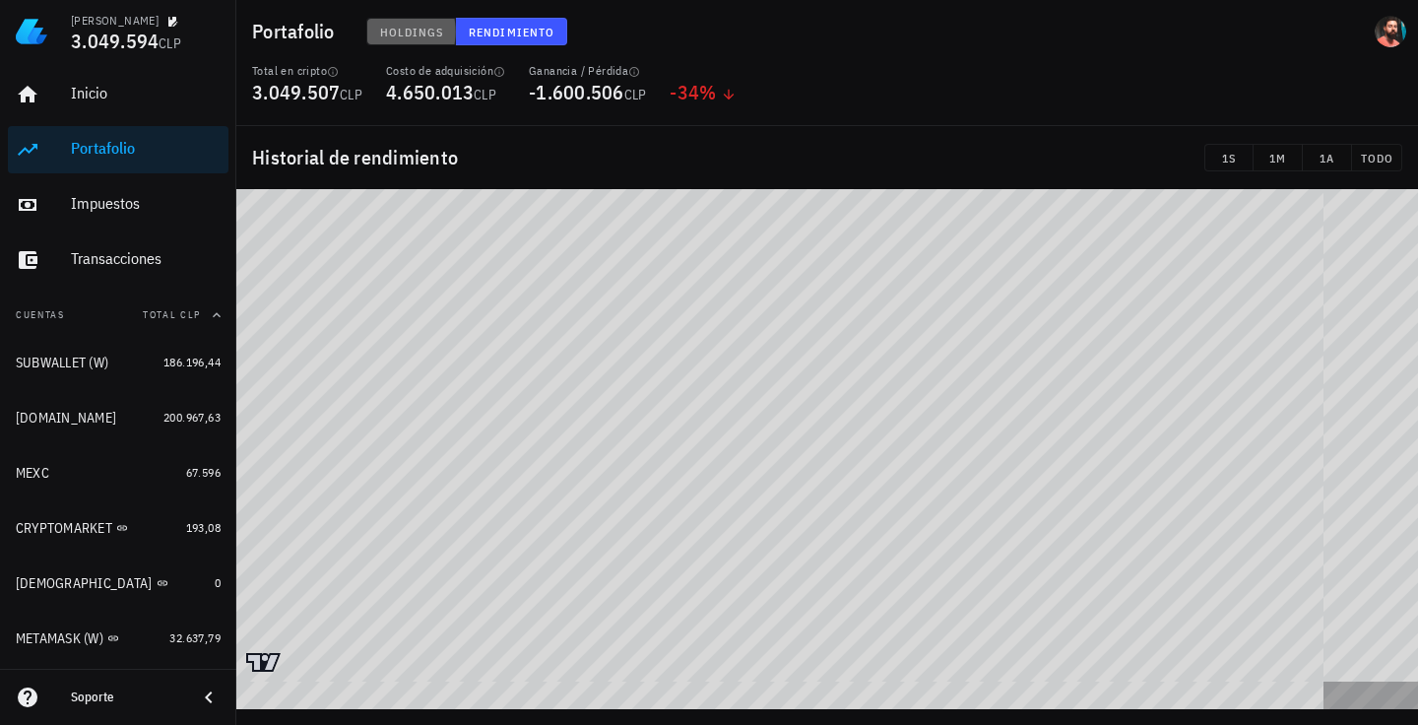
click at [440, 33] on span "Holdings" at bounding box center [411, 32] width 65 height 15
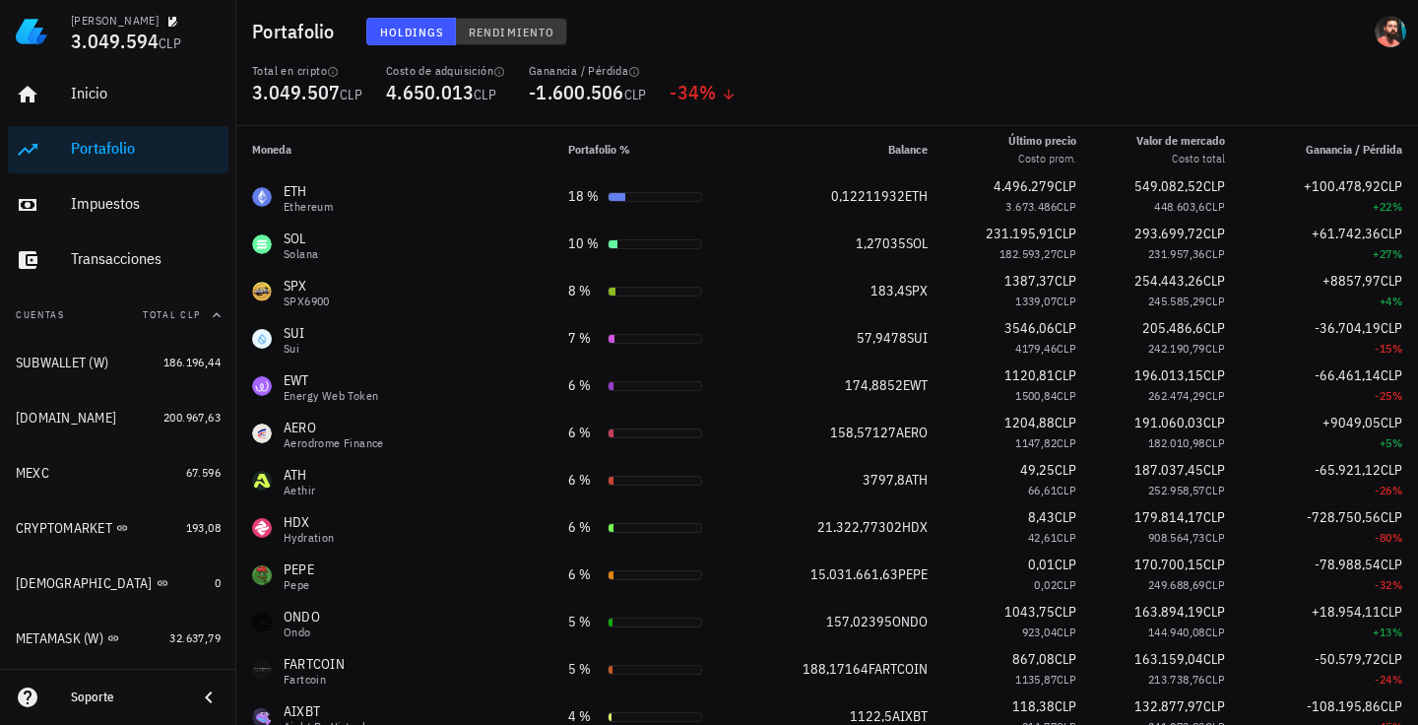
click at [463, 33] on button "Rendimiento" at bounding box center [511, 32] width 111 height 28
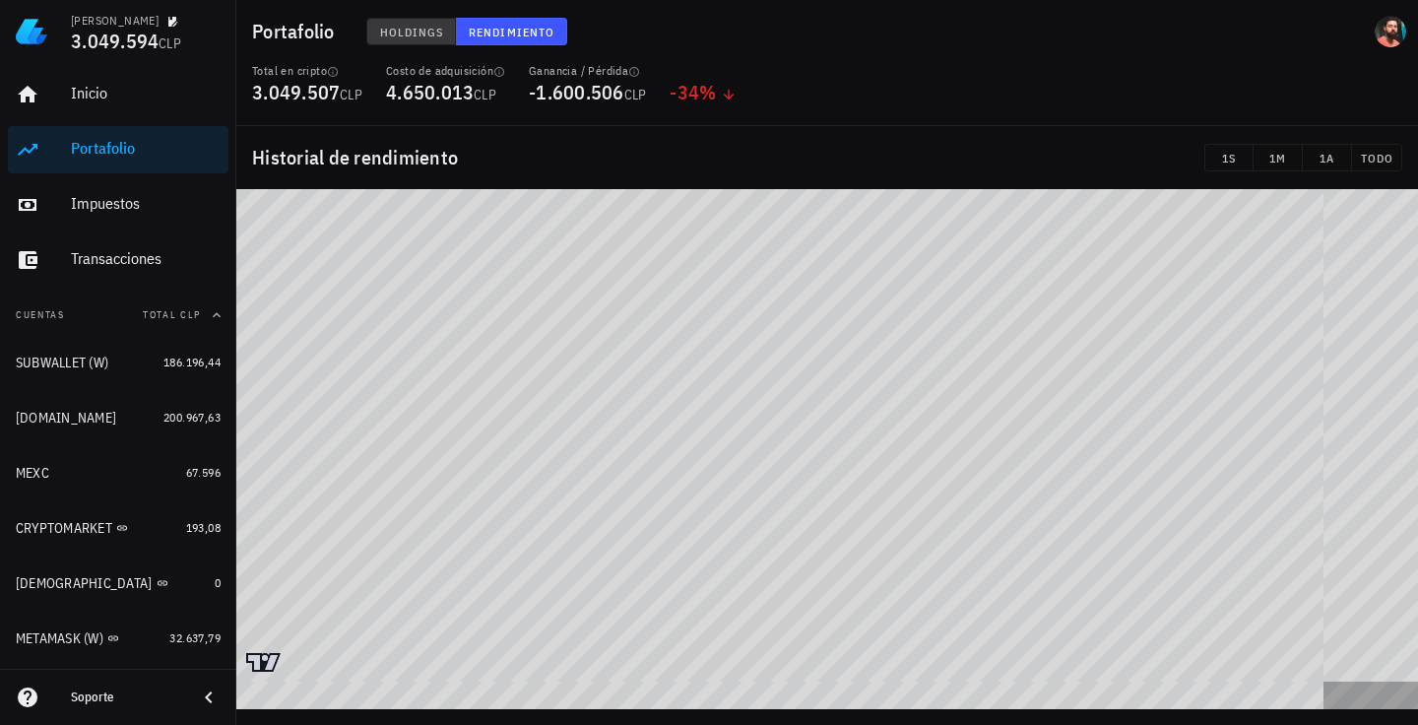
click at [452, 33] on button "Holdings" at bounding box center [411, 32] width 91 height 28
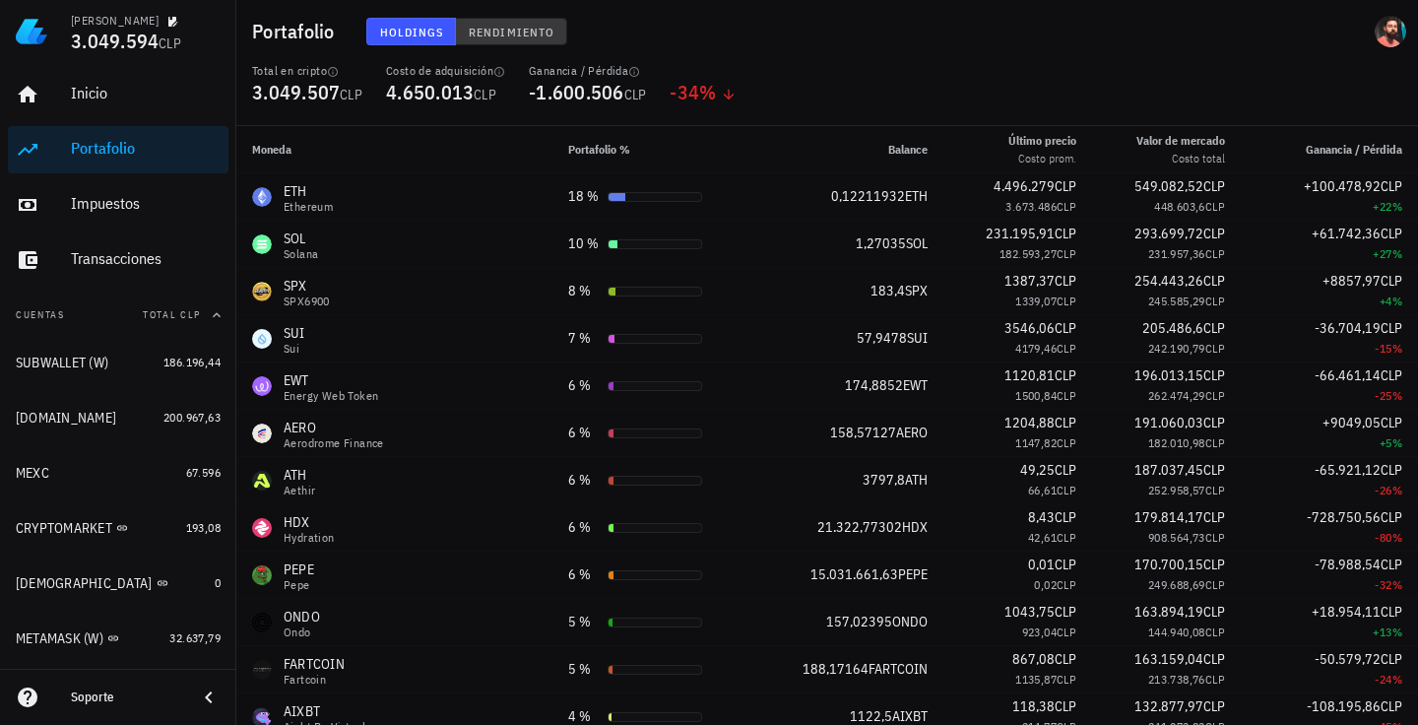
click at [502, 31] on span "Rendimiento" at bounding box center [511, 32] width 87 height 15
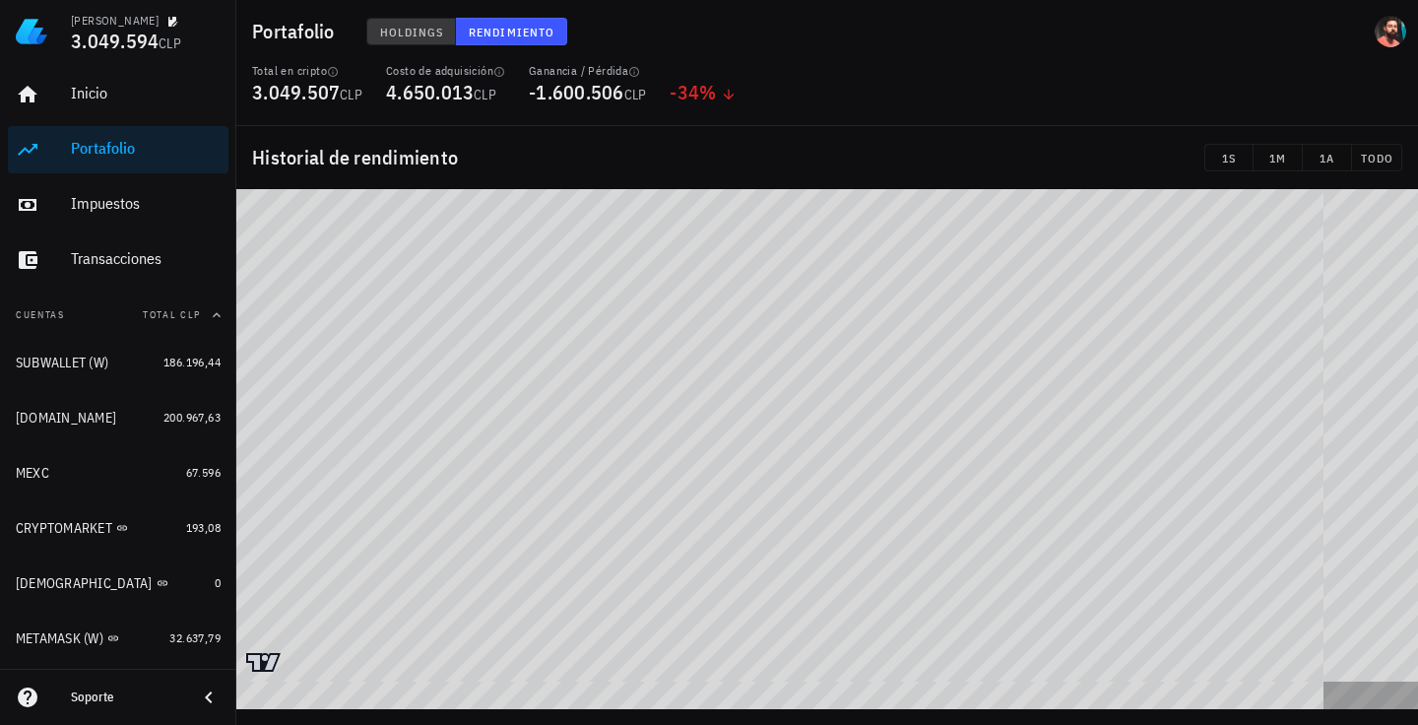
click at [417, 28] on span "Holdings" at bounding box center [411, 32] width 65 height 15
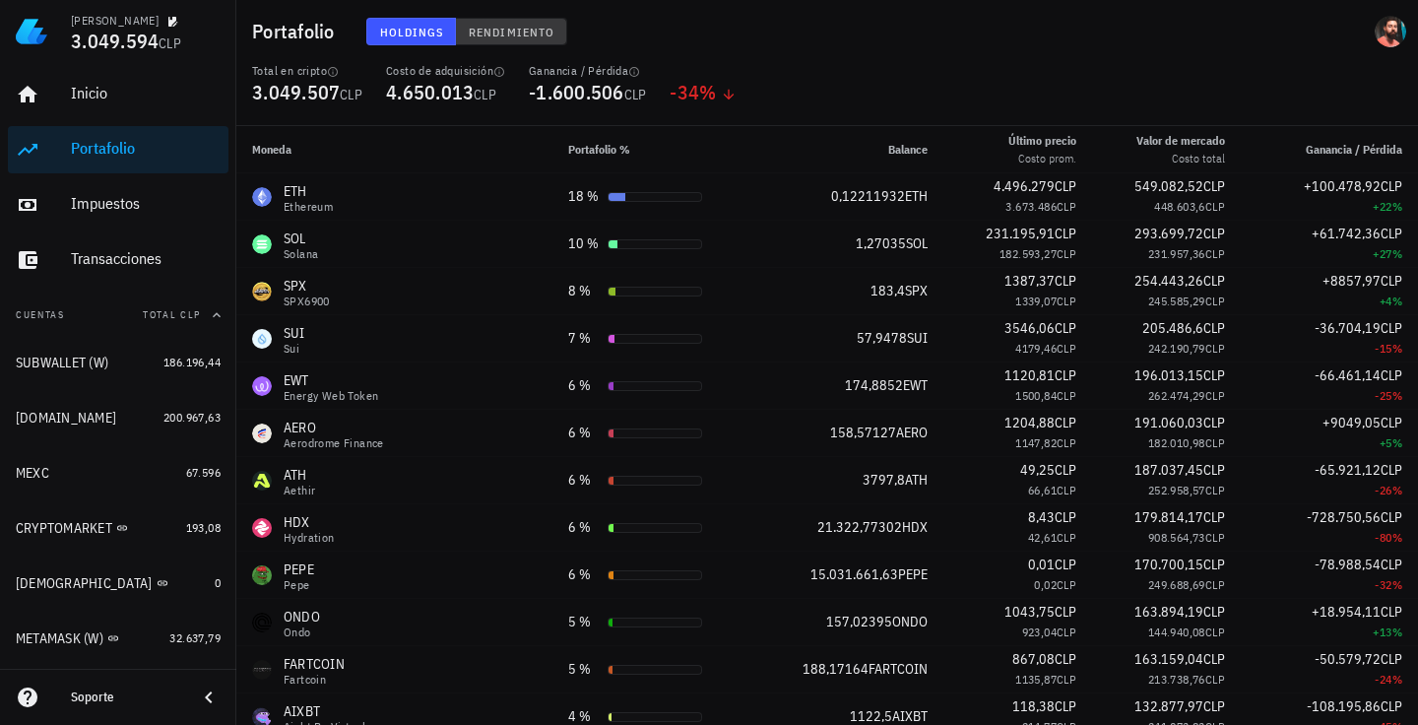
click at [483, 28] on span "Rendimiento" at bounding box center [511, 32] width 87 height 15
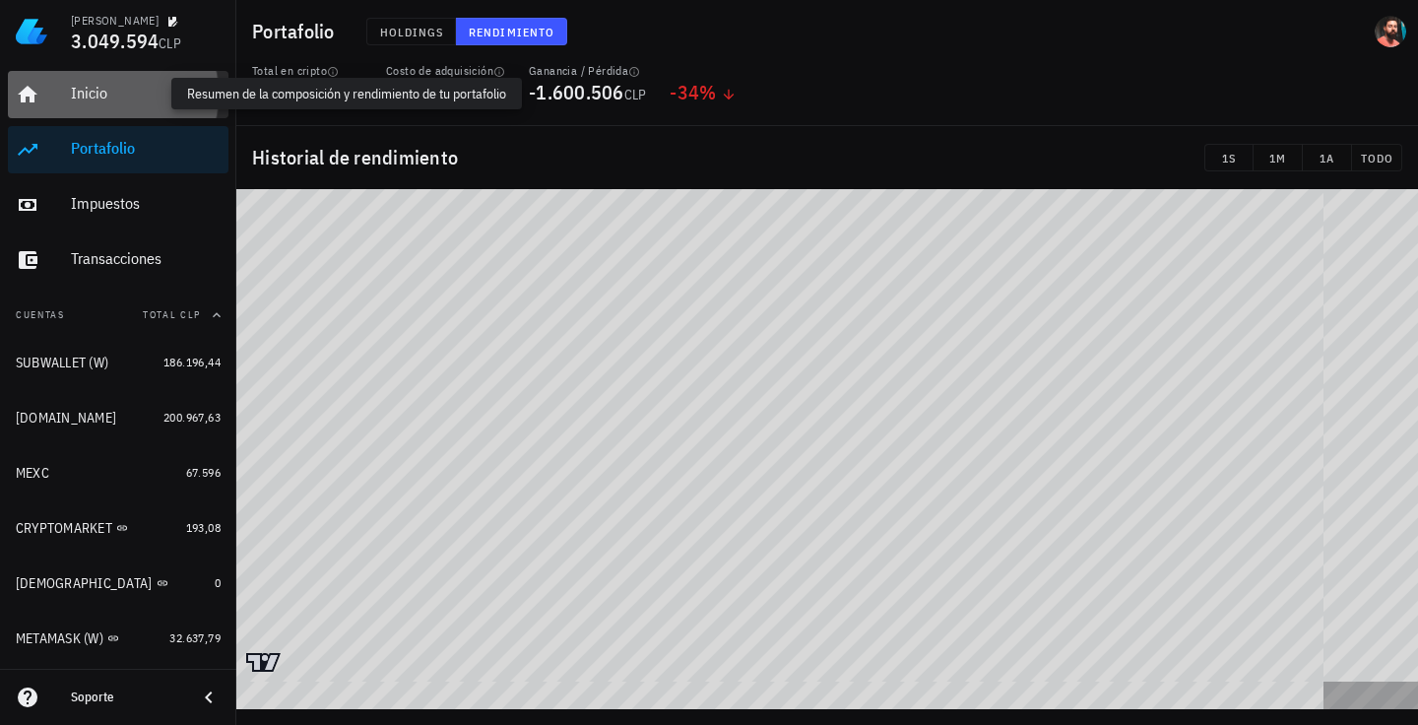
click at [145, 100] on div "Inicio" at bounding box center [146, 93] width 150 height 19
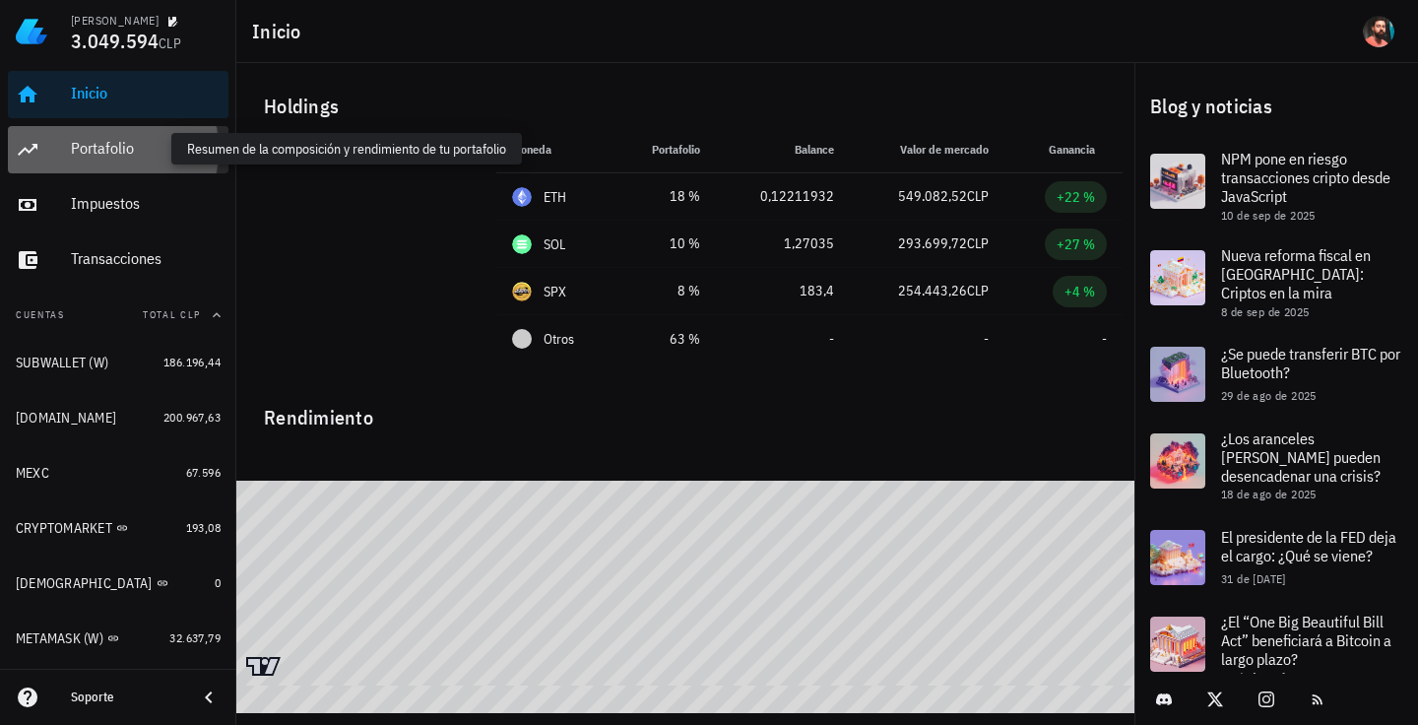
click at [128, 143] on div "Portafolio" at bounding box center [146, 148] width 150 height 19
